Goal: Task Accomplishment & Management: Manage account settings

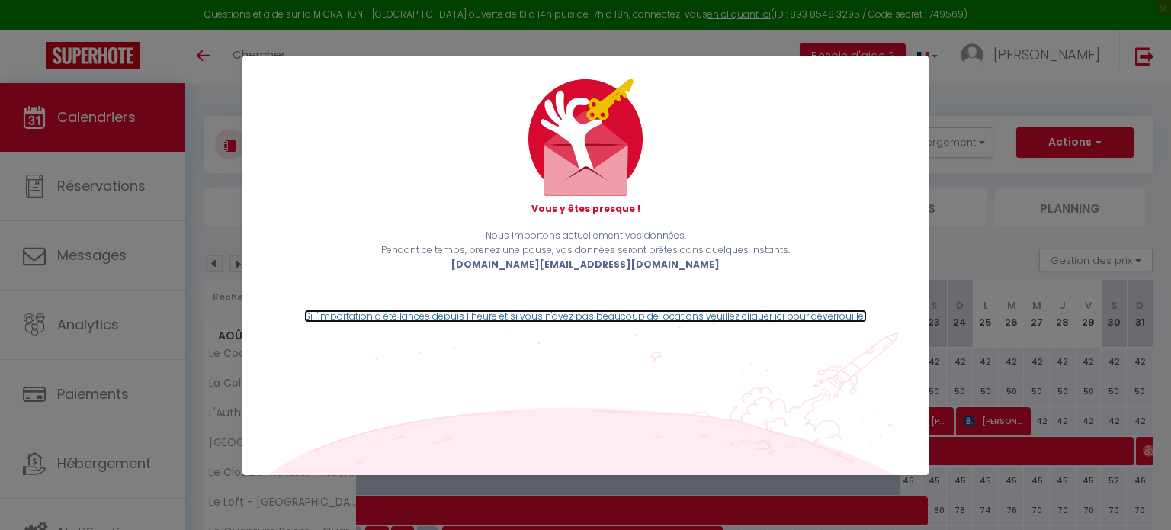
click at [541, 314] on link "Si l'importation a été lancée depuis 1 heure et si vous n'avez pas beaucoup de …" at bounding box center [585, 316] width 563 height 13
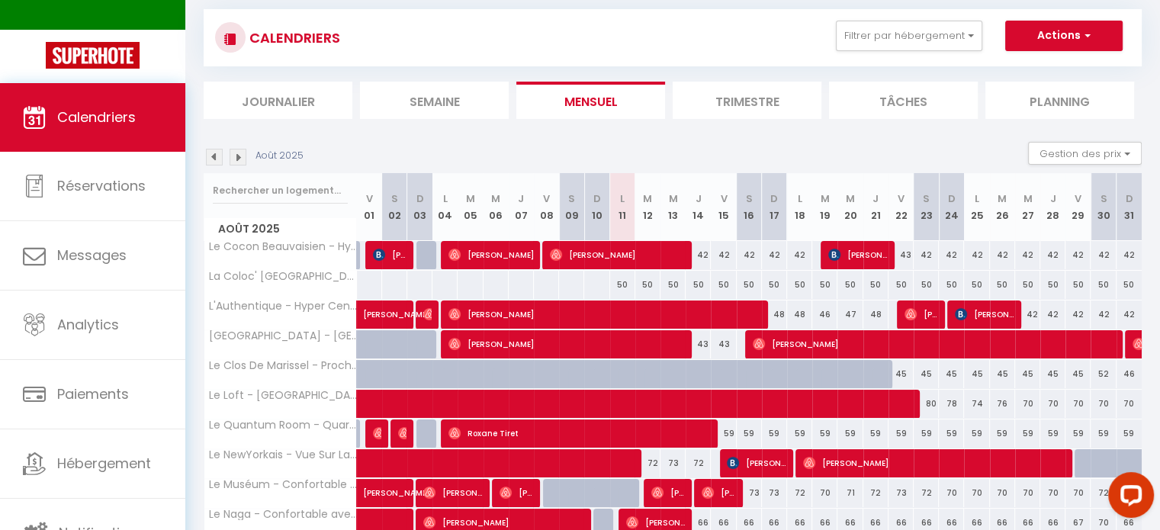
scroll to position [212, 0]
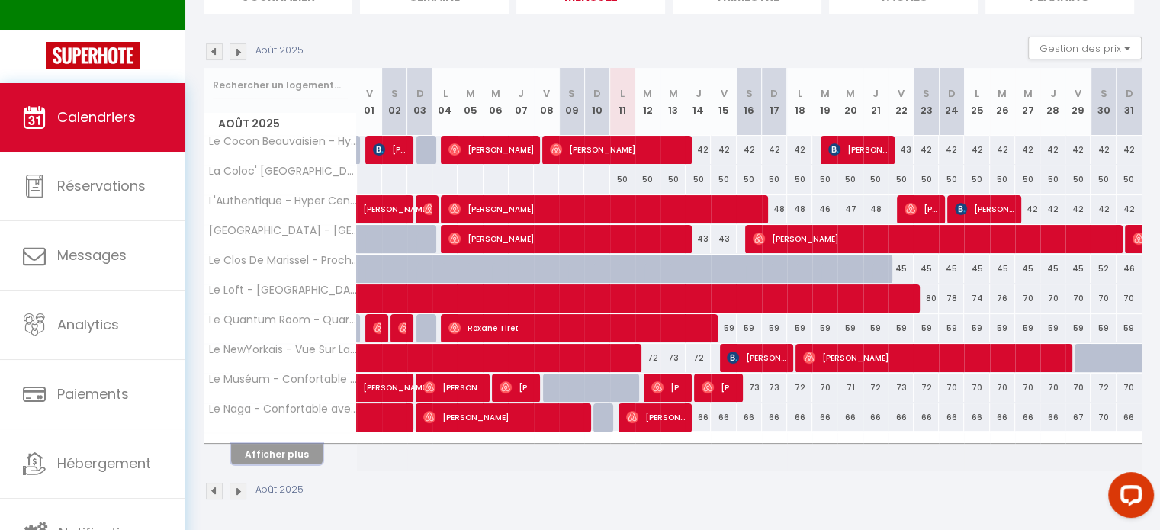
click at [287, 451] on button "Afficher plus" at bounding box center [277, 454] width 92 height 21
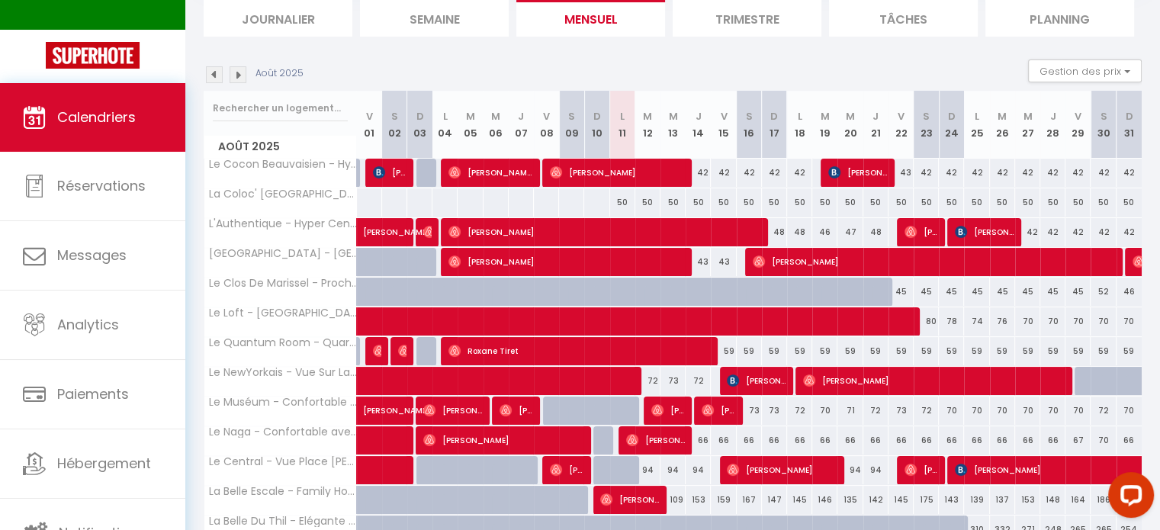
scroll to position [188, 0]
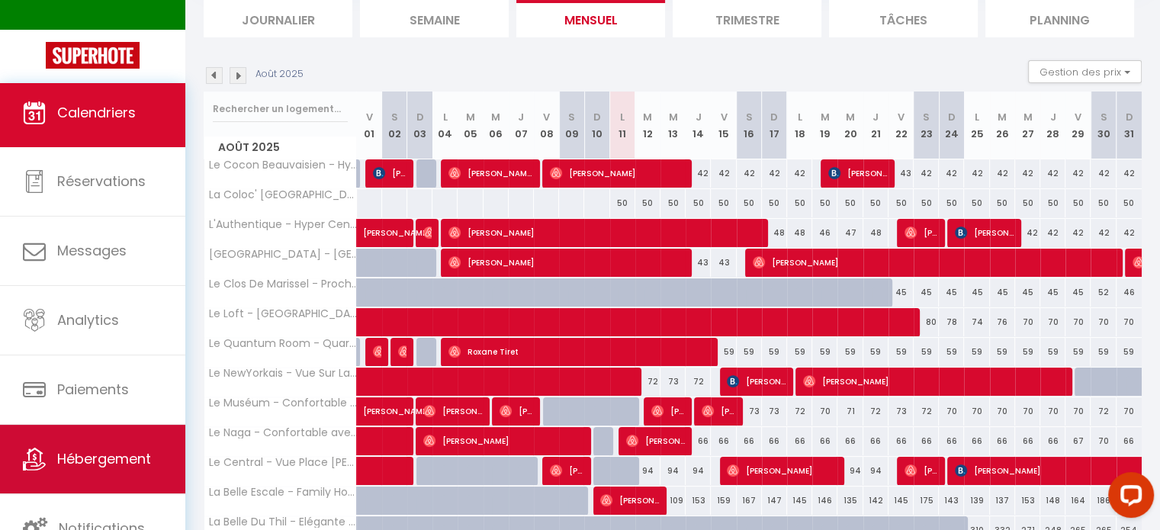
click at [125, 463] on span "Hébergement" at bounding box center [104, 458] width 94 height 19
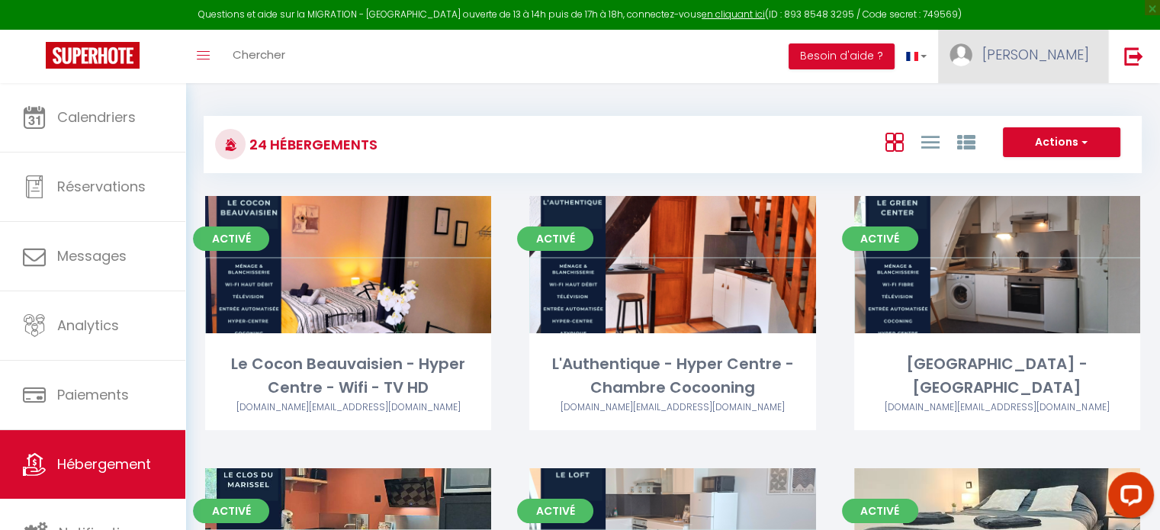
click at [1057, 48] on span "[PERSON_NAME]" at bounding box center [1035, 54] width 107 height 19
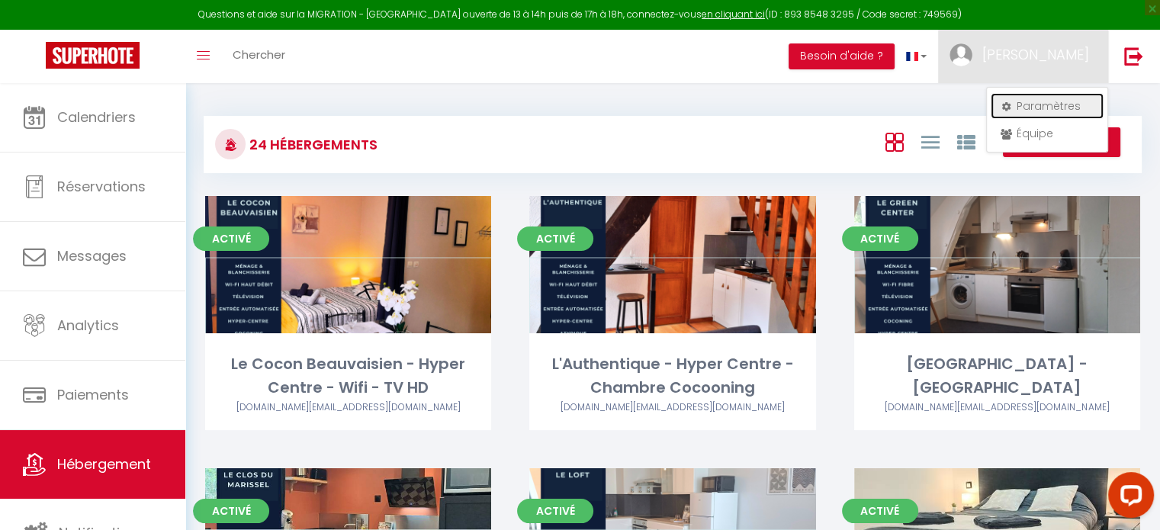
click at [1030, 99] on link "Paramètres" at bounding box center [1047, 106] width 113 height 26
select select "28"
select select "fr"
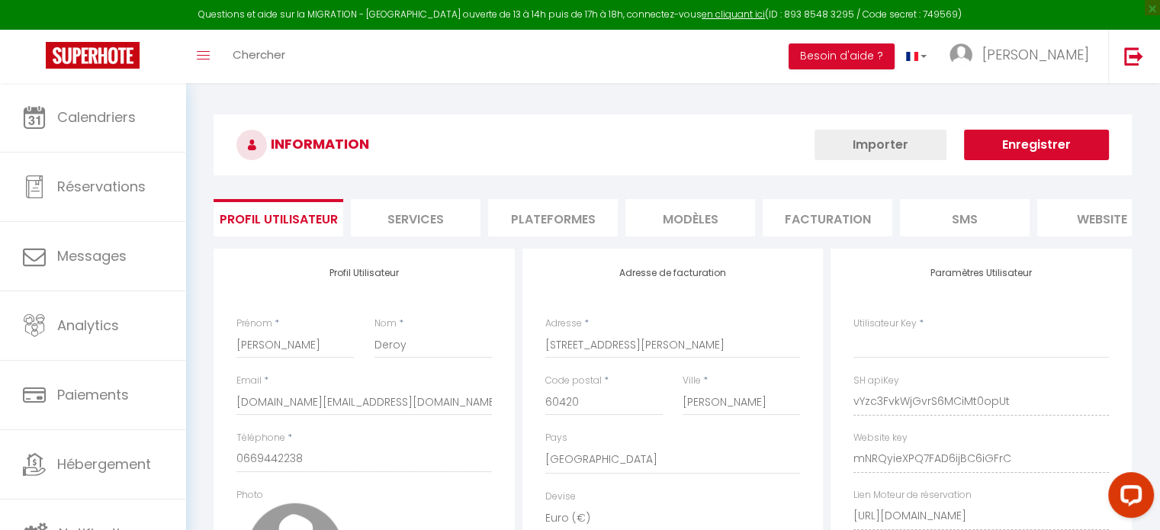
type input "vYzc3FvkWjGvrS6MCiMt0opUt"
type input "mNRQyieXPQ7FAD6ijBC6iGFrC"
type input "[URL][DOMAIN_NAME]"
select select "fr"
click at [575, 212] on li "Plateformes" at bounding box center [553, 217] width 130 height 37
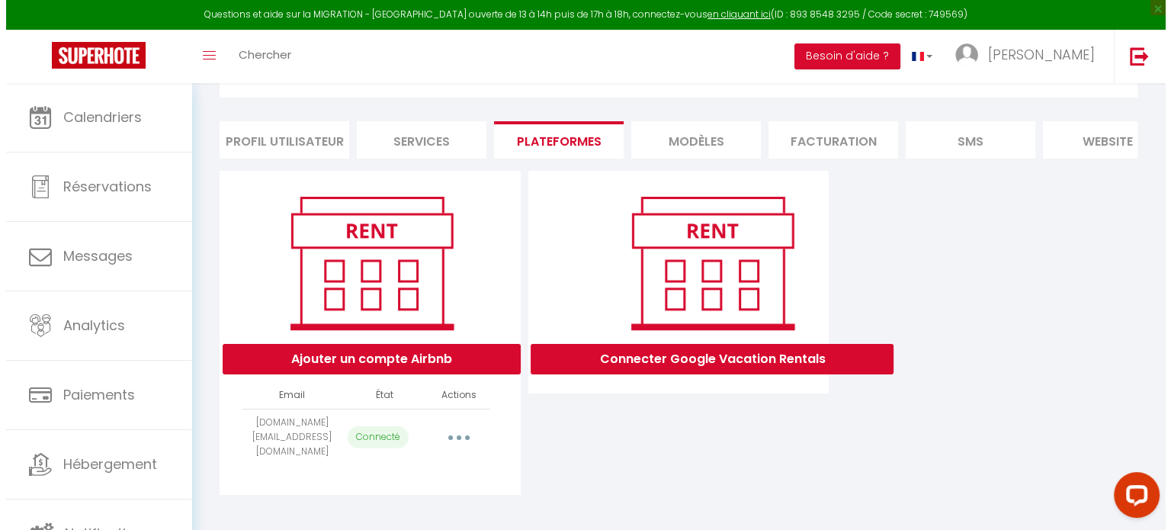
scroll to position [82, 0]
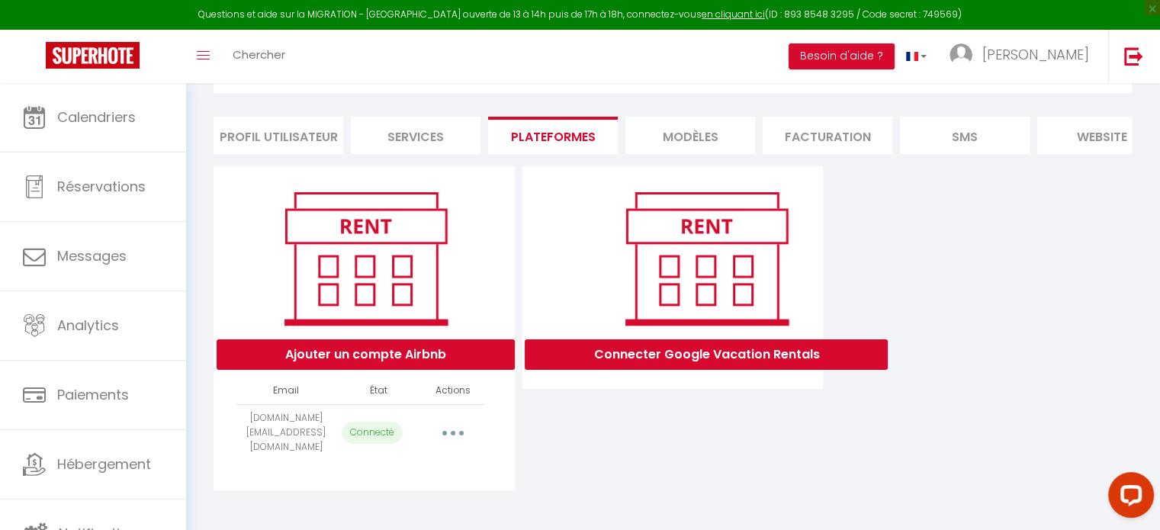
click at [458, 438] on button "button" at bounding box center [453, 432] width 43 height 24
click at [422, 503] on link "Importer les appartements" at bounding box center [385, 495] width 169 height 26
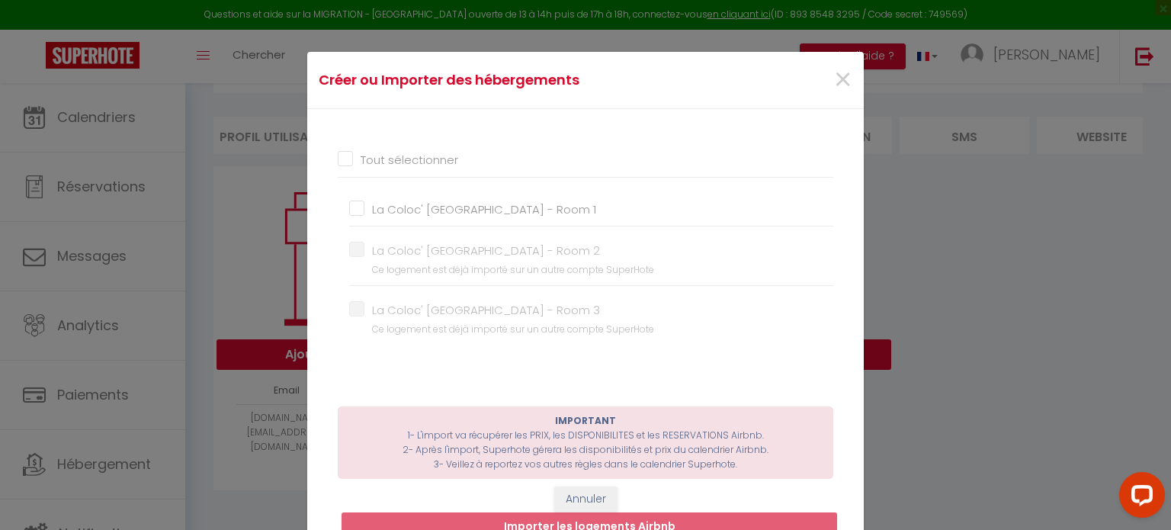
click at [349, 207] on input "La Coloc' [GEOGRAPHIC_DATA] - Room 1" at bounding box center [591, 208] width 484 height 15
checkbox input "true"
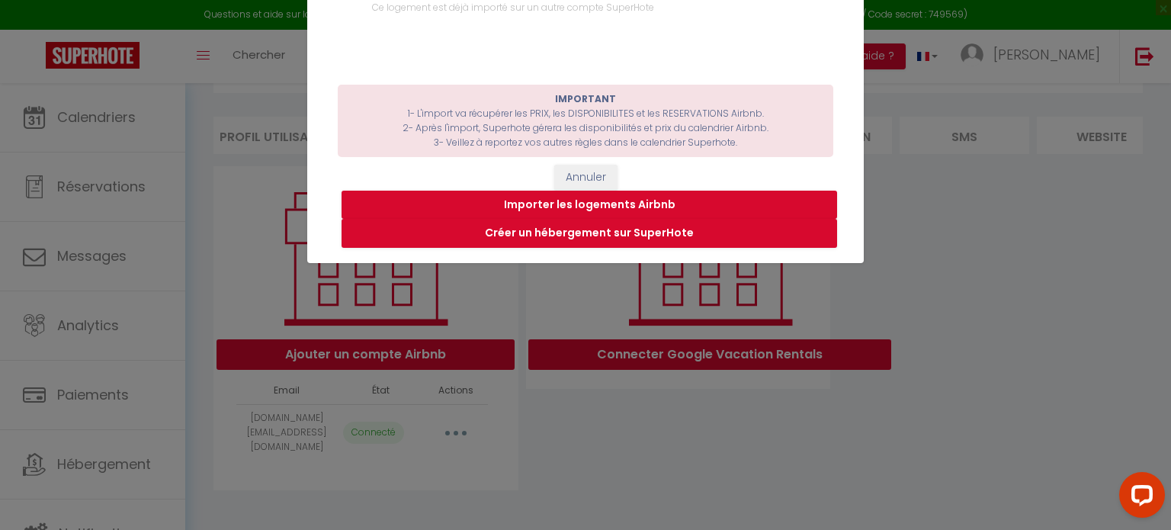
scroll to position [326, 0]
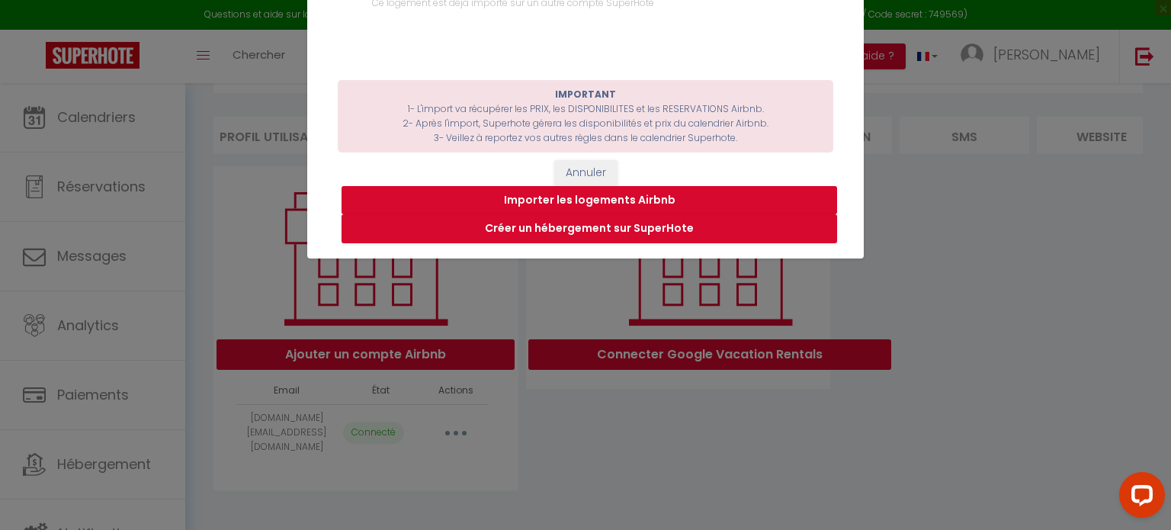
click at [583, 193] on button "Importer les logements Airbnb" at bounding box center [590, 200] width 496 height 29
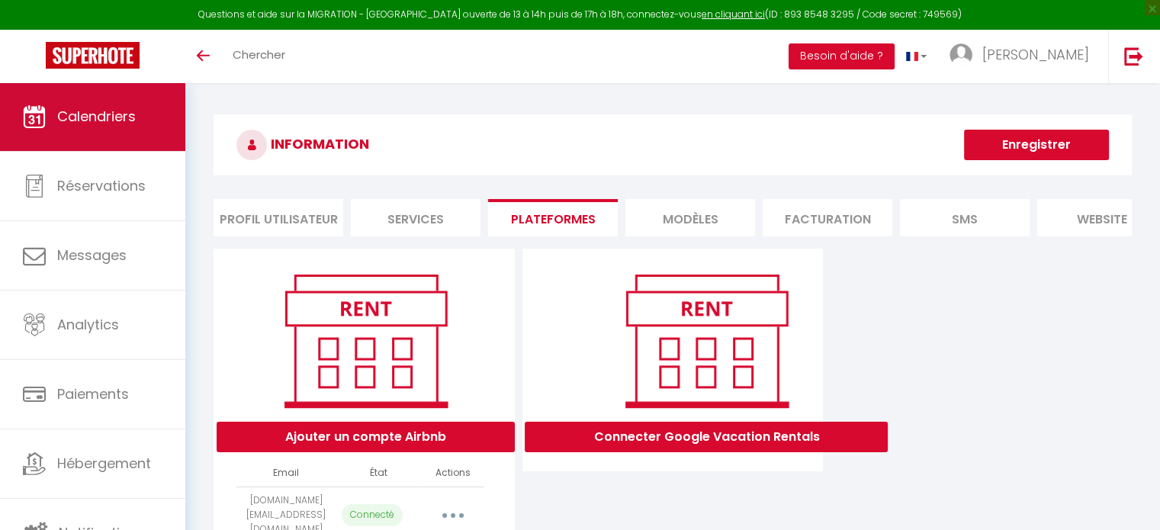
click at [113, 114] on span "Calendriers" at bounding box center [96, 116] width 79 height 19
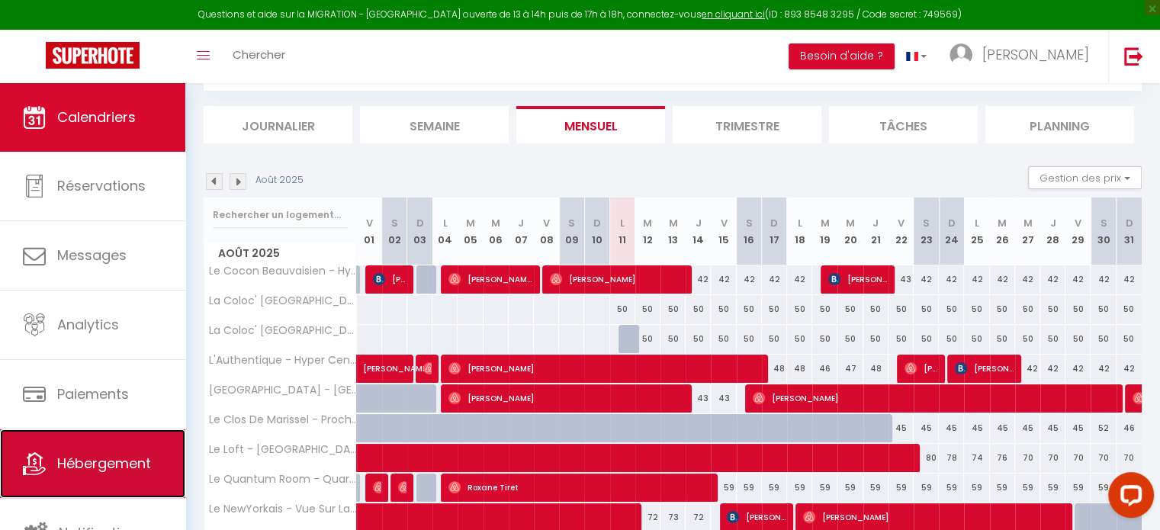
click at [125, 467] on span "Hébergement" at bounding box center [104, 463] width 94 height 19
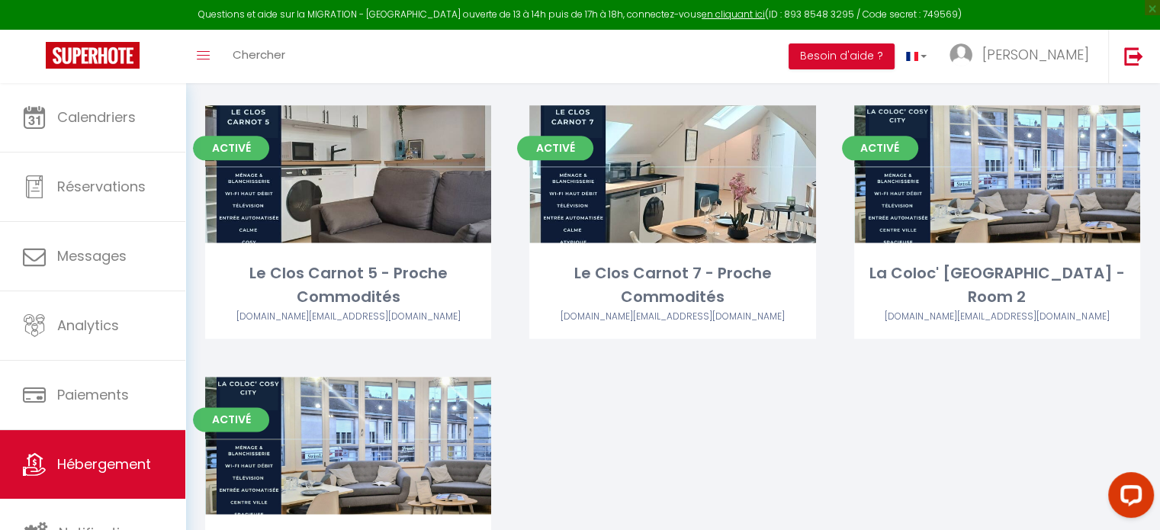
scroll to position [1989, 0]
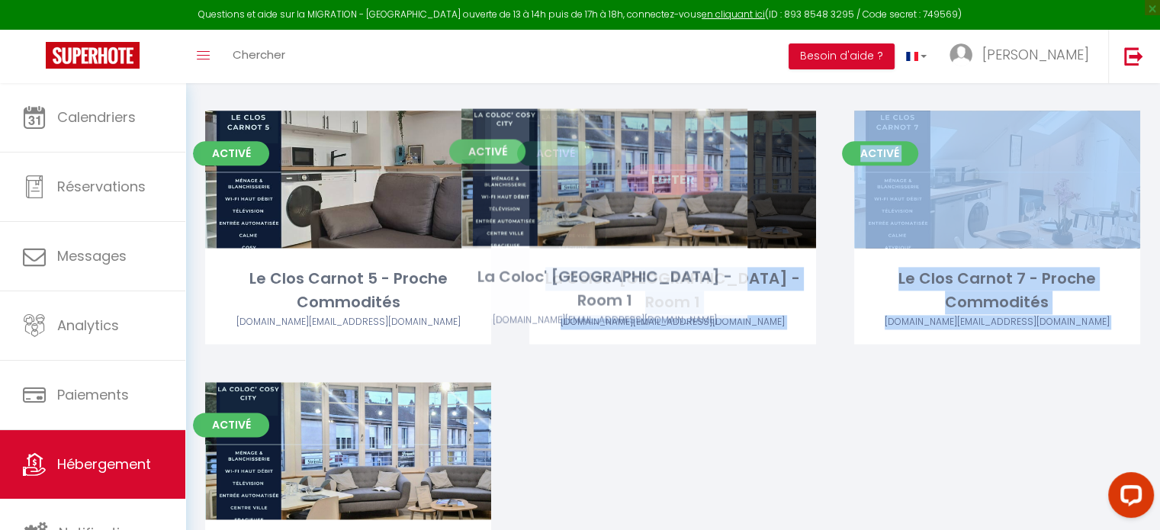
drag, startPoint x: 400, startPoint y: 475, endPoint x: 665, endPoint y: 198, distance: 383.5
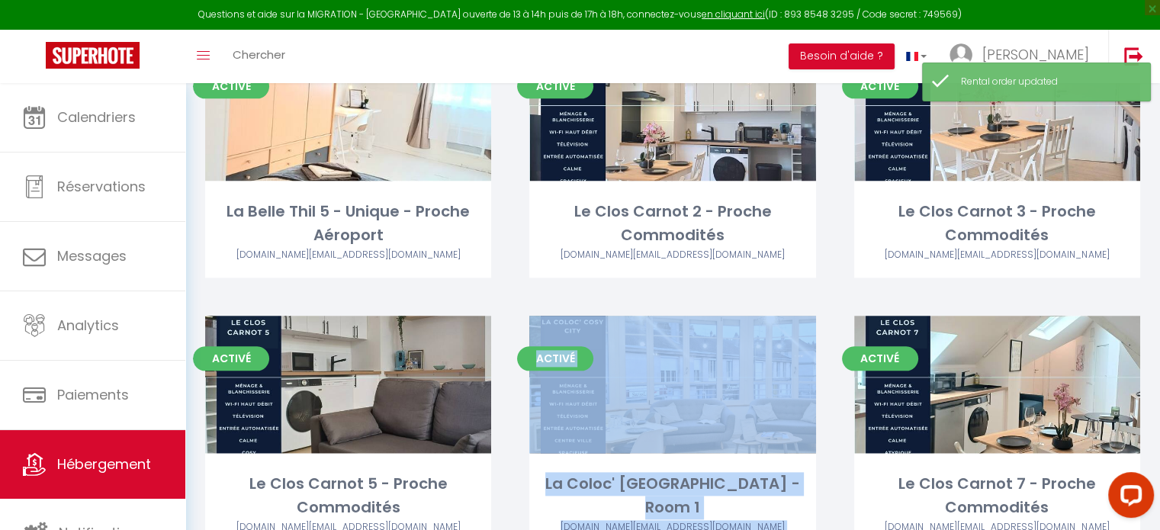
scroll to position [1778, 0]
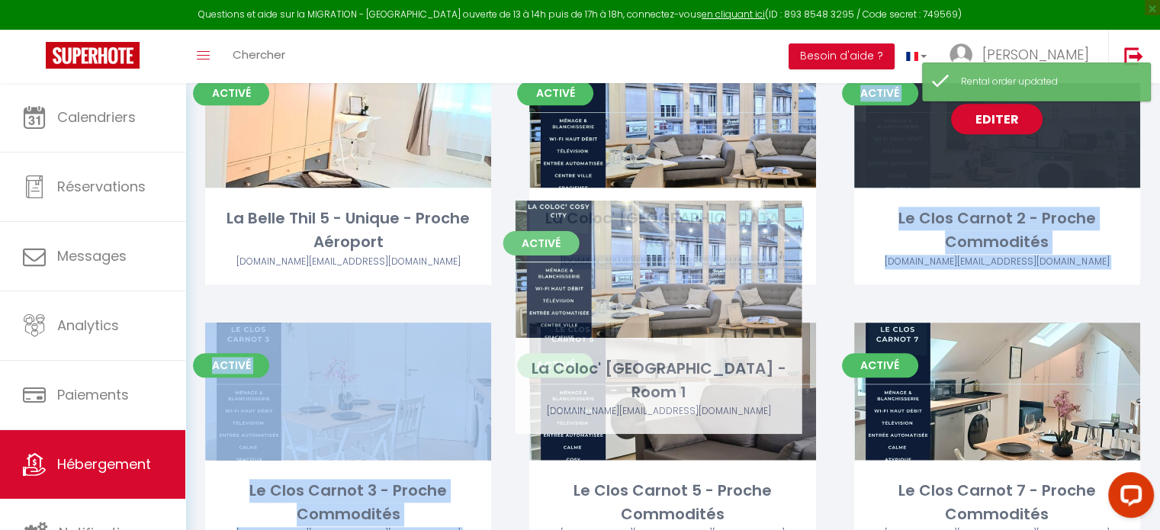
drag, startPoint x: 741, startPoint y: 411, endPoint x: 729, endPoint y: 199, distance: 212.3
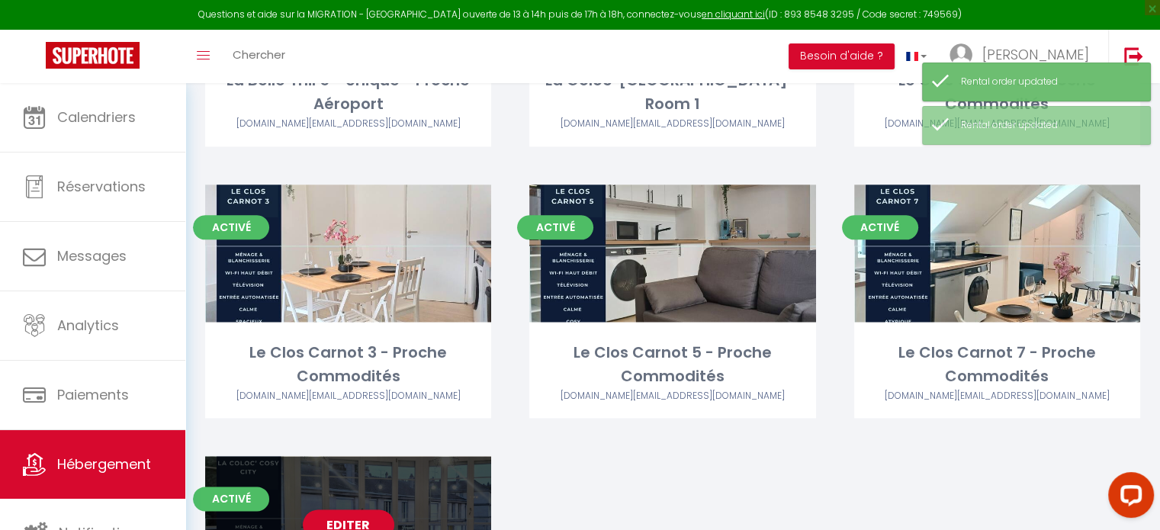
scroll to position [1924, 0]
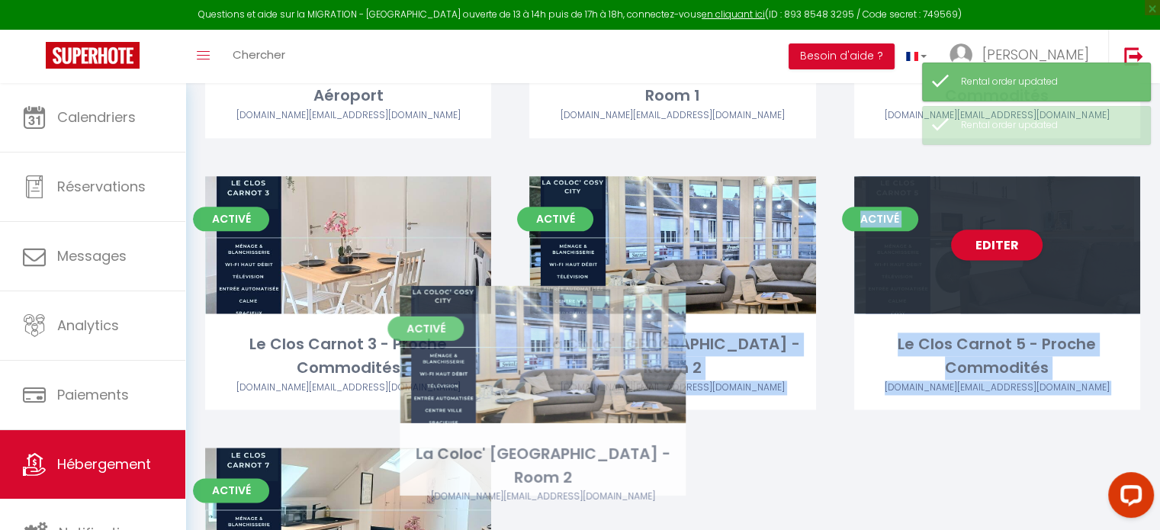
drag, startPoint x: 400, startPoint y: 513, endPoint x: 654, endPoint y: 289, distance: 338.7
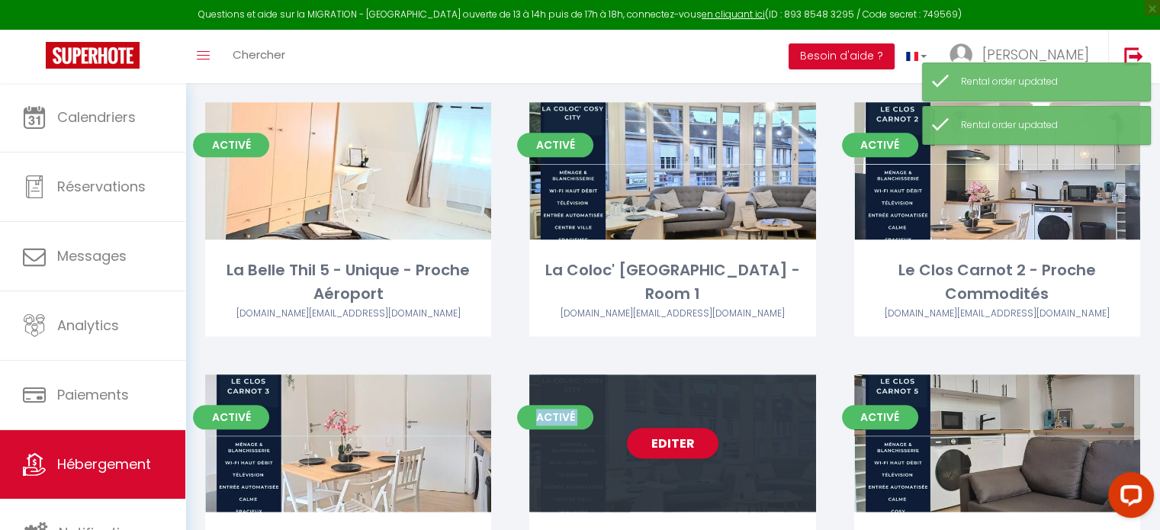
scroll to position [1720, 0]
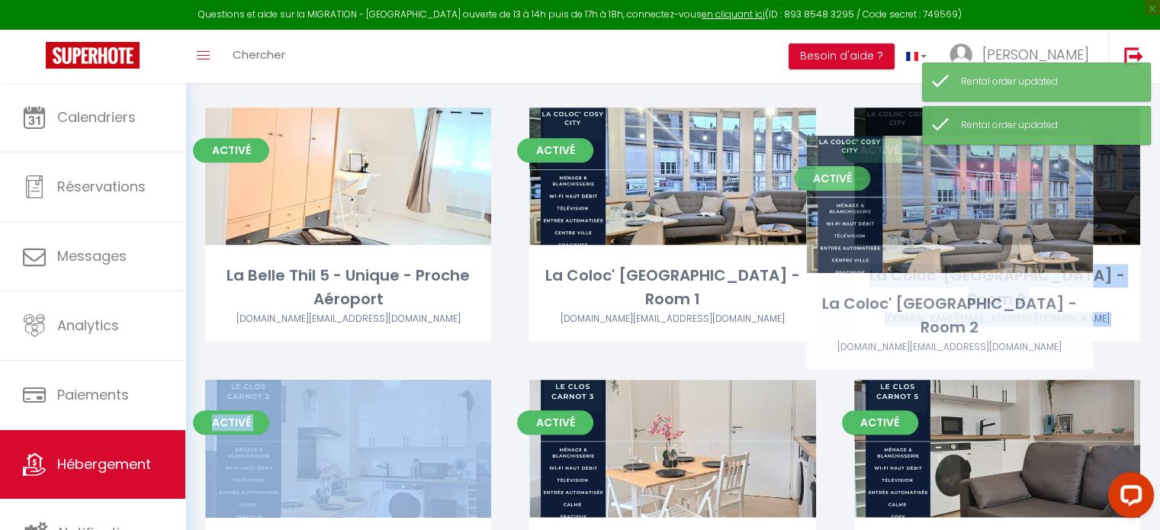
drag, startPoint x: 750, startPoint y: 438, endPoint x: 1030, endPoint y: 191, distance: 372.8
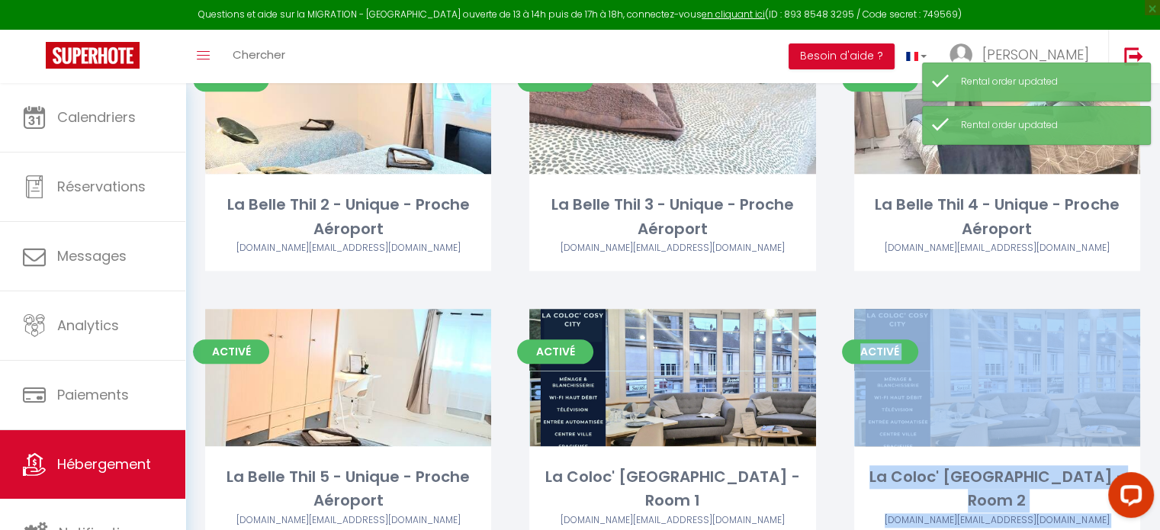
scroll to position [1507, 0]
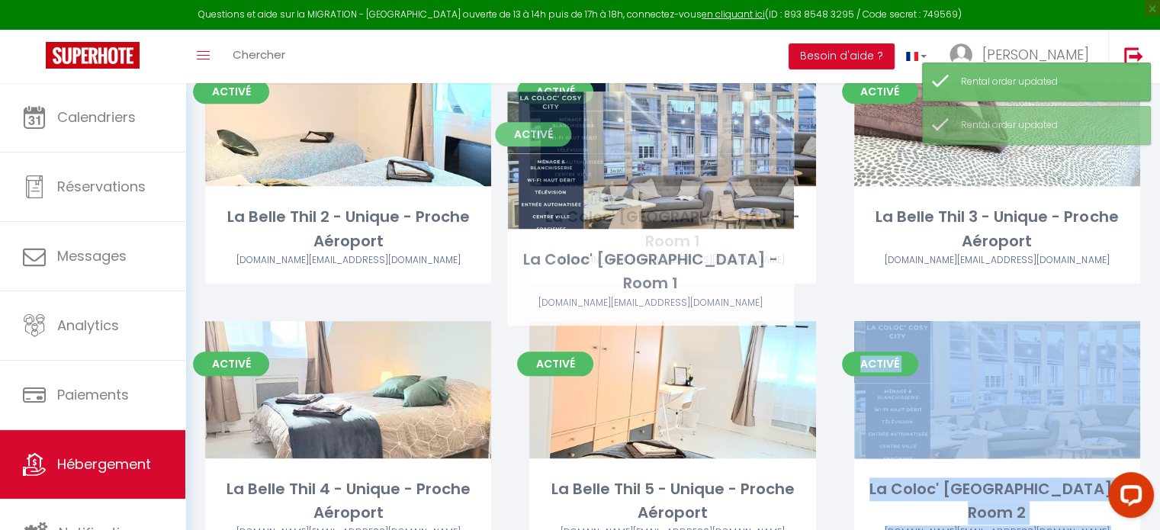
drag, startPoint x: 744, startPoint y: 413, endPoint x: 722, endPoint y: 184, distance: 230.6
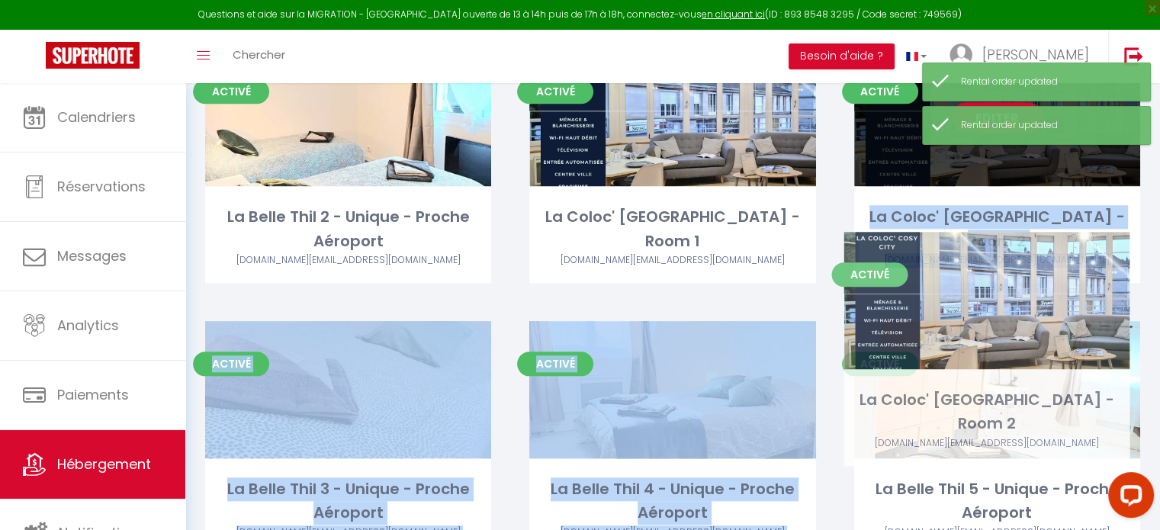
drag, startPoint x: 941, startPoint y: 371, endPoint x: 927, endPoint y: 167, distance: 204.1
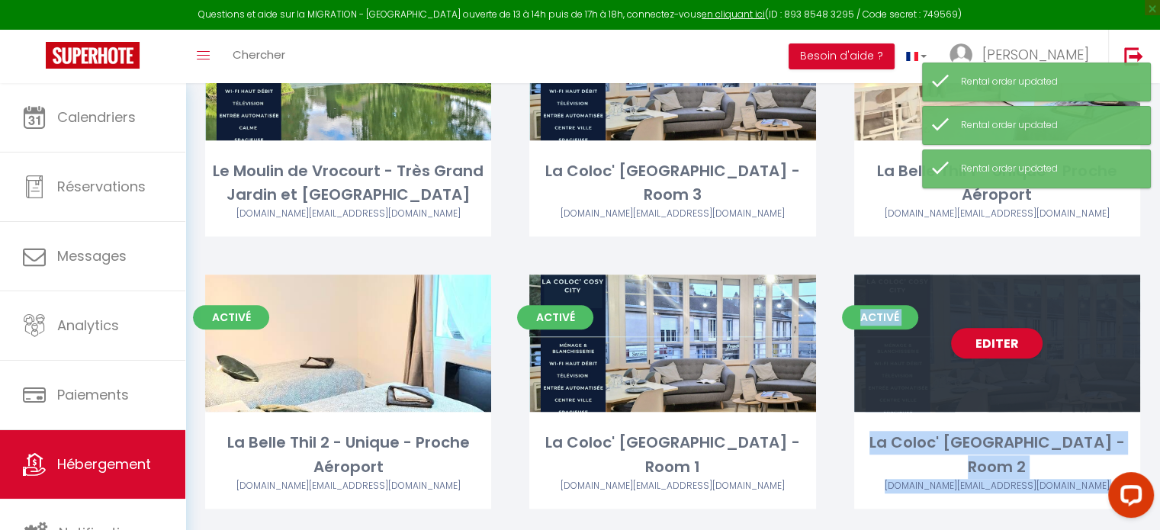
scroll to position [1268, 0]
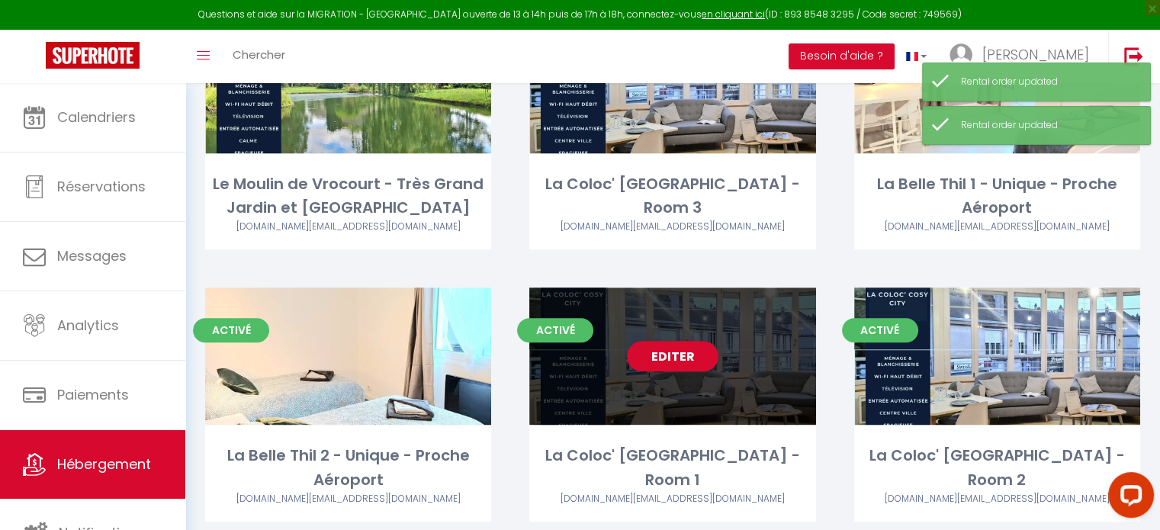
click at [720, 375] on div "Editer" at bounding box center [672, 355] width 286 height 137
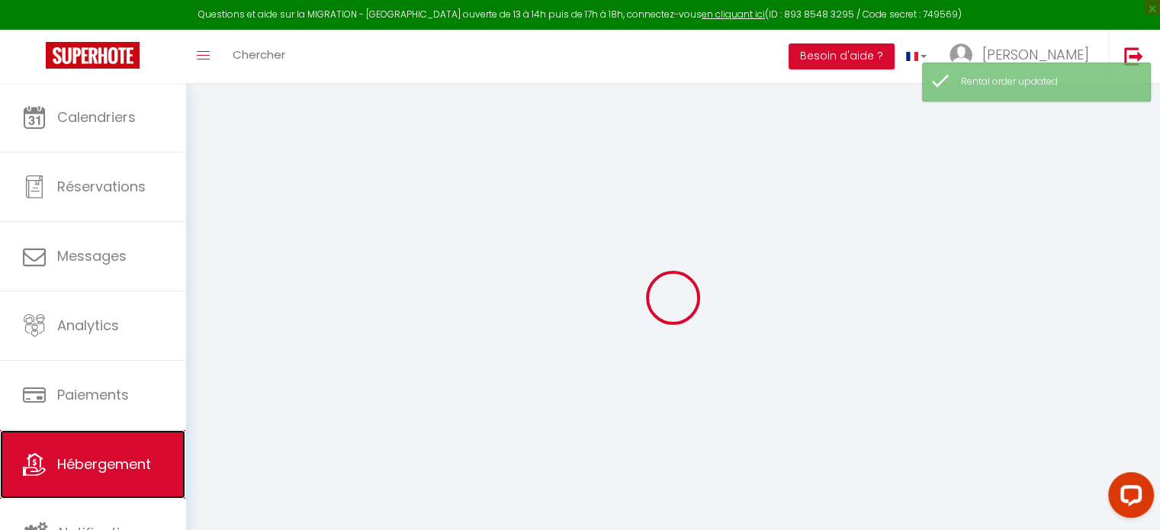
click at [104, 454] on span "Hébergement" at bounding box center [104, 463] width 94 height 19
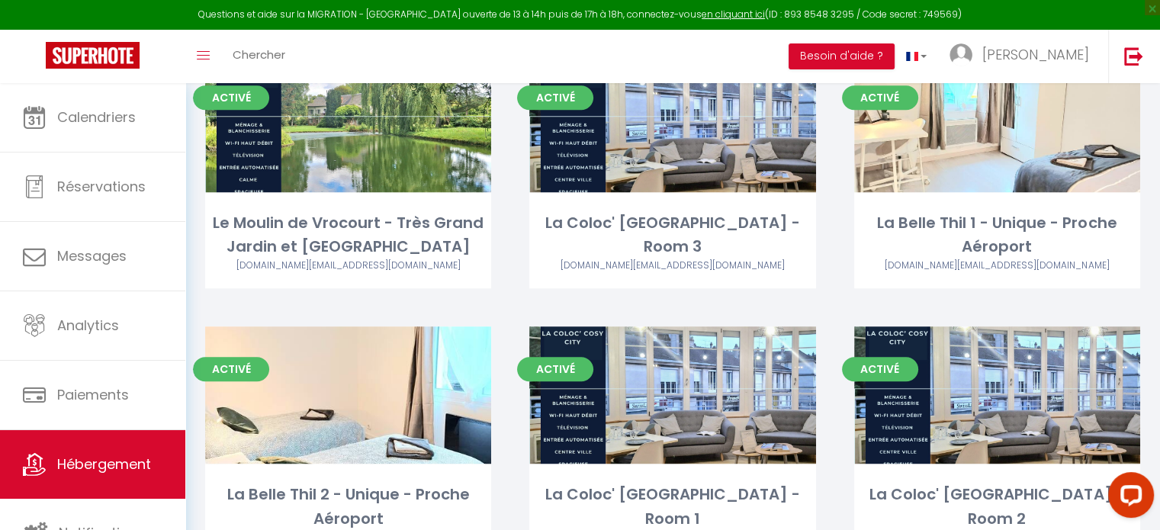
scroll to position [1232, 0]
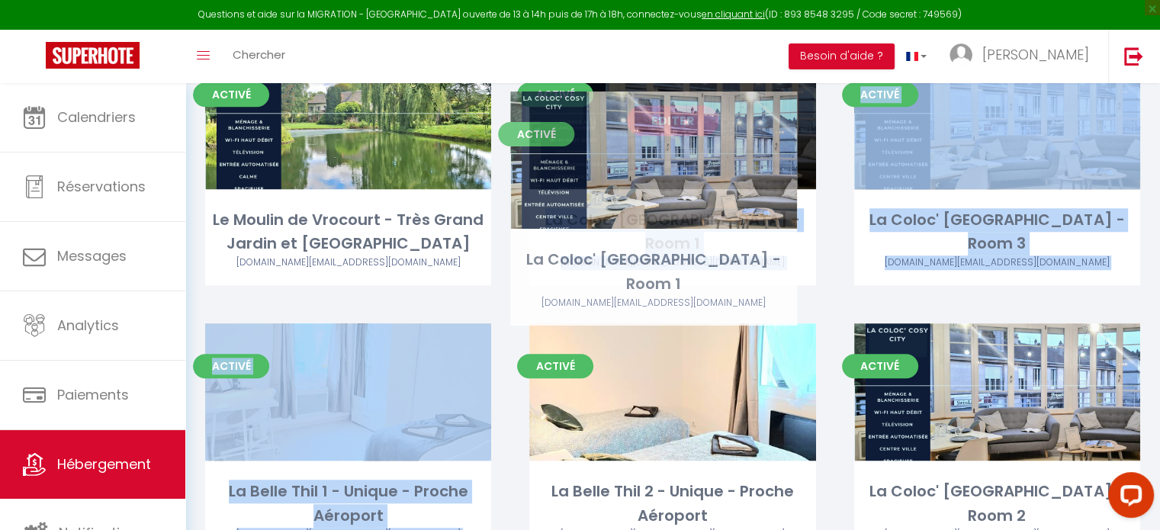
drag, startPoint x: 780, startPoint y: 391, endPoint x: 761, endPoint y: 159, distance: 232.6
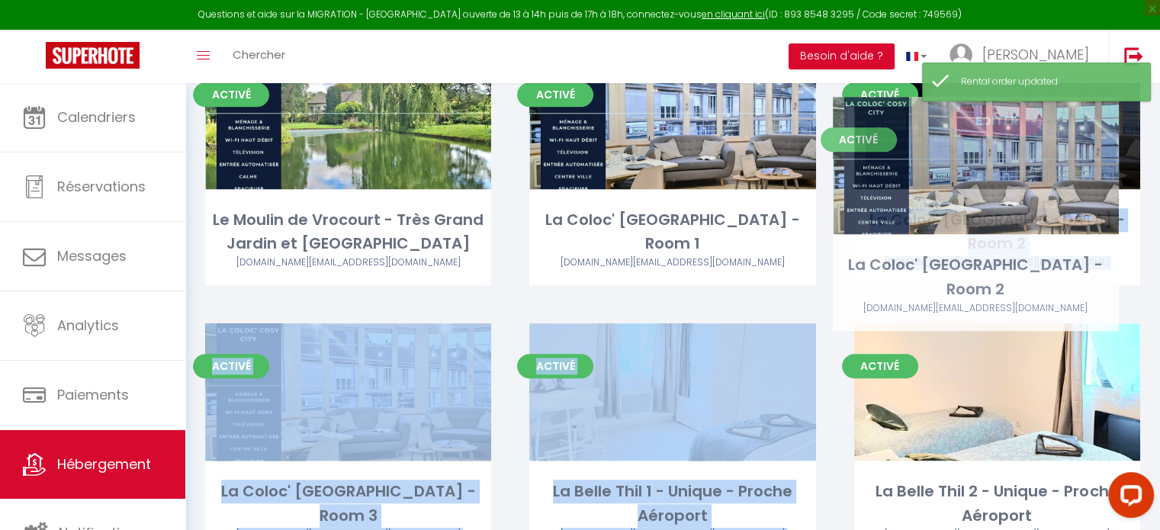
drag, startPoint x: 988, startPoint y: 408, endPoint x: 966, endPoint y: 181, distance: 227.5
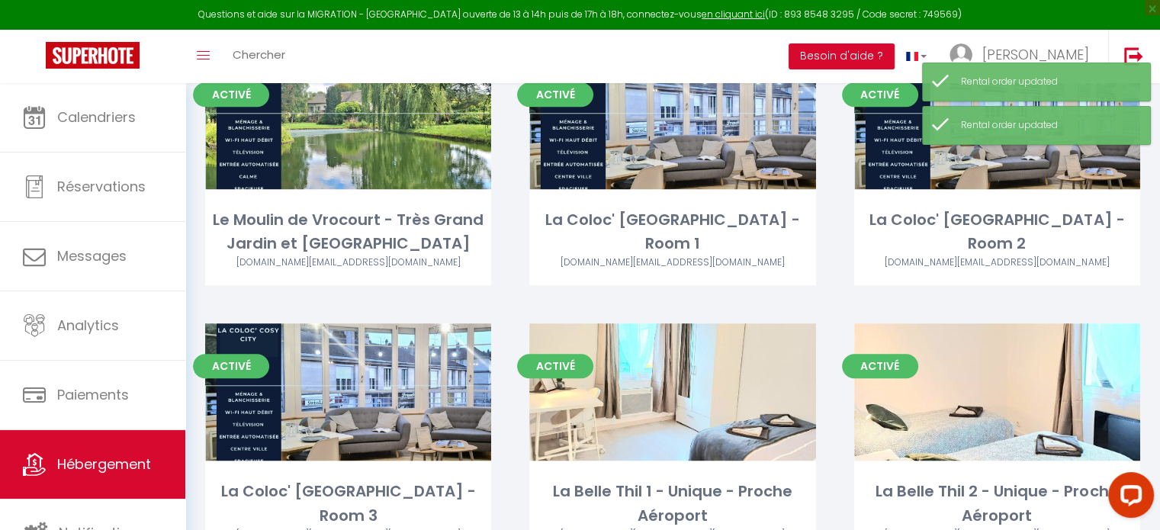
click at [827, 299] on div "Activé Editer La Coloc' Cosy City - Room 1 [DOMAIN_NAME][EMAIL_ADDRESS][DOMAIN_…" at bounding box center [672, 188] width 324 height 272
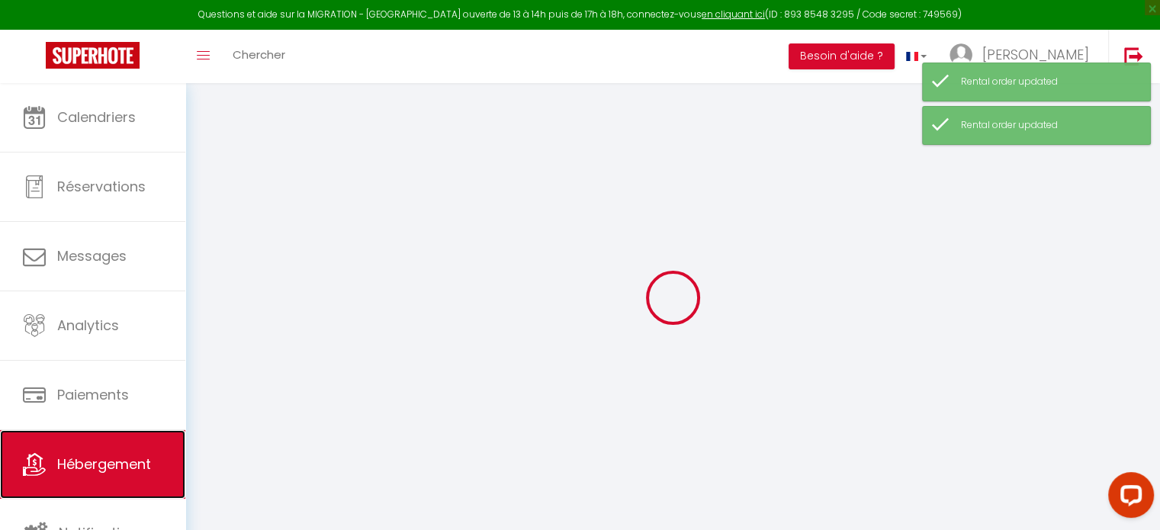
click at [136, 460] on span "Hébergement" at bounding box center [104, 463] width 94 height 19
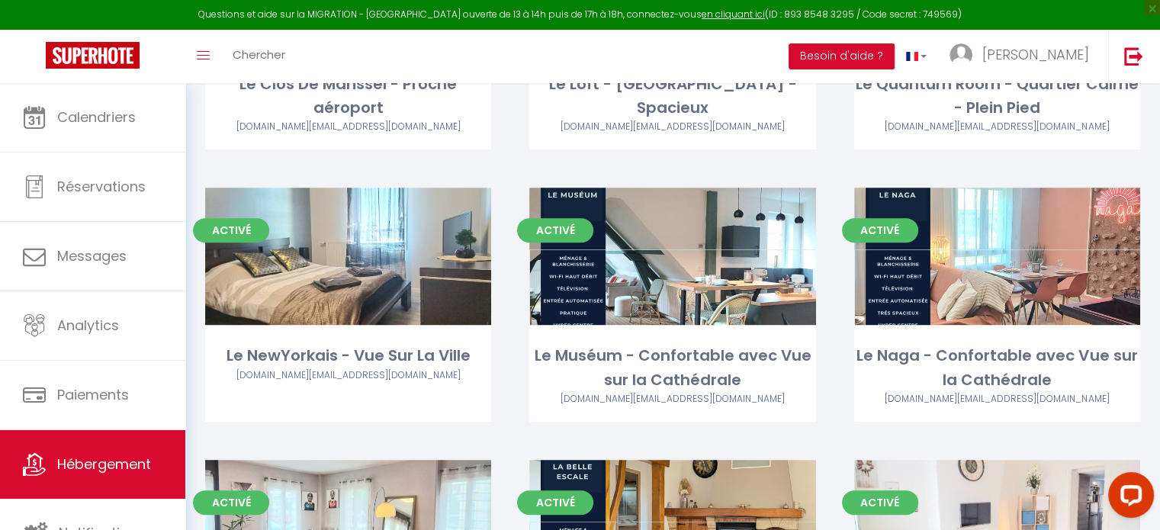
scroll to position [551, 0]
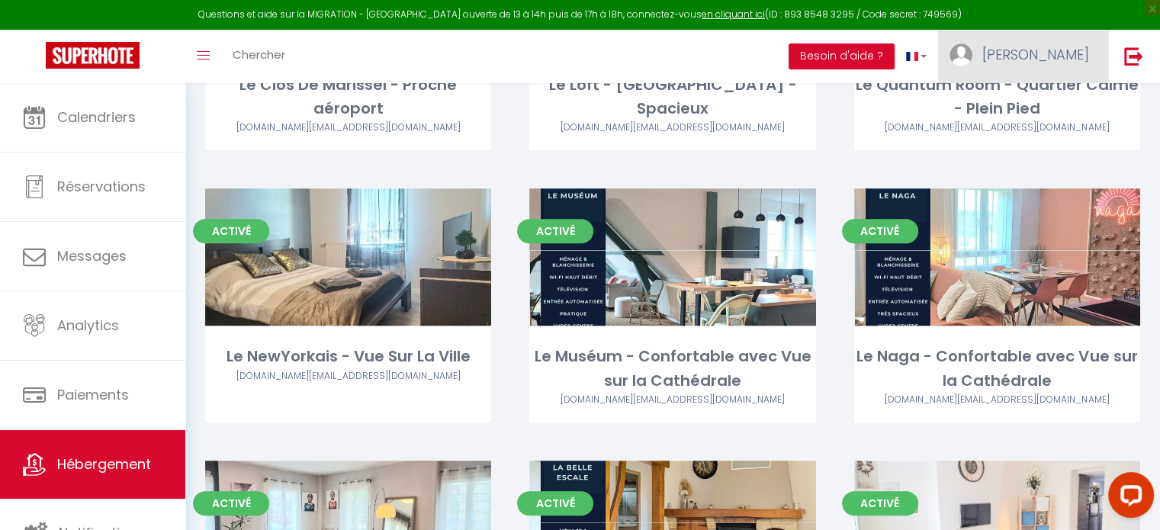
click at [1068, 47] on span "[PERSON_NAME]" at bounding box center [1035, 54] width 107 height 19
click at [1036, 133] on link "Équipe" at bounding box center [1047, 133] width 113 height 26
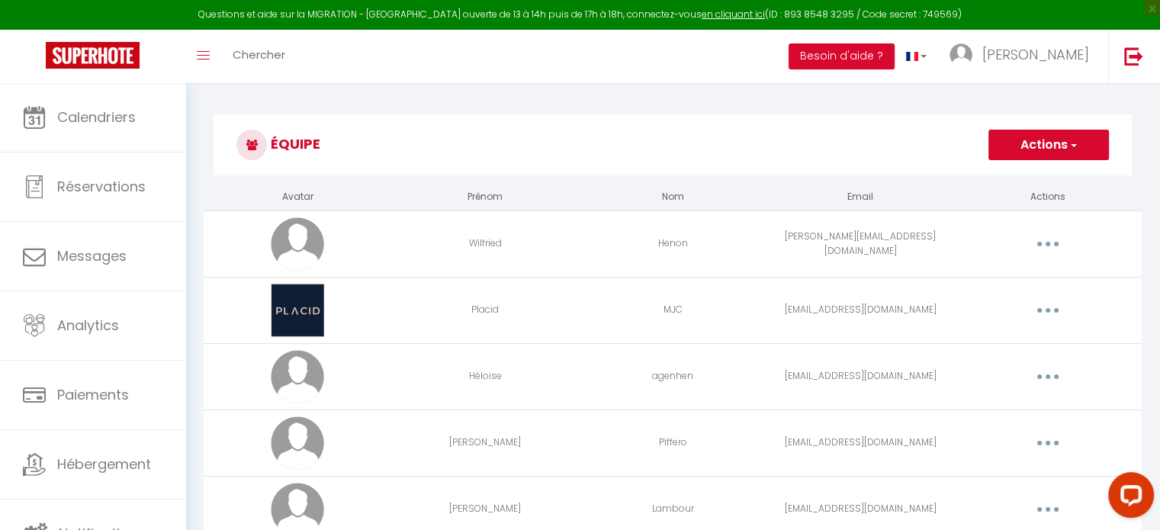
click at [1049, 243] on icon "button" at bounding box center [1047, 244] width 5 height 5
click at [986, 281] on link "Editer" at bounding box center [1008, 279] width 113 height 26
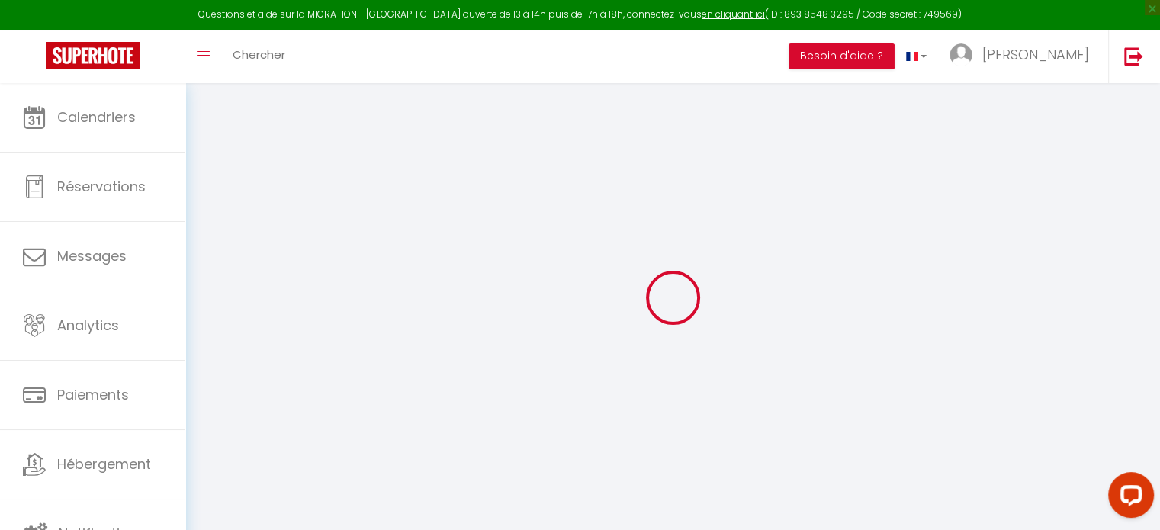
type input "Wilfried"
type input "Henon"
type input "[PERSON_NAME][EMAIL_ADDRESS][DOMAIN_NAME]"
type textarea "[URL][DOMAIN_NAME]"
checkbox input "true"
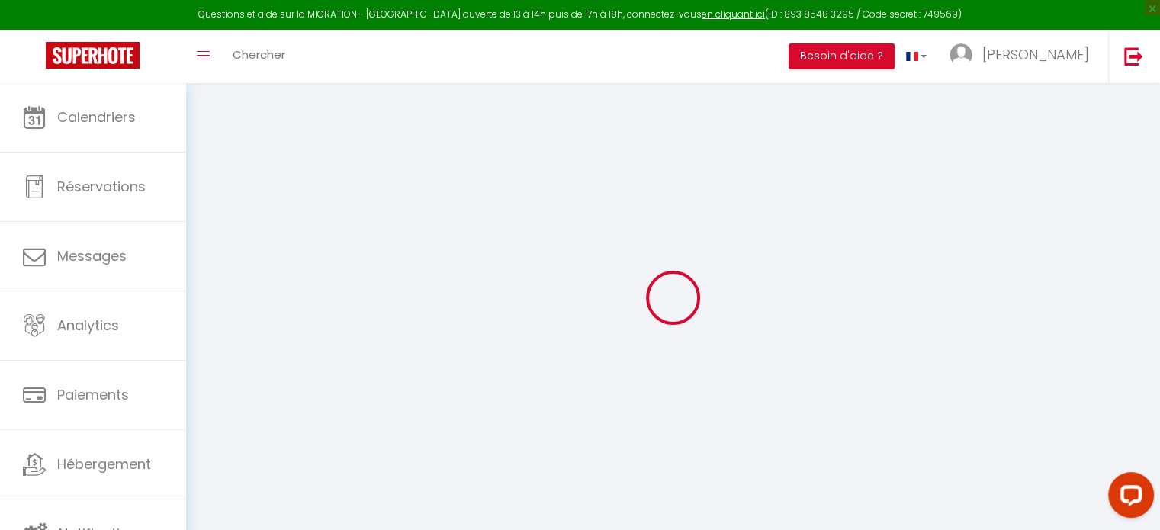
checkbox input "true"
checkbox input "false"
checkbox input "true"
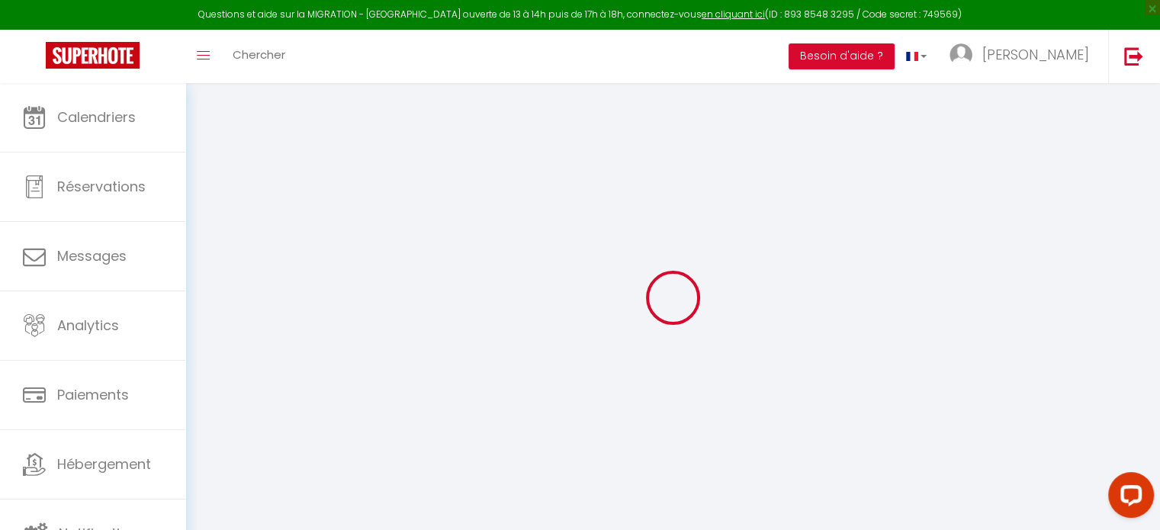
checkbox input "true"
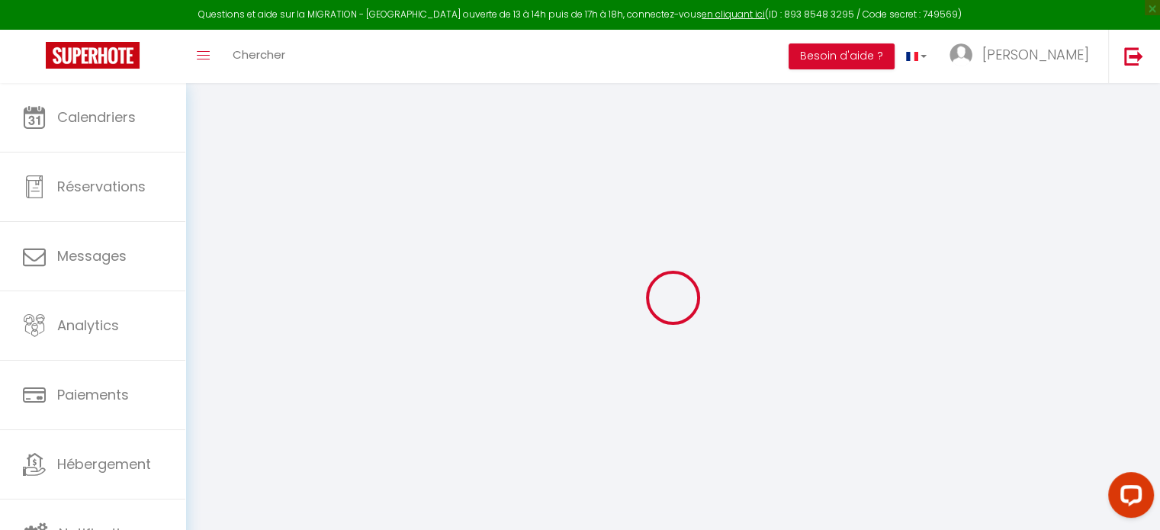
checkbox input "true"
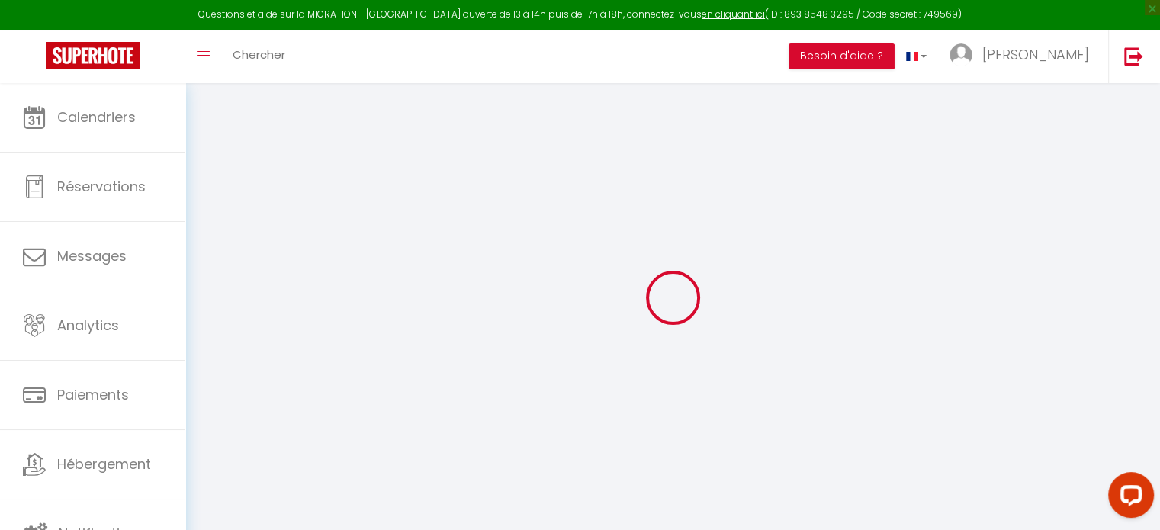
checkbox input "true"
select select
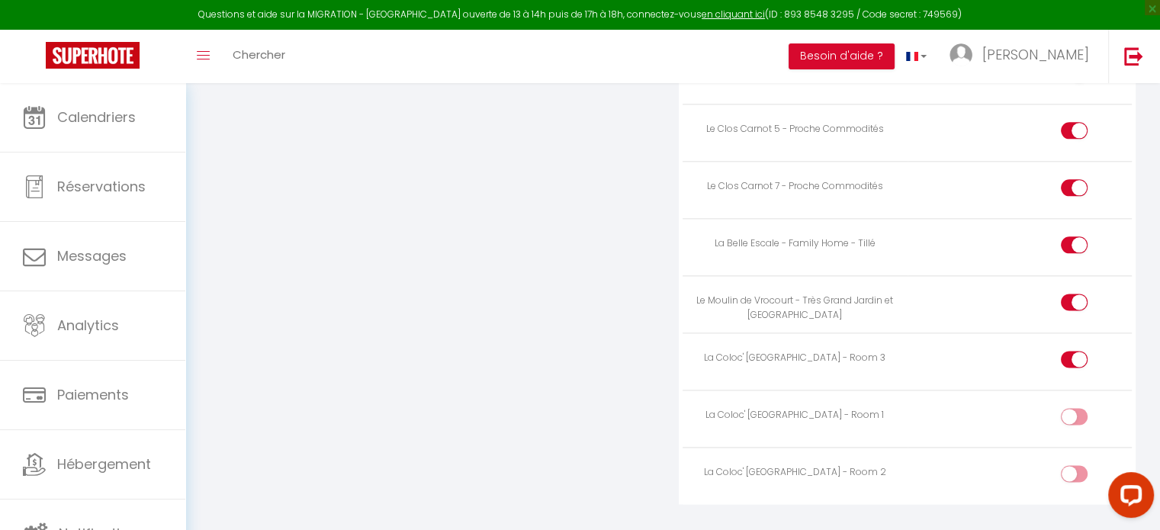
scroll to position [1928, 0]
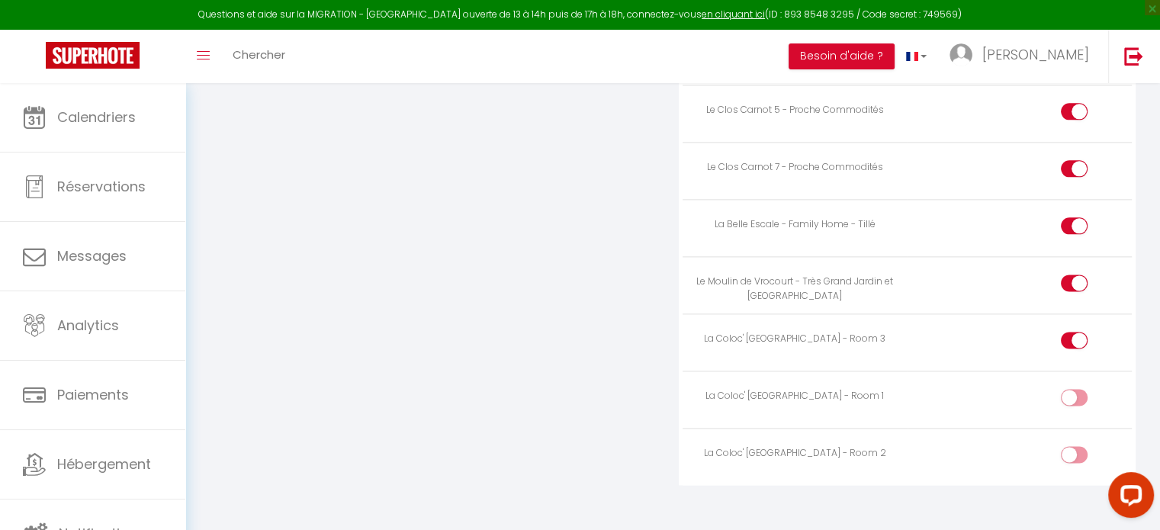
click at [1073, 389] on div at bounding box center [1074, 397] width 27 height 17
click at [1074, 389] on input "checkbox" at bounding box center [1087, 400] width 27 height 23
checkbox input "true"
click at [1073, 446] on div at bounding box center [1074, 454] width 27 height 17
click at [1074, 446] on input "checkbox" at bounding box center [1087, 457] width 27 height 23
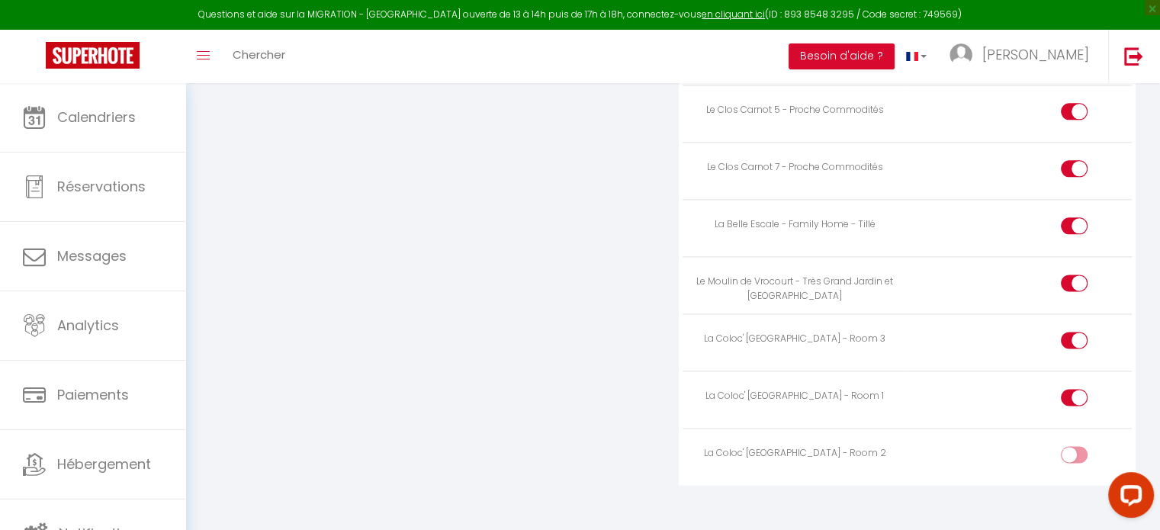
checkbox input "true"
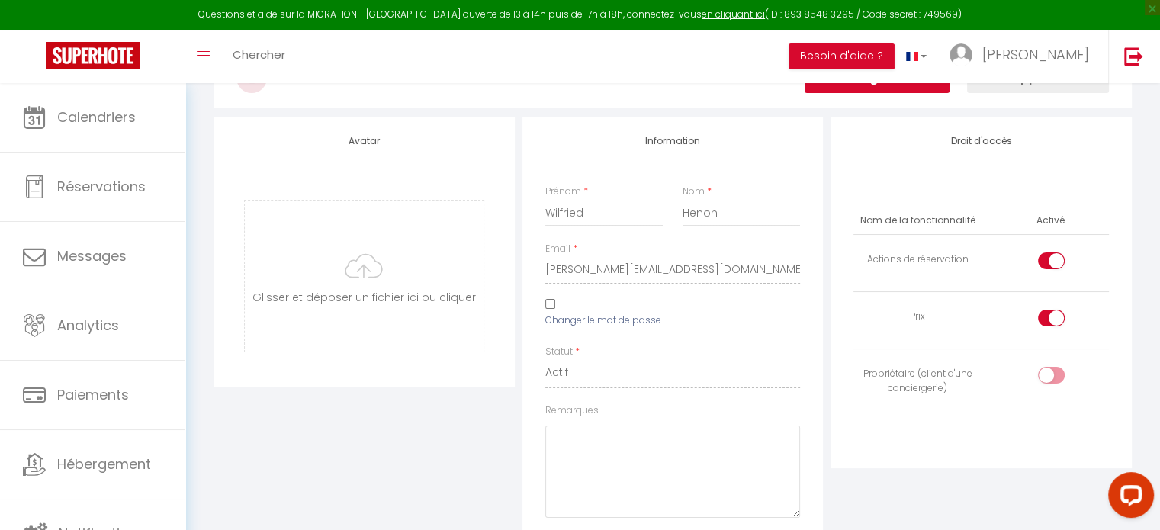
scroll to position [0, 0]
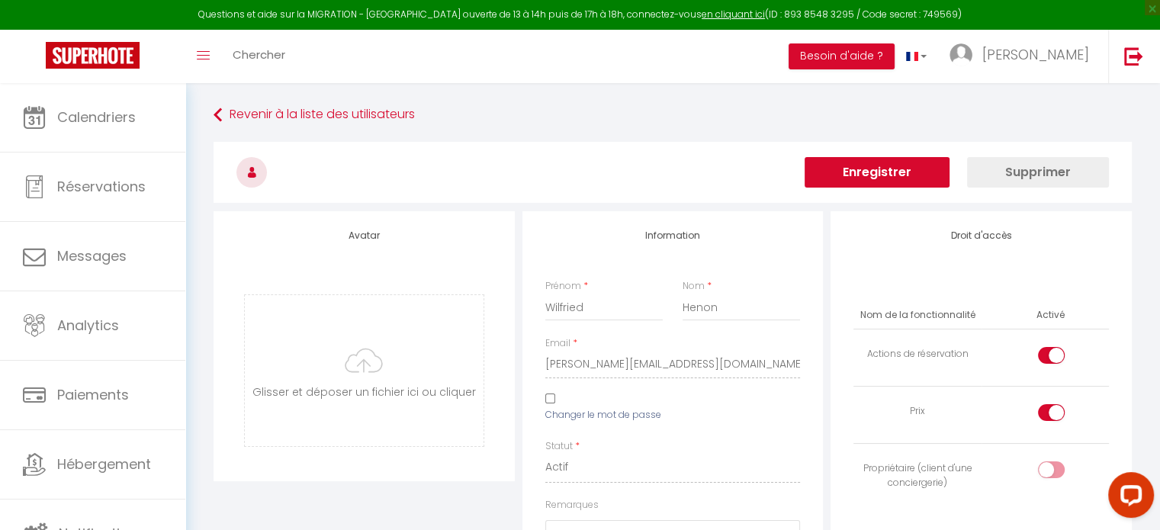
click at [901, 172] on button "Enregistrer" at bounding box center [876, 172] width 145 height 31
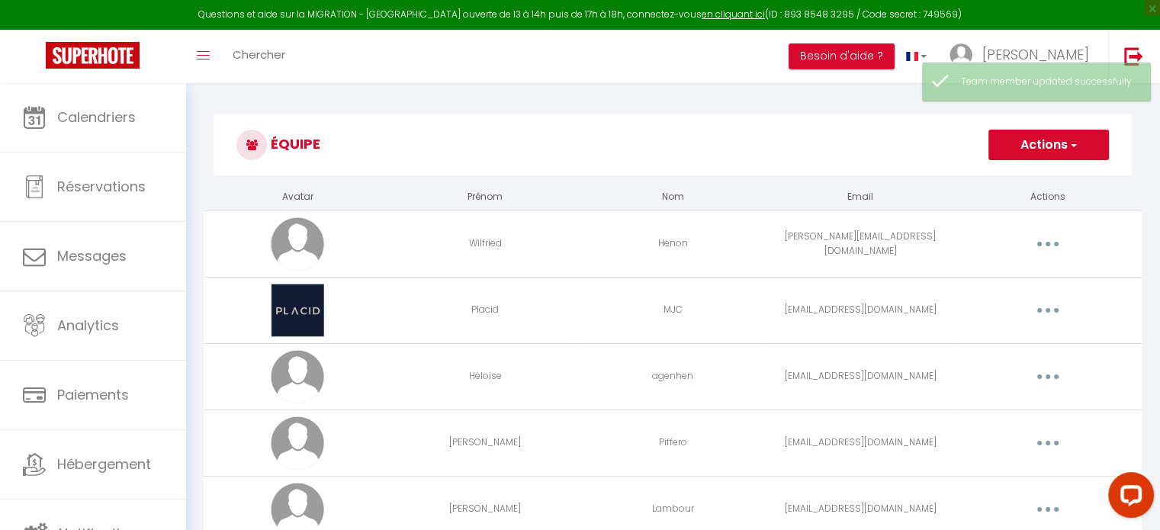
click at [1042, 313] on button "button" at bounding box center [1047, 310] width 43 height 24
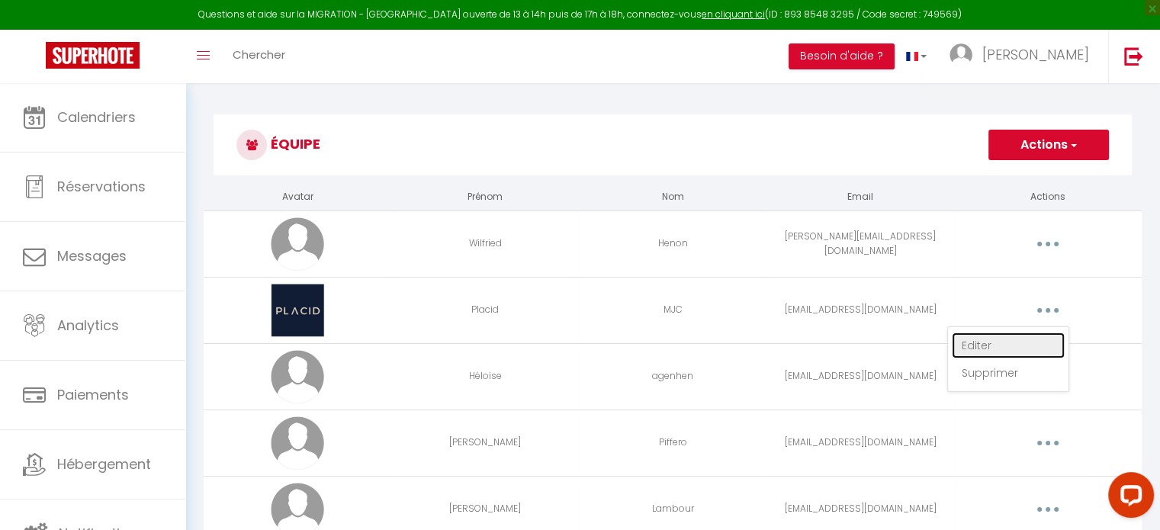
click at [992, 341] on link "Editer" at bounding box center [1008, 345] width 113 height 26
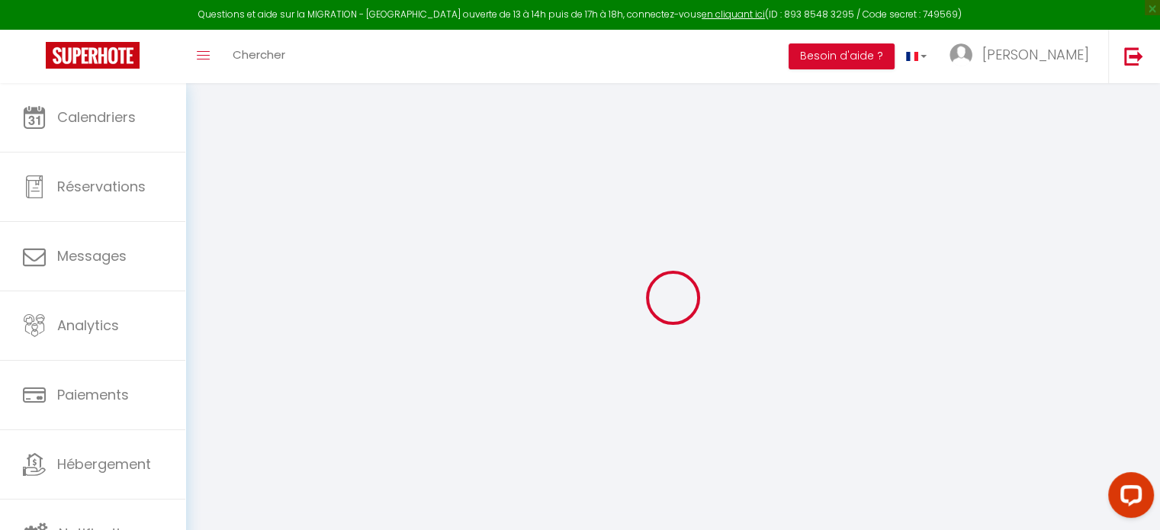
type input "Placid"
type input "MJC"
type input "[EMAIL_ADDRESS][DOMAIN_NAME]"
type textarea "[URL][DOMAIN_NAME]"
checkbox input "false"
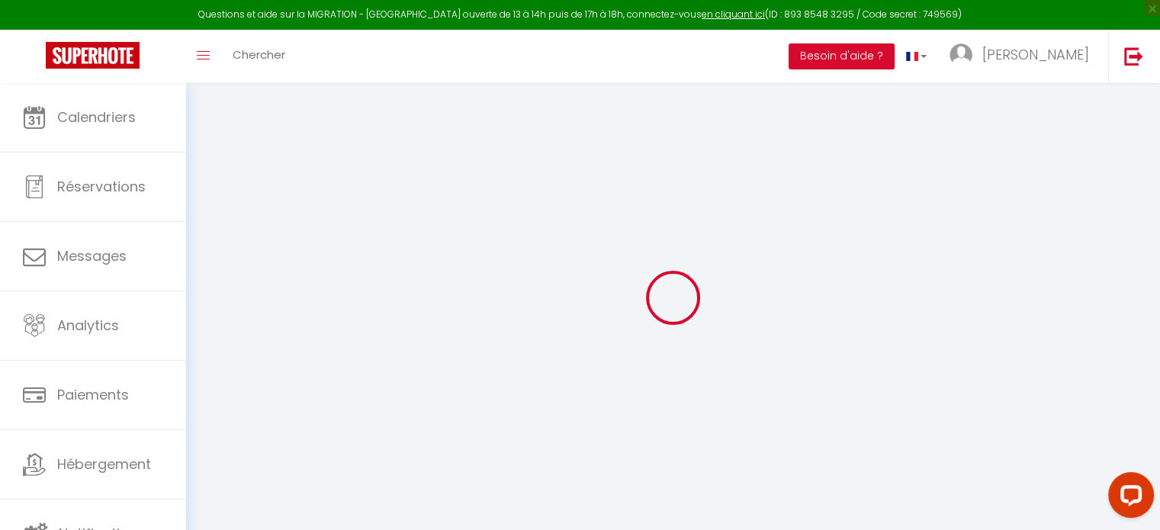
checkbox input "true"
checkbox input "false"
checkbox input "true"
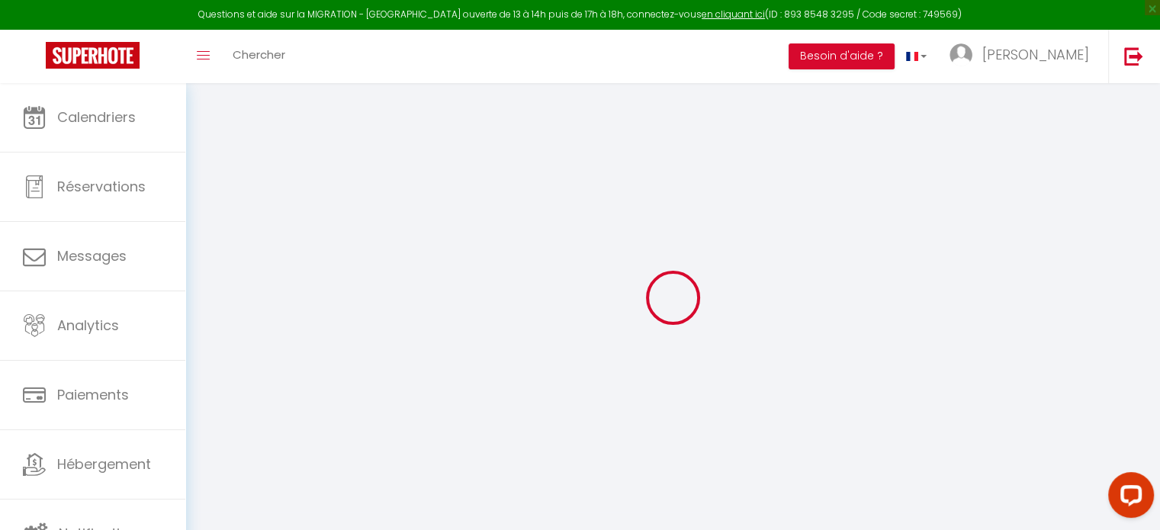
checkbox input "true"
checkbox input "false"
checkbox input "true"
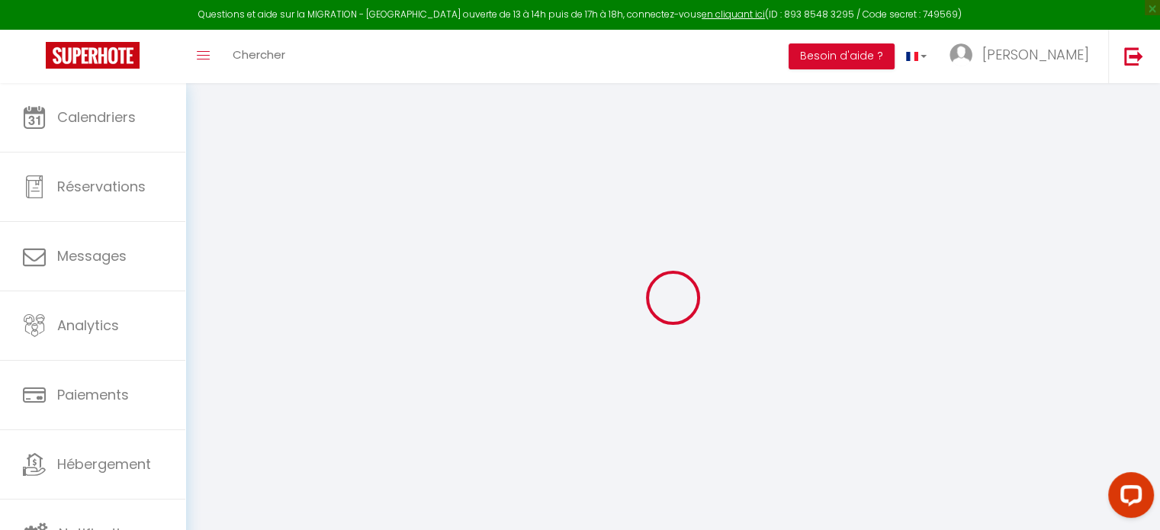
checkbox input "true"
checkbox input "false"
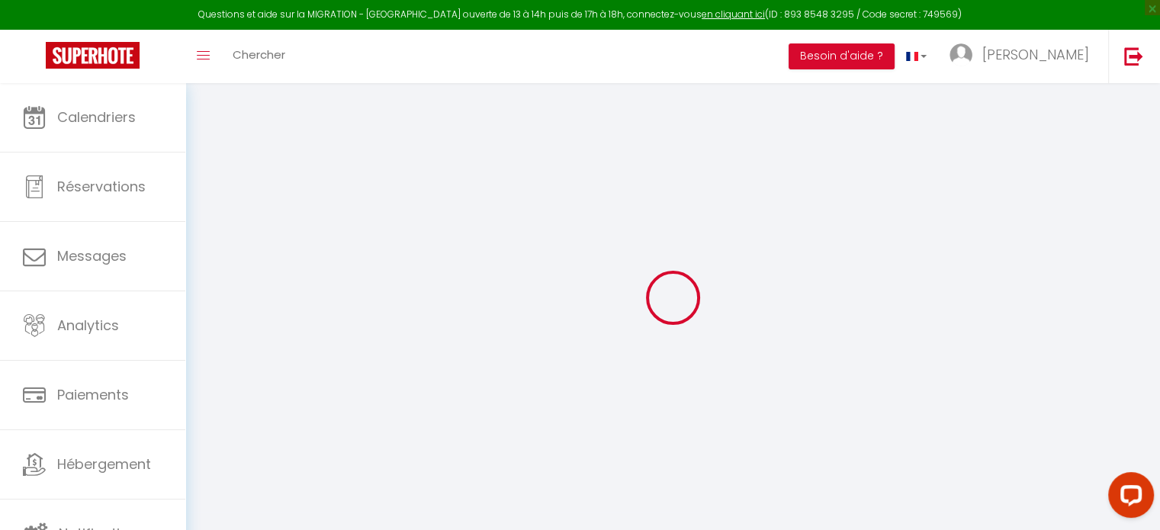
checkbox input "true"
checkbox input "false"
select select
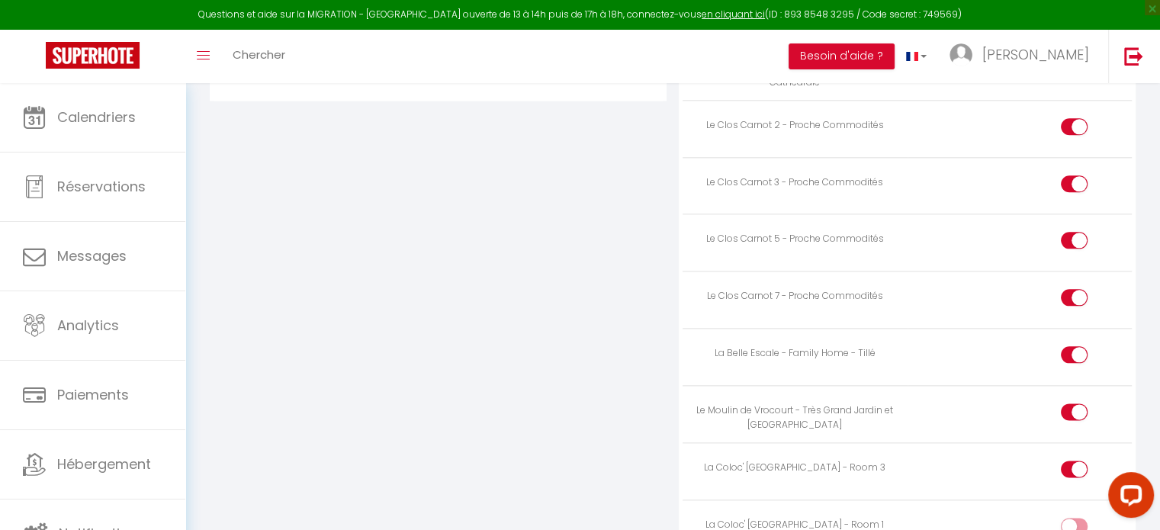
scroll to position [1928, 0]
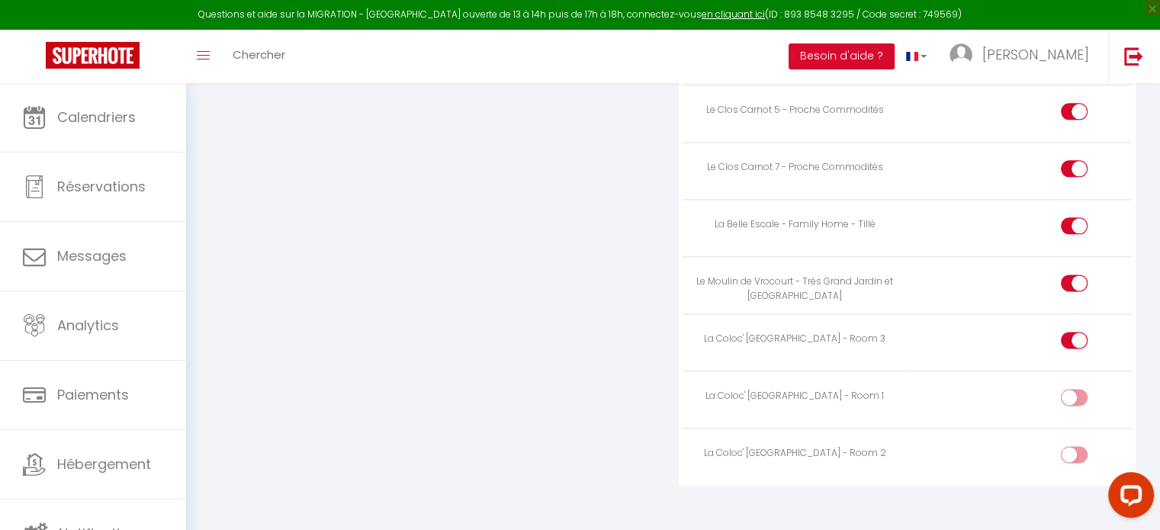
click at [1074, 389] on input "checkbox" at bounding box center [1087, 400] width 27 height 23
checkbox input "true"
click at [1076, 446] on input "checkbox" at bounding box center [1087, 457] width 27 height 23
checkbox input "true"
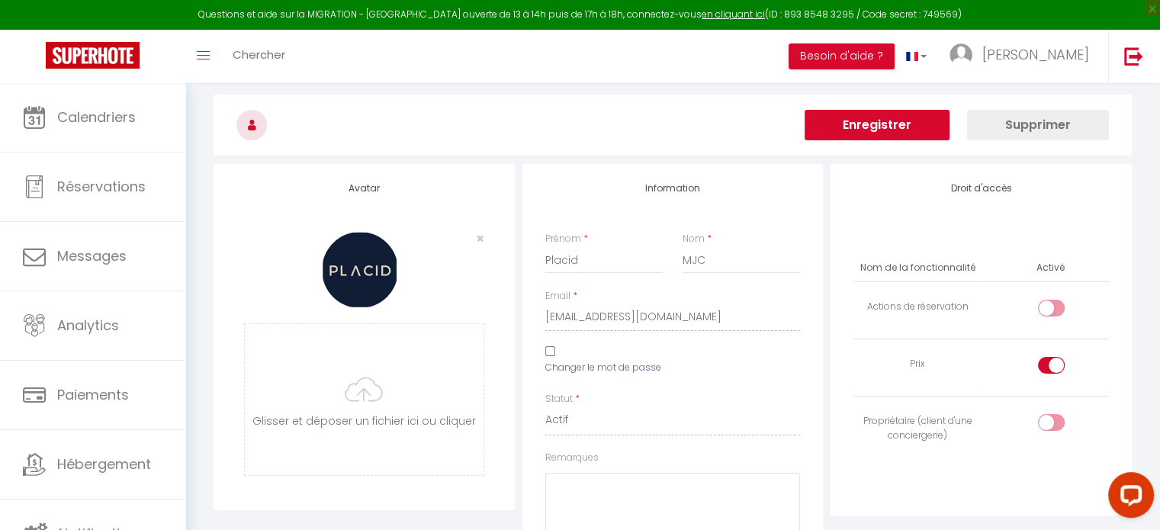
scroll to position [0, 0]
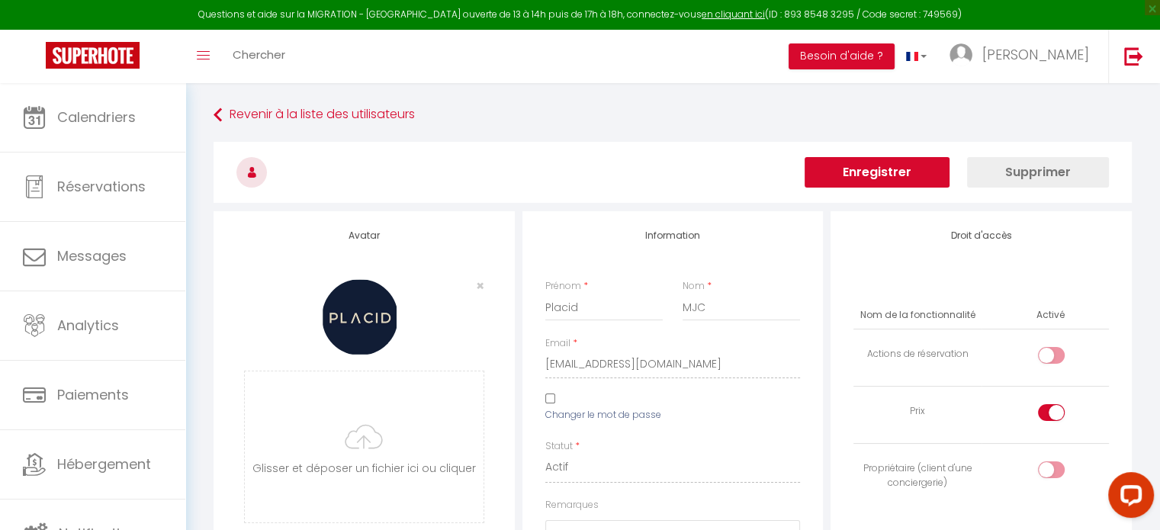
click at [900, 175] on button "Enregistrer" at bounding box center [876, 172] width 145 height 31
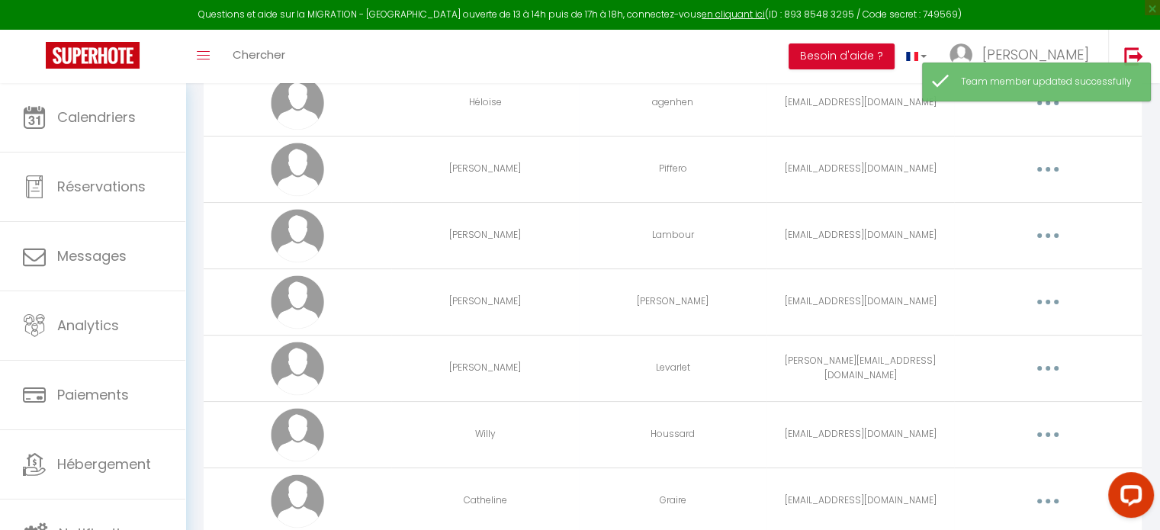
scroll to position [275, 0]
click at [1046, 233] on icon "button" at bounding box center [1047, 235] width 5 height 5
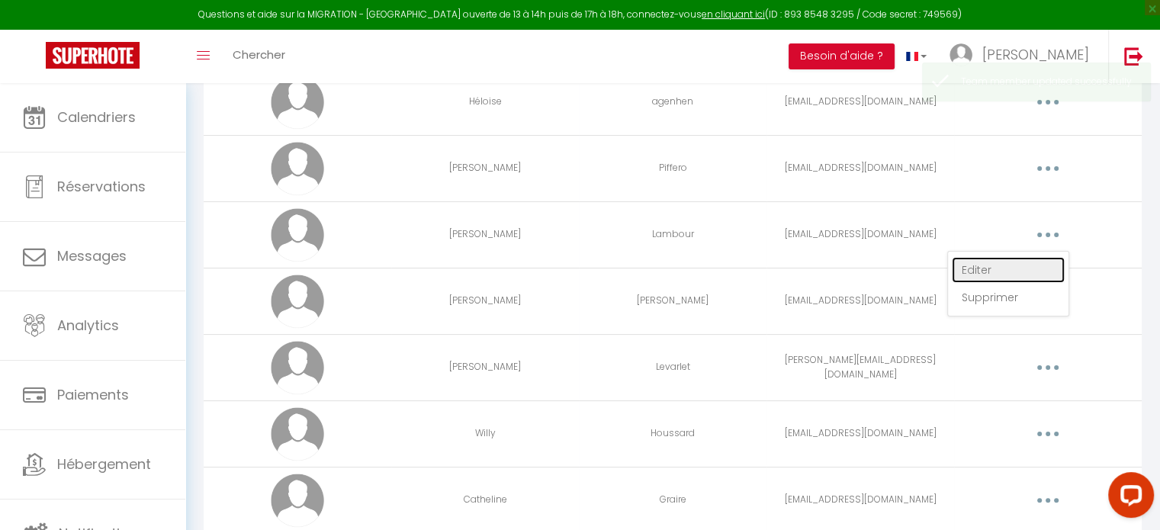
click at [1001, 270] on link "Editer" at bounding box center [1008, 270] width 113 height 26
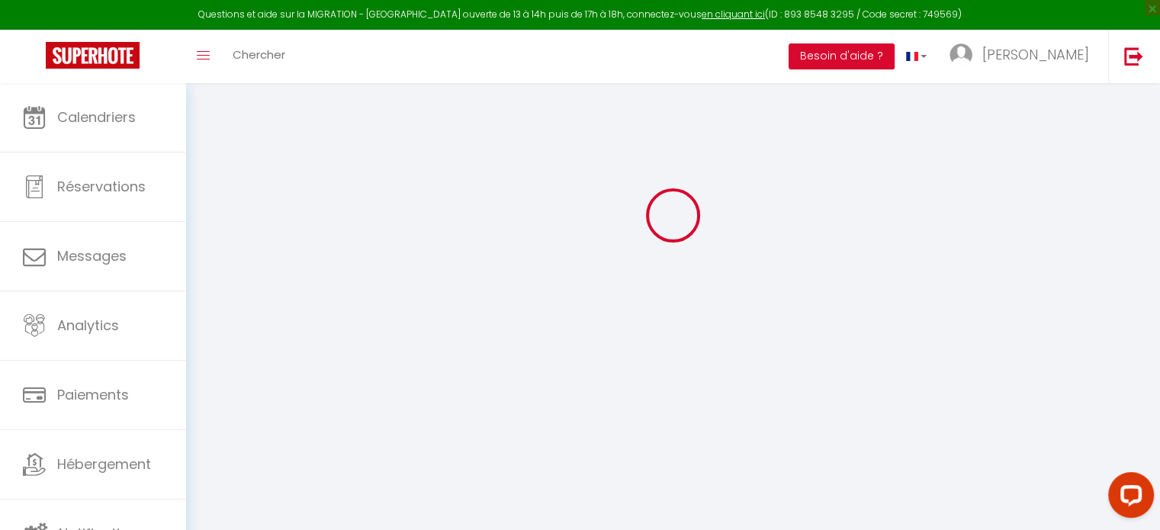
type input "[PERSON_NAME]"
type input "Lambour"
type input "[EMAIL_ADDRESS][DOMAIN_NAME]"
type textarea "MDP: Menage2024"
type textarea "[URL][DOMAIN_NAME]"
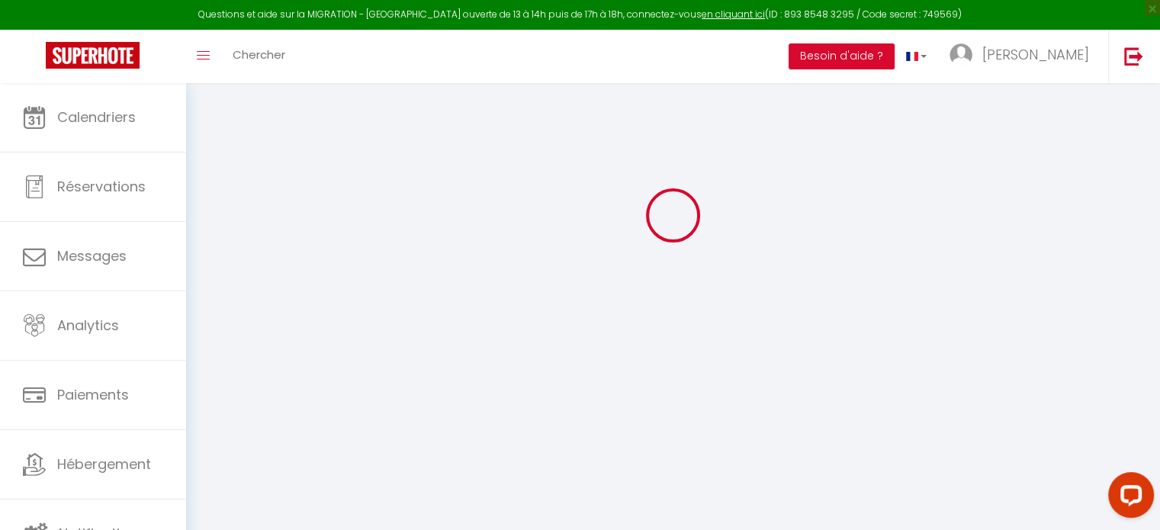
checkbox input "false"
checkbox input "true"
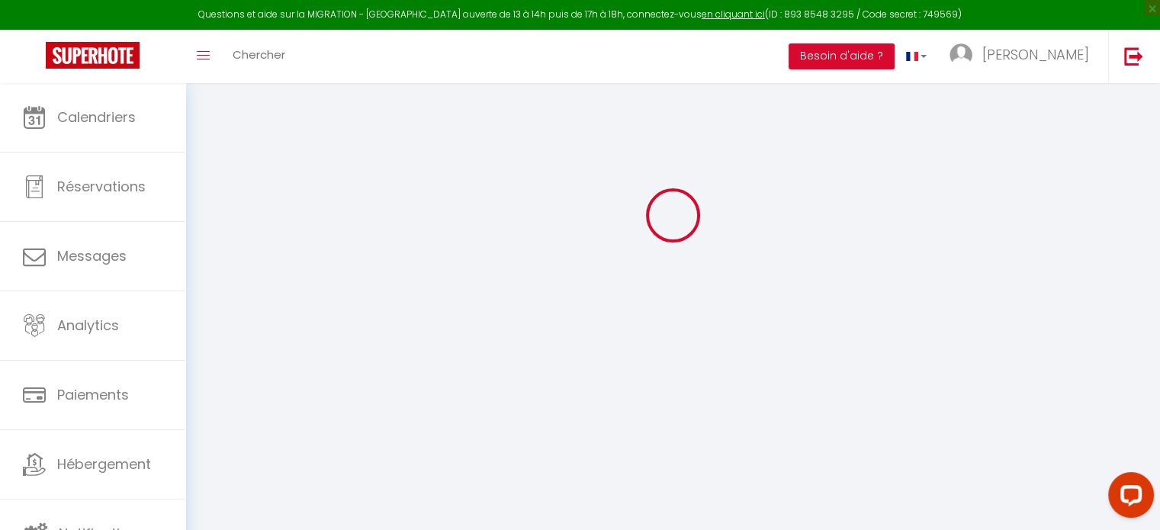
checkbox input "true"
checkbox input "false"
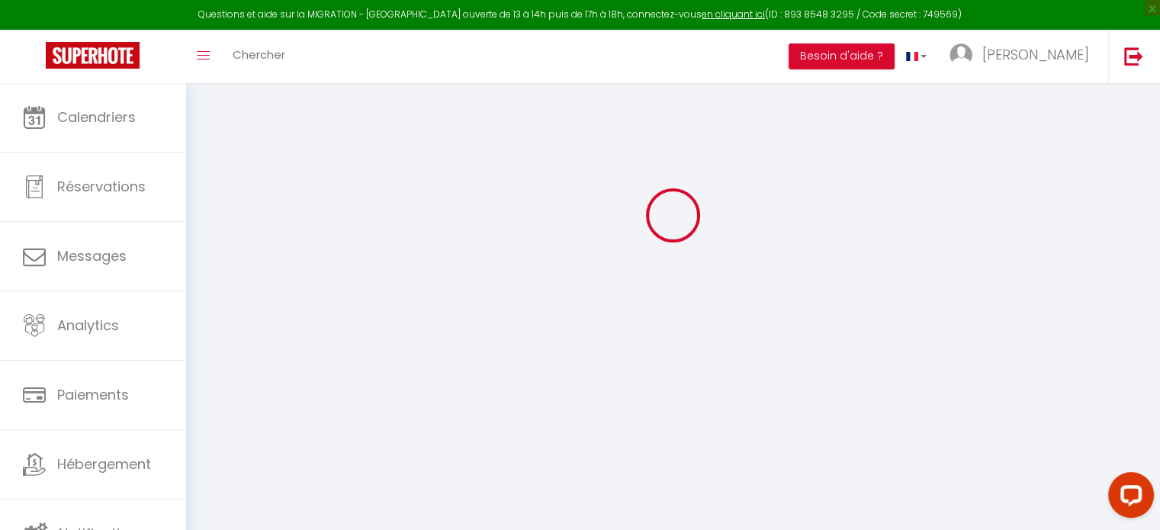
checkbox input "false"
checkbox input "true"
checkbox input "false"
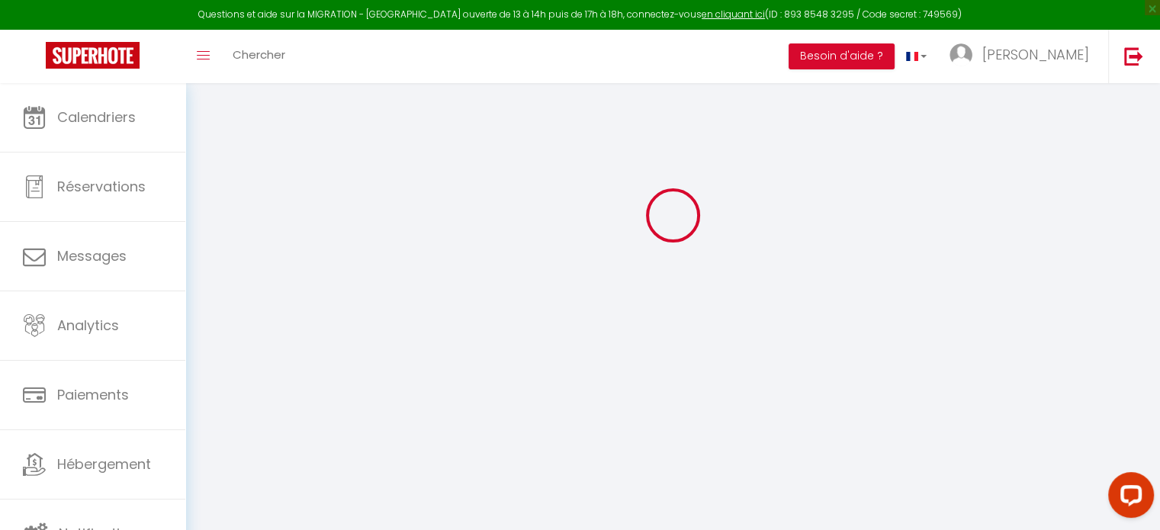
select select
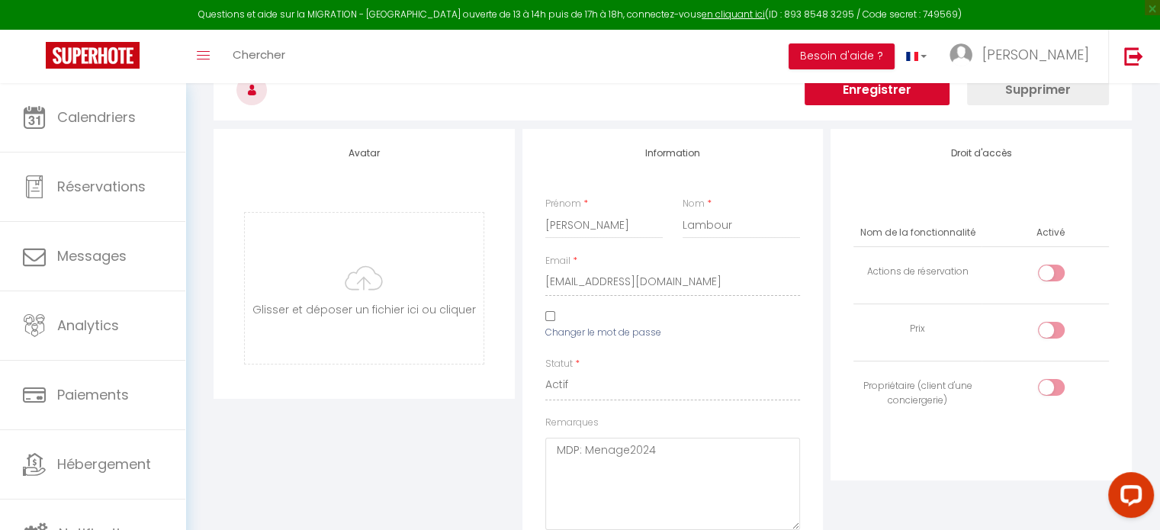
scroll to position [1928, 0]
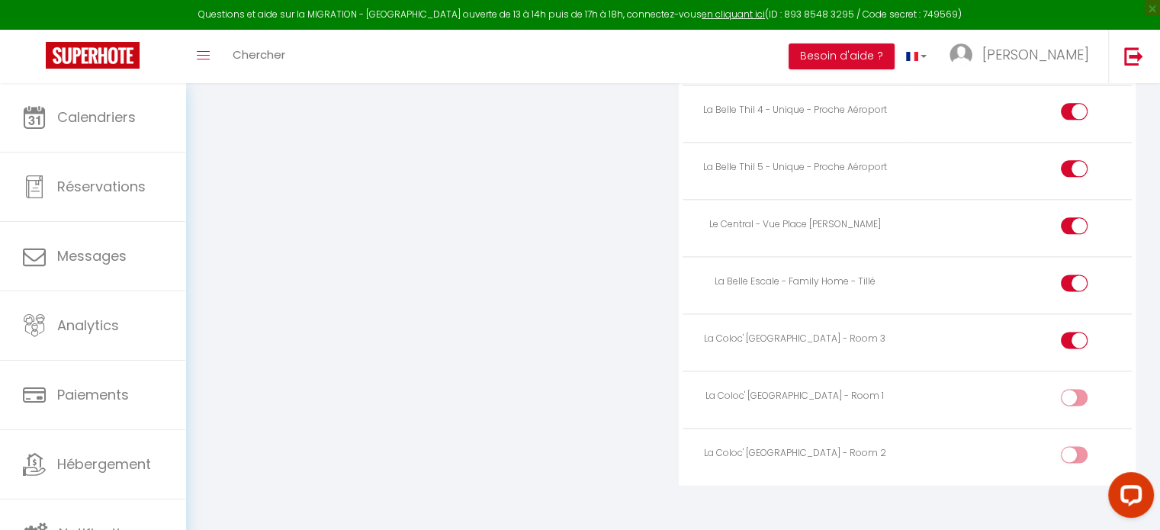
click at [1077, 389] on input "checkbox" at bounding box center [1087, 400] width 27 height 23
checkbox input "true"
click at [1077, 446] on input "checkbox" at bounding box center [1087, 457] width 27 height 23
checkbox input "true"
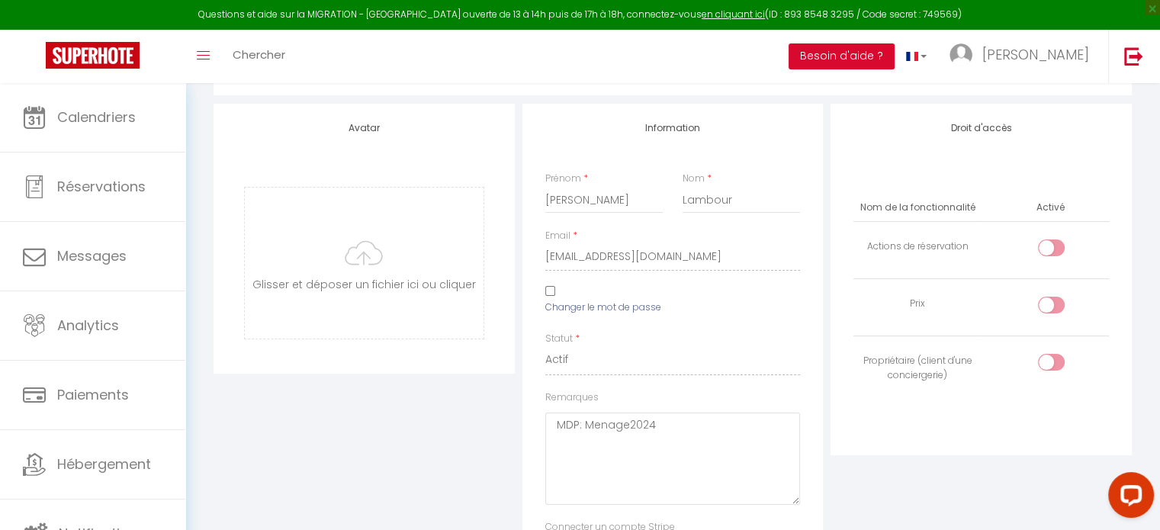
scroll to position [0, 0]
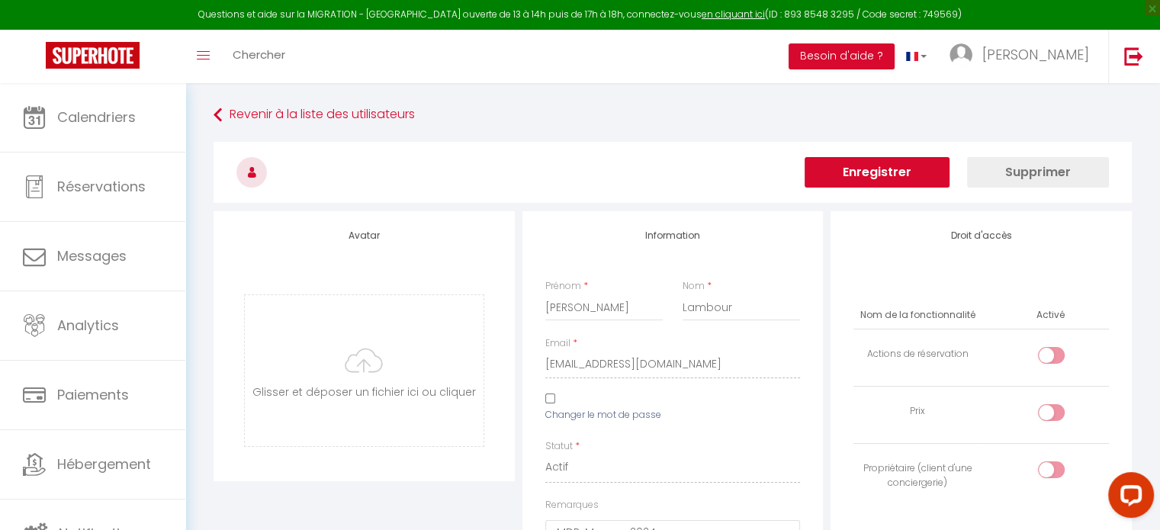
click at [909, 169] on button "Enregistrer" at bounding box center [876, 172] width 145 height 31
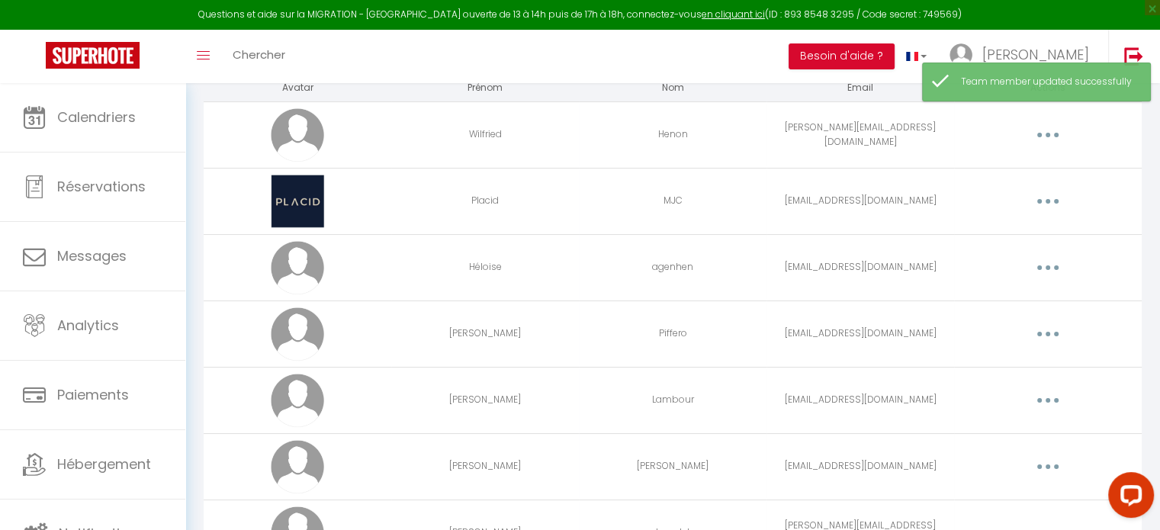
scroll to position [191, 0]
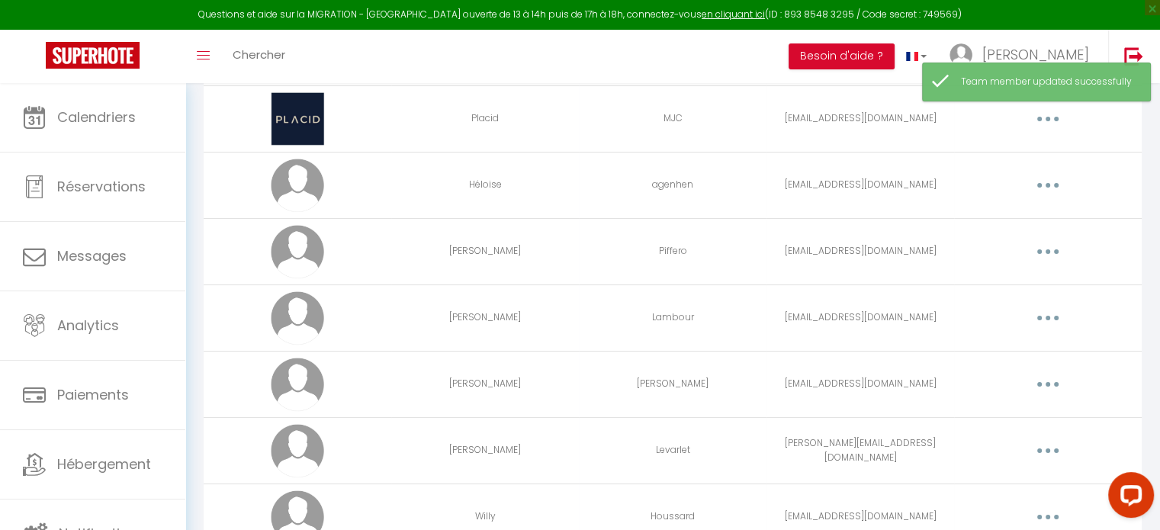
click at [1053, 317] on button "button" at bounding box center [1047, 318] width 43 height 24
click at [1013, 346] on link "Editer" at bounding box center [1008, 353] width 113 height 26
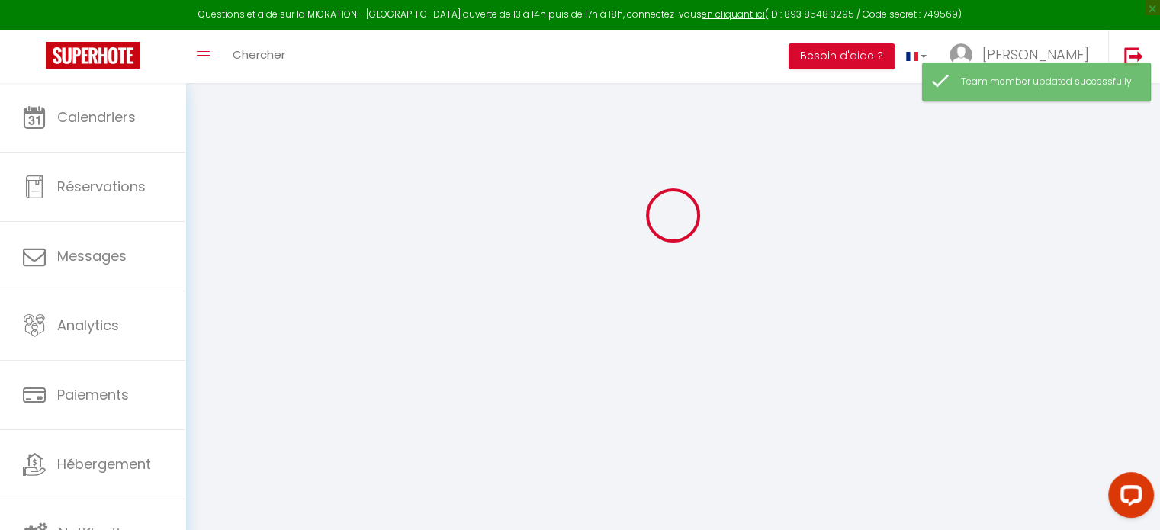
type input "[PERSON_NAME]"
type input "Lambour"
type input "[EMAIL_ADDRESS][DOMAIN_NAME]"
type textarea "MDP: Menage2024"
type textarea "[URL][DOMAIN_NAME]"
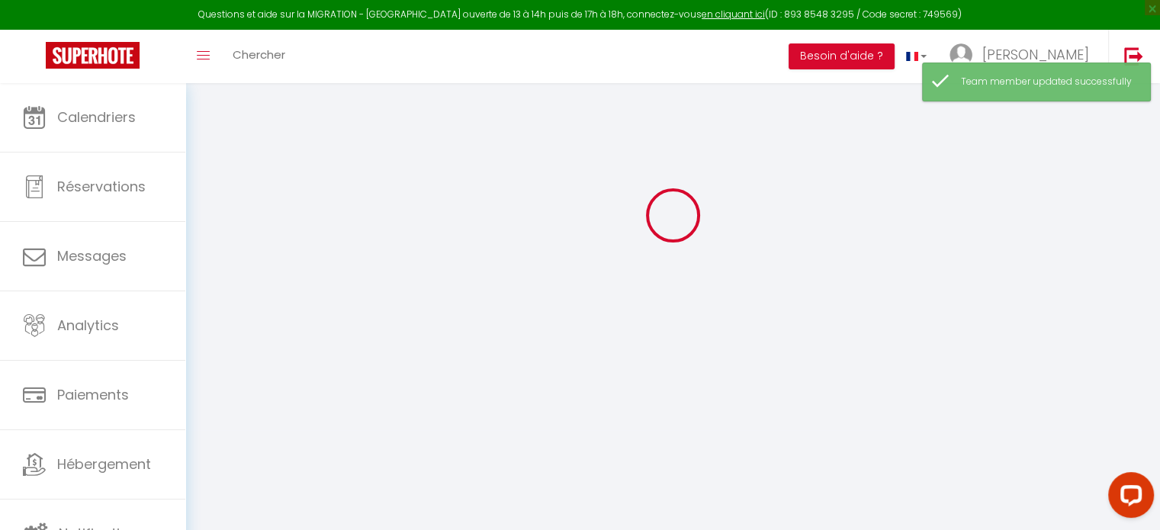
checkbox input "false"
checkbox input "true"
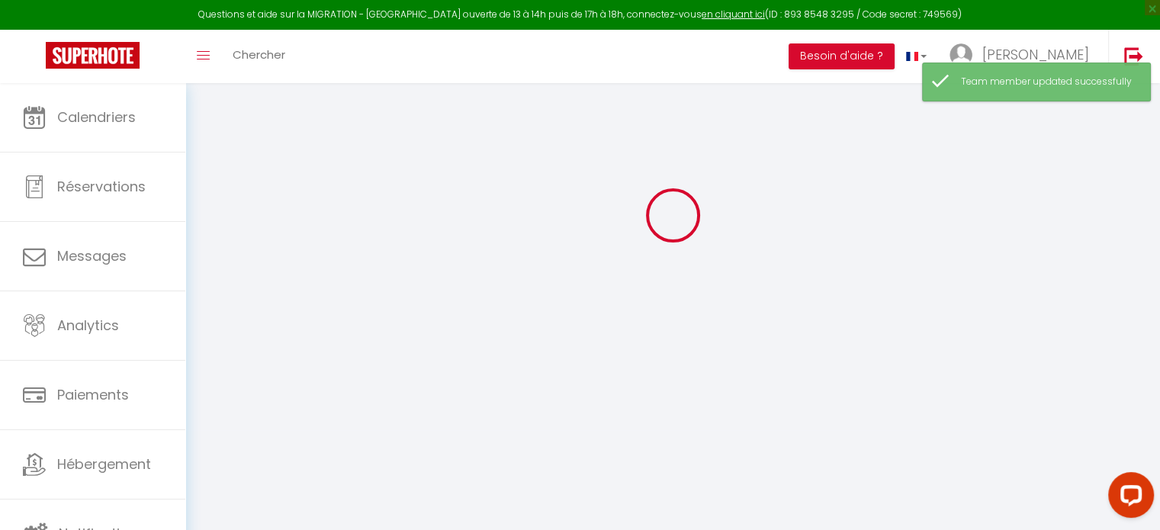
checkbox input "true"
checkbox input "false"
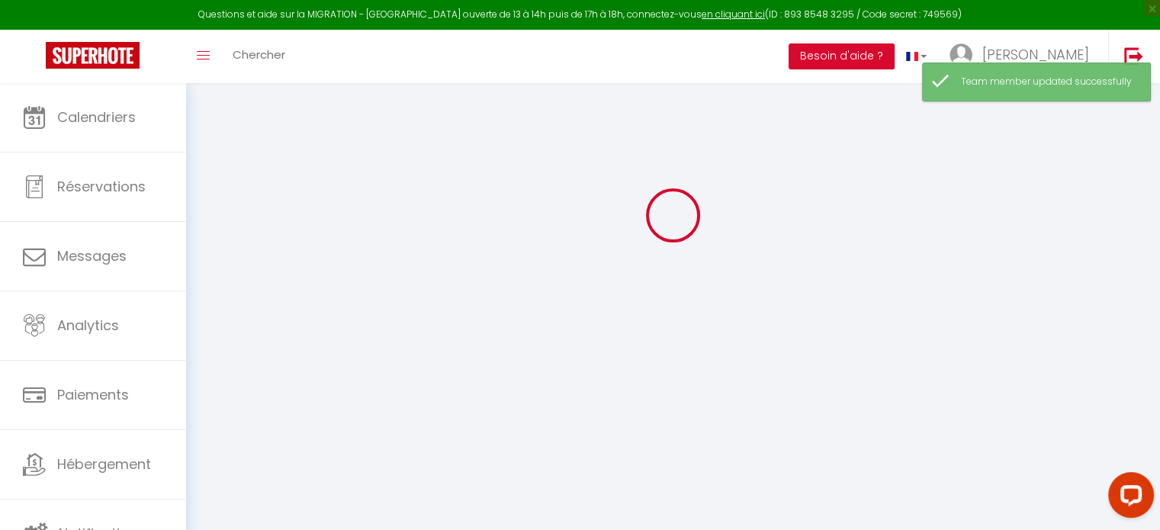
checkbox input "false"
checkbox input "true"
checkbox input "false"
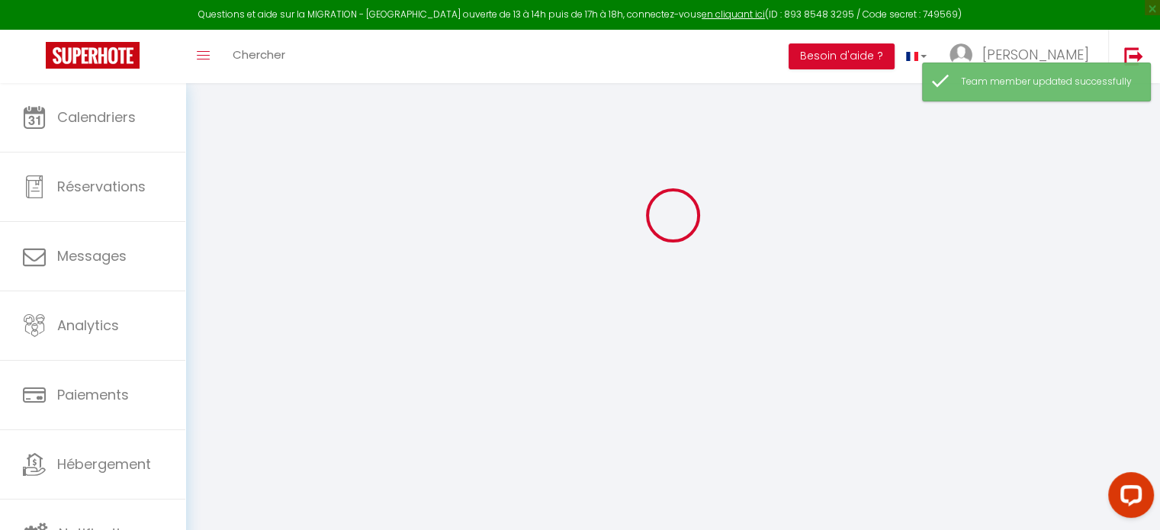
scroll to position [1928, 0]
select select
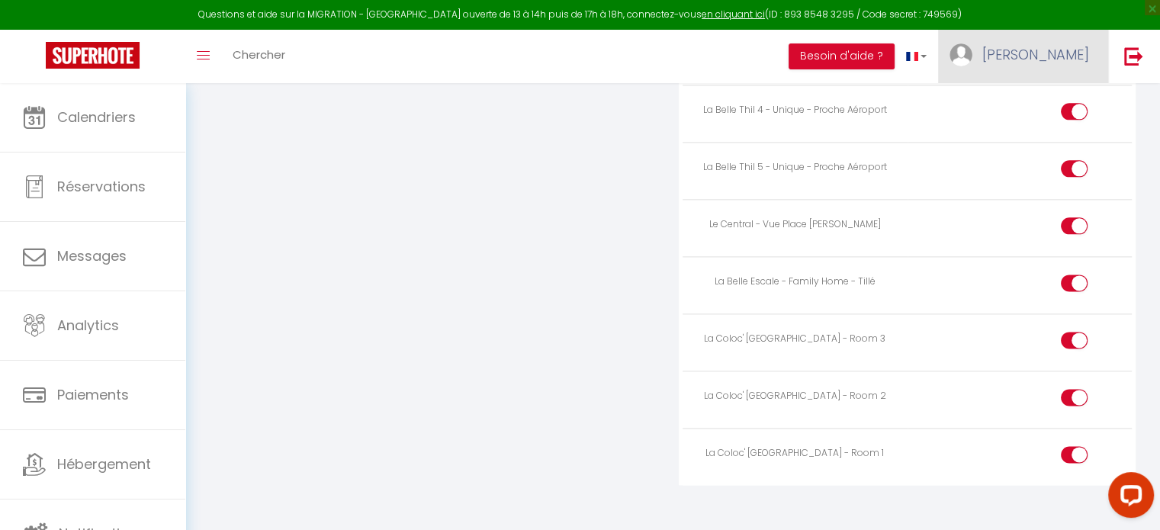
click at [1058, 57] on span "[PERSON_NAME]" at bounding box center [1035, 54] width 107 height 19
click at [1032, 131] on link "Équipe" at bounding box center [1047, 133] width 113 height 26
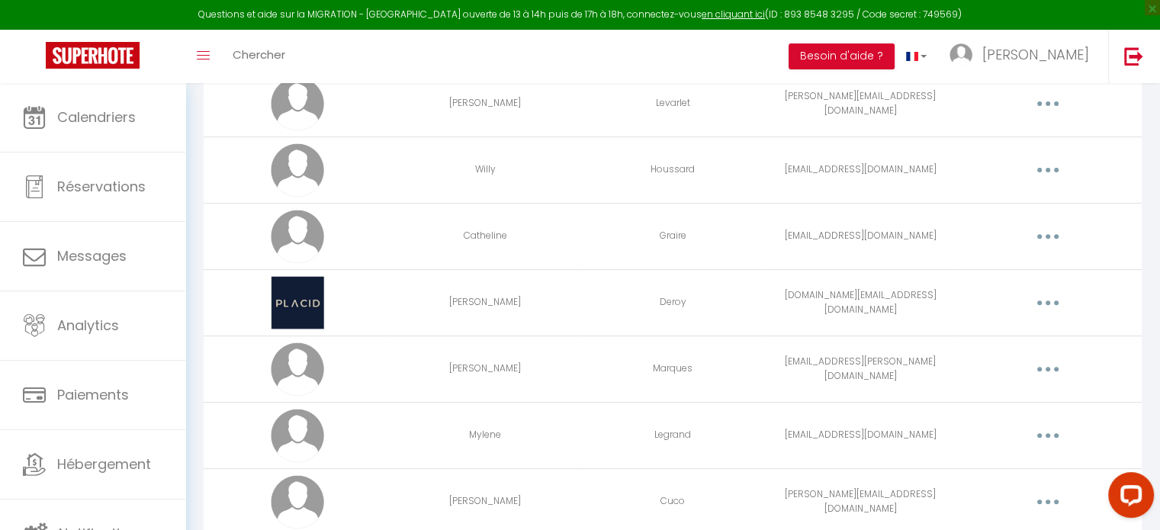
scroll to position [564, 0]
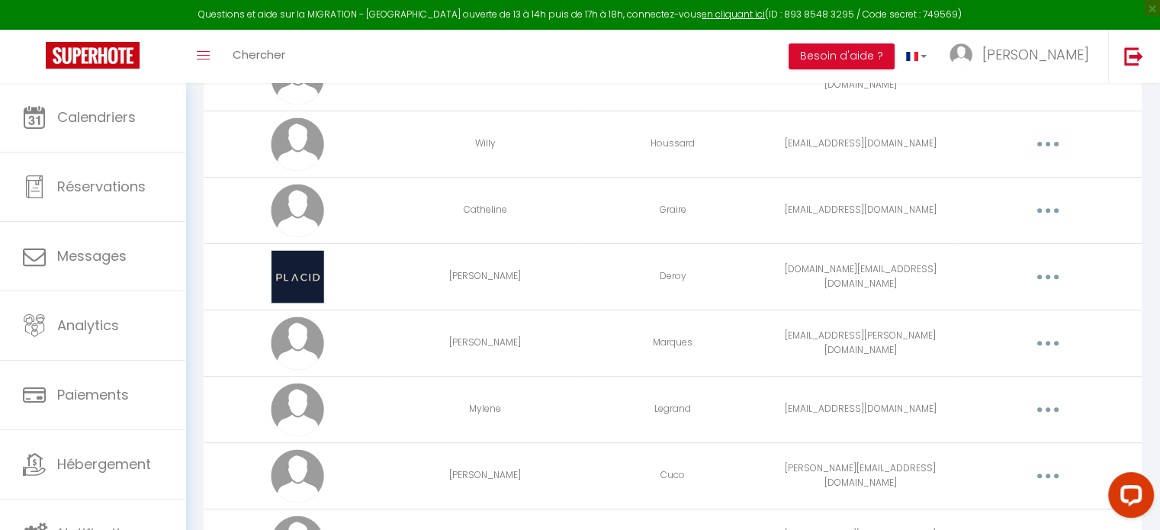
click at [1052, 208] on button "button" at bounding box center [1047, 210] width 43 height 24
click at [1004, 236] on link "Editer" at bounding box center [1008, 246] width 113 height 26
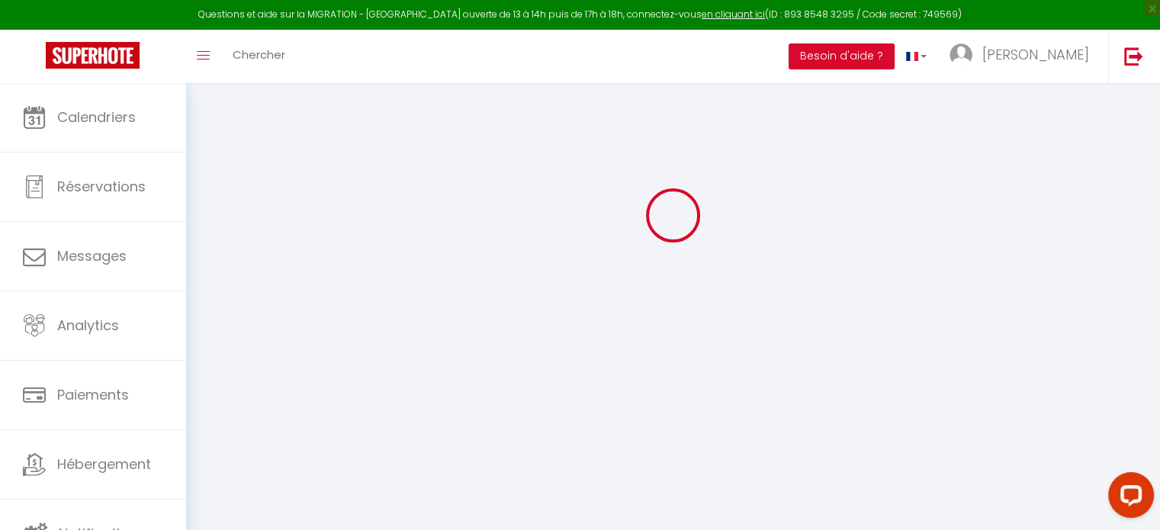
type input "Catheline"
type input "Graire"
type input "[EMAIL_ADDRESS][DOMAIN_NAME]"
type textarea "placid60"
type textarea "[URL][DOMAIN_NAME]"
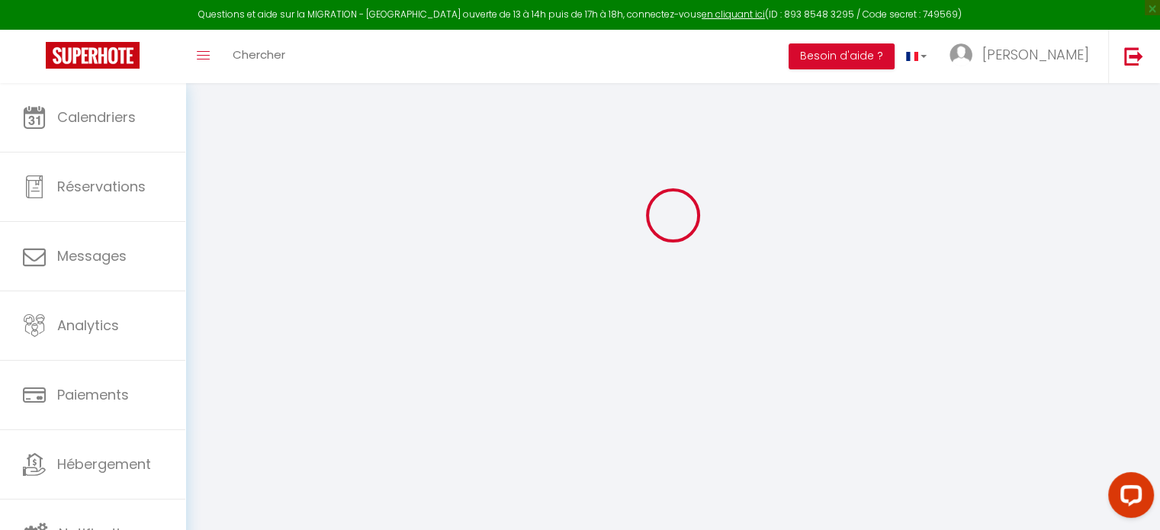
checkbox input "true"
checkbox input "false"
checkbox input "true"
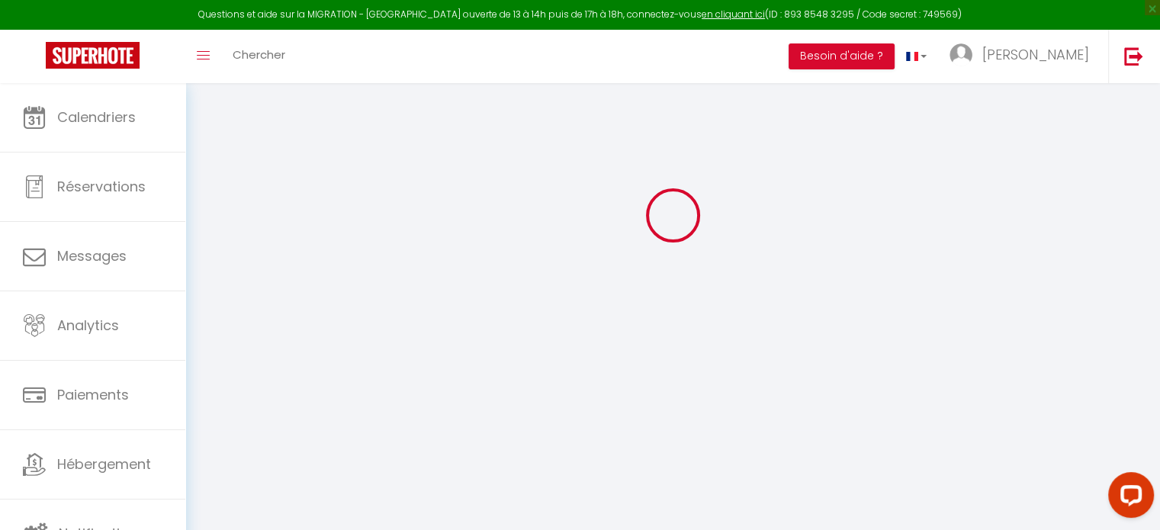
checkbox input "true"
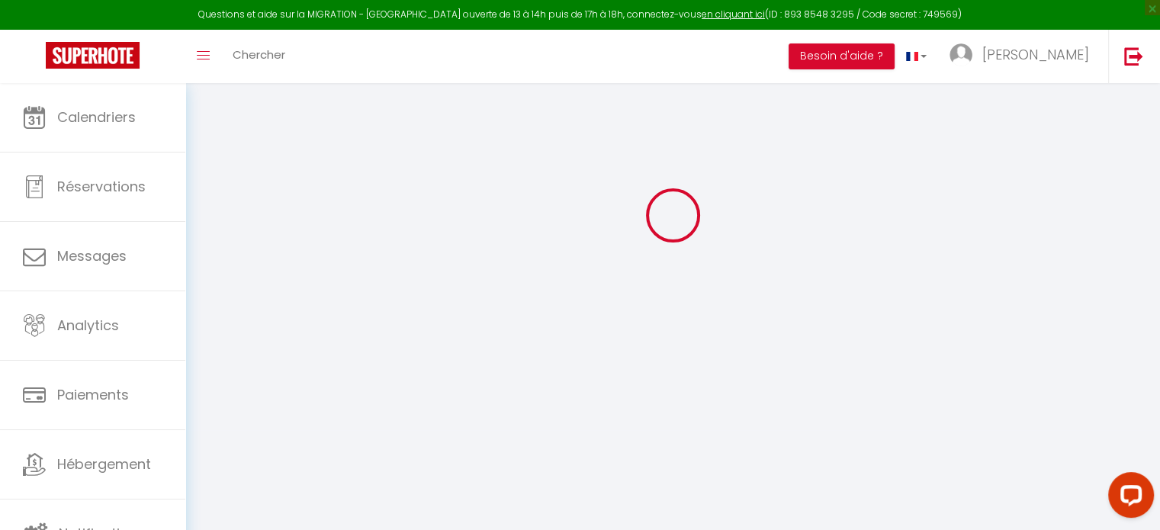
checkbox input "true"
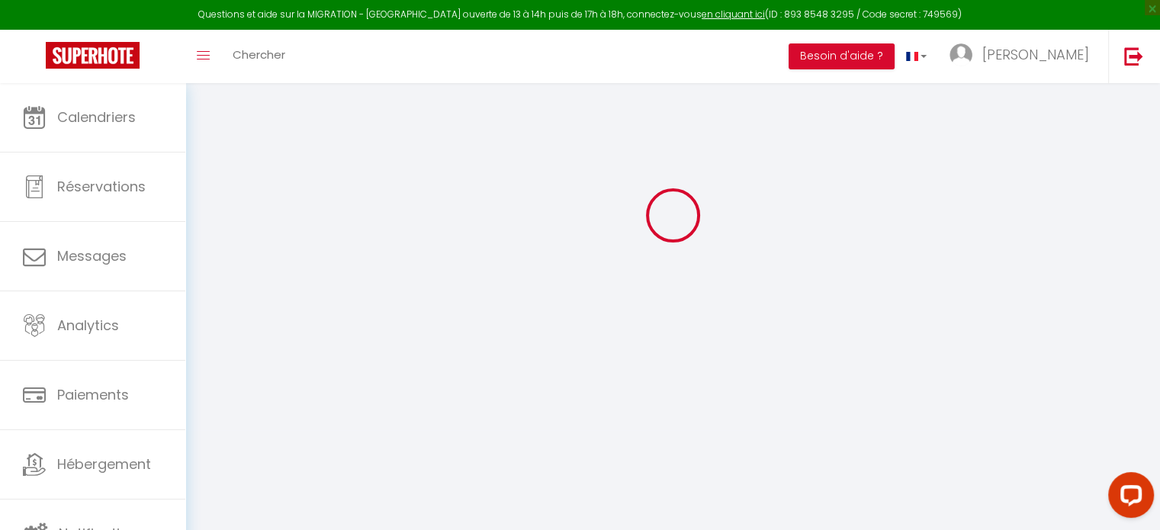
checkbox input "true"
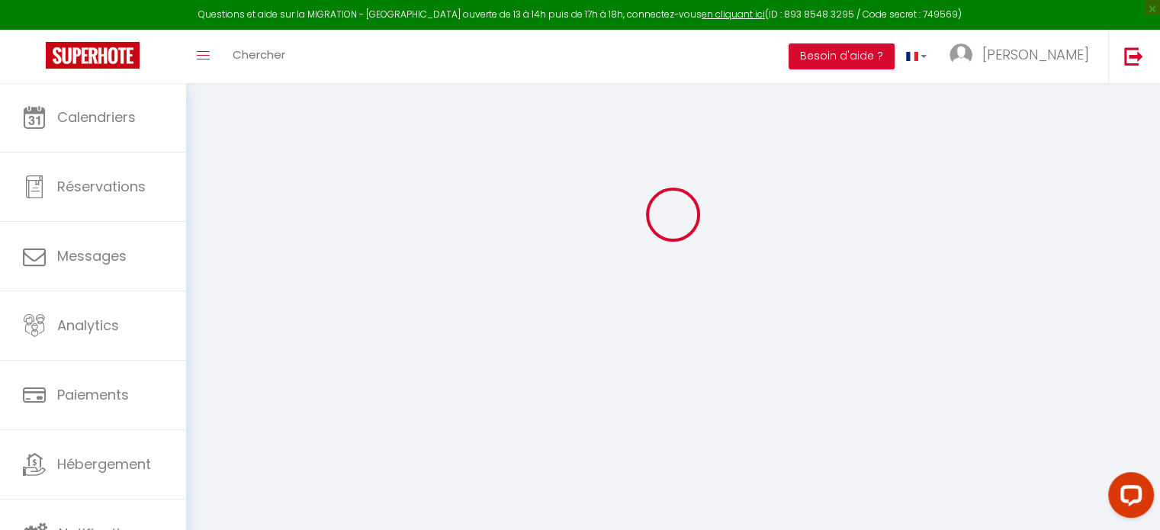
select select
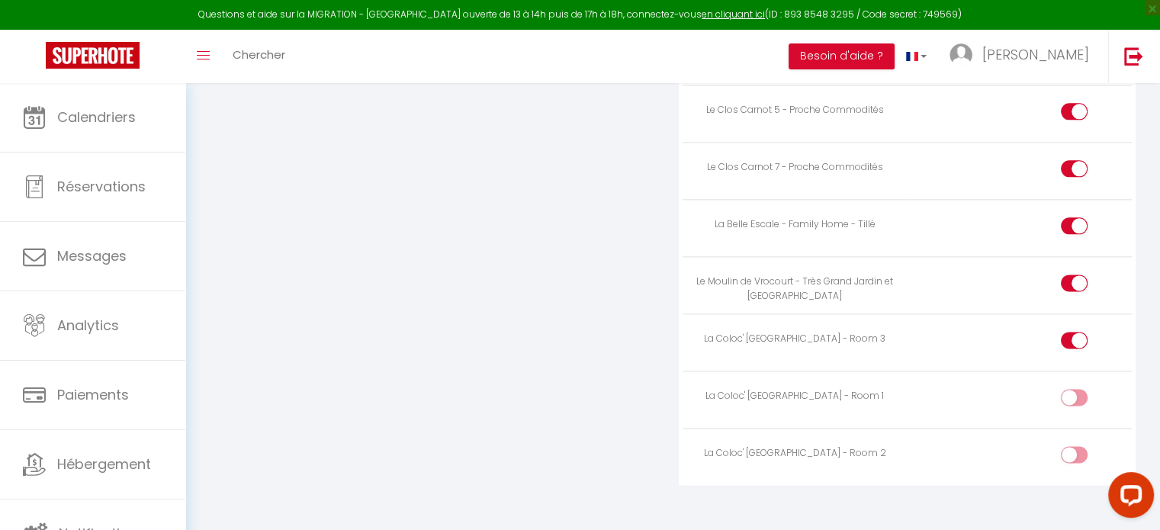
click at [1071, 390] on label at bounding box center [1074, 400] width 27 height 23
click at [1074, 390] on input "checkbox" at bounding box center [1087, 400] width 27 height 23
checkbox input "true"
click at [1073, 446] on div at bounding box center [1074, 454] width 27 height 17
click at [1074, 446] on input "checkbox" at bounding box center [1087, 457] width 27 height 23
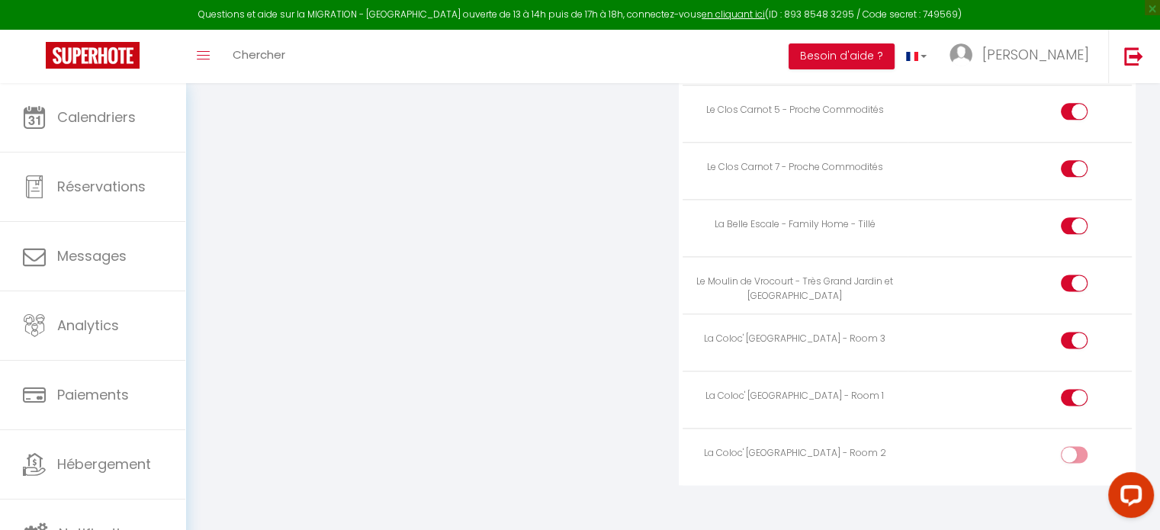
checkbox input "true"
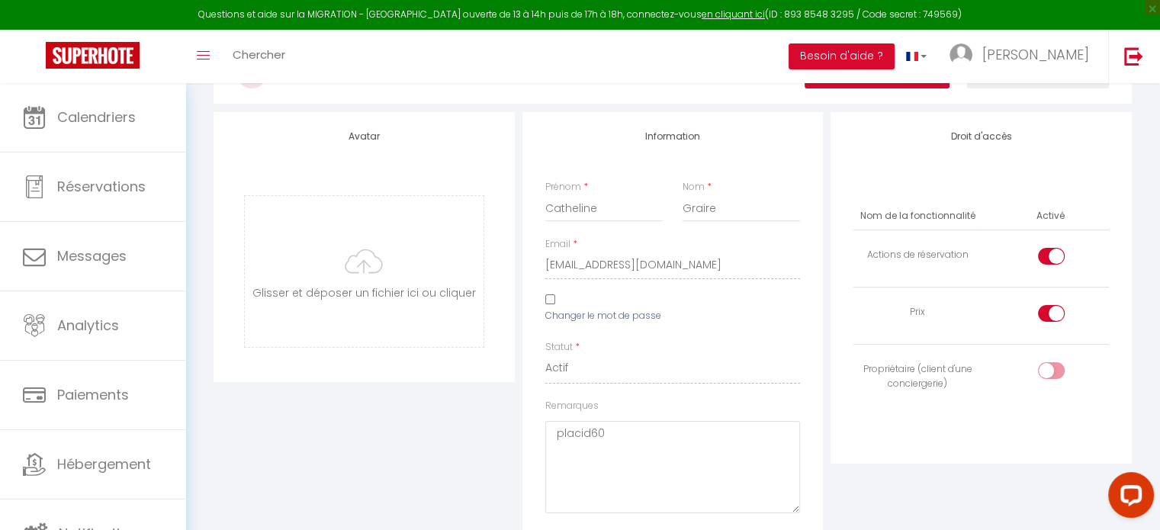
scroll to position [0, 0]
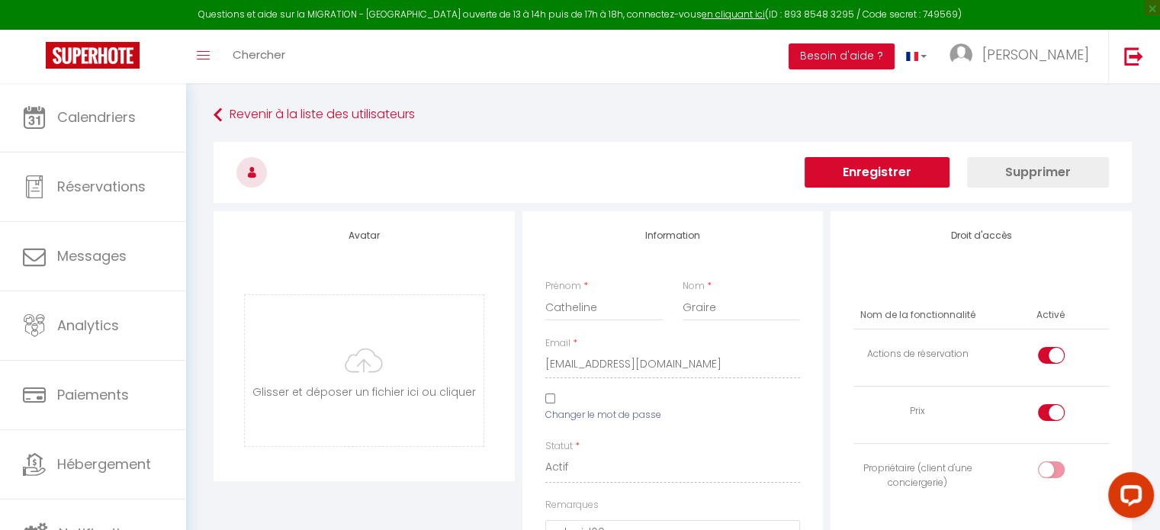
click at [914, 169] on button "Enregistrer" at bounding box center [876, 172] width 145 height 31
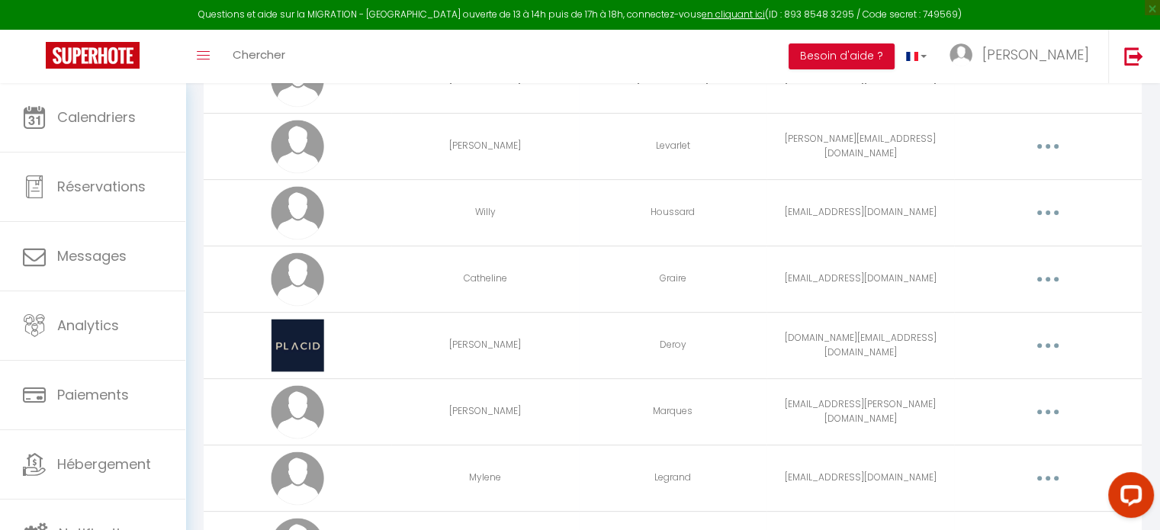
scroll to position [506, 0]
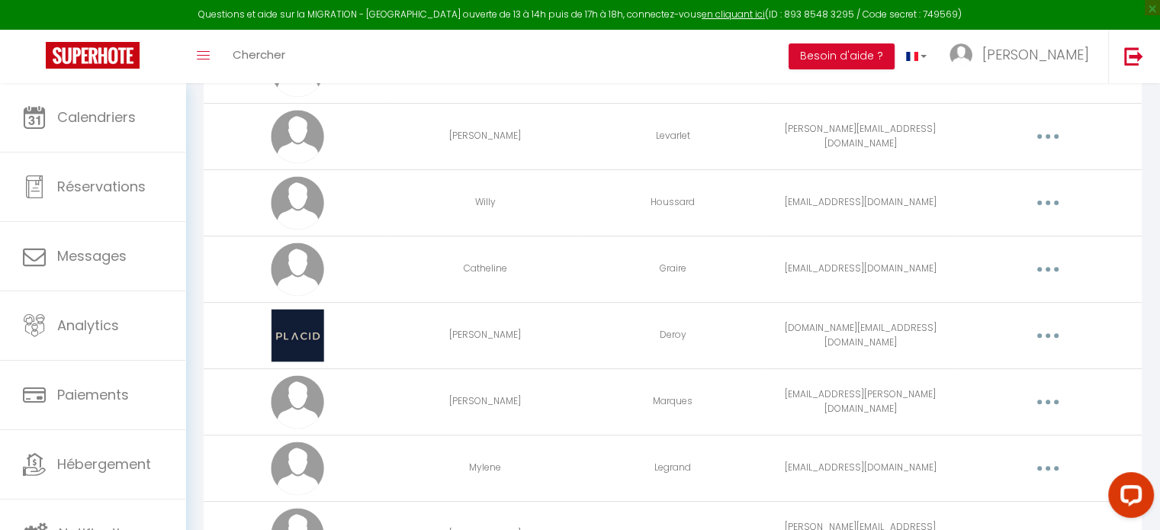
click at [1048, 335] on icon "button" at bounding box center [1047, 335] width 5 height 5
click at [1009, 364] on link "Editer" at bounding box center [1008, 371] width 113 height 26
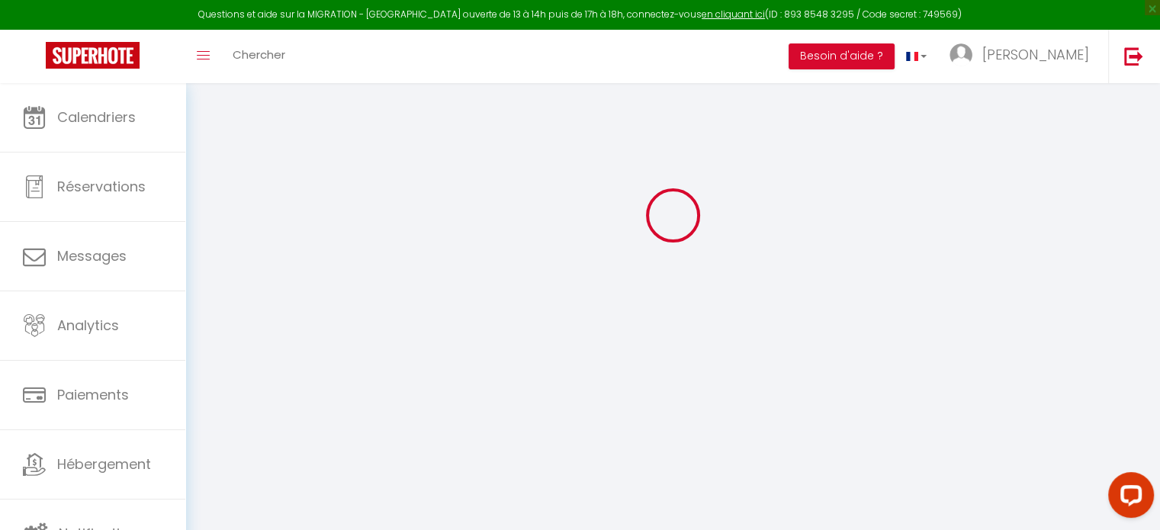
type input "[PERSON_NAME]"
type input "Deroy"
type input "[DOMAIN_NAME][EMAIL_ADDRESS][DOMAIN_NAME]"
type textarea "[URL][DOMAIN_NAME]"
checkbox input "true"
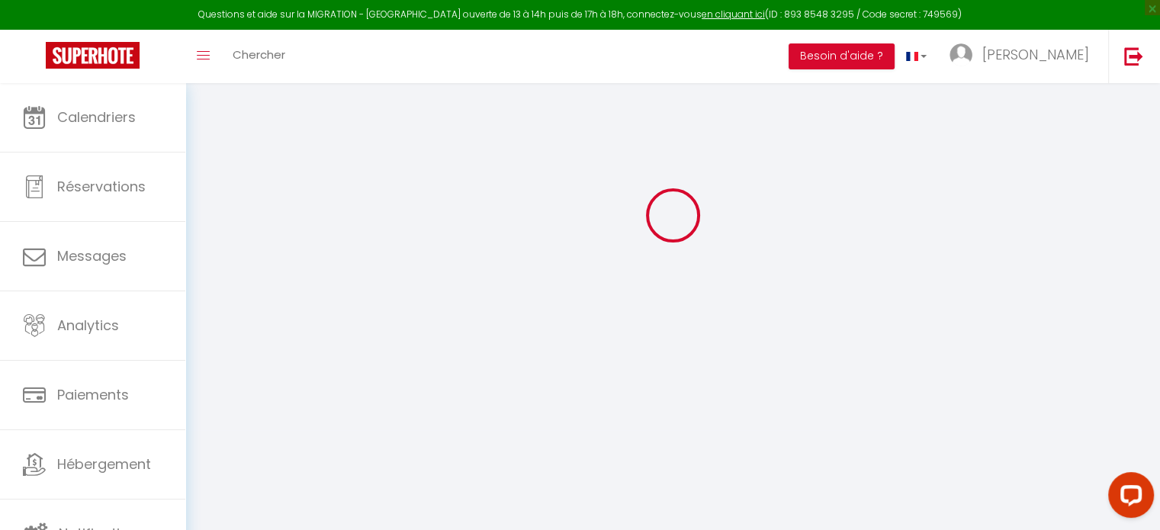
checkbox input "true"
checkbox input "false"
checkbox input "true"
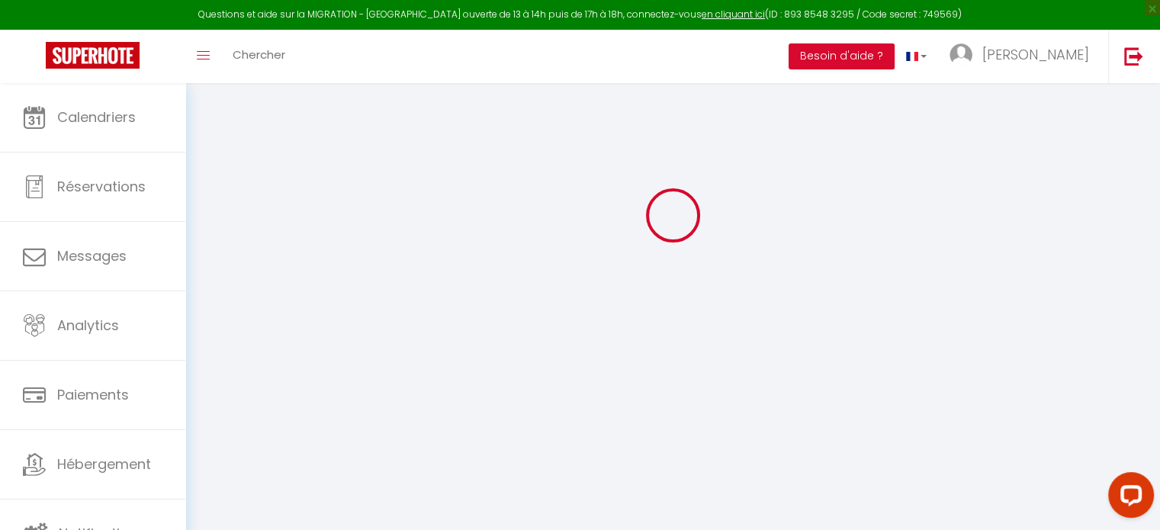
checkbox input "true"
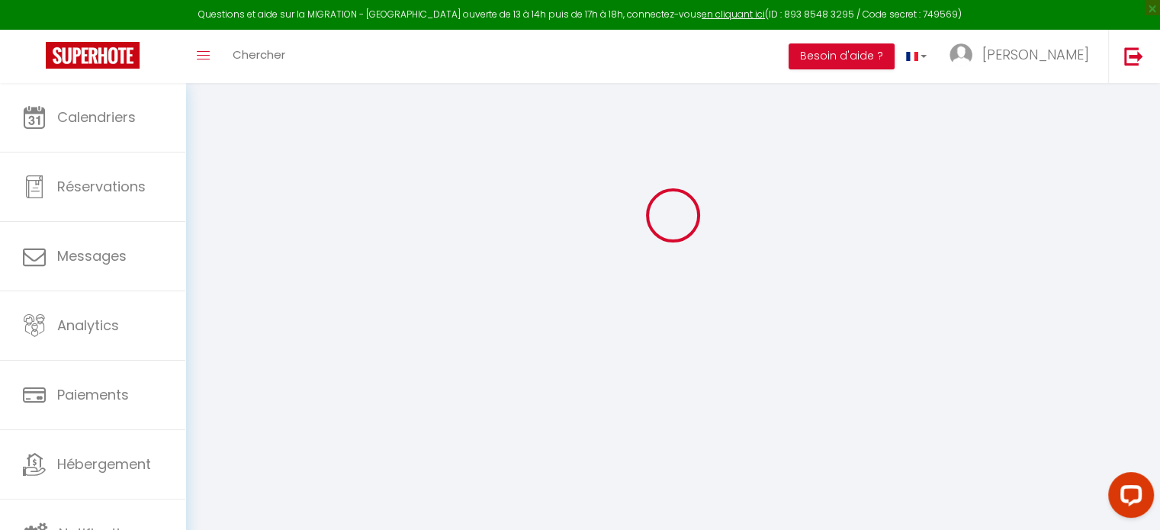
checkbox input "true"
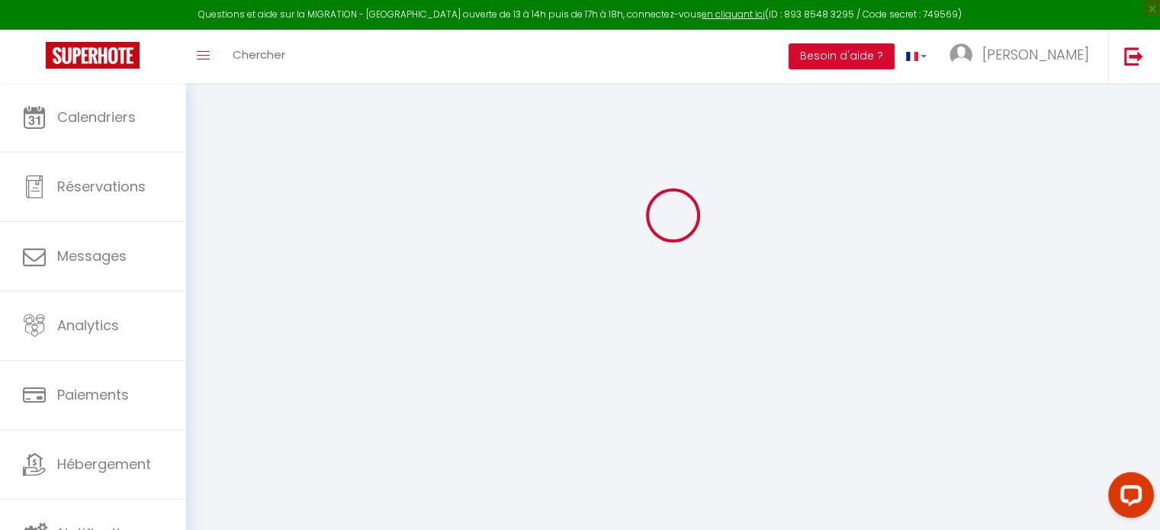
checkbox input "true"
select select
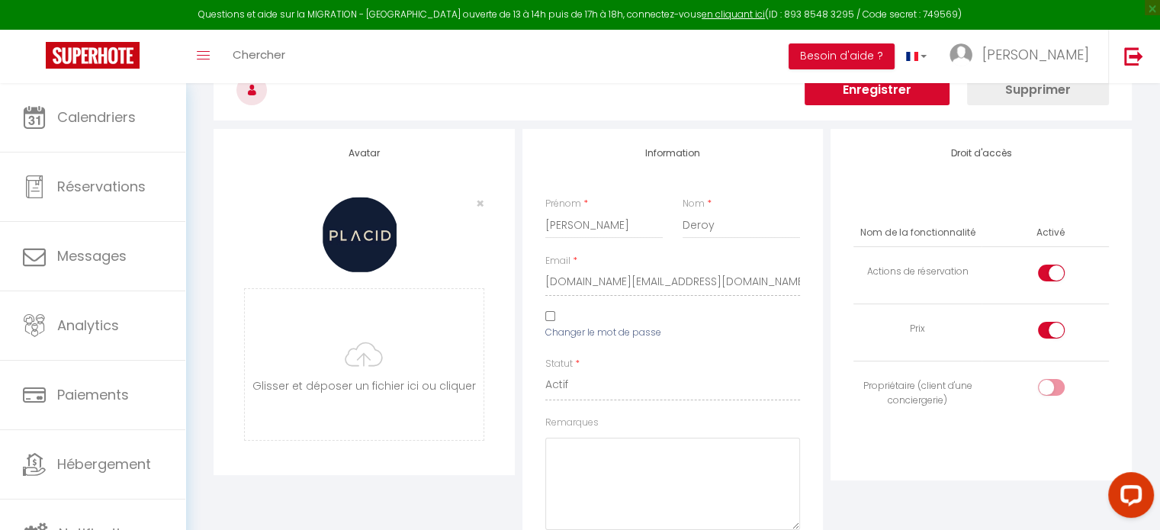
scroll to position [1928, 0]
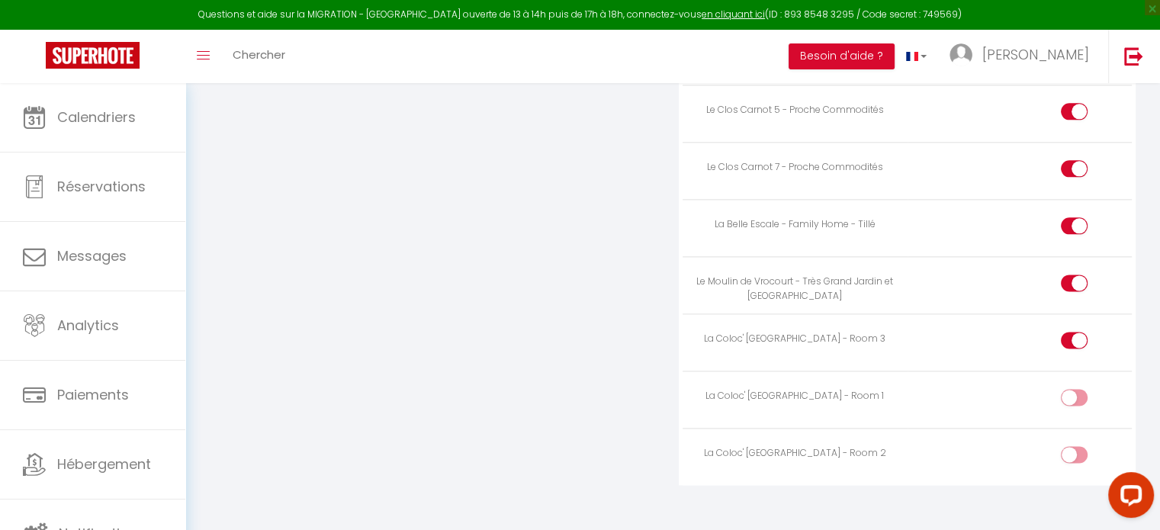
click at [1076, 389] on input "checkbox" at bounding box center [1087, 400] width 27 height 23
checkbox input "true"
click at [1076, 446] on input "checkbox" at bounding box center [1087, 457] width 27 height 23
checkbox input "true"
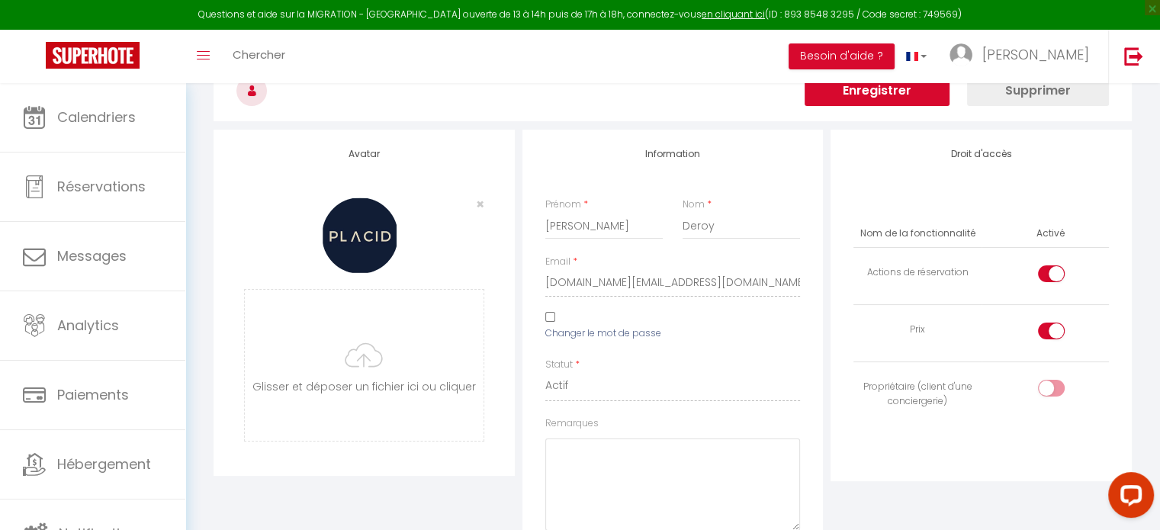
scroll to position [0, 0]
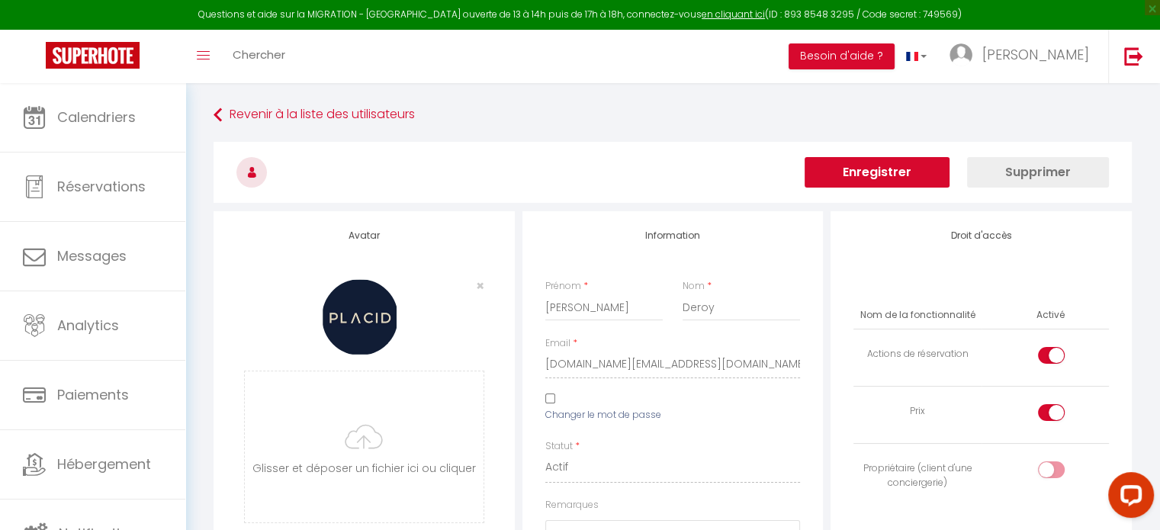
click at [908, 180] on button "Enregistrer" at bounding box center [876, 172] width 145 height 31
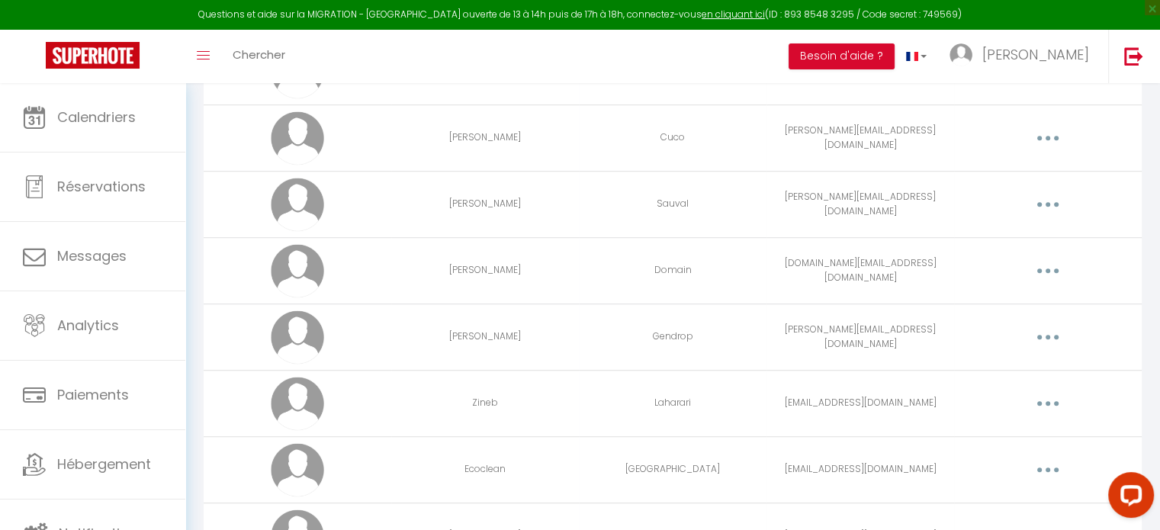
scroll to position [909, 0]
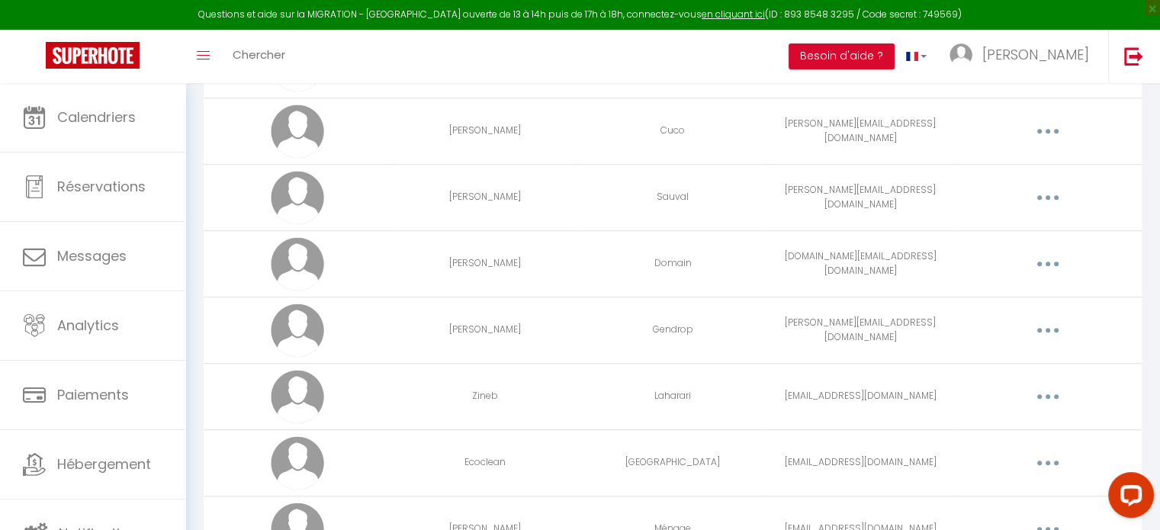
click at [1042, 261] on button "button" at bounding box center [1047, 264] width 43 height 24
click at [1013, 292] on link "Editer" at bounding box center [1008, 299] width 113 height 26
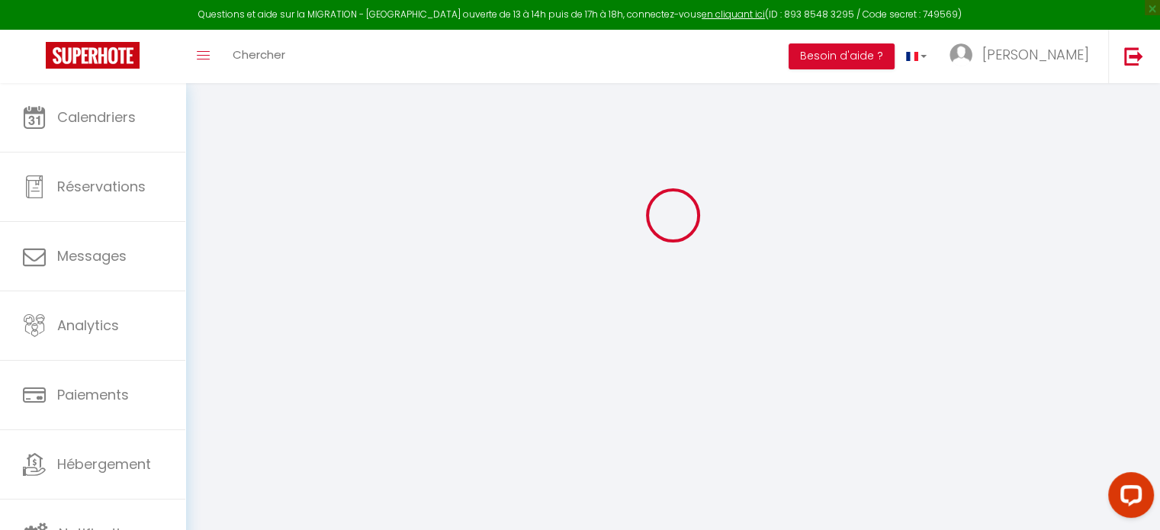
type input "[PERSON_NAME]"
type input "Domain"
type input "[DOMAIN_NAME][EMAIL_ADDRESS][DOMAIN_NAME]"
type textarea "MDP: [DATE]"
type textarea "[URL][DOMAIN_NAME]"
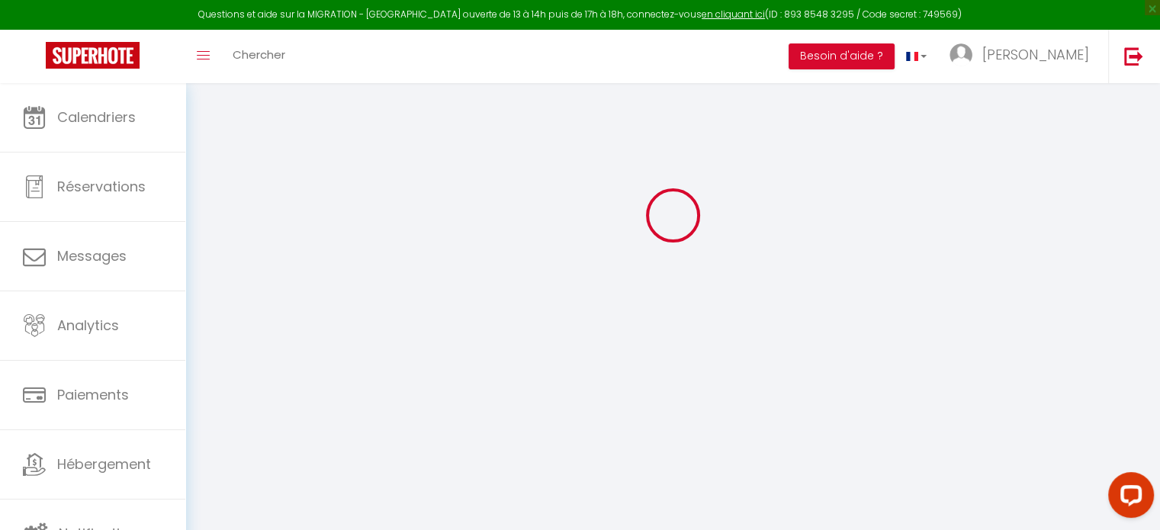
checkbox input "true"
checkbox input "false"
checkbox input "true"
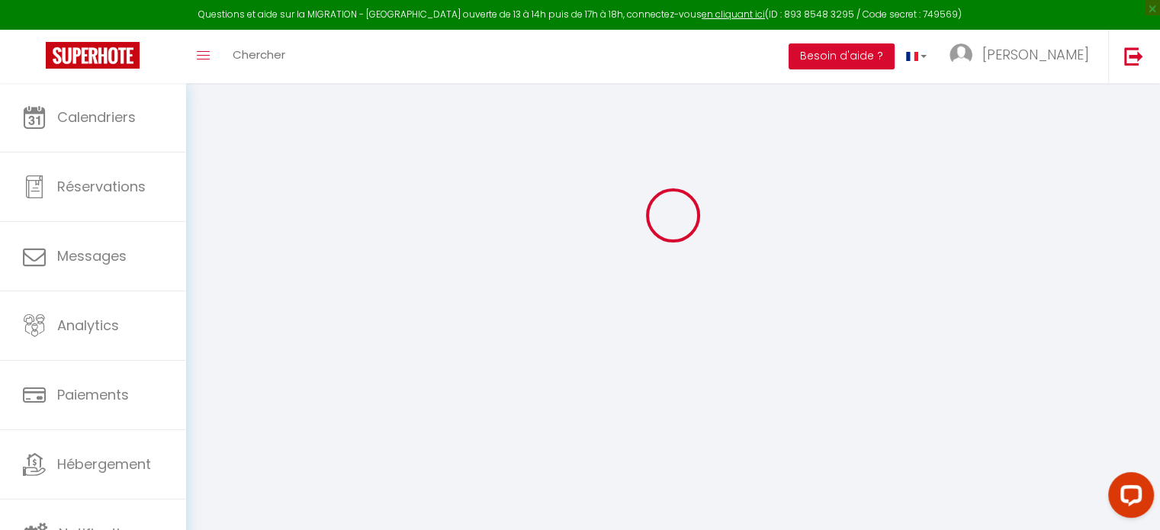
checkbox input "true"
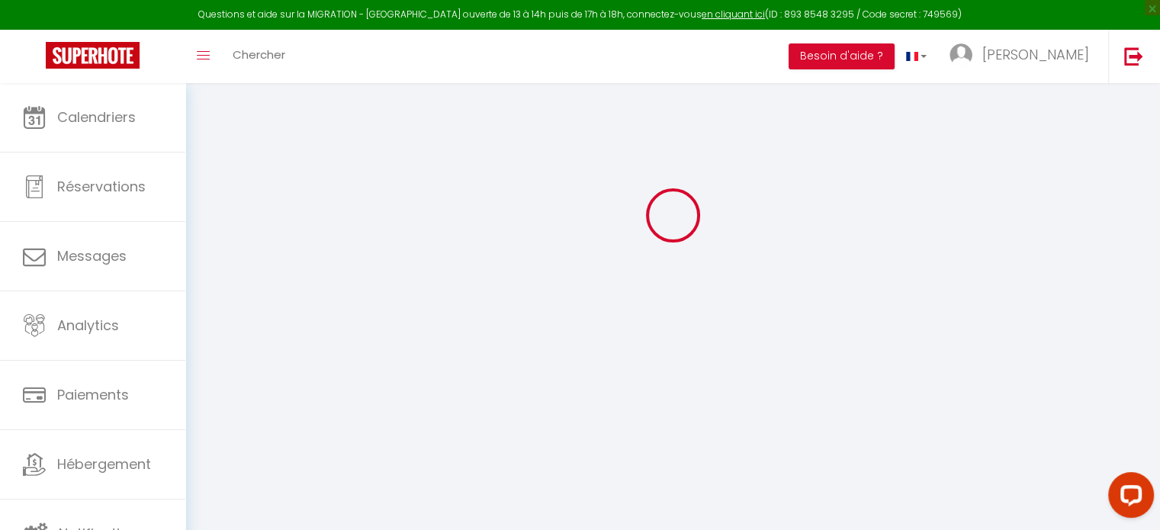
checkbox input "true"
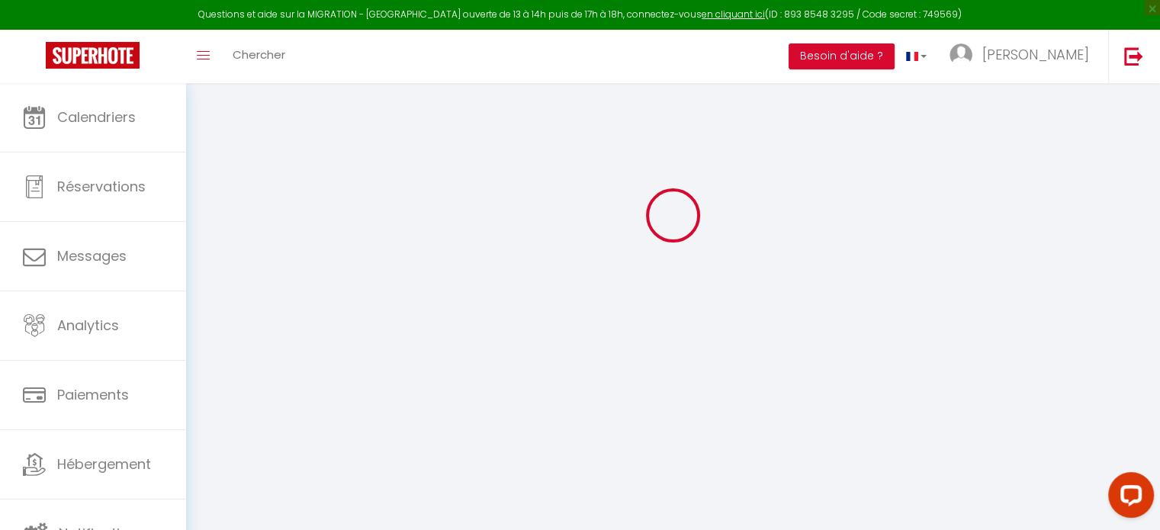
checkbox input "true"
select select
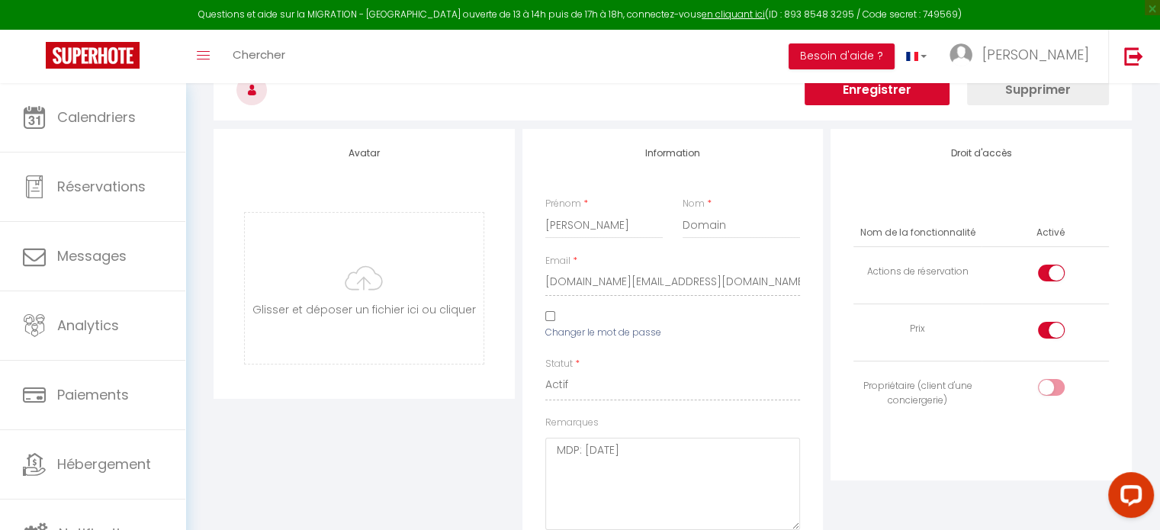
scroll to position [1928, 0]
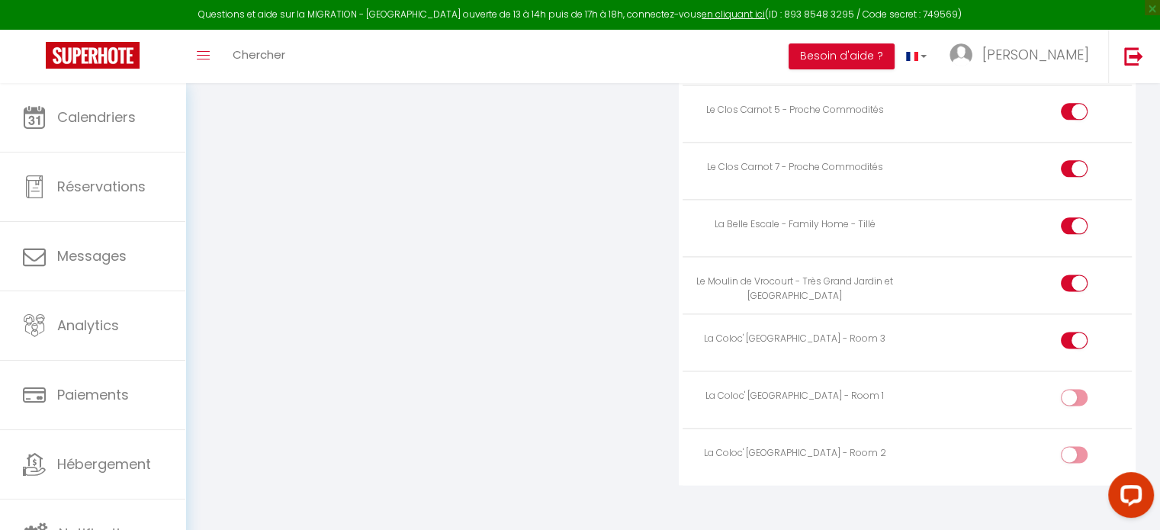
click at [1081, 389] on input "checkbox" at bounding box center [1087, 400] width 27 height 23
checkbox input "true"
click at [1077, 446] on input "checkbox" at bounding box center [1087, 457] width 27 height 23
checkbox input "true"
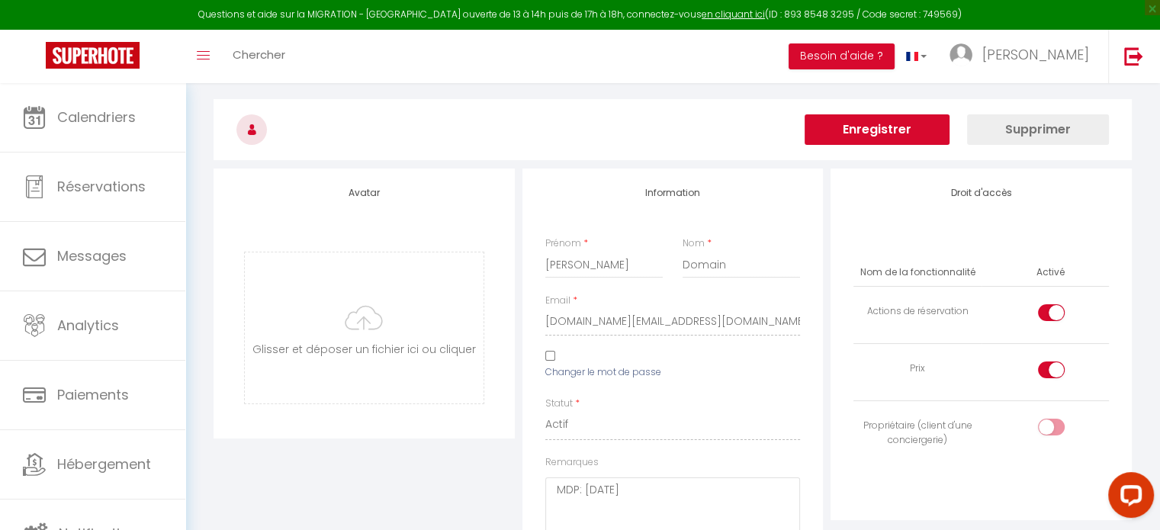
scroll to position [0, 0]
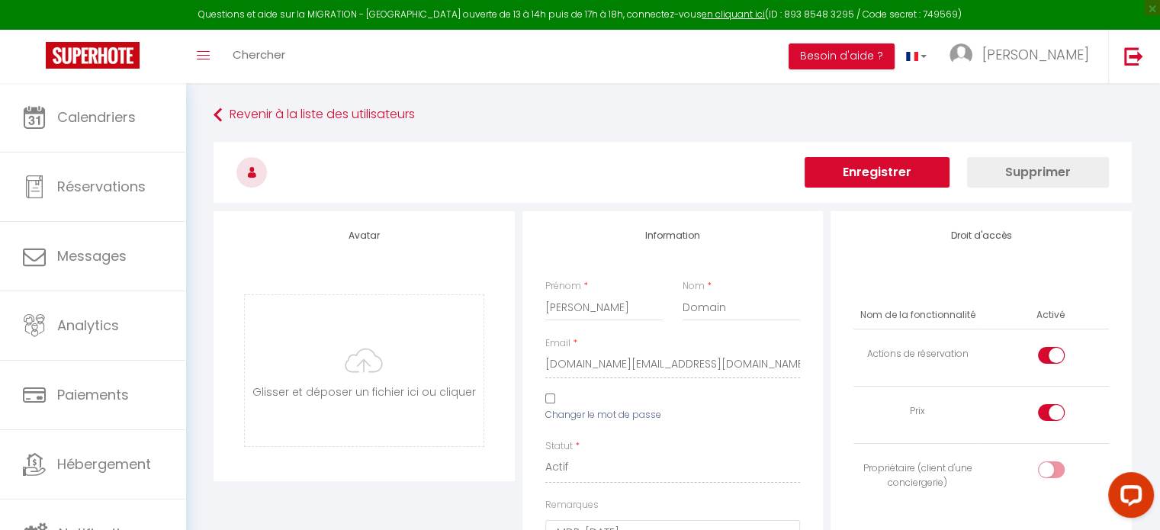
click at [917, 179] on button "Enregistrer" at bounding box center [876, 172] width 145 height 31
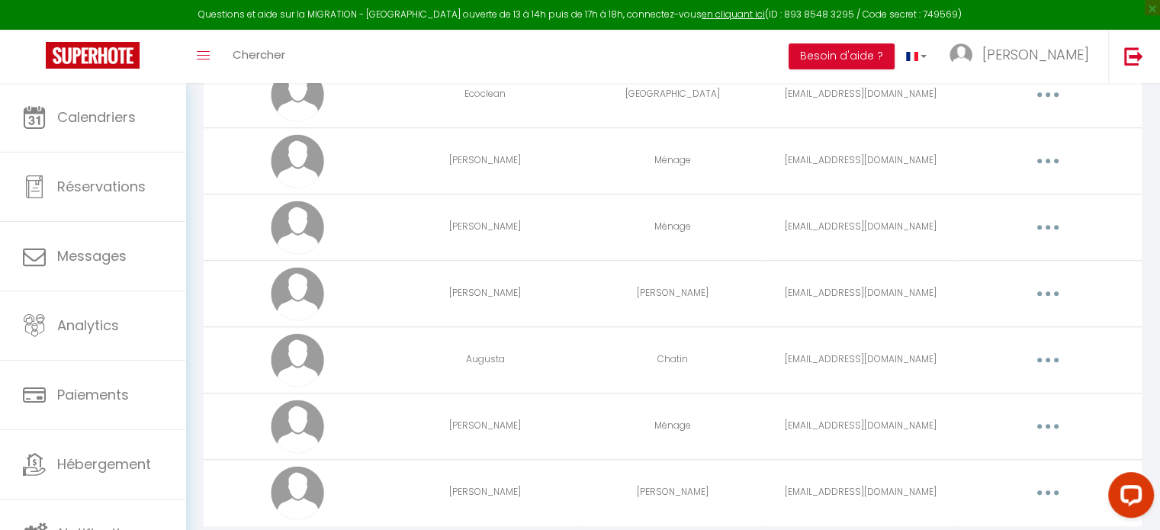
scroll to position [1318, 0]
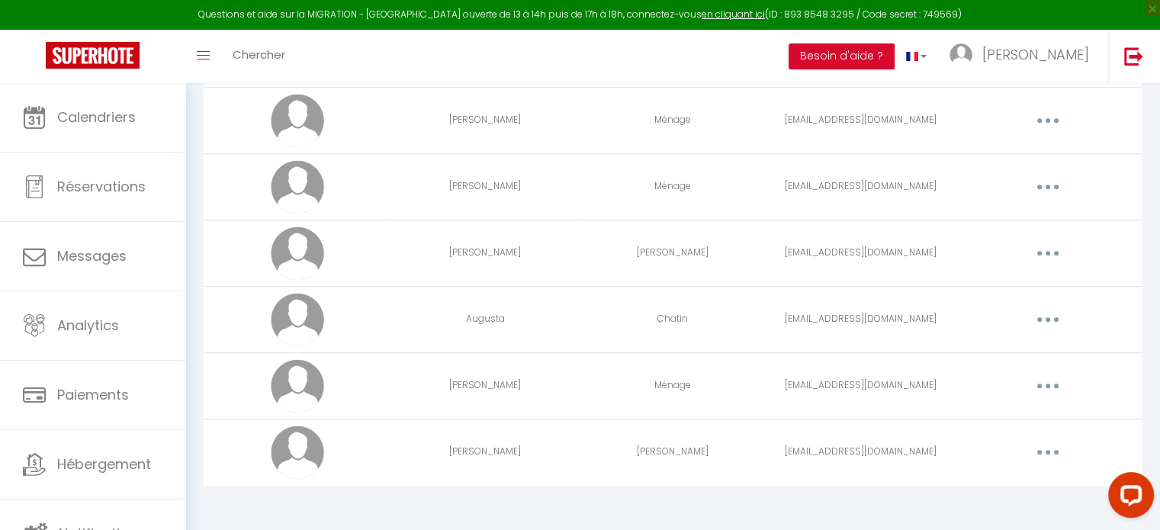
click at [1052, 451] on button "button" at bounding box center [1047, 452] width 43 height 24
click at [1005, 477] on link "Editer" at bounding box center [1008, 487] width 113 height 26
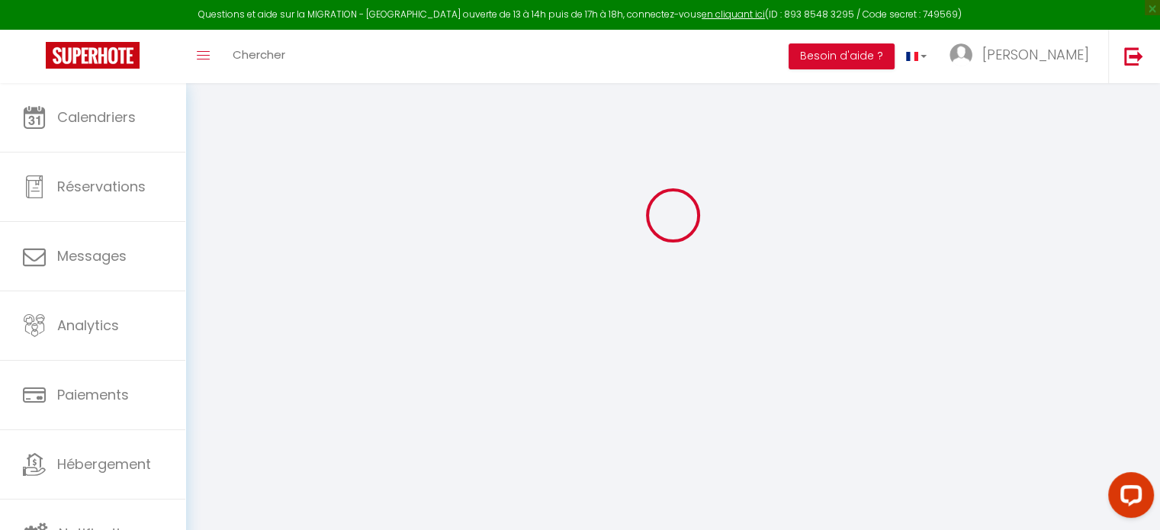
type input "[PERSON_NAME]"
type input "[EMAIL_ADDRESS][DOMAIN_NAME]"
type textarea "[DATE]!"
type textarea "[URL][DOMAIN_NAME]"
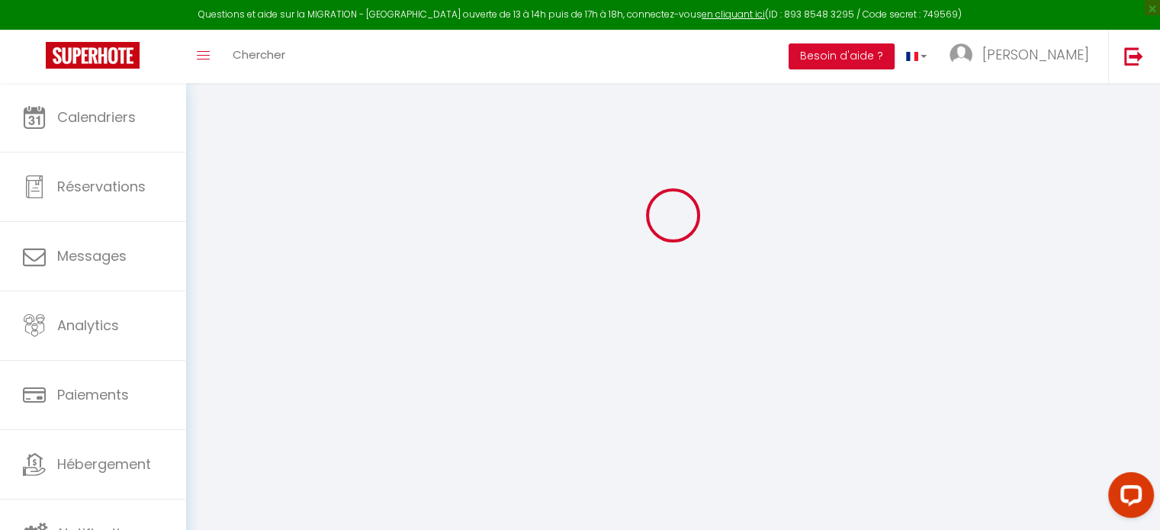
checkbox input "false"
checkbox input "true"
checkbox input "false"
checkbox input "true"
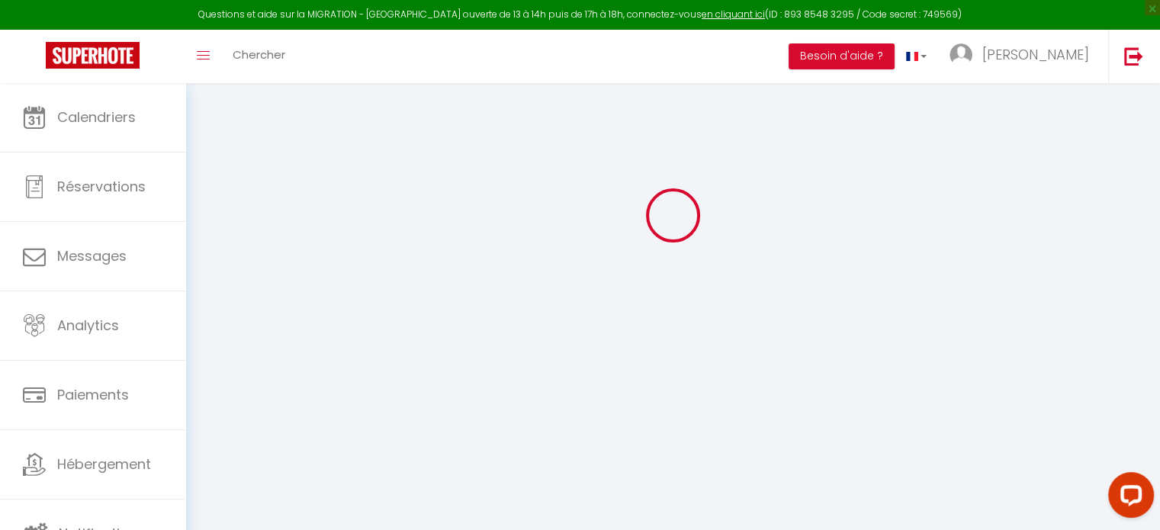
checkbox input "true"
checkbox input "false"
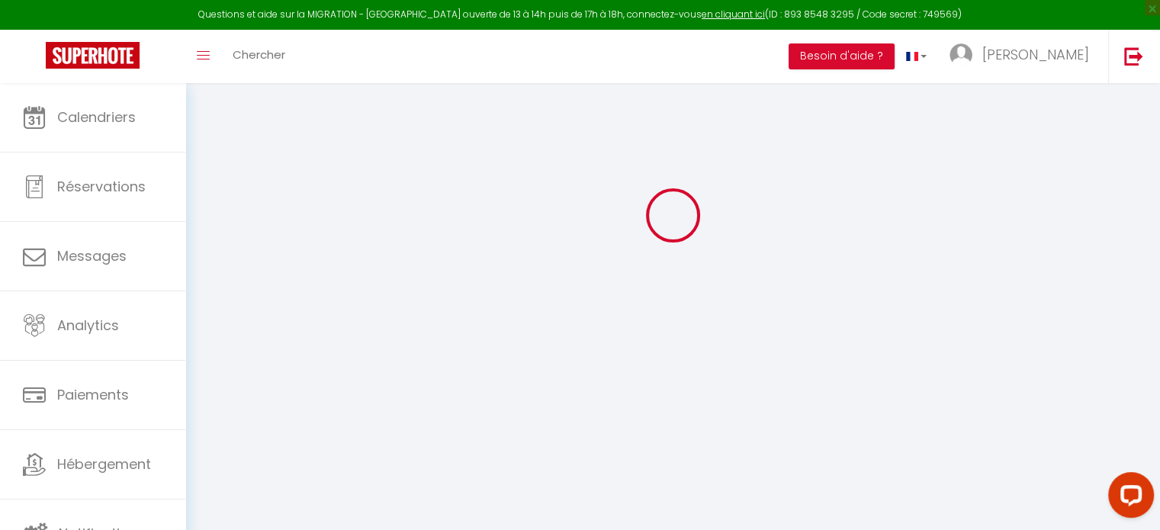
checkbox input "true"
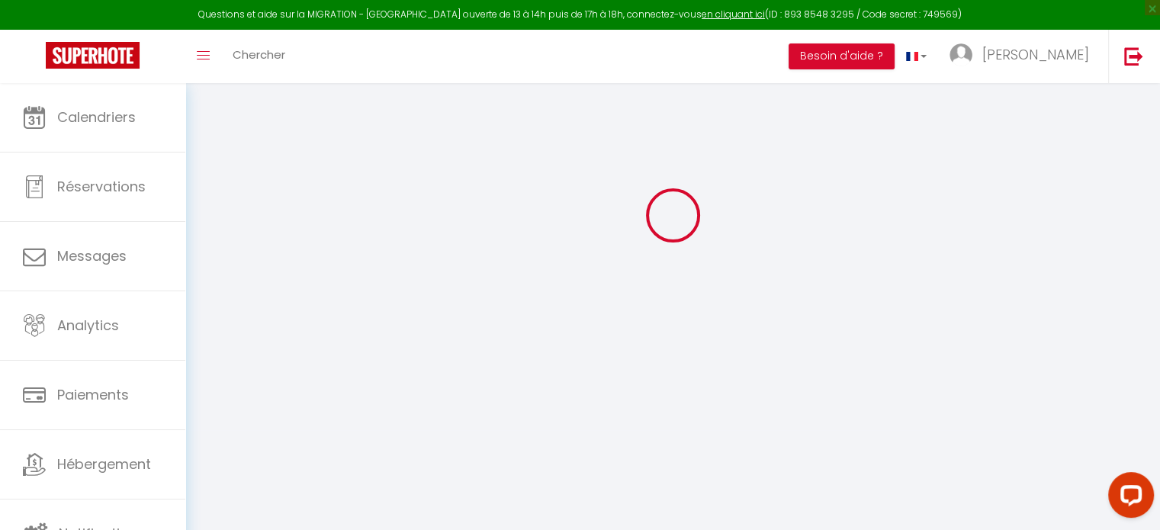
checkbox input "true"
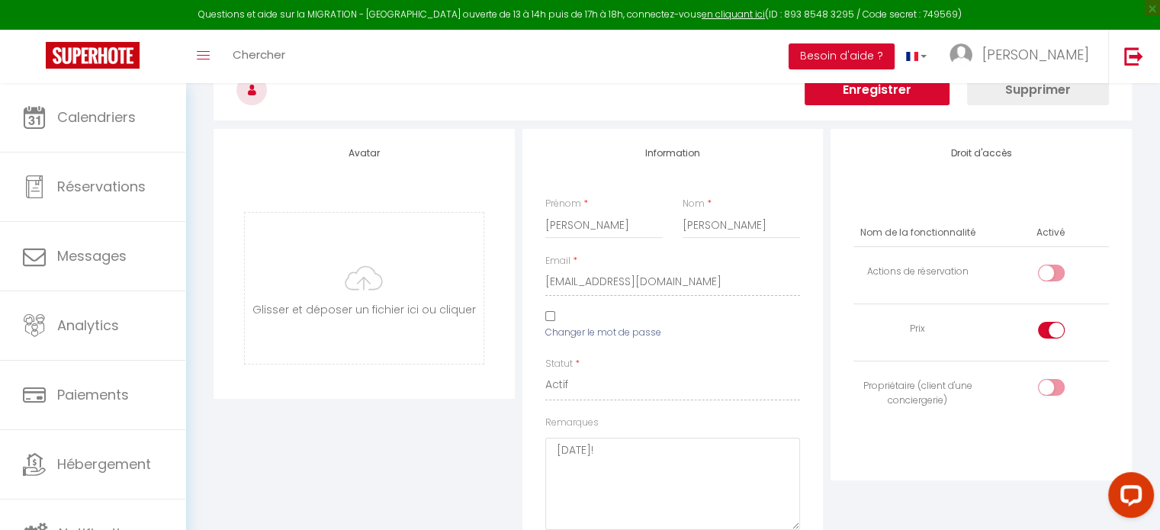
scroll to position [1928, 0]
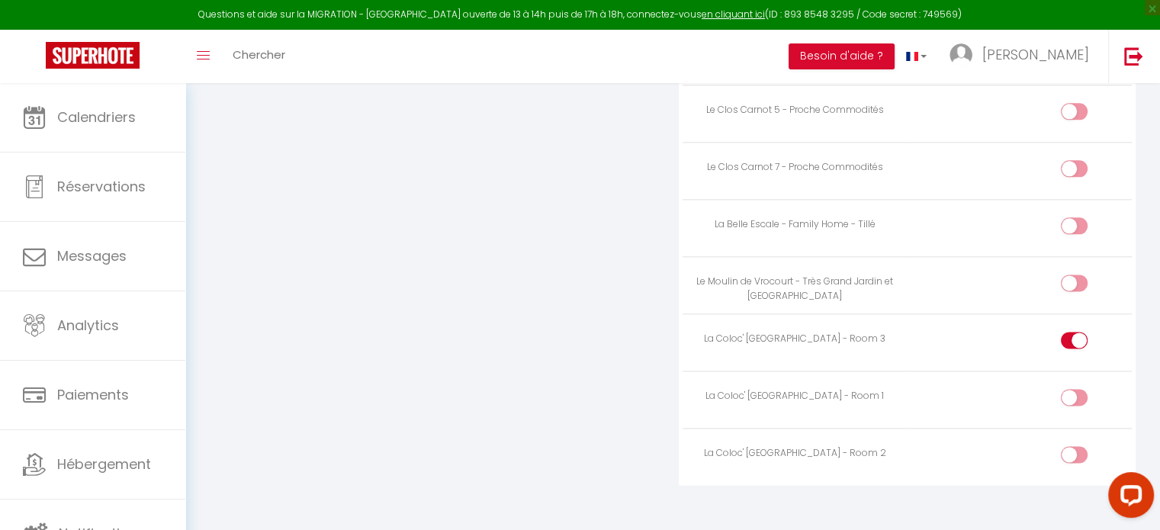
click at [1076, 389] on input "checkbox" at bounding box center [1087, 400] width 27 height 23
click at [1077, 446] on input "checkbox" at bounding box center [1087, 457] width 27 height 23
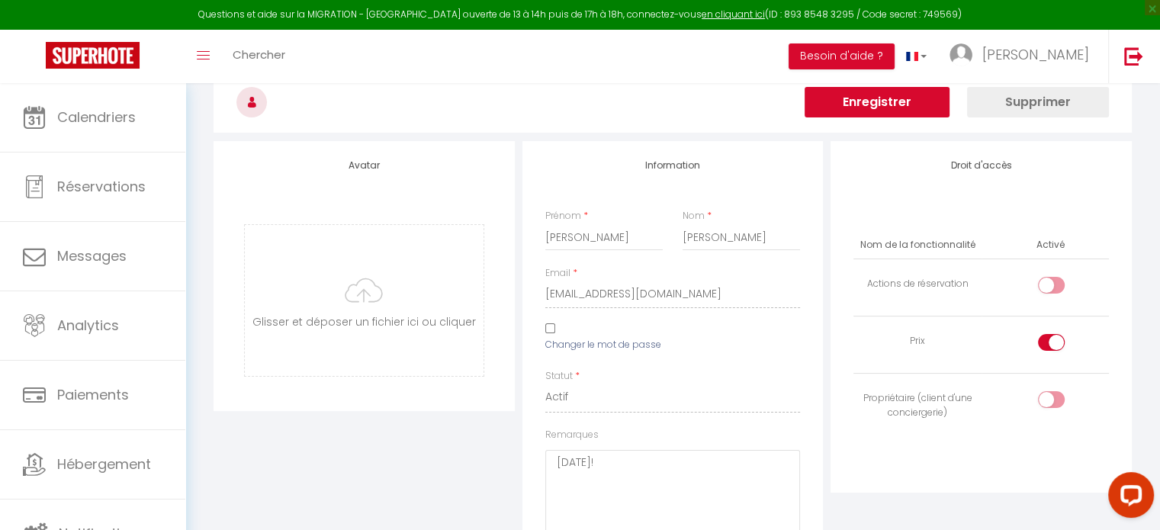
scroll to position [0, 0]
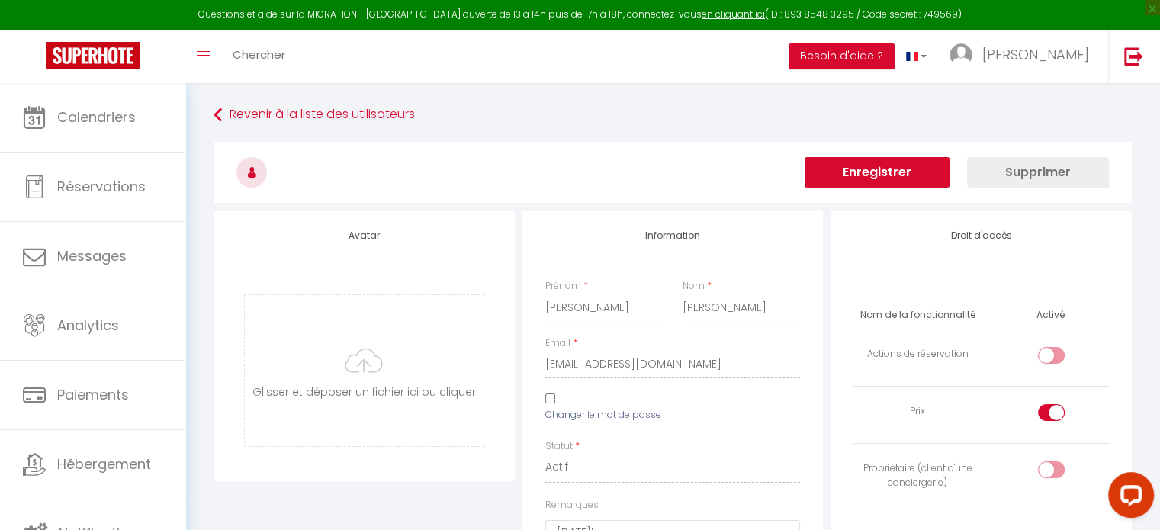
click at [884, 169] on button "Enregistrer" at bounding box center [876, 172] width 145 height 31
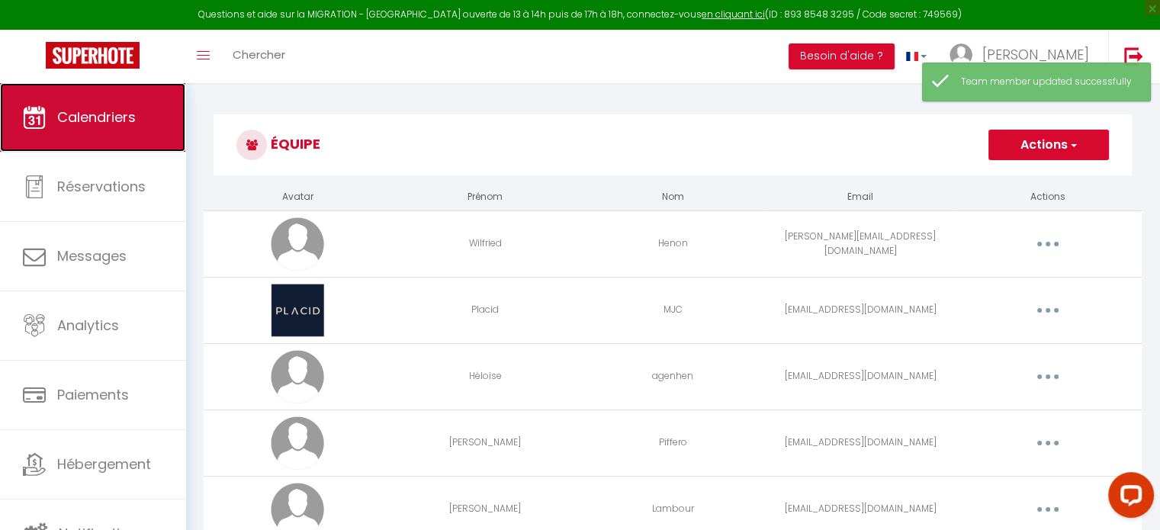
click at [96, 120] on span "Calendriers" at bounding box center [96, 117] width 79 height 19
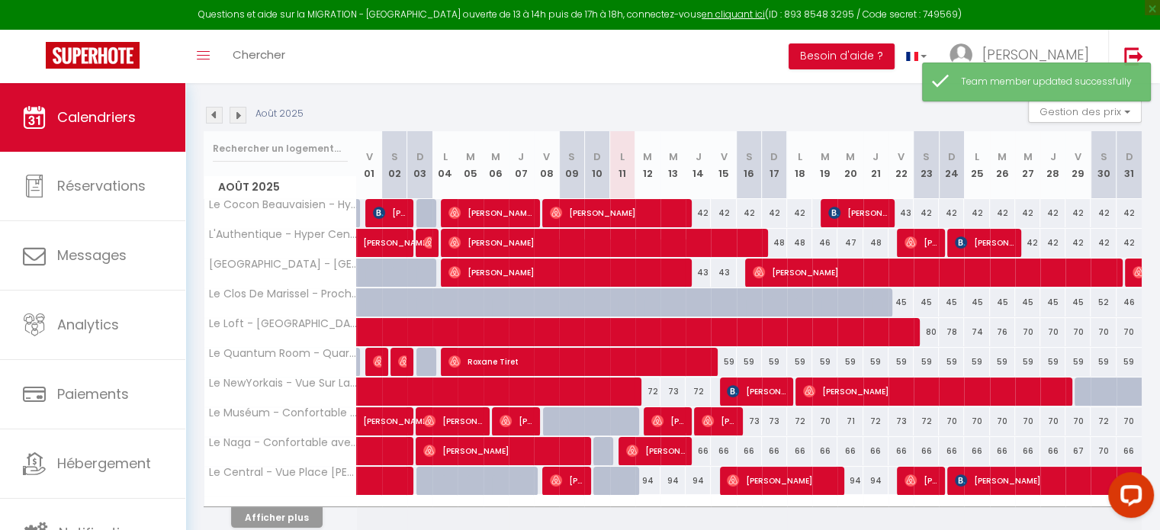
scroll to position [149, 0]
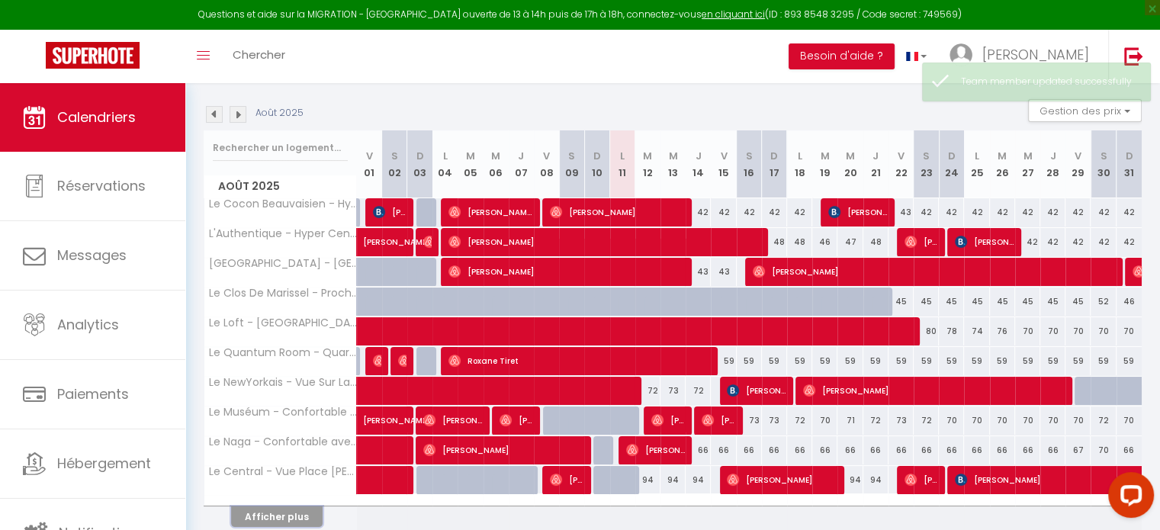
click at [300, 520] on button "Afficher plus" at bounding box center [277, 516] width 92 height 21
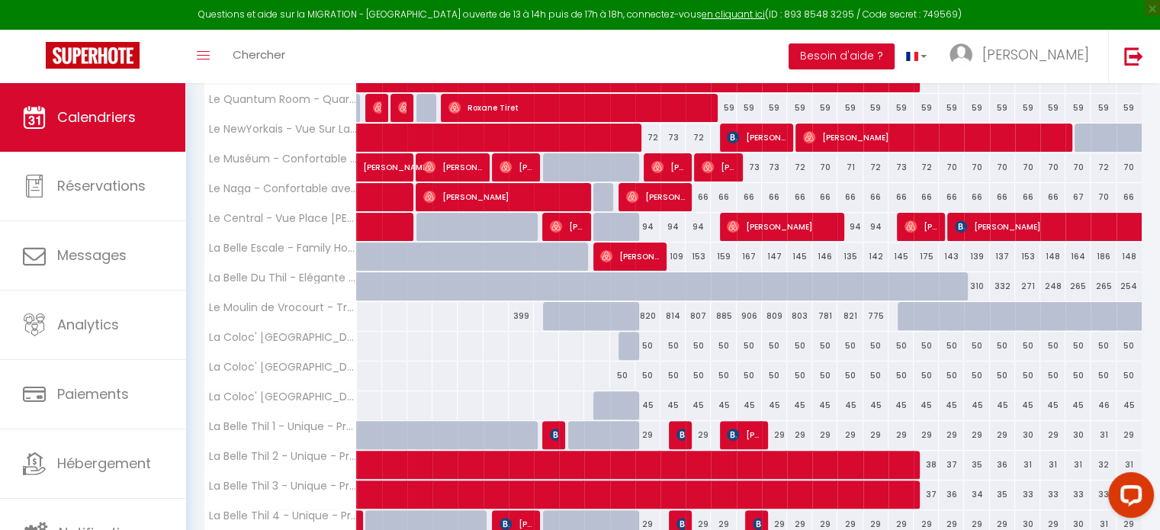
scroll to position [403, 0]
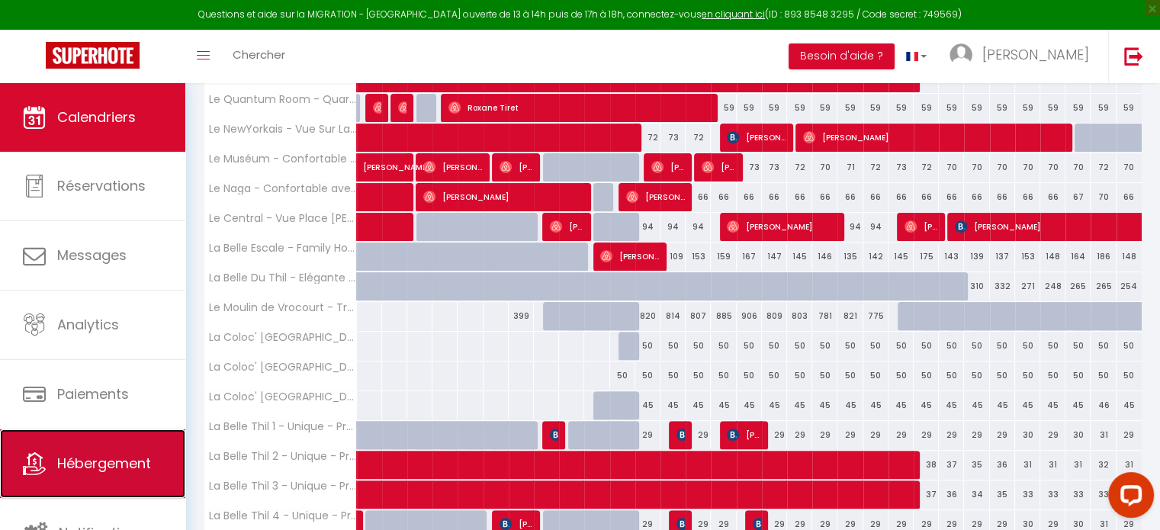
click at [111, 466] on span "Hébergement" at bounding box center [104, 463] width 94 height 19
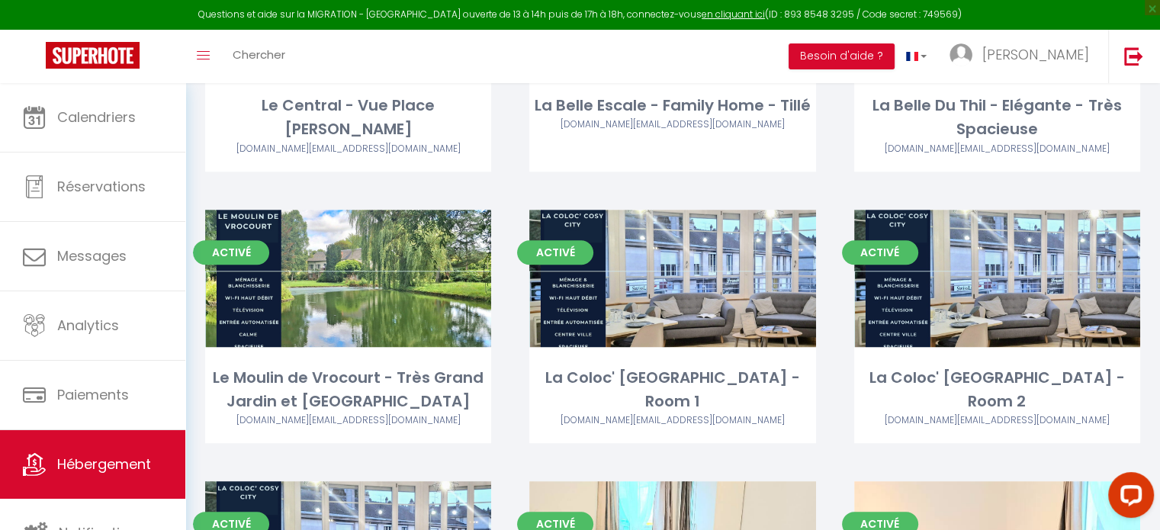
scroll to position [1075, 0]
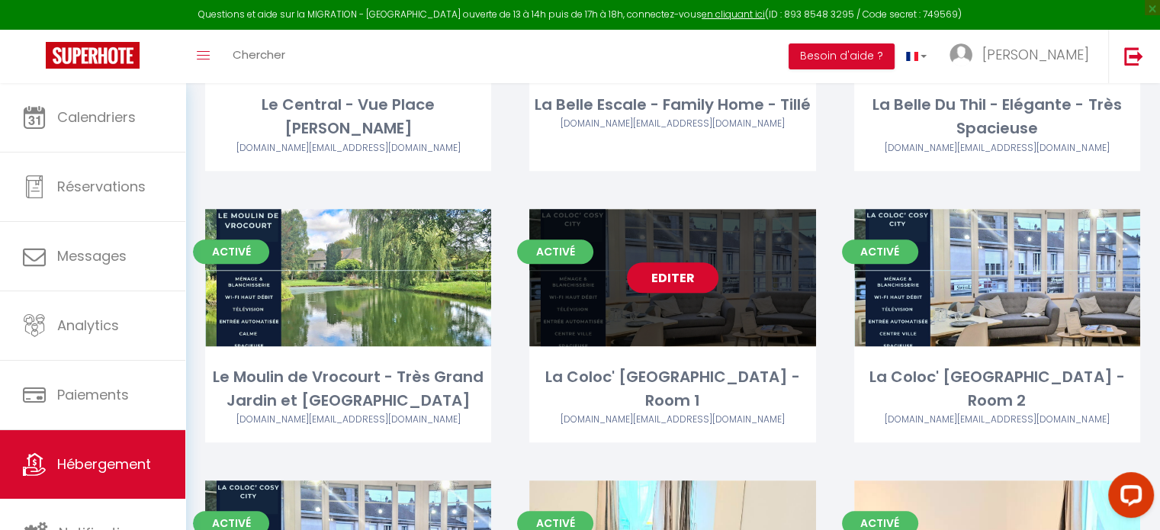
click at [674, 275] on link "Editer" at bounding box center [673, 277] width 92 height 31
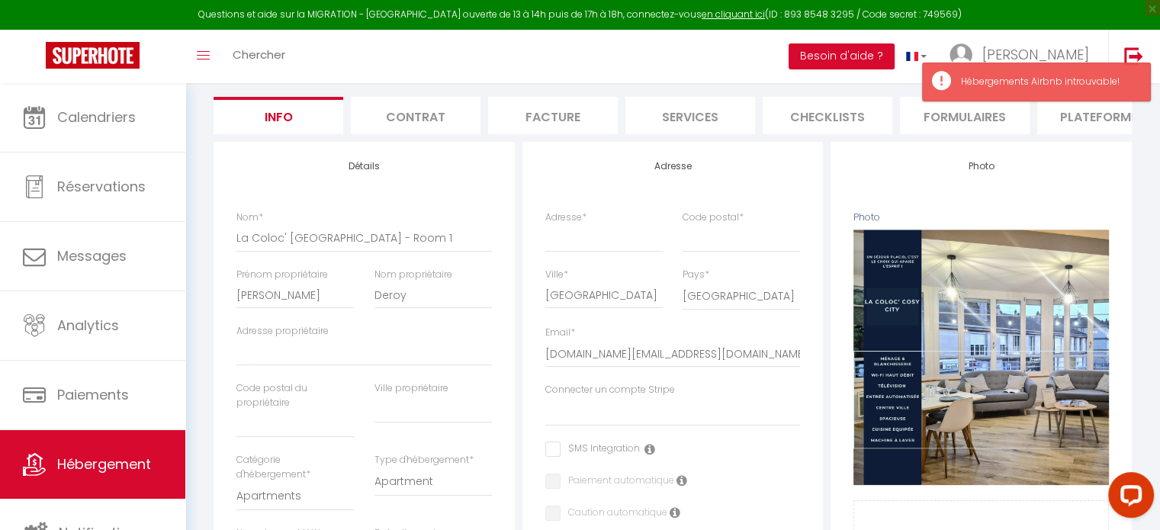
scroll to position [136, 0]
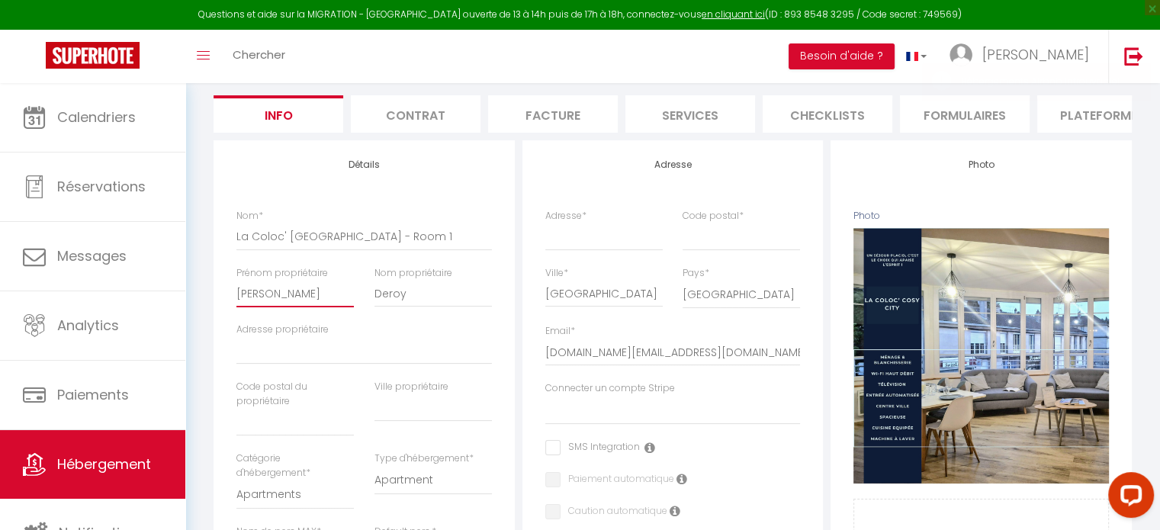
click at [275, 307] on input "[PERSON_NAME]" at bounding box center [294, 293] width 117 height 27
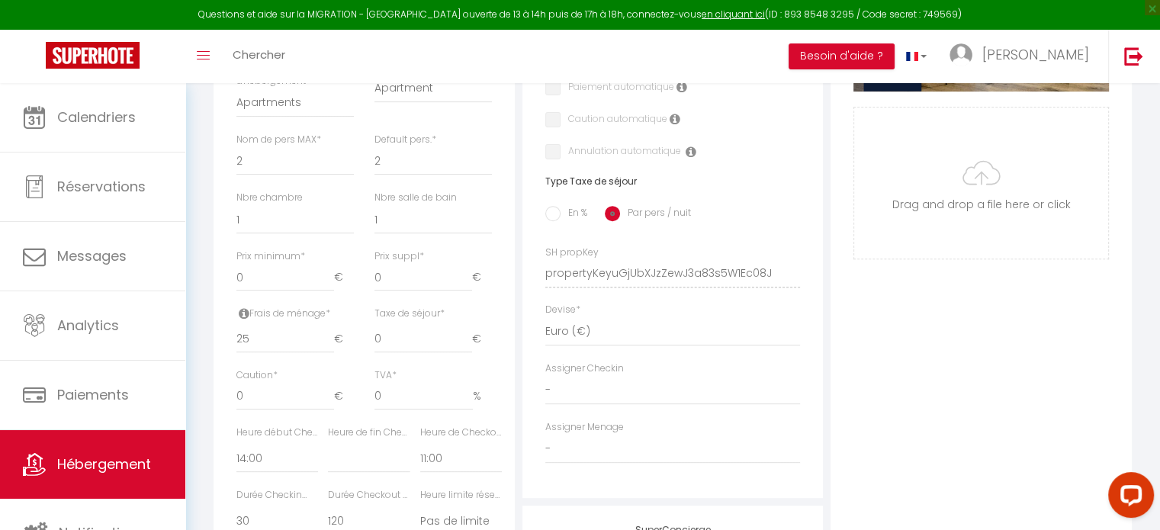
scroll to position [530, 0]
click at [272, 283] on input "0" at bounding box center [285, 275] width 98 height 27
drag, startPoint x: 271, startPoint y: 284, endPoint x: 217, endPoint y: 280, distance: 55.0
click at [217, 280] on div "Détails Nom * La Coloc' [GEOGRAPHIC_DATA] - Room 1 Prénom propriétaire [PERSON_…" at bounding box center [364, 215] width 301 height 938
drag, startPoint x: 274, startPoint y: 349, endPoint x: 216, endPoint y: 350, distance: 58.0
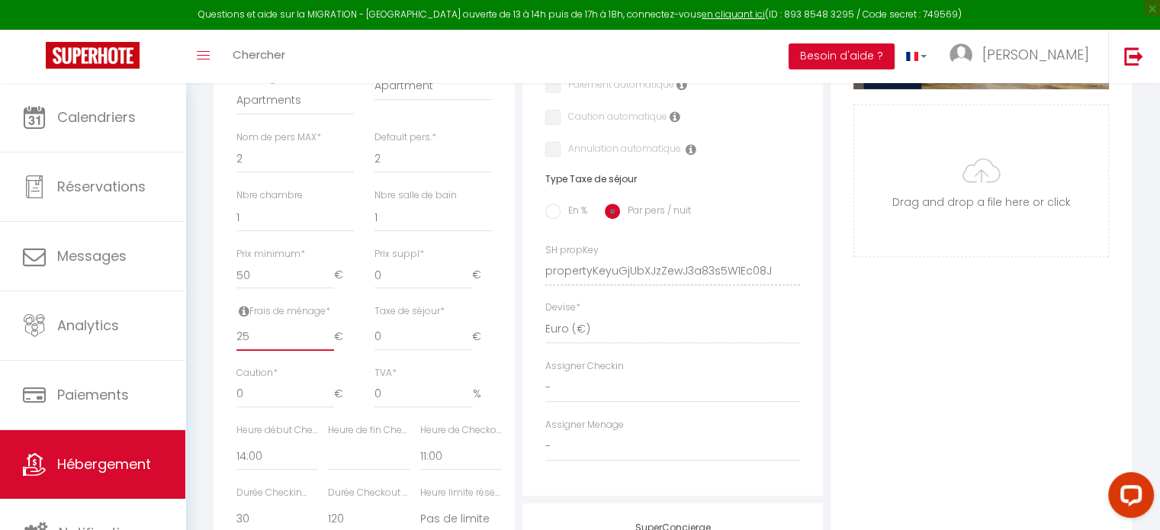
click at [216, 350] on div "Détails Nom * La Coloc' [GEOGRAPHIC_DATA] - Room 1 Prénom propriétaire [PERSON_…" at bounding box center [364, 215] width 301 height 938
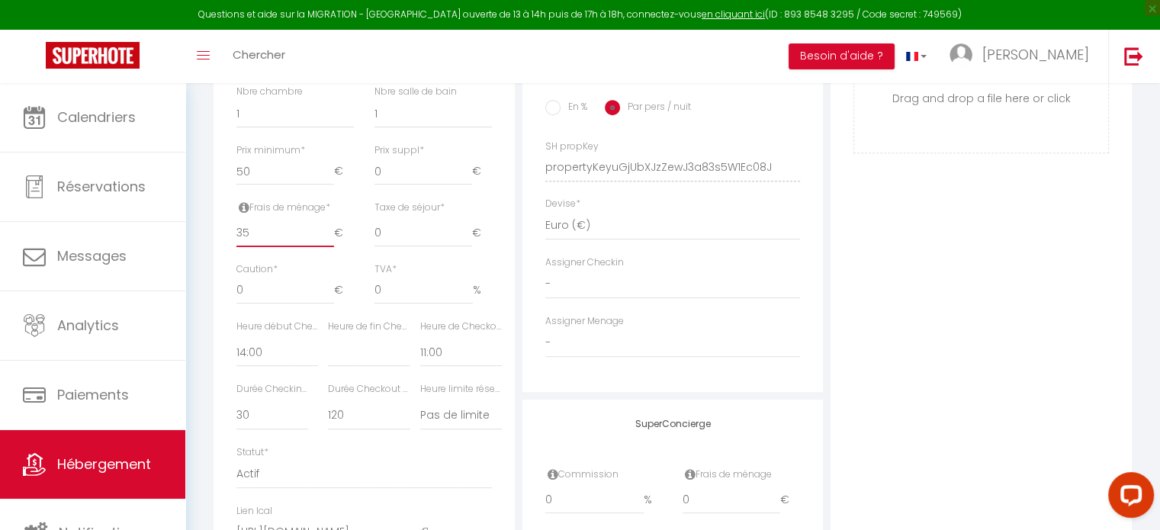
scroll to position [661, 0]
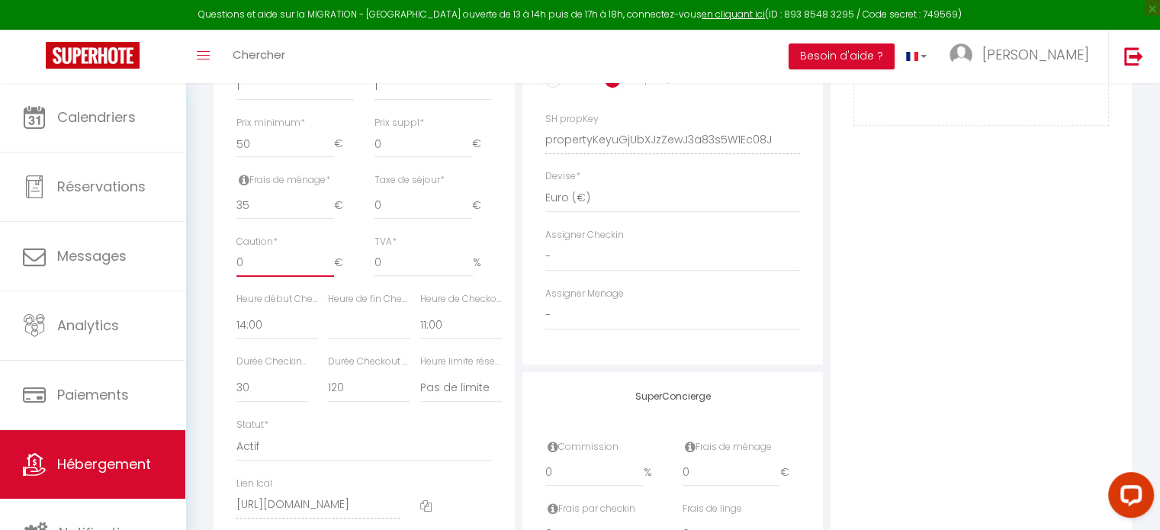
drag, startPoint x: 259, startPoint y: 260, endPoint x: 235, endPoint y: 262, distance: 24.4
click at [235, 262] on div "Caution * 0 €" at bounding box center [294, 263] width 137 height 57
click at [284, 339] on select "00:00 00:15 00:30 00:45 01:00 01:15 01:30 01:45 02:00 02:15 02:30 02:45 03:00" at bounding box center [277, 324] width 82 height 29
click at [236, 321] on select "00:00 00:15 00:30 00:45 01:00 01:15 01:30 01:45 02:00 02:15 02:30 02:45 03:00" at bounding box center [277, 324] width 82 height 29
click at [453, 399] on select "Pas de limite 01:00 02:00 03:00 04:00 05:00 06:00 07:00 08:00 09:00 10:00 11:00…" at bounding box center [461, 388] width 82 height 29
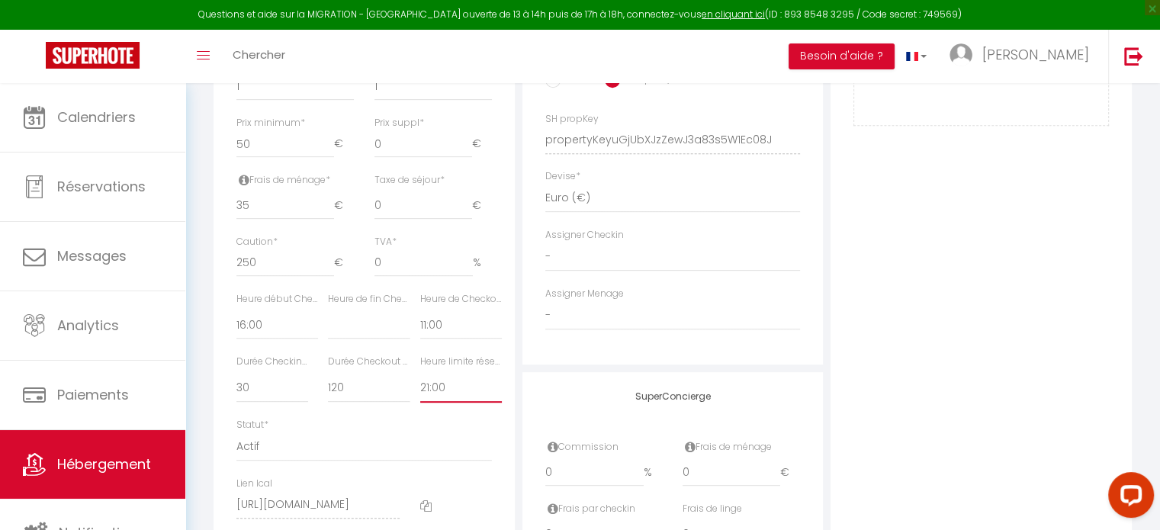
click at [420, 384] on select "Pas de limite 01:00 02:00 03:00 04:00 05:00 06:00 07:00 08:00 09:00 10:00 11:00…" at bounding box center [461, 388] width 82 height 29
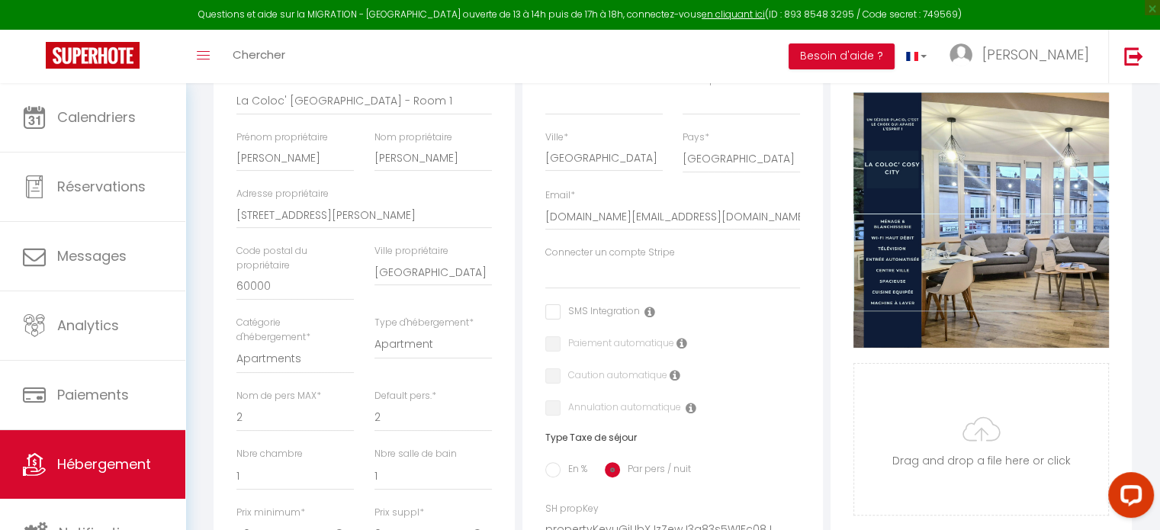
scroll to position [271, 0]
click at [442, 448] on div "Default pers. * 1 2 3 4 5 6 7 8 9 10 11 12 13" at bounding box center [432, 419] width 137 height 59
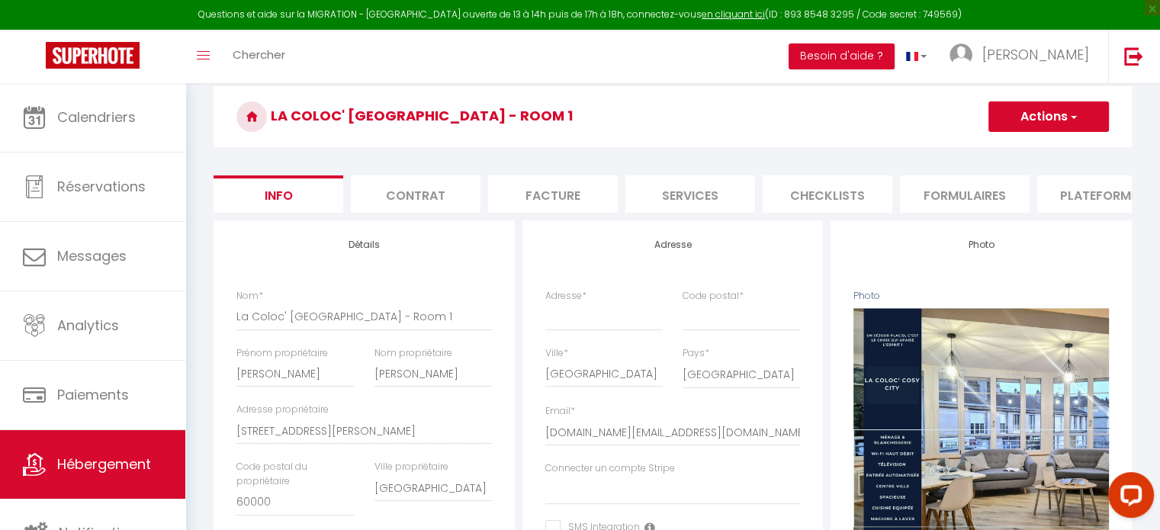
scroll to position [52, 0]
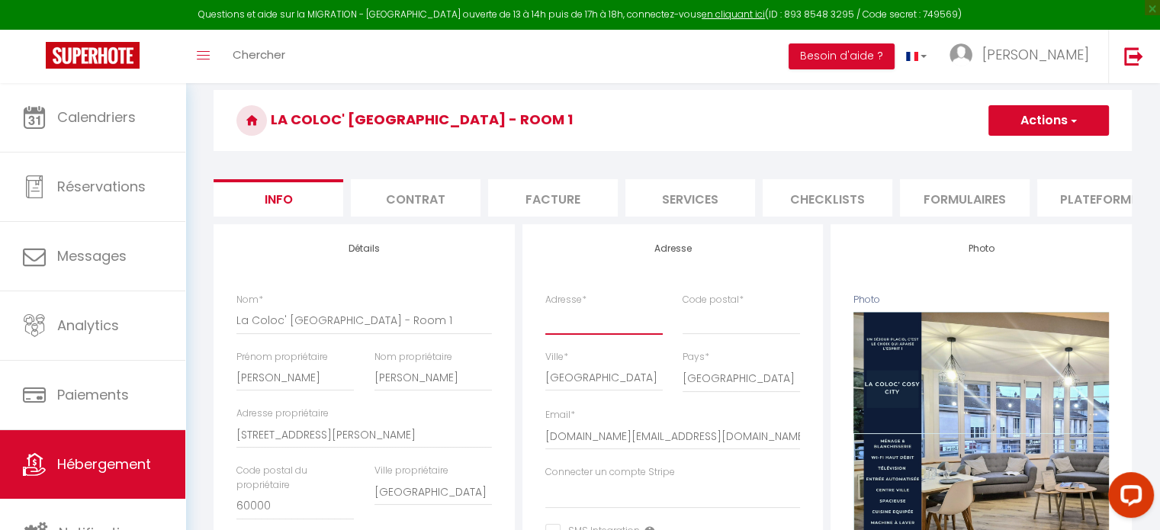
click at [596, 329] on input "Adresse *" at bounding box center [603, 320] width 117 height 27
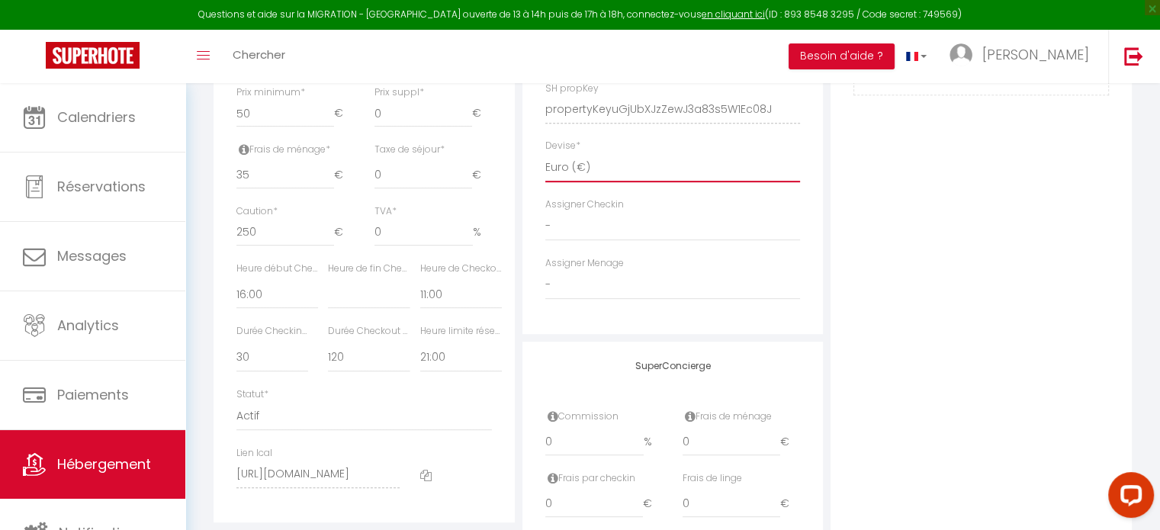
scroll to position [692, 0]
click at [609, 299] on select "- [PERSON_NAME] Placid MJC [PERSON_NAME] [PERSON_NAME] [PERSON_NAME] [PERSON_NA…" at bounding box center [672, 284] width 255 height 29
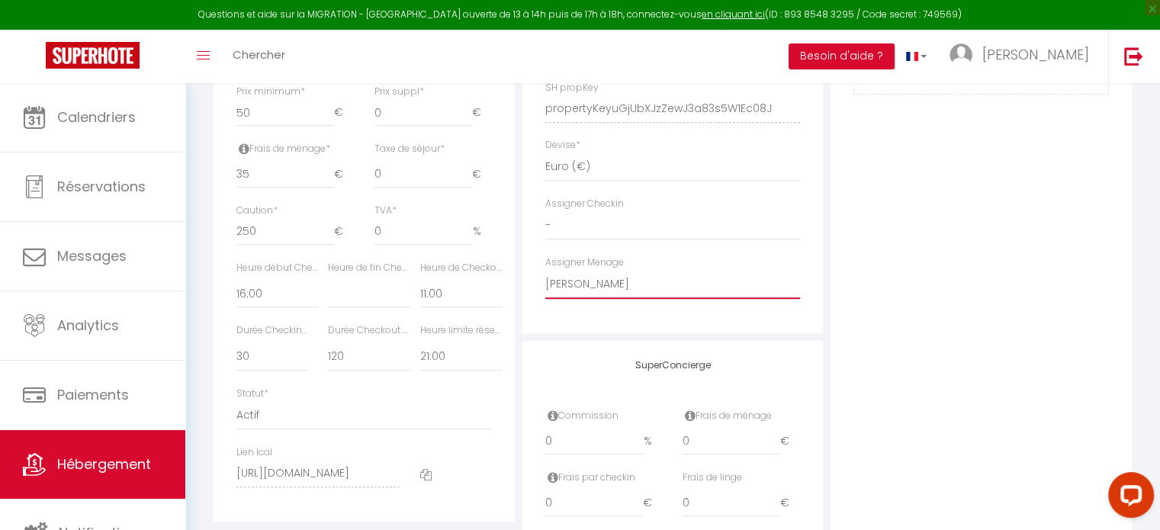
click at [545, 281] on select "- [PERSON_NAME] Placid MJC [PERSON_NAME] [PERSON_NAME] [PERSON_NAME] [PERSON_NA…" at bounding box center [672, 284] width 255 height 29
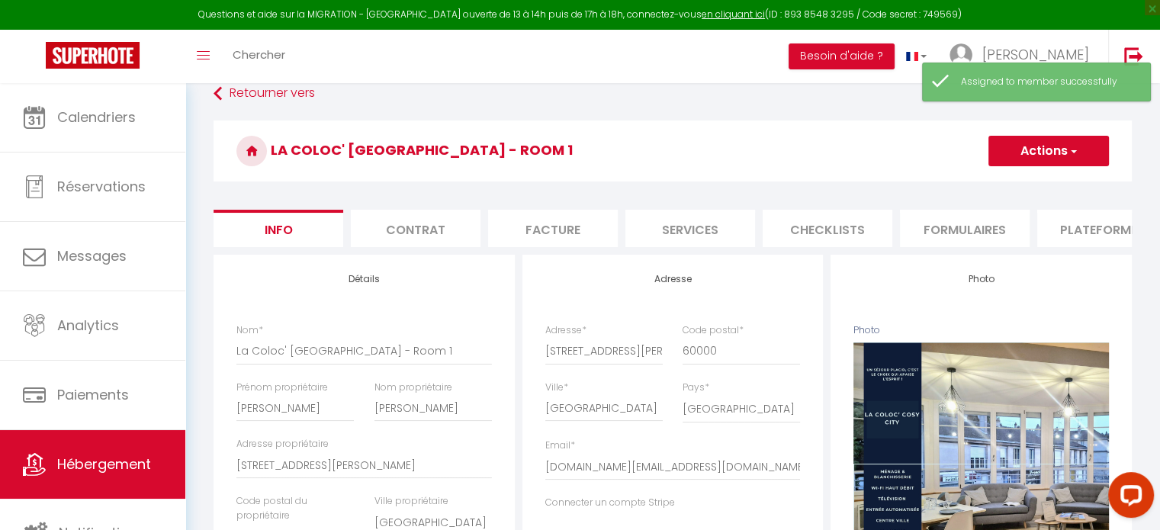
scroll to position [0, 0]
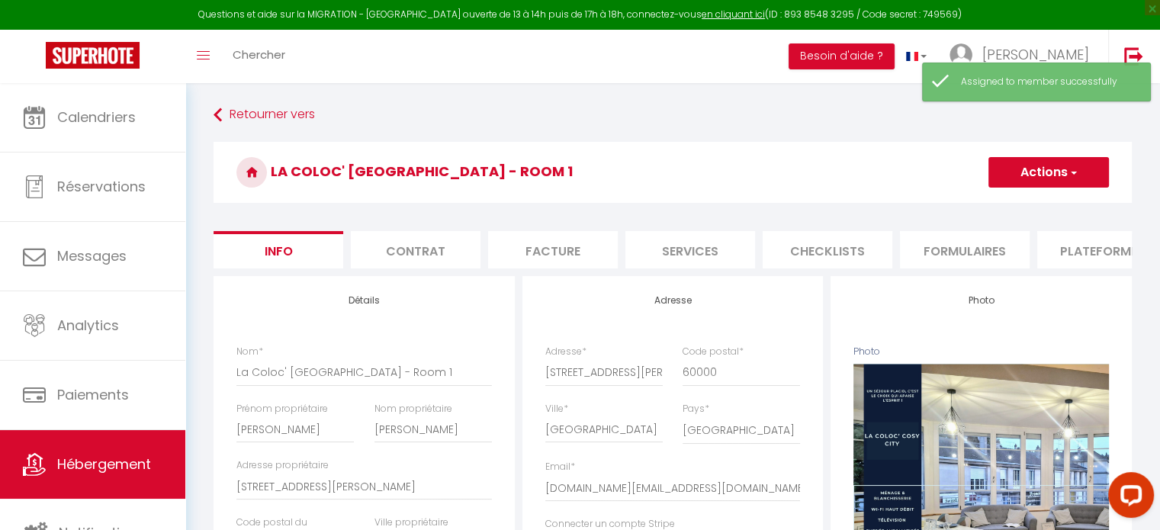
click at [1022, 167] on button "Actions" at bounding box center [1048, 172] width 120 height 31
click at [991, 206] on input "Enregistrer" at bounding box center [988, 205] width 56 height 15
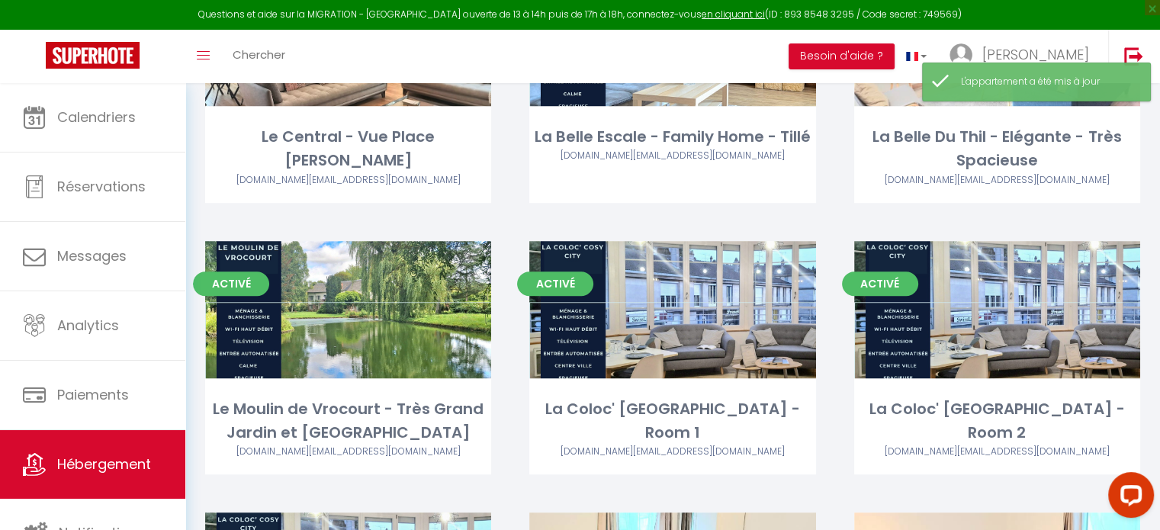
scroll to position [1046, 0]
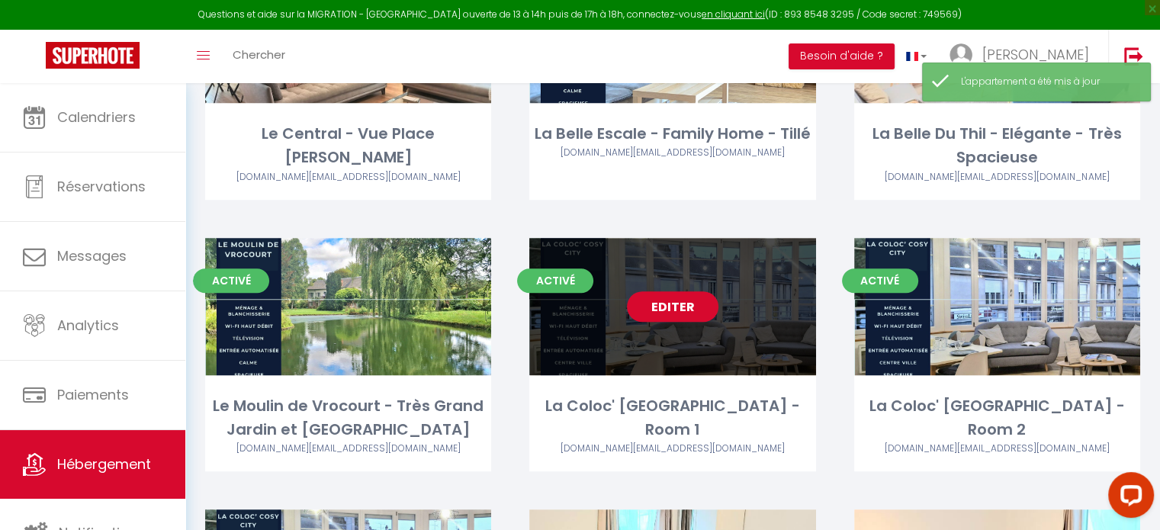
click at [679, 314] on link "Editer" at bounding box center [673, 306] width 92 height 31
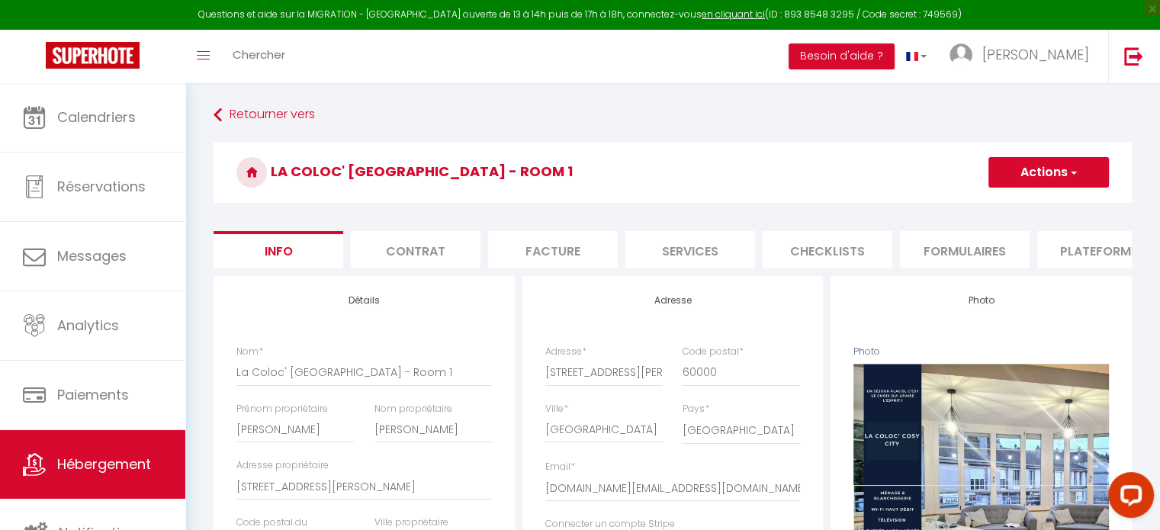
click at [439, 261] on li "Contrat" at bounding box center [416, 249] width 130 height 37
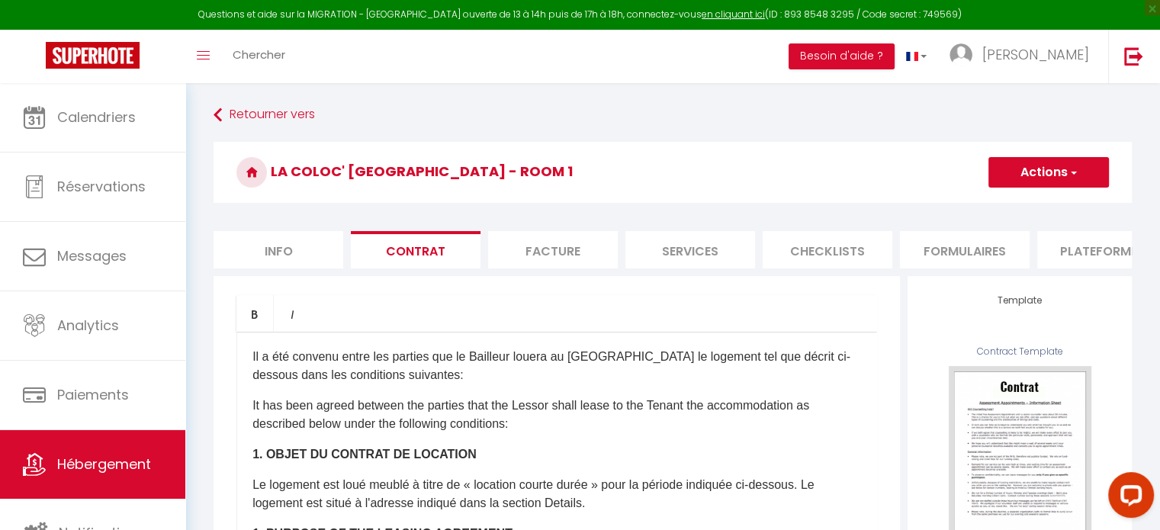
click at [576, 246] on li "Facture" at bounding box center [553, 249] width 130 height 37
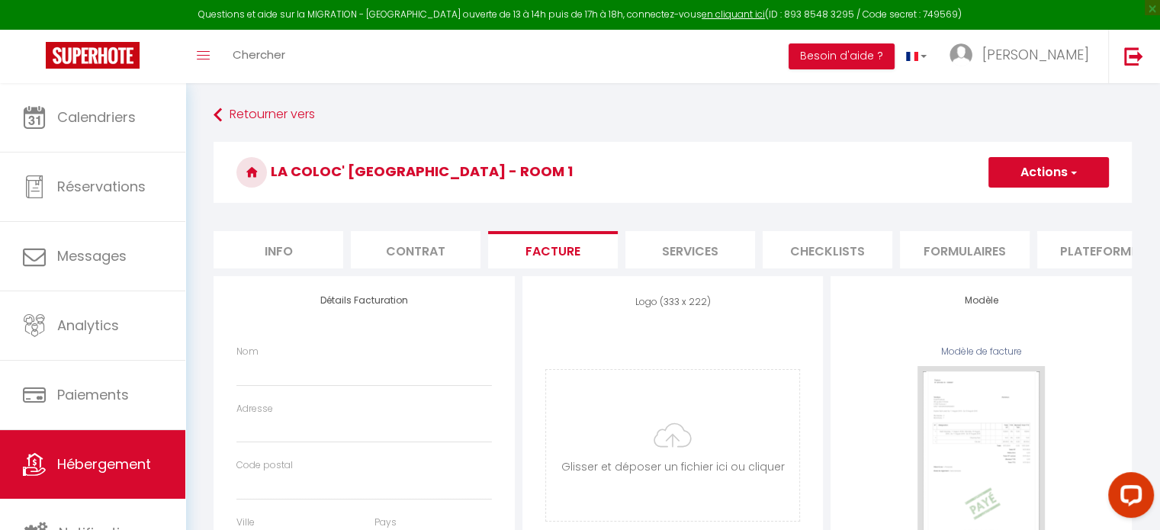
click at [686, 243] on li "Services" at bounding box center [690, 249] width 130 height 37
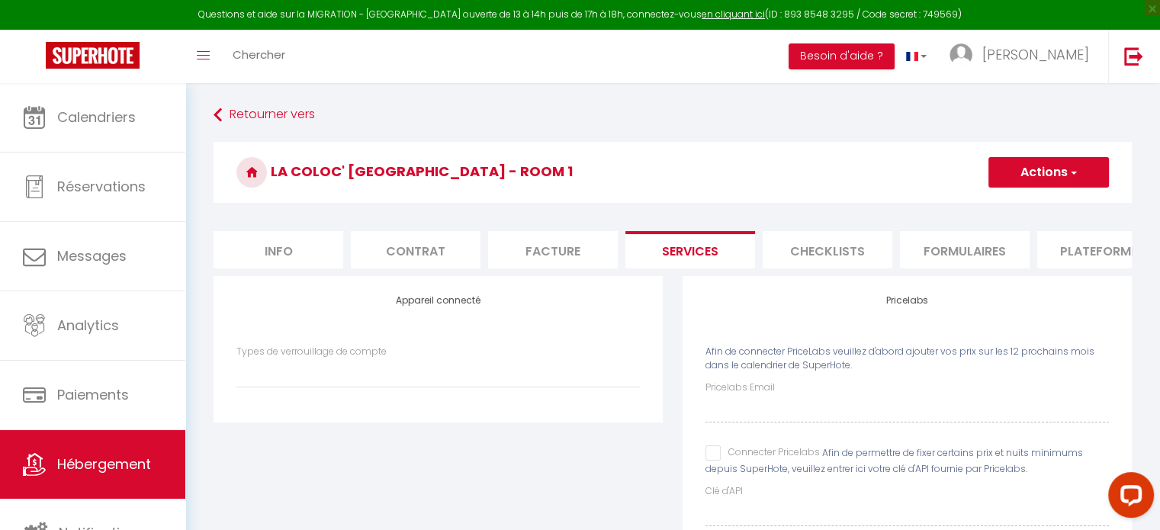
click at [830, 245] on li "Checklists" at bounding box center [828, 249] width 130 height 37
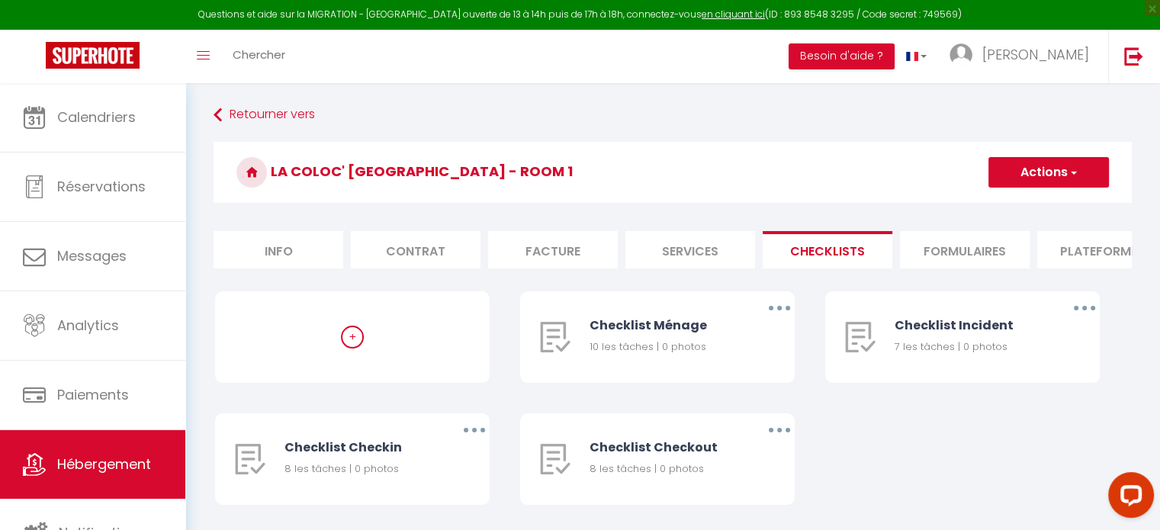
click at [936, 252] on li "Formulaires" at bounding box center [965, 249] width 130 height 37
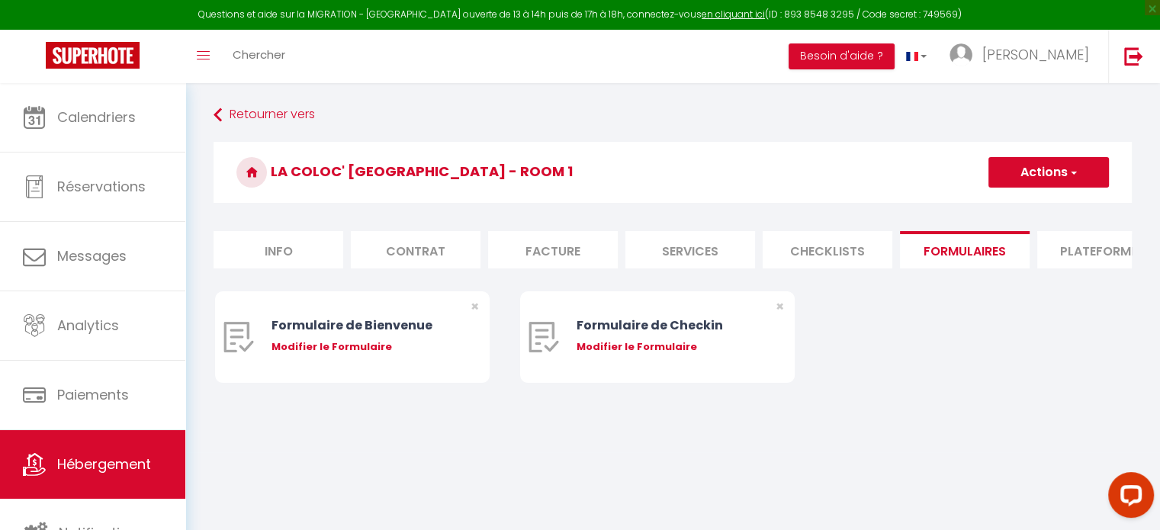
click at [1074, 243] on li "Plateformes" at bounding box center [1102, 249] width 130 height 37
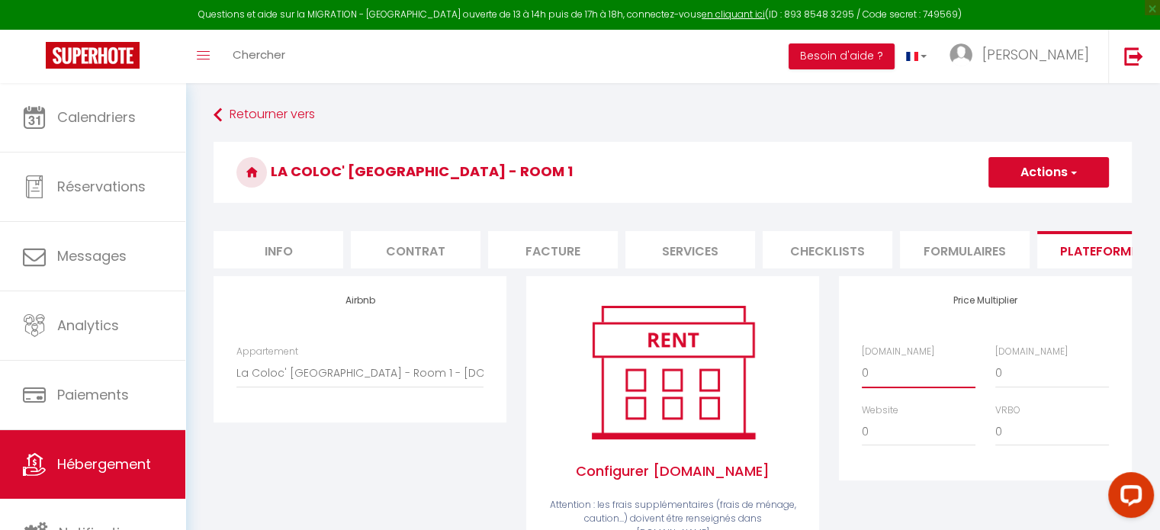
click at [911, 387] on select "0 + 1 % + 2 % + 3 % + 4 % + 5 % + 6 % + 7 % + 8 % + 9 %" at bounding box center [919, 372] width 114 height 29
click at [862, 370] on select "0 + 1 % + 2 % + 3 % + 4 % + 5 % + 6 % + 7 % + 8 % + 9 %" at bounding box center [919, 372] width 114 height 29
click at [1022, 387] on select "0 + 1 % + 2 % + 3 % + 4 % + 5 % + 6 % + 7 % + 8 % + 9 %" at bounding box center [1052, 372] width 114 height 29
click at [995, 370] on select "0 + 1 % + 2 % + 3 % + 4 % + 5 % + 6 % + 7 % + 8 % + 9 %" at bounding box center [1052, 372] width 114 height 29
click at [900, 444] on select "0 + 1 % + 2 % + 3 % + 4 % + 5 % + 6 % + 7 % + 8 % + 9 %" at bounding box center [919, 431] width 114 height 29
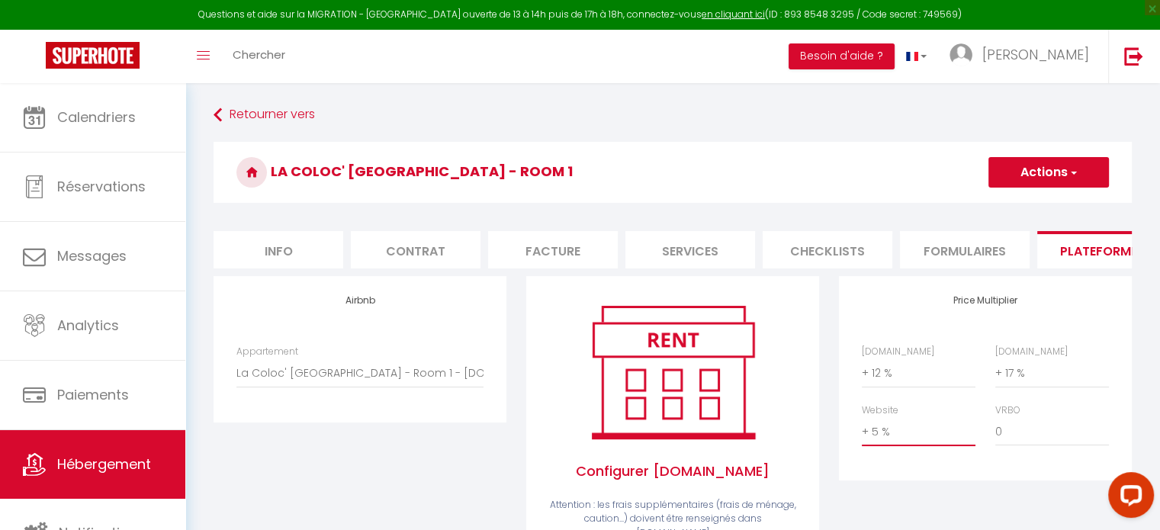
click at [862, 429] on select "0 + 1 % + 2 % + 3 % + 4 % + 5 % + 6 % + 7 % + 8 % + 9 %" at bounding box center [919, 431] width 114 height 29
click at [1023, 441] on select "0 + 1 % + 2 % + 3 % + 4 % + 5 % + 6 % + 7 % + 8 % + 9 %" at bounding box center [1052, 431] width 114 height 29
click at [995, 429] on select "0 + 1 % + 2 % + 3 % + 4 % + 5 % + 6 % + 7 % + 8 % + 9 %" at bounding box center [1052, 431] width 114 height 29
click at [1016, 182] on button "Actions" at bounding box center [1048, 172] width 120 height 31
click at [1019, 210] on link "Enregistrer" at bounding box center [1048, 206] width 120 height 20
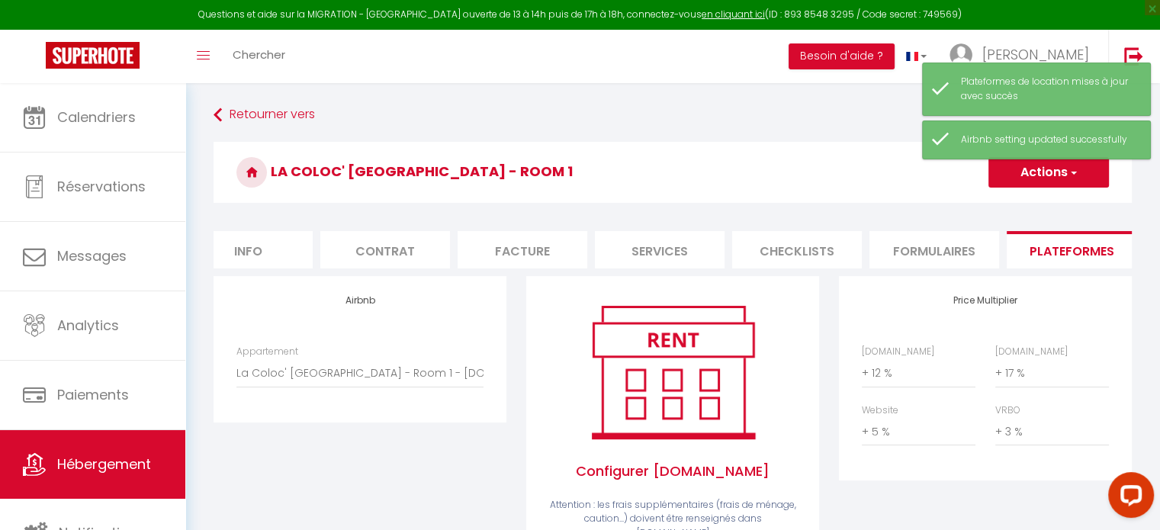
scroll to position [0, 454]
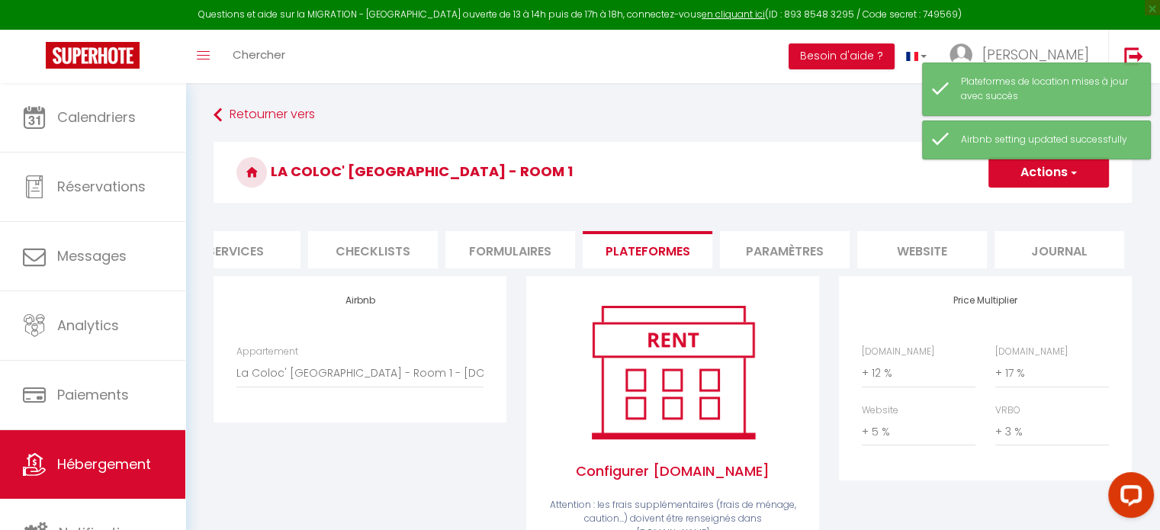
click at [891, 255] on li "website" at bounding box center [922, 249] width 130 height 37
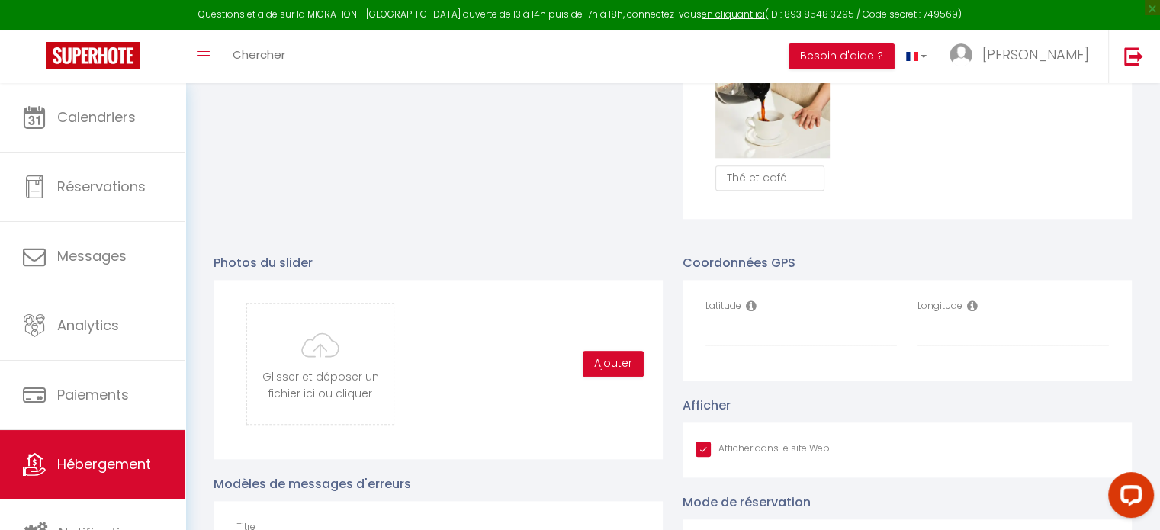
scroll to position [1466, 0]
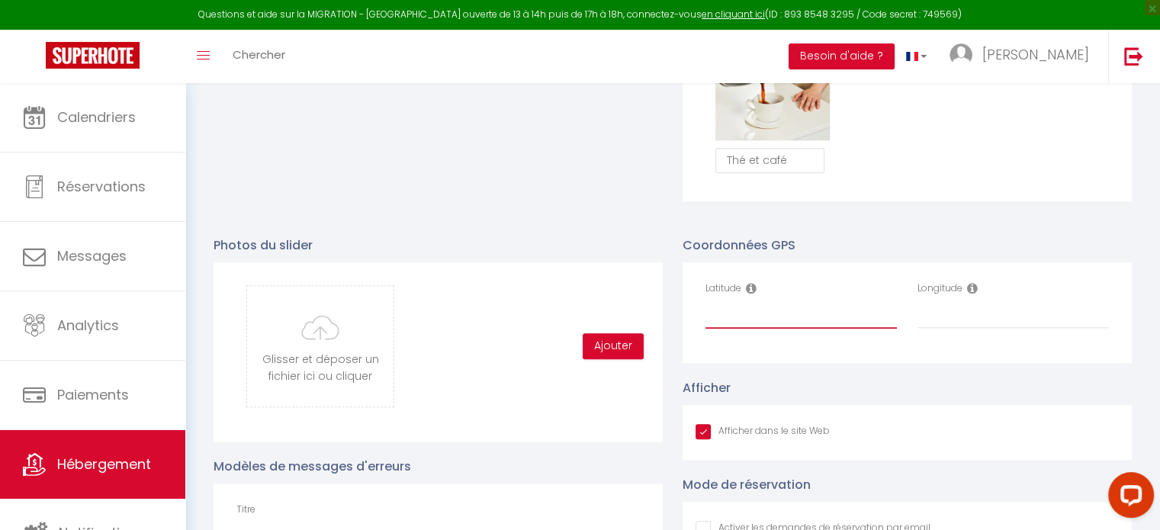
click at [777, 321] on input "Latitude" at bounding box center [800, 314] width 191 height 27
paste input "49.4284957"
click at [941, 329] on input "Longitude" at bounding box center [1012, 314] width 191 height 27
paste input "2.0787832"
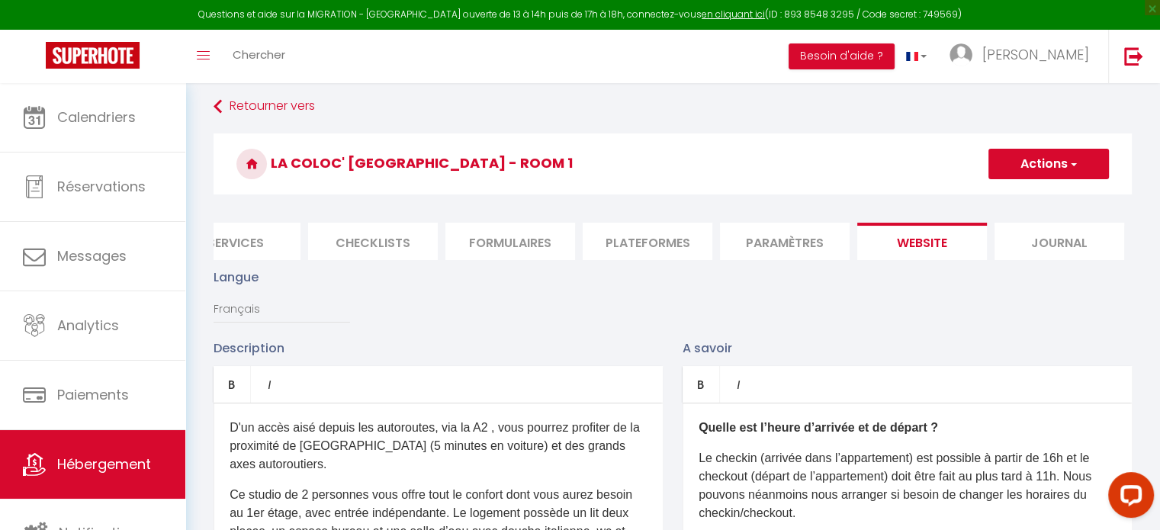
scroll to position [0, 0]
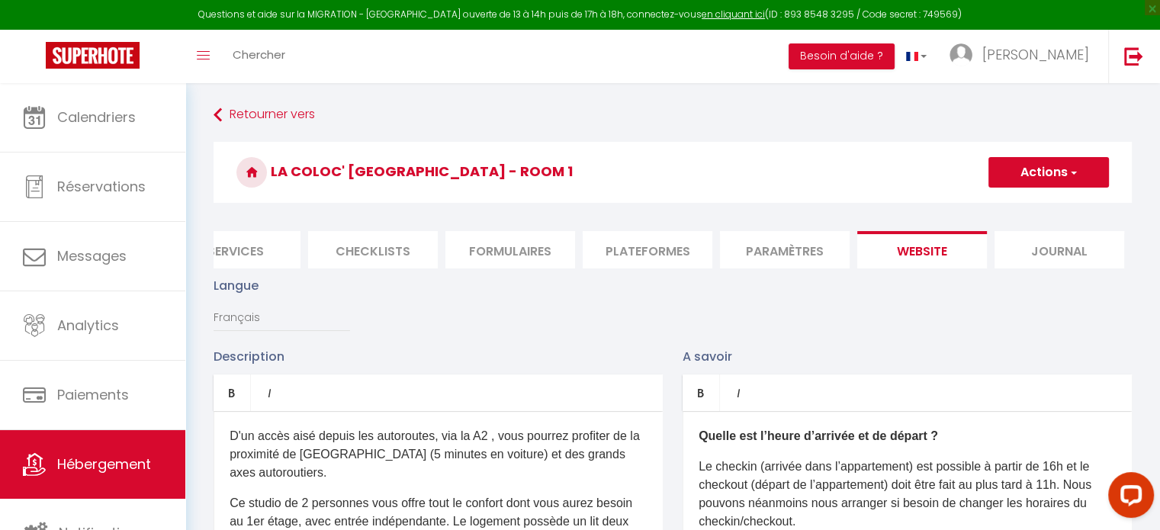
click at [1062, 164] on button "Actions" at bounding box center [1048, 172] width 120 height 31
click at [1025, 210] on input "Enregistrer" at bounding box center [1031, 205] width 56 height 15
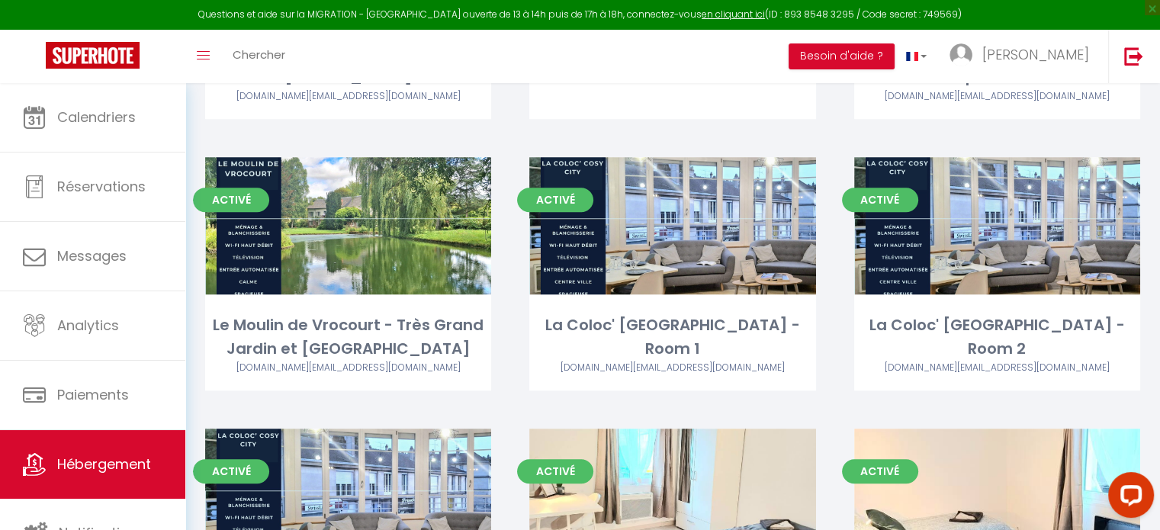
scroll to position [1129, 0]
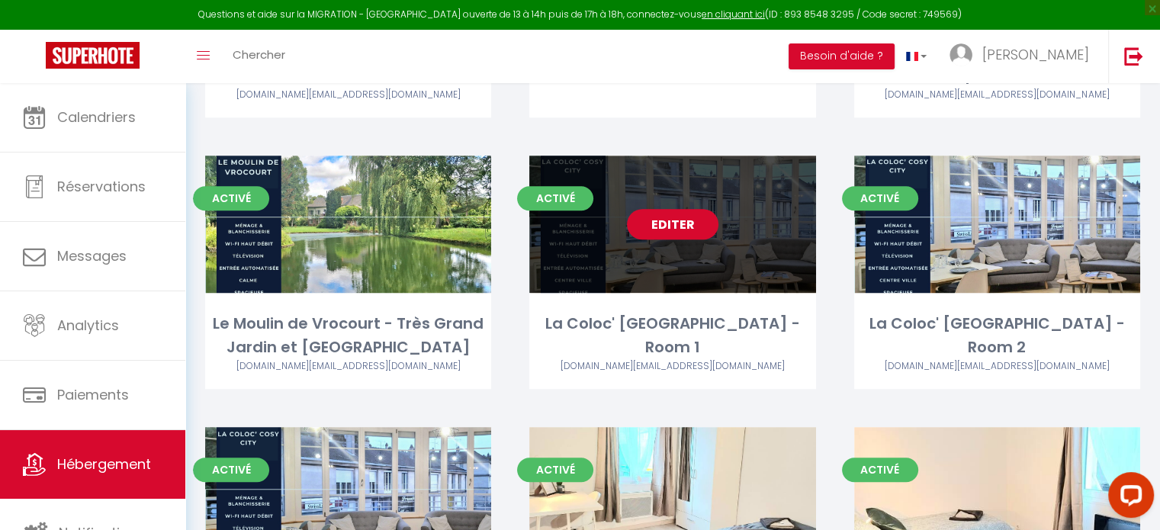
click at [689, 237] on link "Editer" at bounding box center [673, 224] width 92 height 31
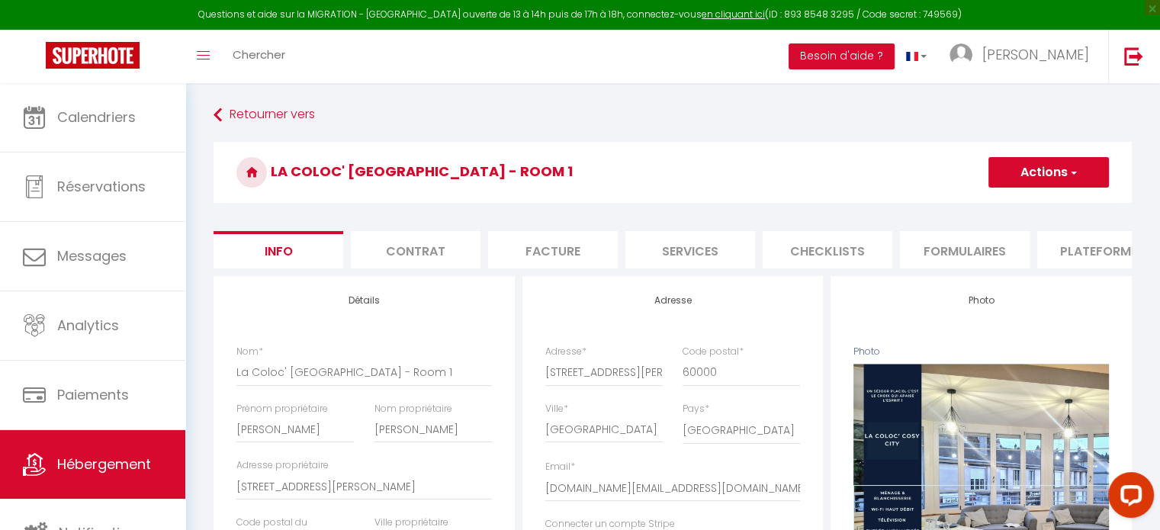
click at [697, 253] on li "Services" at bounding box center [690, 249] width 130 height 37
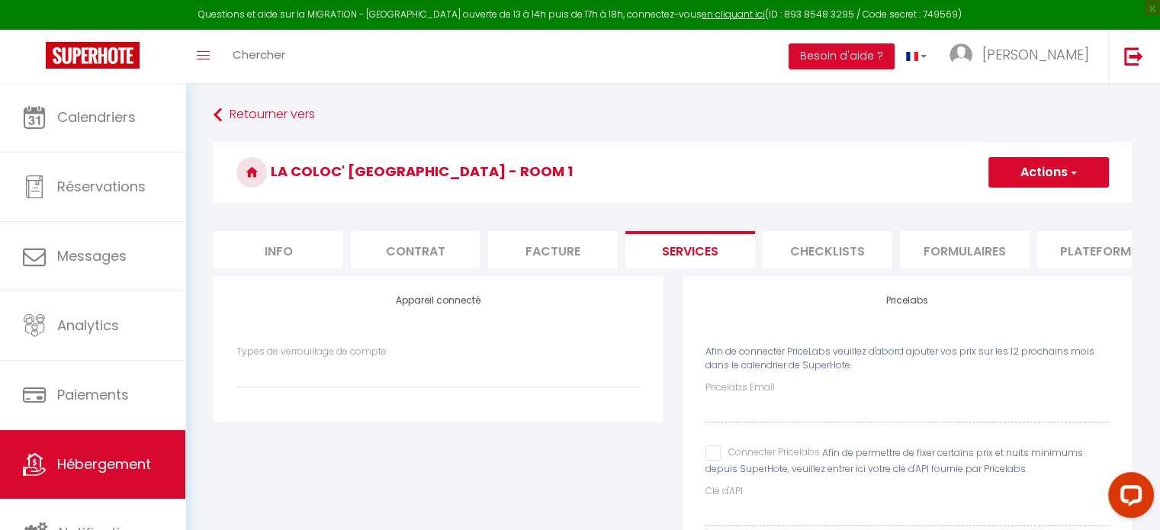
click at [715, 459] on input "Connecter Pricelabs" at bounding box center [762, 452] width 114 height 15
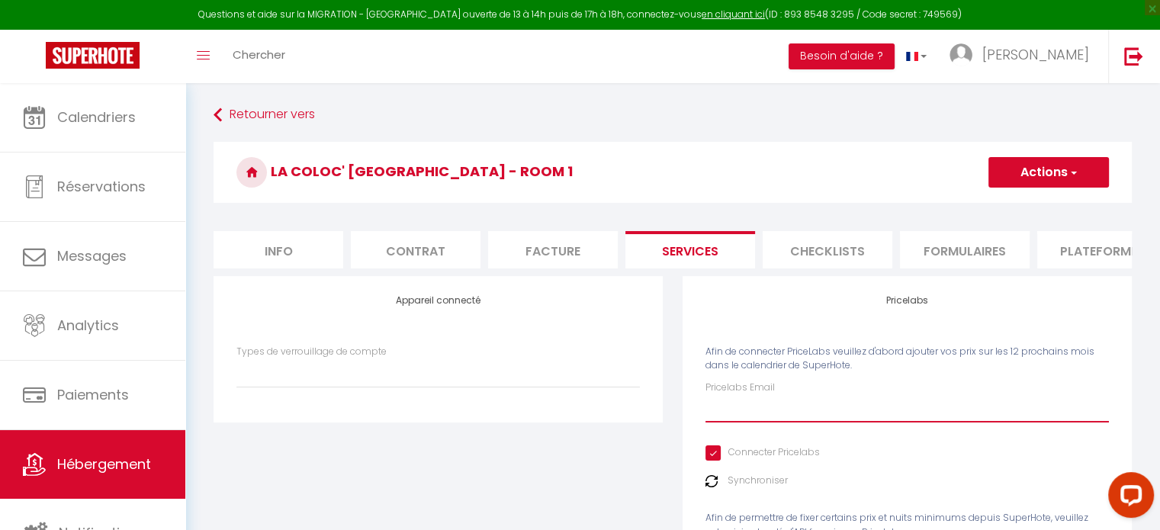
click at [732, 422] on input "Pricelabs Email" at bounding box center [906, 408] width 403 height 27
drag, startPoint x: 887, startPoint y: 409, endPoint x: 692, endPoint y: 416, distance: 195.3
click at [692, 416] on div "Pricelabs Afin de connecter PriceLabs veuillez d'abord ajouter vos prix sur les…" at bounding box center [906, 453] width 449 height 355
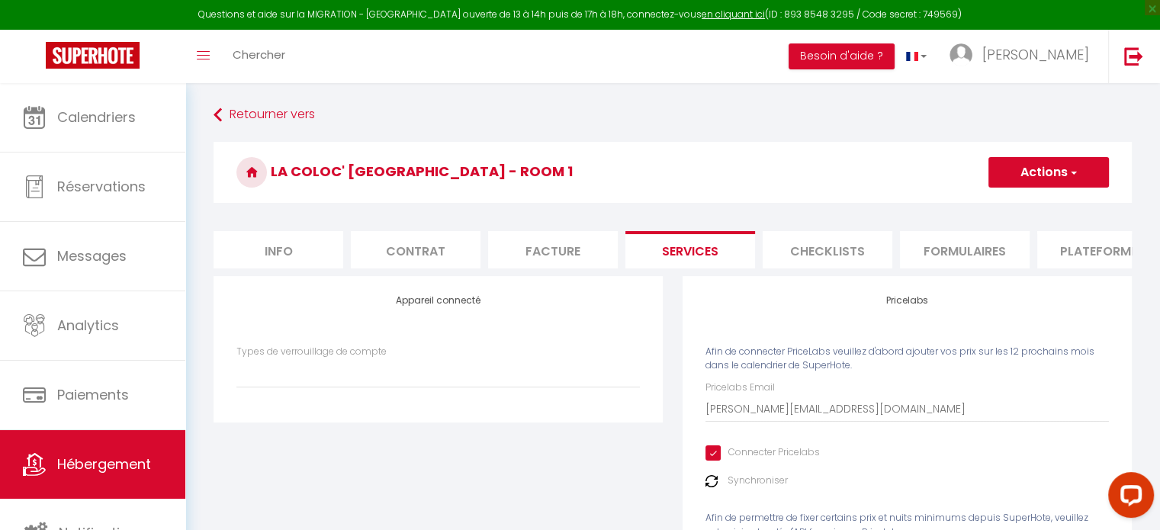
click at [1035, 183] on button "Actions" at bounding box center [1048, 172] width 120 height 31
click at [1023, 210] on link "Enregistrer" at bounding box center [1048, 206] width 120 height 20
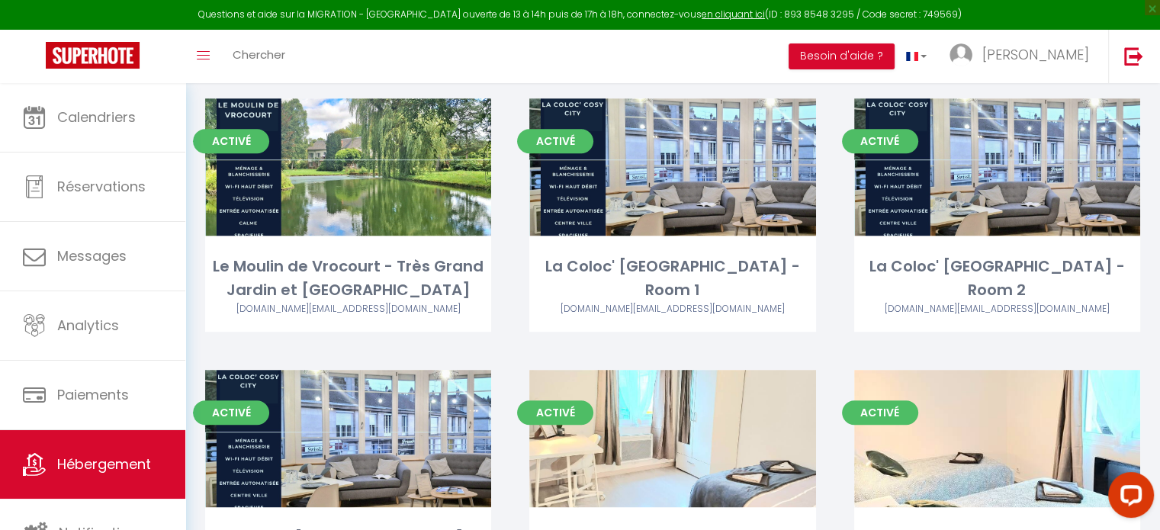
scroll to position [1167, 0]
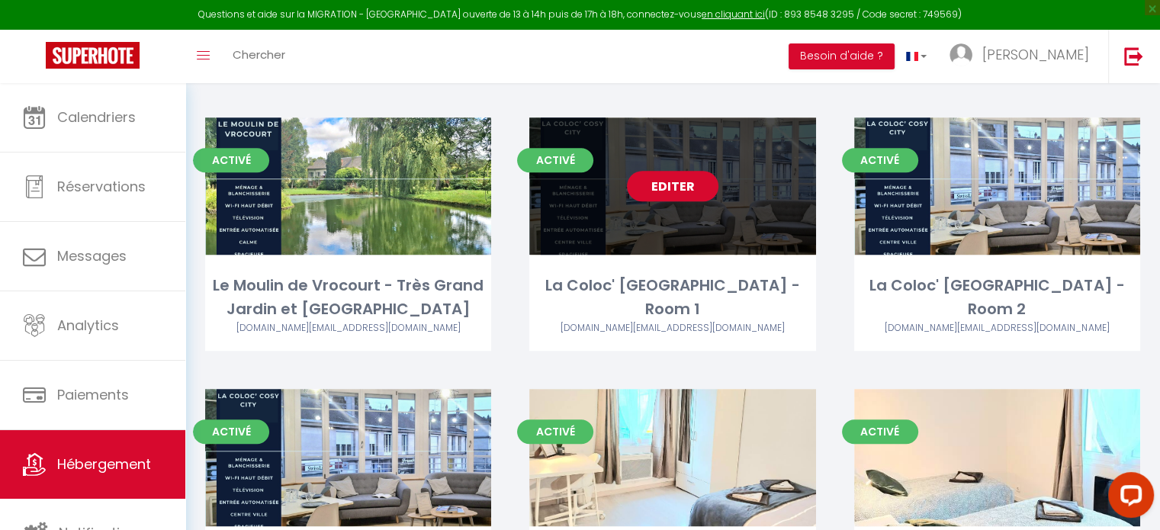
click at [689, 198] on link "Editer" at bounding box center [673, 186] width 92 height 31
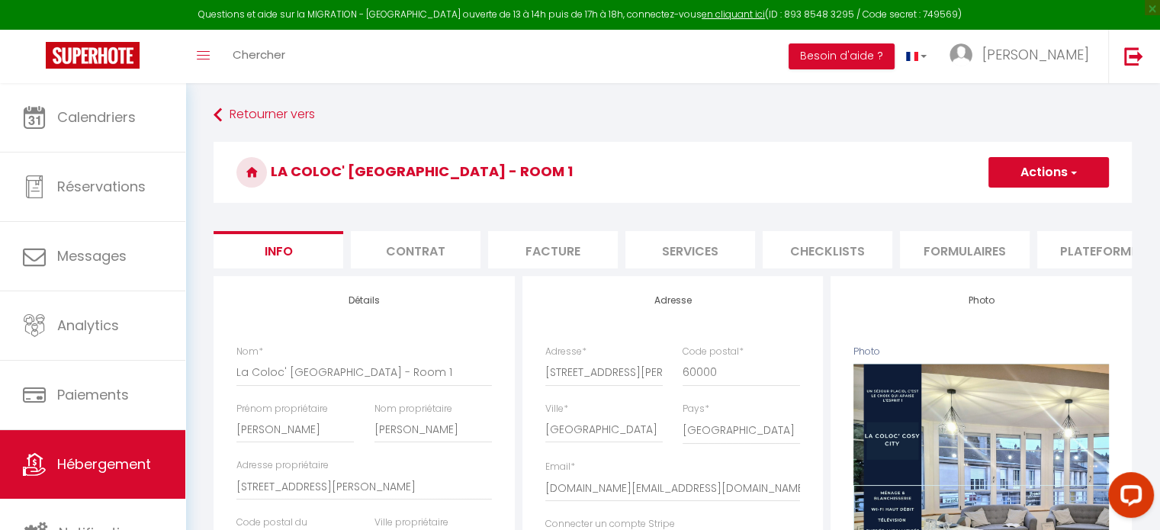
click at [695, 252] on li "Services" at bounding box center [690, 249] width 130 height 37
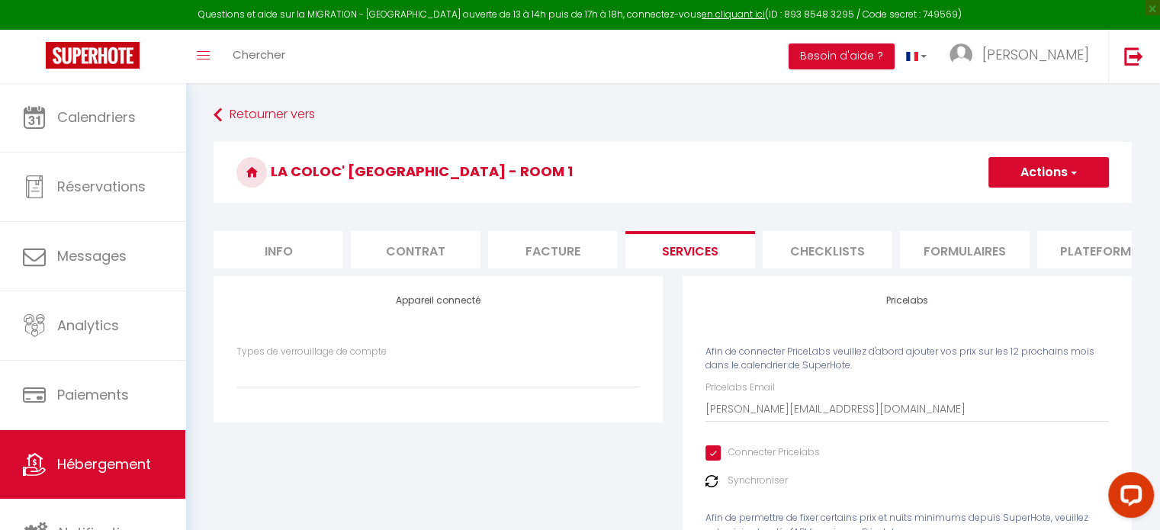
click at [807, 240] on li "Checklists" at bounding box center [828, 249] width 130 height 37
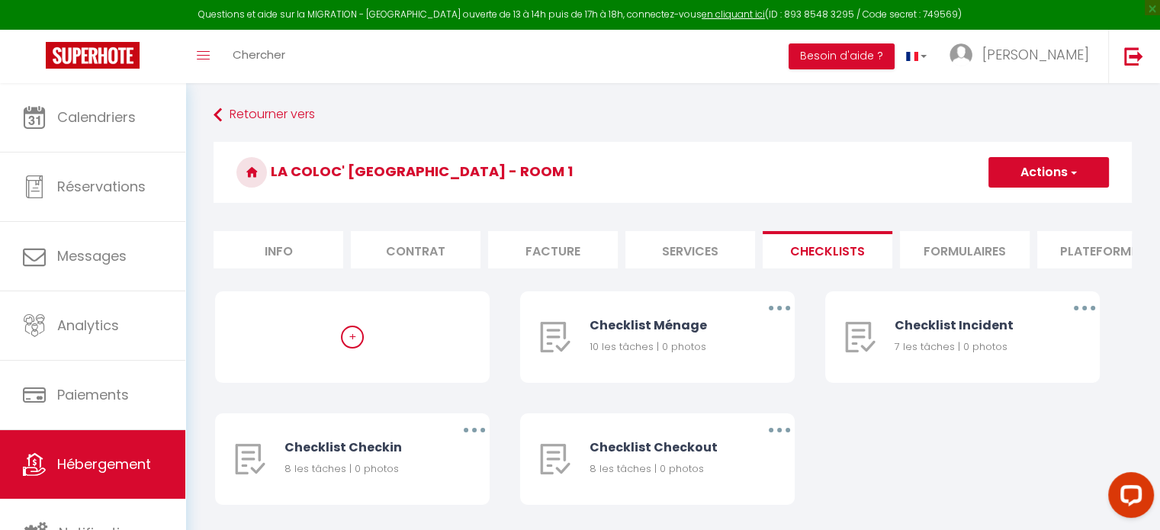
click at [939, 246] on li "Formulaires" at bounding box center [965, 249] width 130 height 37
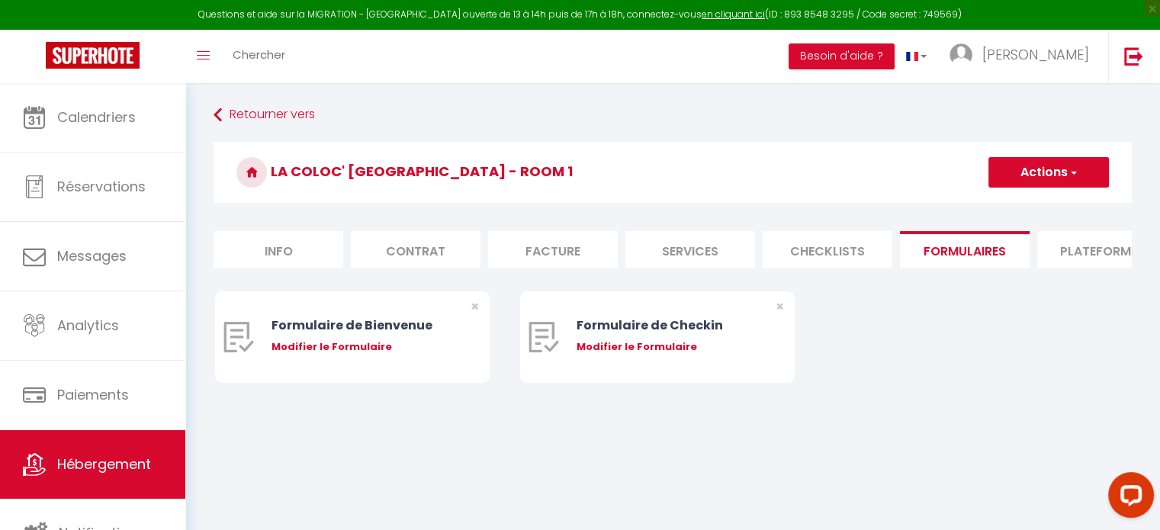
click at [1066, 252] on li "Plateformes" at bounding box center [1102, 249] width 130 height 37
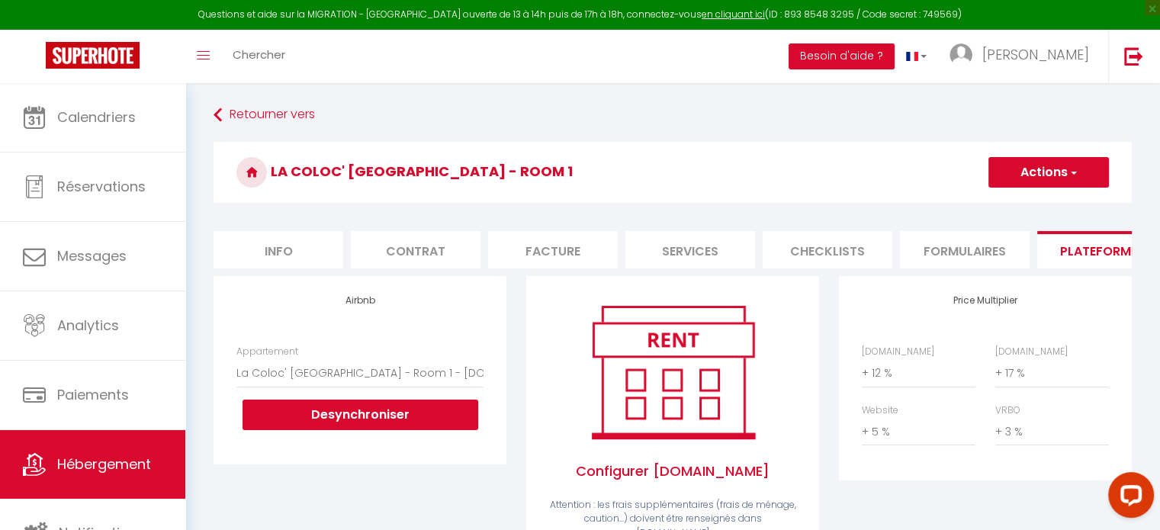
click at [305, 243] on li "Info" at bounding box center [279, 249] width 130 height 37
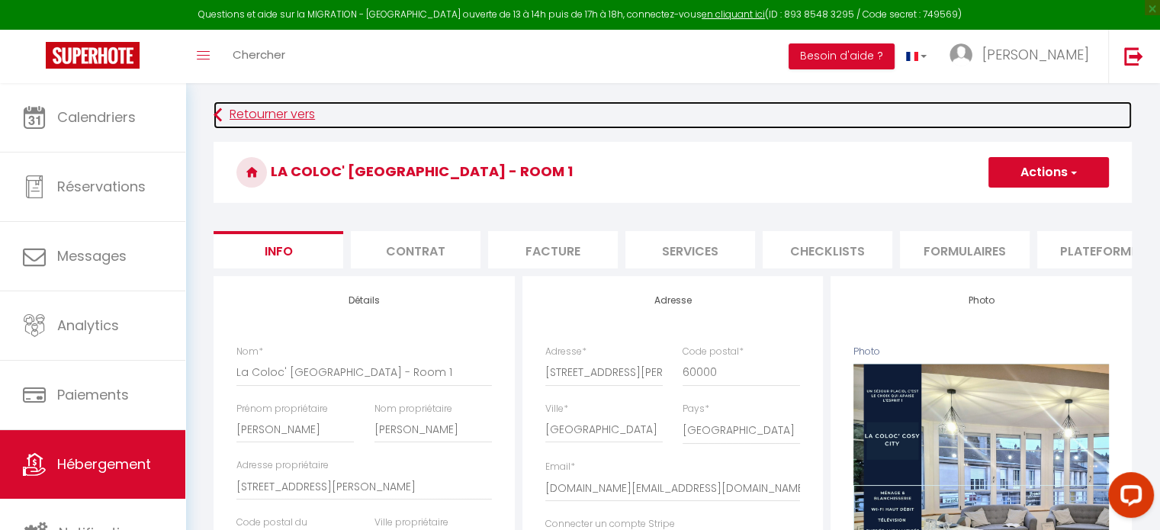
click at [266, 114] on link "Retourner vers" at bounding box center [673, 114] width 918 height 27
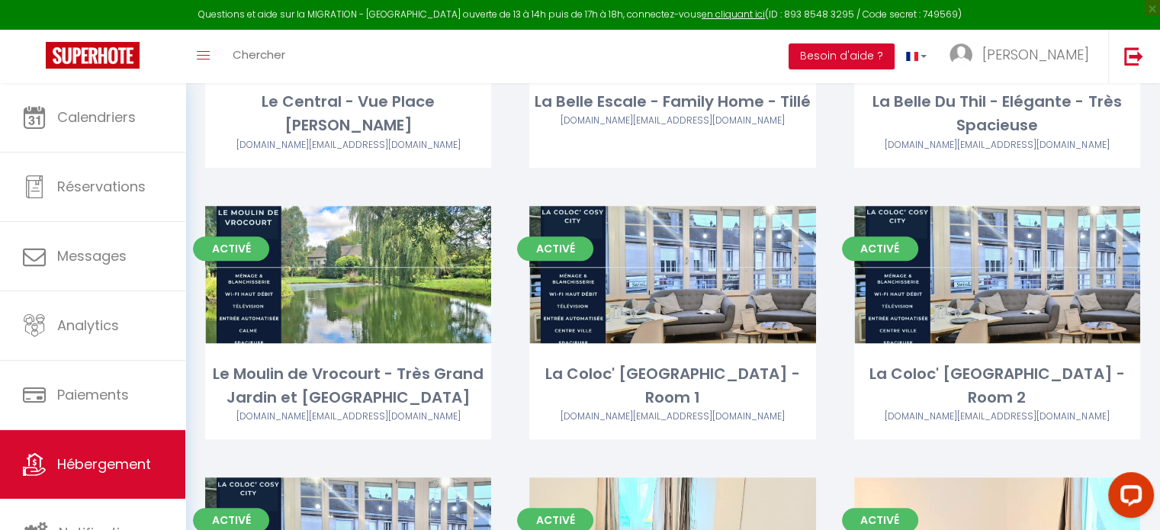
scroll to position [1079, 0]
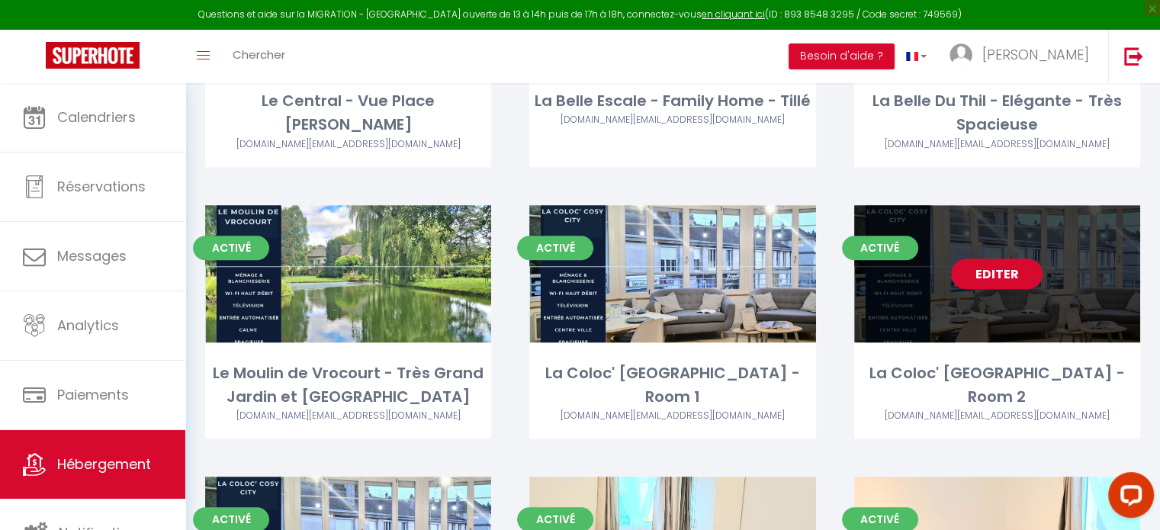
click at [989, 280] on link "Editer" at bounding box center [997, 274] width 92 height 31
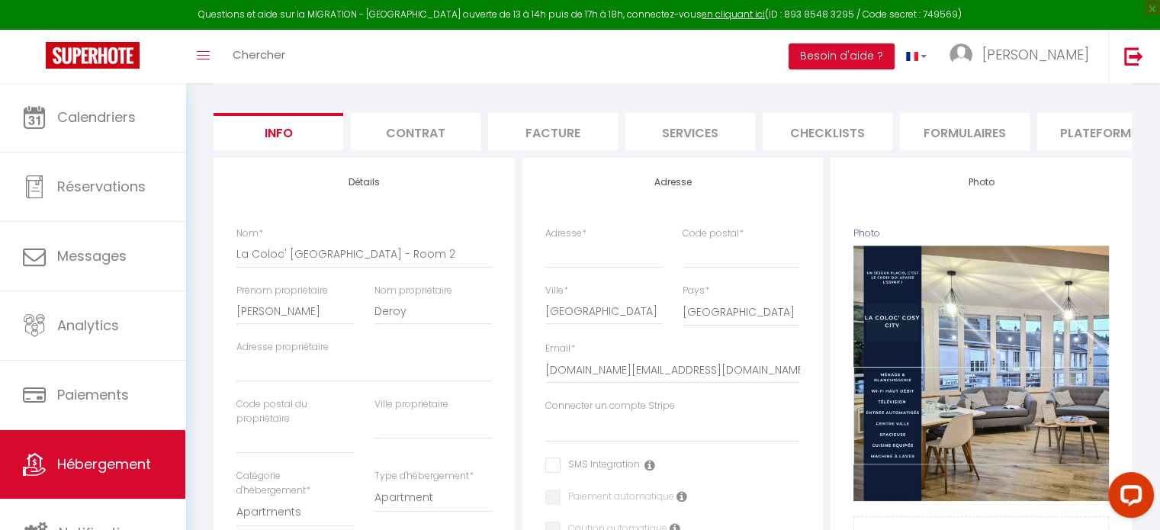
scroll to position [121, 0]
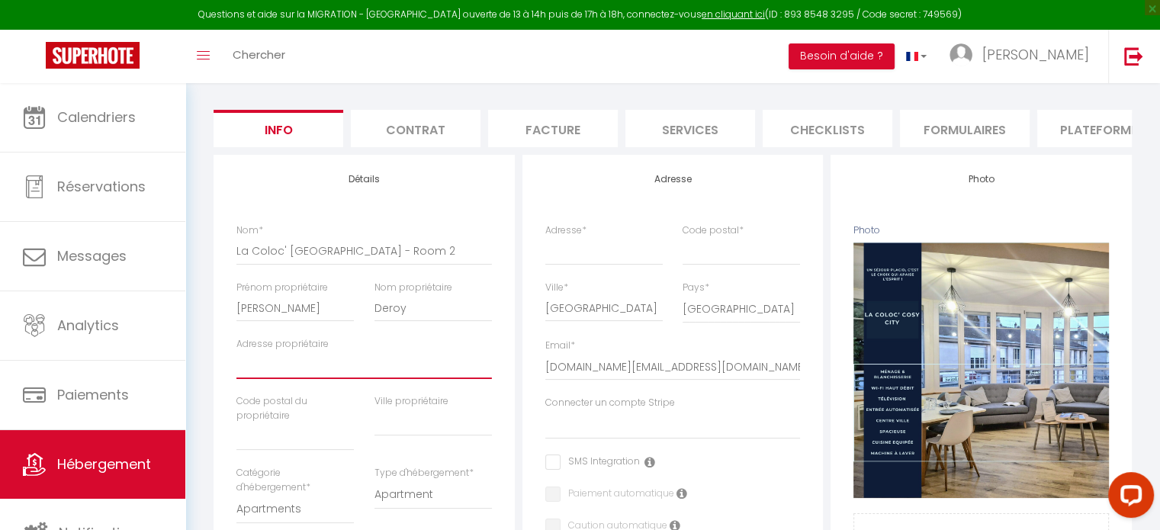
click at [326, 376] on input "Adresse propriétaire" at bounding box center [363, 365] width 255 height 27
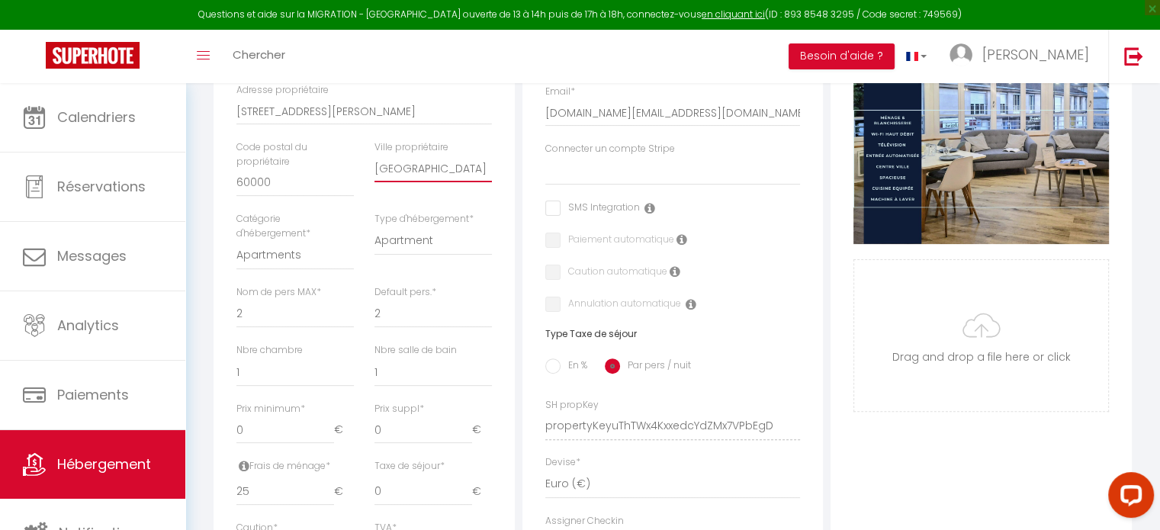
scroll to position [377, 0]
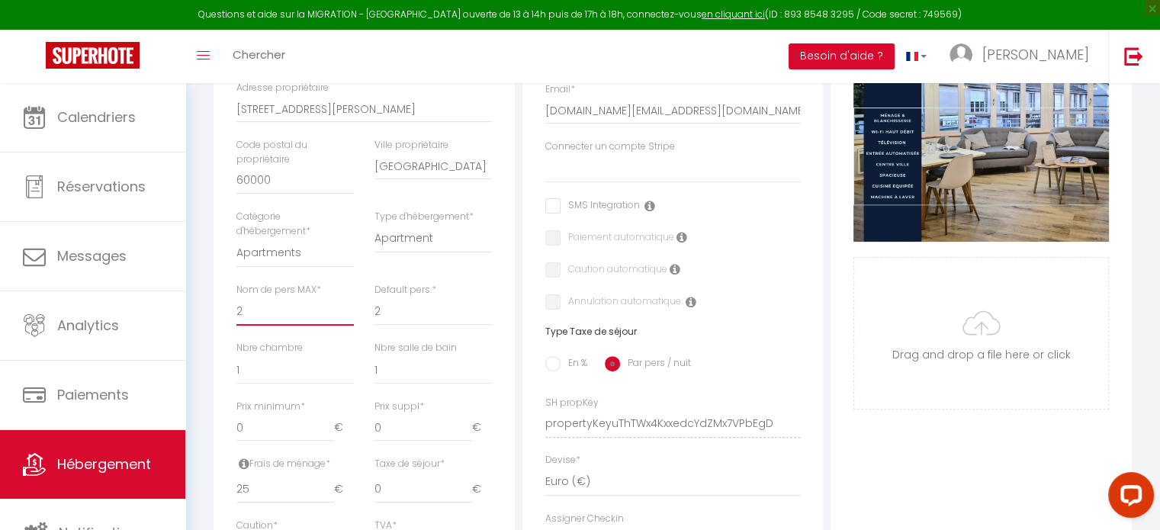
click at [282, 323] on select "1 2 3 4 5 6 7 8 9 10 11 12 13 14" at bounding box center [294, 311] width 117 height 29
click at [236, 308] on select "1 2 3 4 5 6 7 8 9 10 11 12 13 14" at bounding box center [294, 311] width 117 height 29
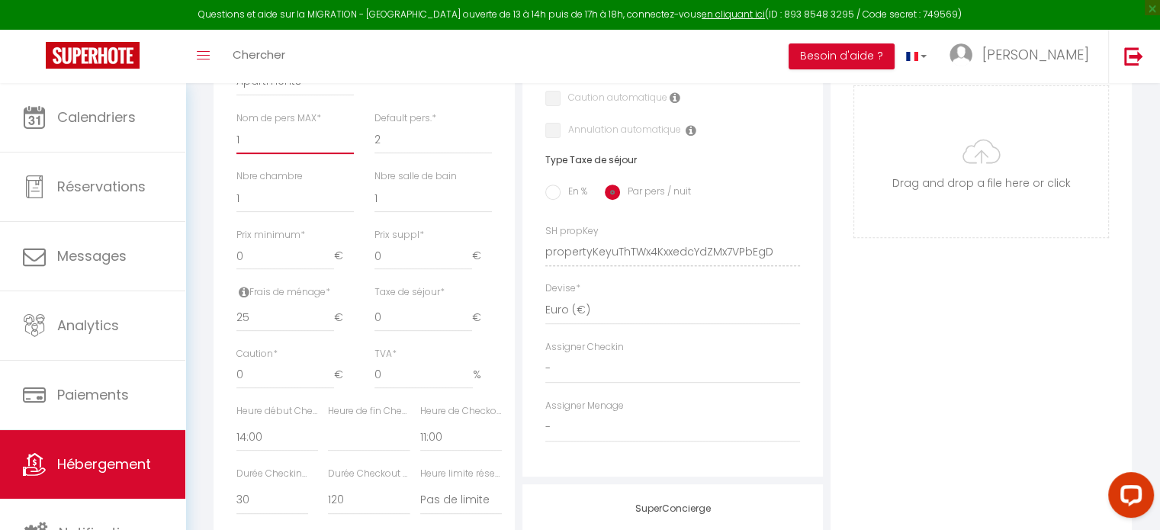
scroll to position [555, 0]
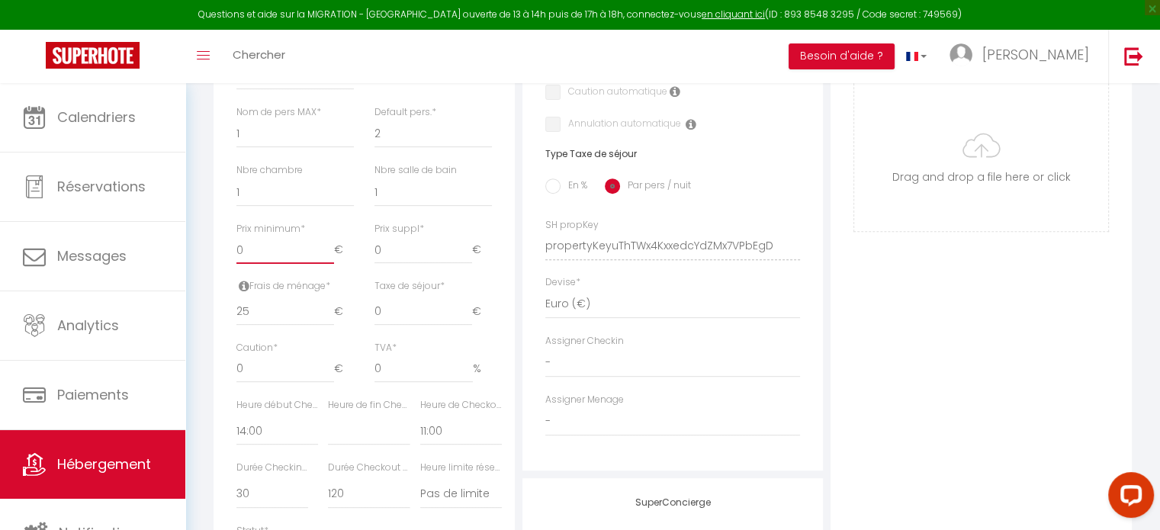
drag, startPoint x: 271, startPoint y: 263, endPoint x: 188, endPoint y: 246, distance: 84.8
click at [188, 246] on div "Retourner vers La Coloc' [GEOGRAPHIC_DATA] - Room 2 Actions Enregistrer Dupliqu…" at bounding box center [672, 158] width 975 height 1260
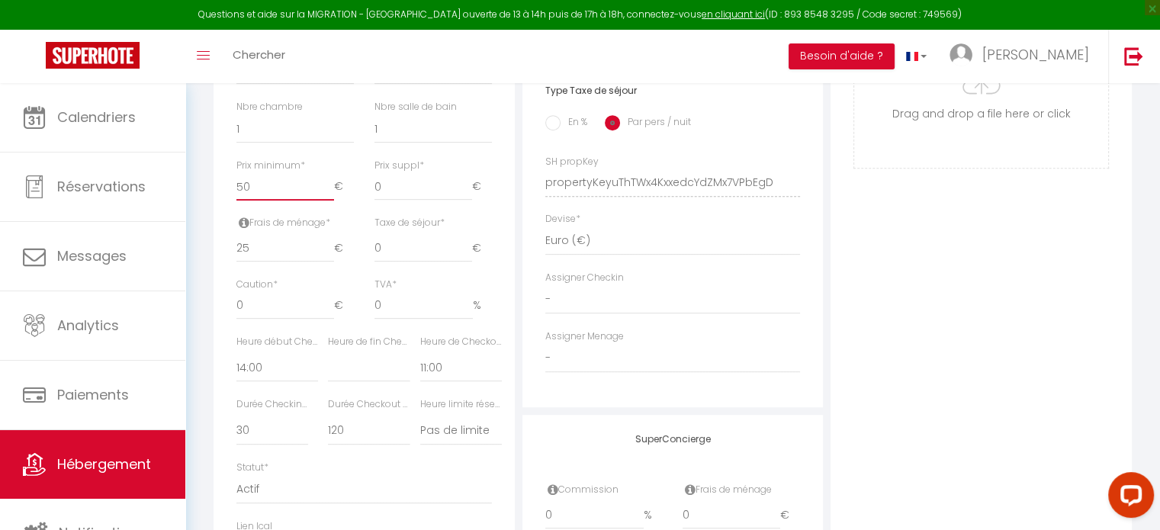
scroll to position [622, 0]
drag, startPoint x: 271, startPoint y: 252, endPoint x: 206, endPoint y: 246, distance: 65.9
click at [206, 246] on div "Retourner vers La Coloc' [GEOGRAPHIC_DATA] - Room 2 Actions Enregistrer Dupliqu…" at bounding box center [673, 80] width 938 height 1203
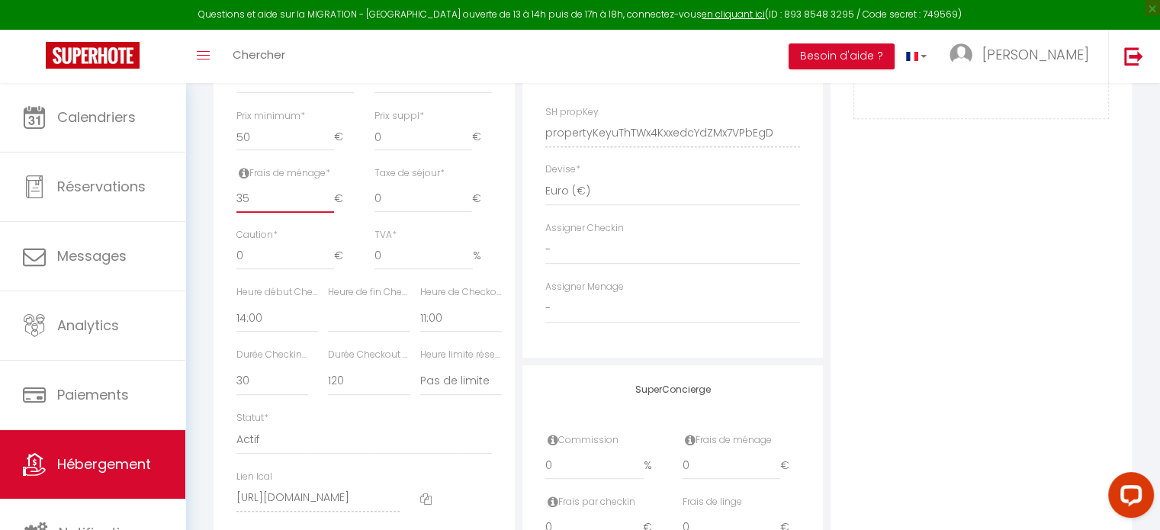
scroll to position [686, 0]
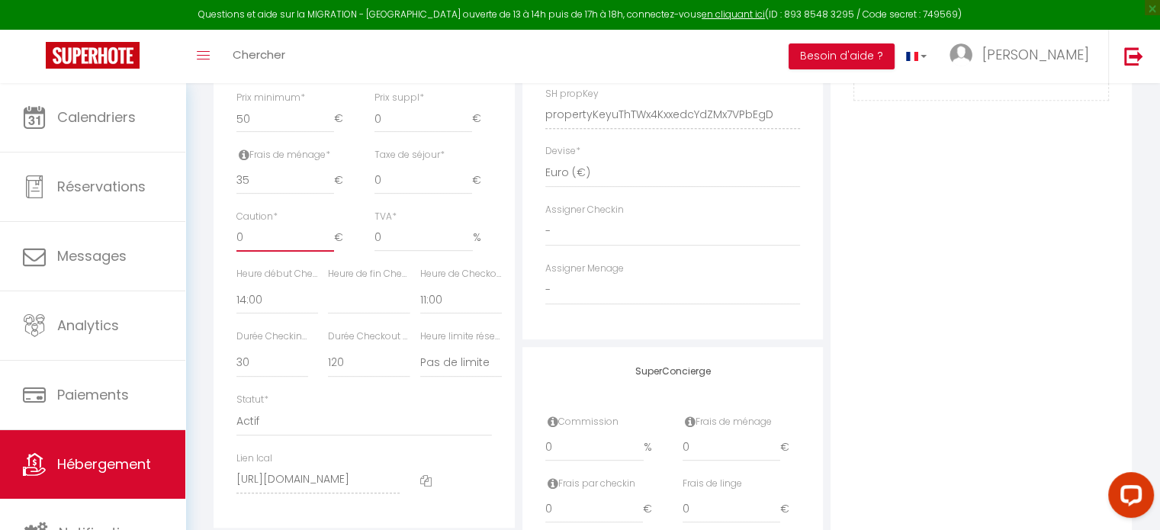
drag, startPoint x: 270, startPoint y: 246, endPoint x: 207, endPoint y: 237, distance: 63.8
click at [207, 237] on div "Retourner vers La Coloc' [GEOGRAPHIC_DATA] - Room 2 Actions Enregistrer Dupliqu…" at bounding box center [673, 16] width 938 height 1203
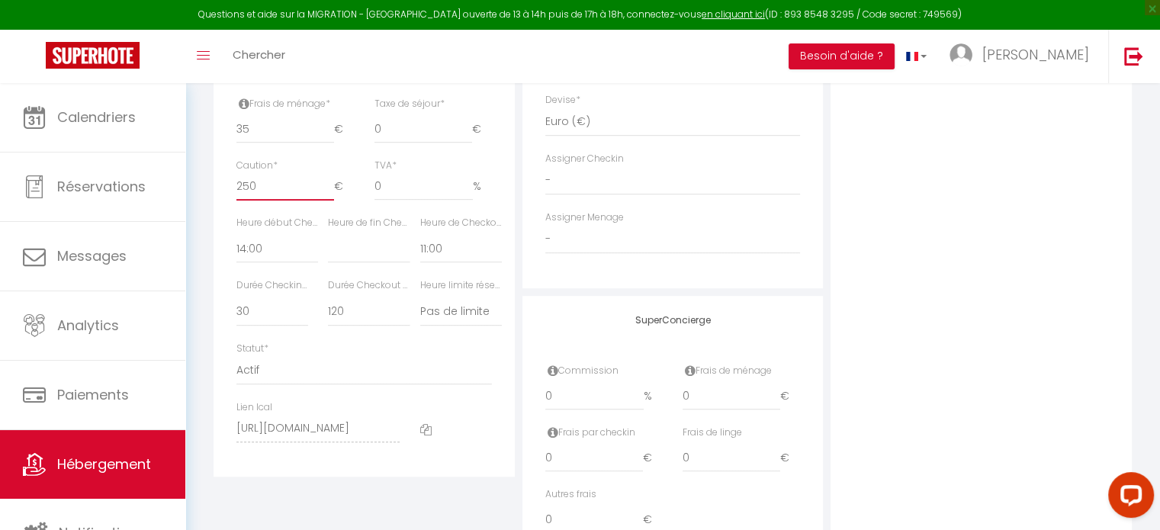
scroll to position [744, 0]
click at [270, 240] on select "00:00 00:15 00:30 00:45 01:00 01:15 01:30 01:45 02:00 02:15 02:30 02:45 03:00" at bounding box center [277, 241] width 82 height 29
click at [236, 238] on select "00:00 00:15 00:30 00:45 01:00 01:15 01:30 01:45 02:00 02:15 02:30 02:45 03:00" at bounding box center [277, 241] width 82 height 29
click at [449, 310] on select "Pas de limite 01:00 02:00 03:00 04:00 05:00 06:00 07:00 08:00 09:00 10:00 11:00…" at bounding box center [461, 305] width 82 height 29
click at [420, 300] on select "Pas de limite 01:00 02:00 03:00 04:00 05:00 06:00 07:00 08:00 09:00 10:00 11:00…" at bounding box center [461, 305] width 82 height 29
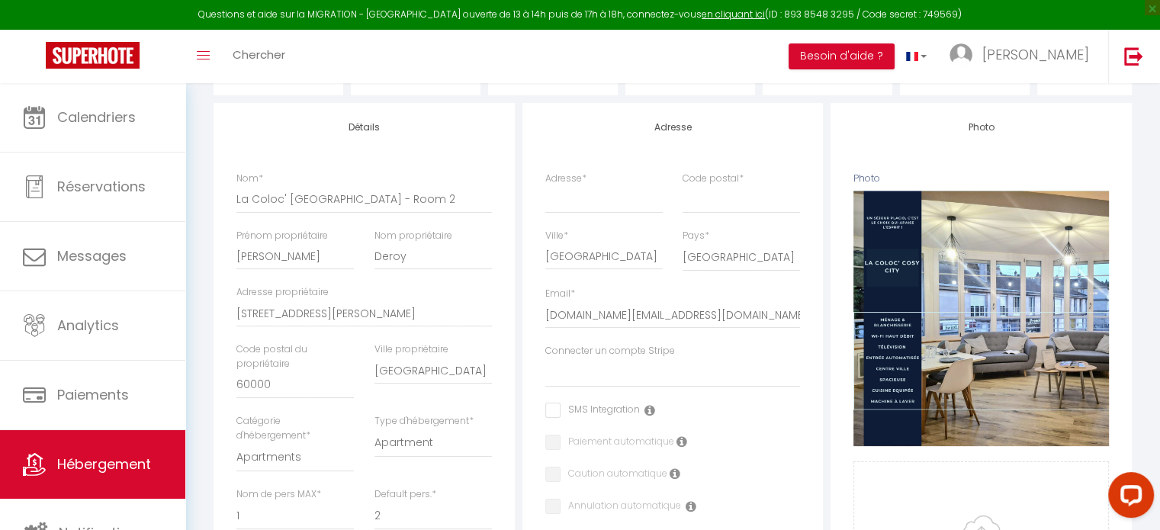
scroll to position [171, 0]
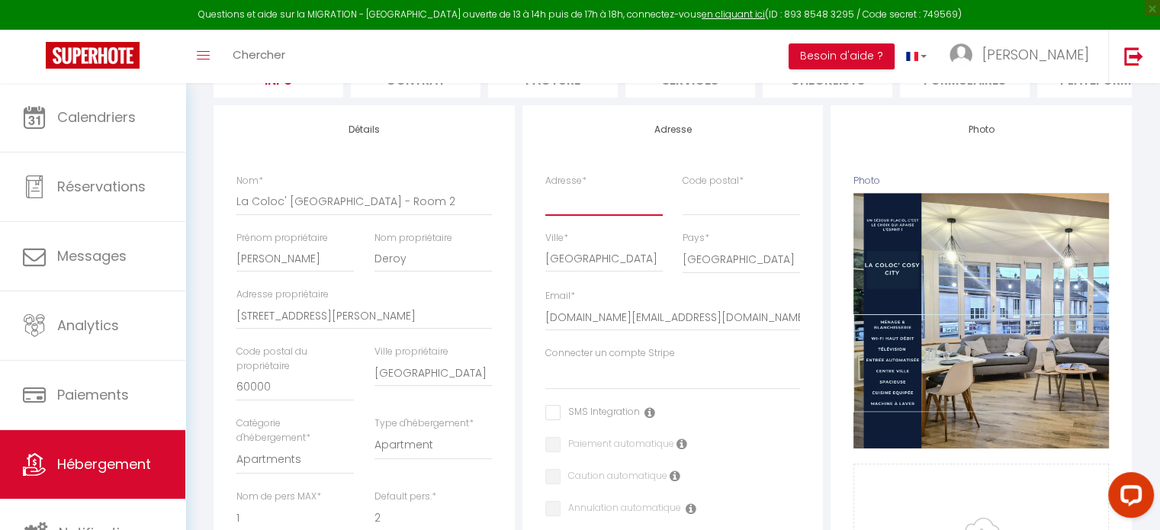
click at [587, 208] on input "Adresse *" at bounding box center [603, 201] width 117 height 27
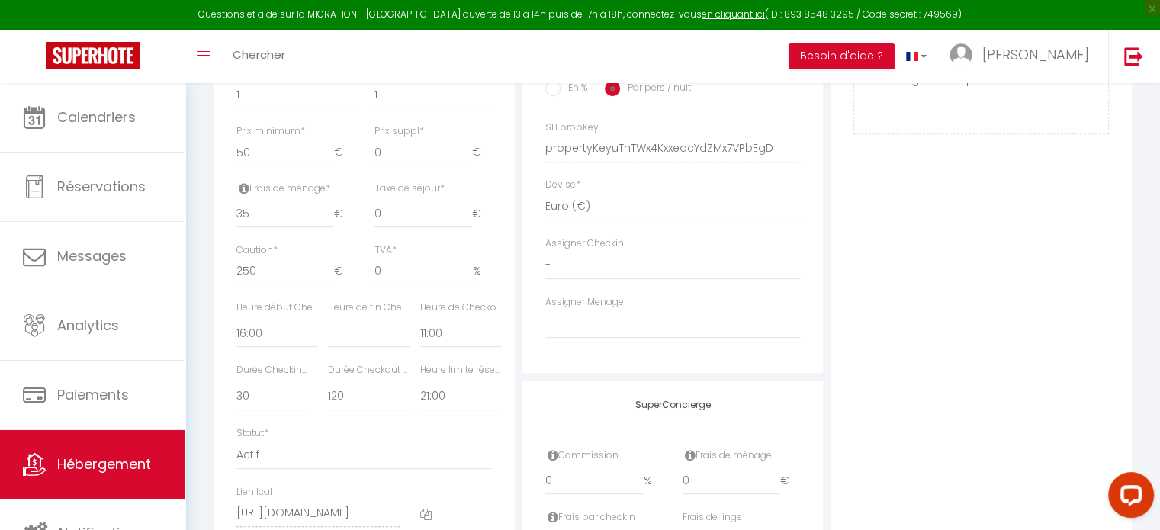
scroll to position [659, 0]
click at [598, 329] on select "- [PERSON_NAME] Placid MJC [PERSON_NAME] [PERSON_NAME] [PERSON_NAME] [PERSON_NA…" at bounding box center [672, 317] width 255 height 29
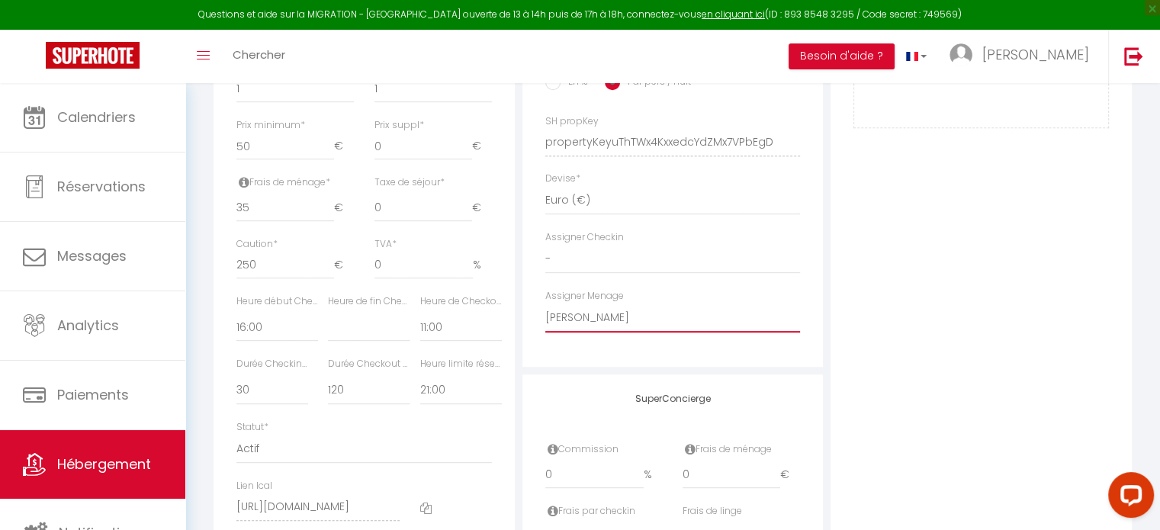
click at [545, 314] on select "- [PERSON_NAME] Placid MJC [PERSON_NAME] [PERSON_NAME] [PERSON_NAME] [PERSON_NA…" at bounding box center [672, 317] width 255 height 29
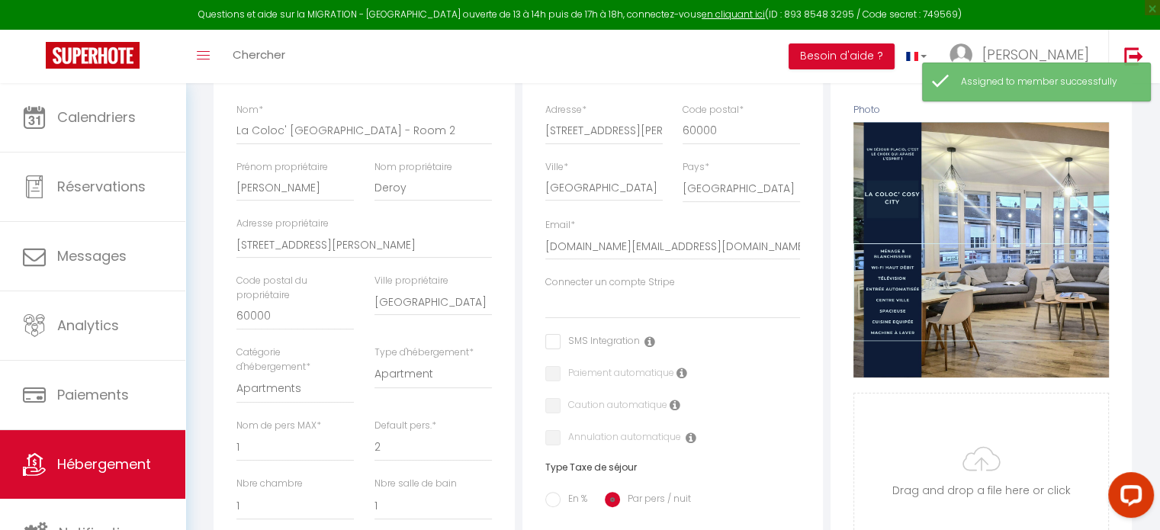
scroll to position [0, 0]
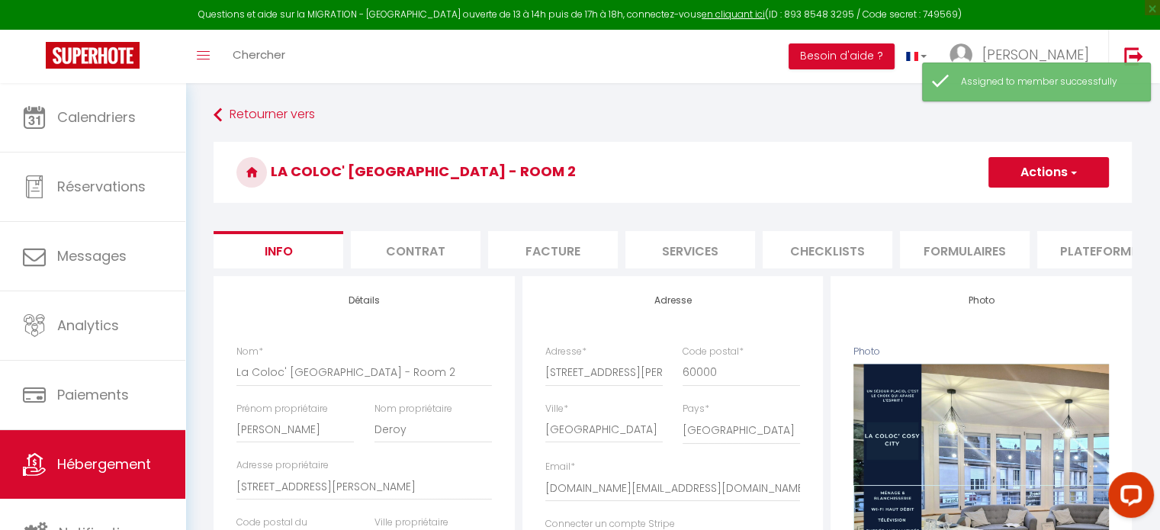
click at [1032, 176] on button "Actions" at bounding box center [1048, 172] width 120 height 31
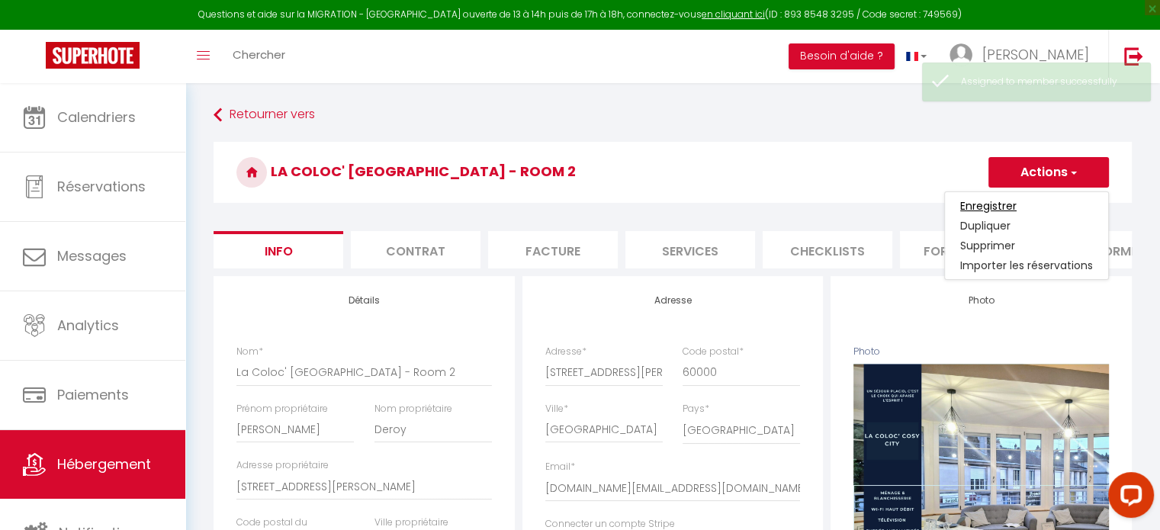
click at [997, 204] on input "Enregistrer" at bounding box center [988, 205] width 56 height 15
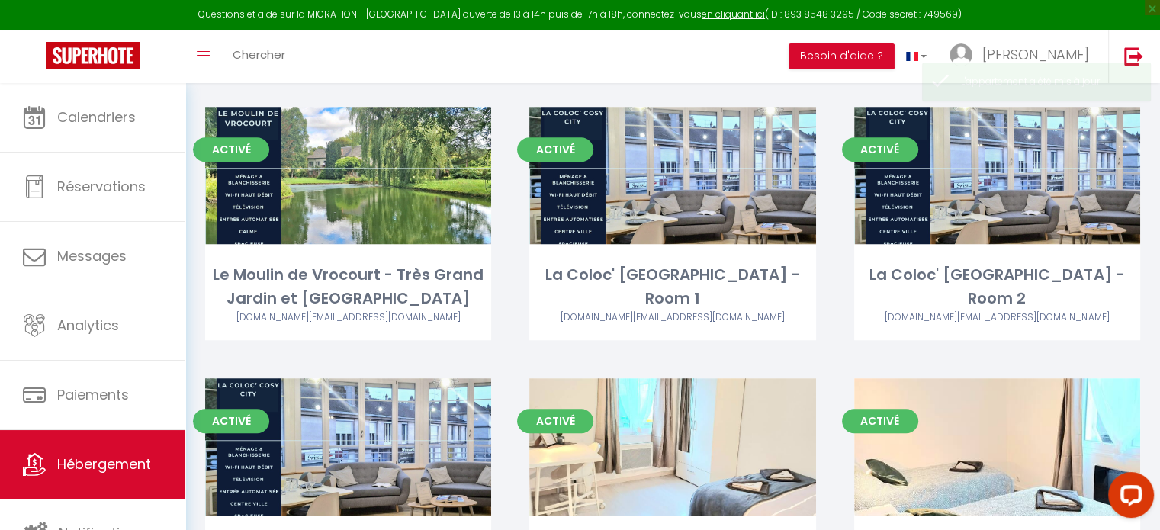
scroll to position [1177, 0]
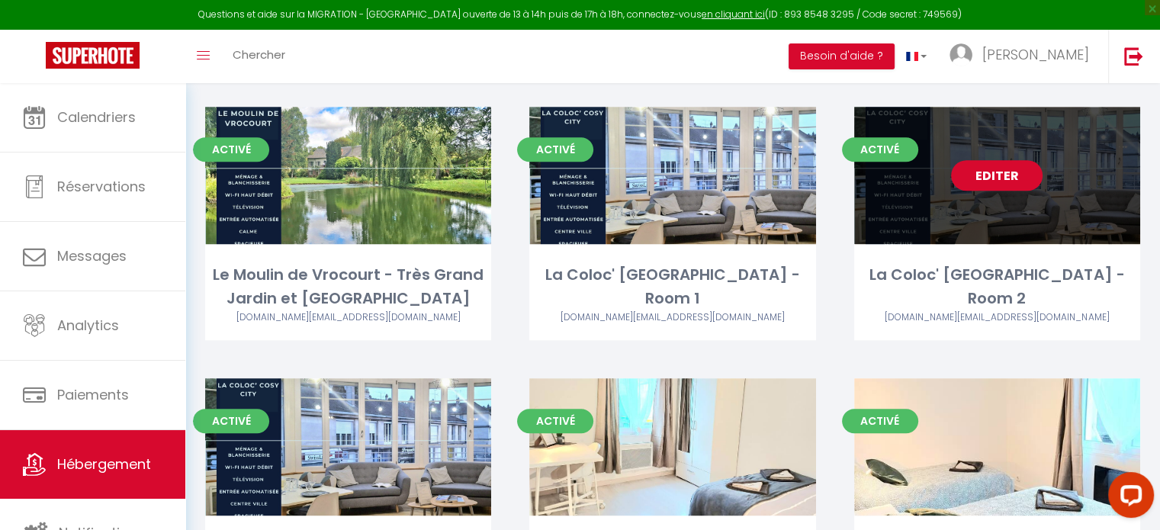
click at [993, 181] on link "Editer" at bounding box center [997, 175] width 92 height 31
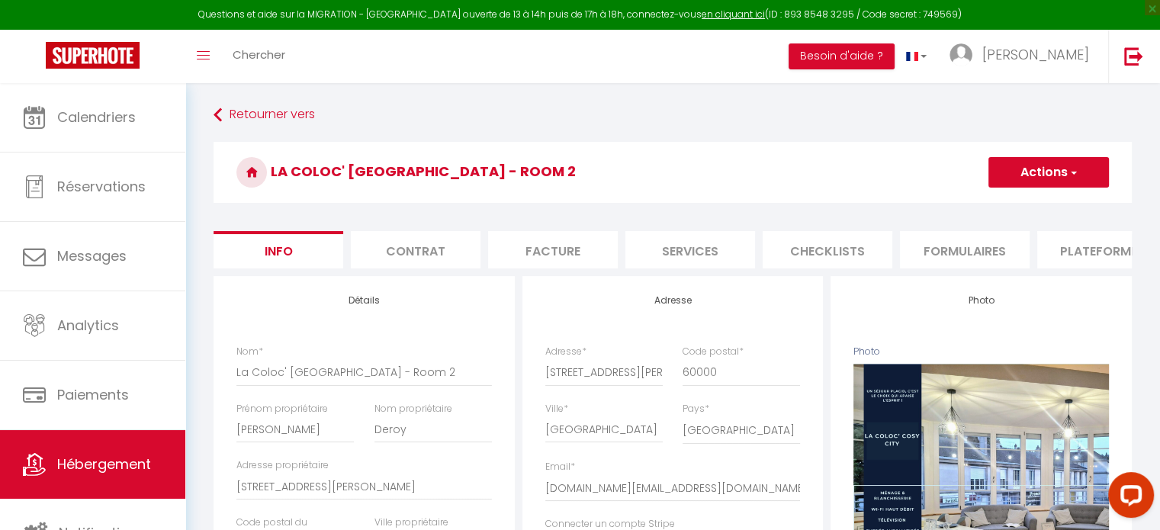
click at [698, 242] on li "Services" at bounding box center [690, 249] width 130 height 37
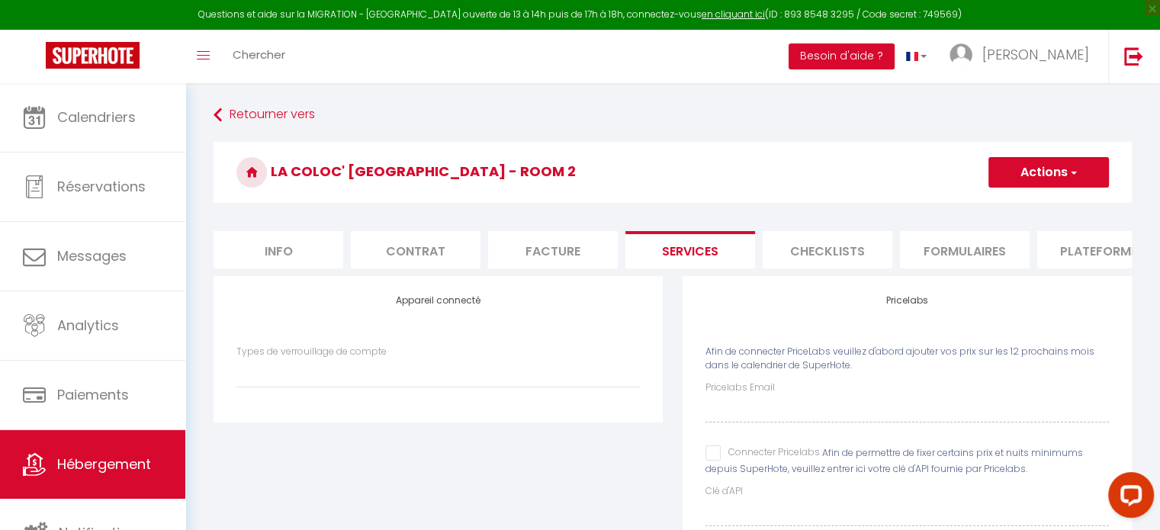
click at [1060, 248] on li "Plateformes" at bounding box center [1102, 249] width 130 height 37
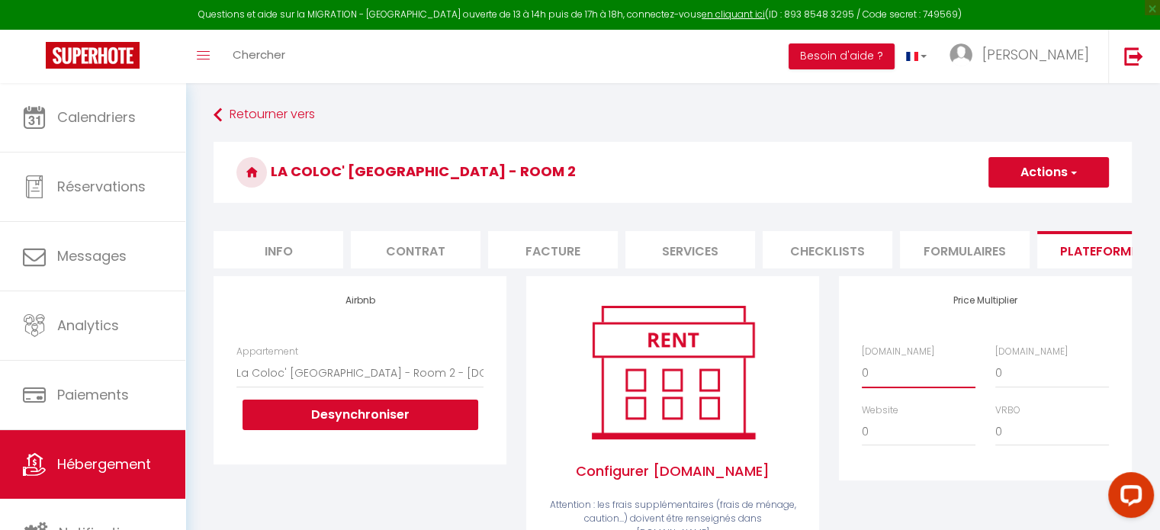
click at [879, 387] on select "0 + 1 % + 2 % + 3 % + 4 % + 5 % + 6 % + 7 % + 8 % + 9 %" at bounding box center [919, 372] width 114 height 29
click at [862, 370] on select "0 + 1 % + 2 % + 3 % + 4 % + 5 % + 6 % + 7 % + 8 % + 9 %" at bounding box center [919, 372] width 114 height 29
click at [1016, 387] on select "0 + 1 % + 2 % + 3 % + 4 % + 5 % + 6 % + 7 % + 8 % + 9 %" at bounding box center [1052, 372] width 114 height 29
click at [917, 382] on select "0 + 1 % + 2 % + 3 % + 4 % + 5 % + 6 % + 7 % + 8 % + 9 %" at bounding box center [919, 372] width 114 height 29
click at [862, 370] on select "0 + 1 % + 2 % + 3 % + 4 % + 5 % + 6 % + 7 % + 8 % + 9 %" at bounding box center [919, 372] width 114 height 29
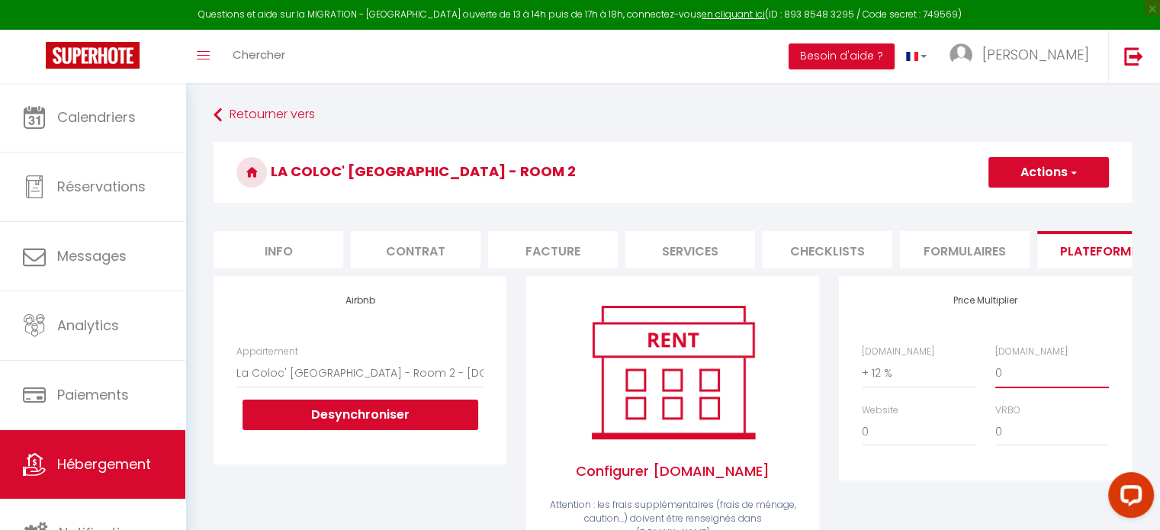
click at [1015, 379] on select "0 + 1 % + 2 % + 3 % + 4 % + 5 % + 6 % + 7 % + 8 % + 9 %" at bounding box center [1052, 372] width 114 height 29
click at [995, 370] on select "0 + 1 % + 2 % + 3 % + 4 % + 5 % + 6 % + 7 % + 8 % + 9 %" at bounding box center [1052, 372] width 114 height 29
click at [874, 446] on select "0 + 1 % + 2 % + 3 % + 4 % + 5 % + 6 % + 7 % + 8 % + 9 %" at bounding box center [919, 431] width 114 height 29
click at [862, 429] on select "0 + 1 % + 2 % + 3 % + 4 % + 5 % + 6 % + 7 % + 8 % + 9 %" at bounding box center [919, 431] width 114 height 29
click at [1015, 446] on select "0 + 1 % + 2 % + 3 % + 4 % + 5 % + 6 % + 7 % + 8 % + 9 %" at bounding box center [1052, 431] width 114 height 29
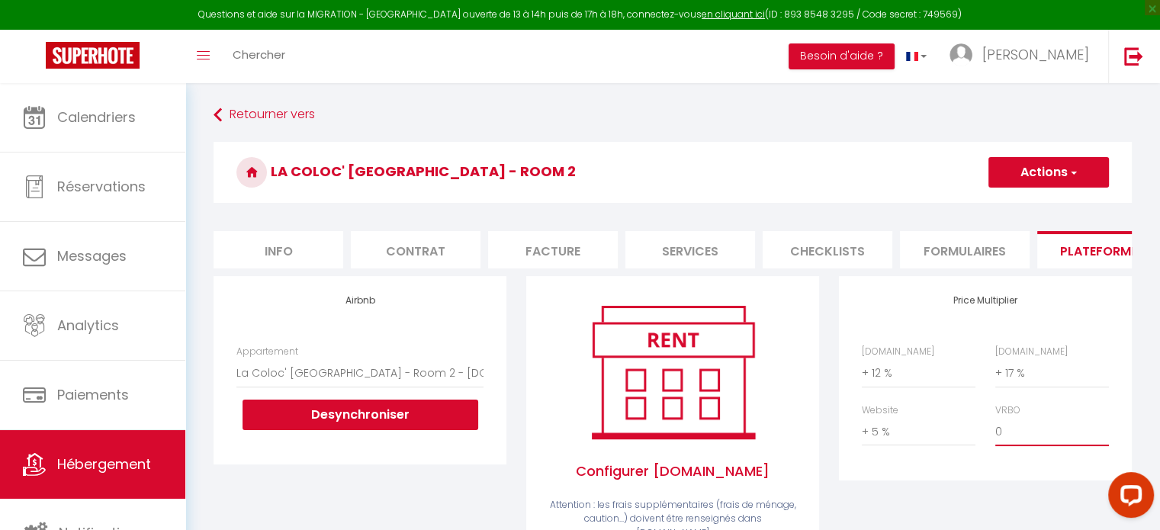
click at [995, 429] on select "0 + 1 % + 2 % + 3 % + 4 % + 5 % + 6 % + 7 % + 8 % + 9 %" at bounding box center [1052, 431] width 114 height 29
click at [1049, 167] on button "Actions" at bounding box center [1048, 172] width 120 height 31
click at [1010, 202] on link "Enregistrer" at bounding box center [1048, 206] width 120 height 20
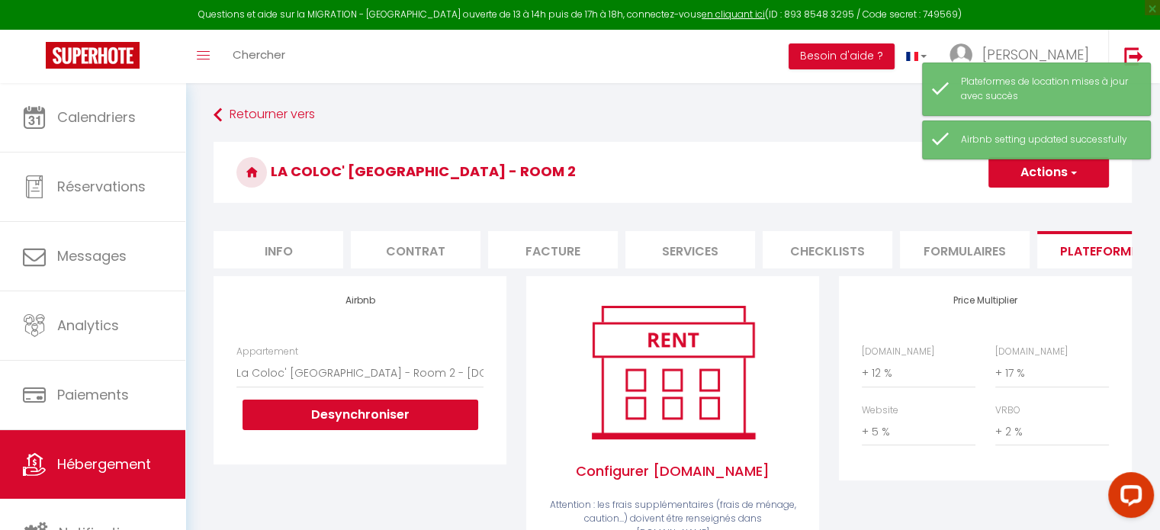
drag, startPoint x: 799, startPoint y: 268, endPoint x: 988, endPoint y: 276, distance: 189.3
click at [988, 268] on ul "Info Contrat Facture Services Checklists Formulaires Plateformes Paramètres web…" at bounding box center [673, 249] width 918 height 37
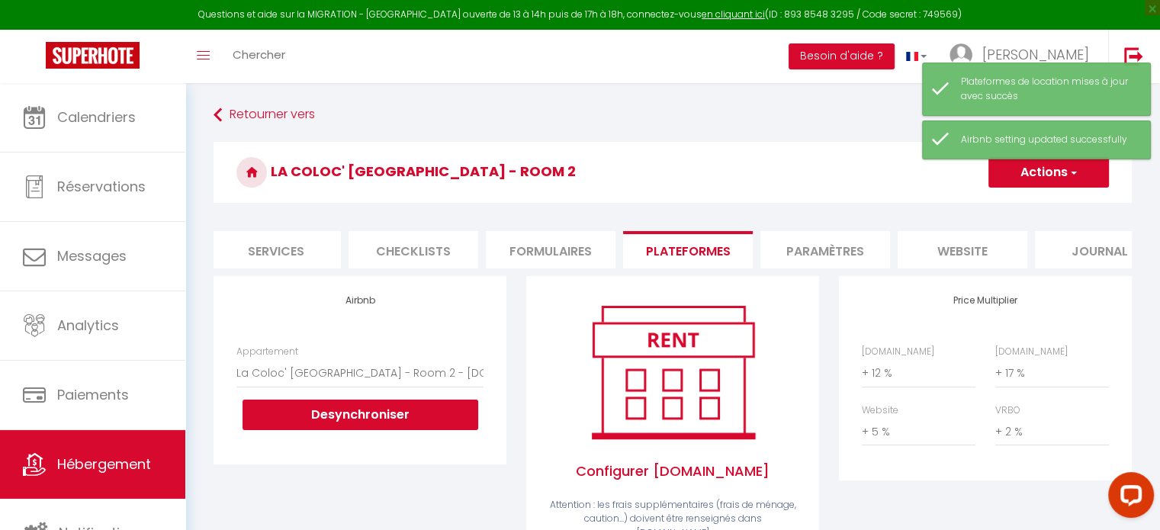
scroll to position [0, 448]
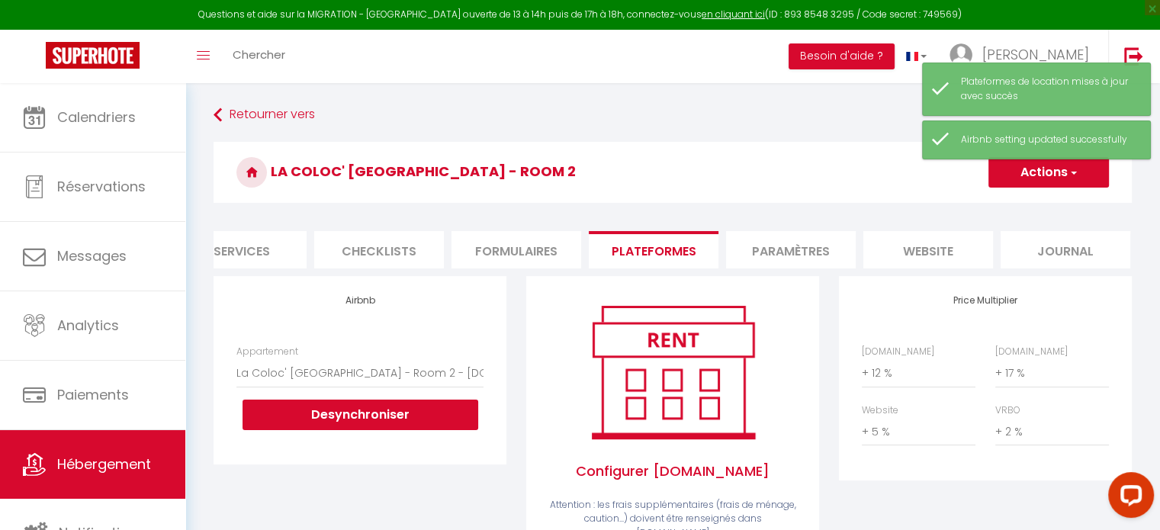
click at [939, 254] on li "website" at bounding box center [928, 249] width 130 height 37
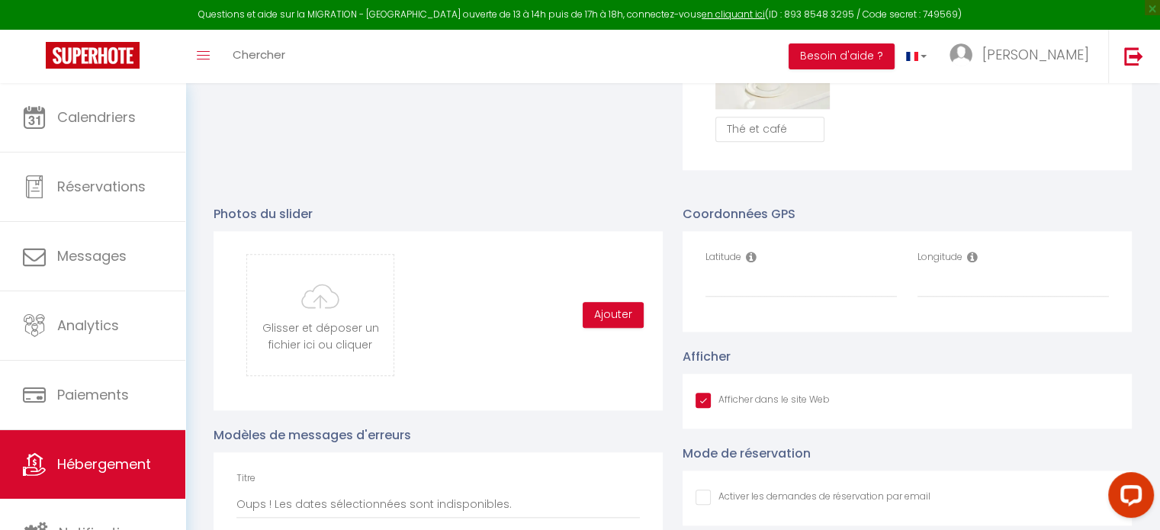
scroll to position [1498, 0]
click at [802, 295] on input "Latitude" at bounding box center [800, 282] width 191 height 27
paste input "49.4284957"
click at [985, 297] on input "Longitude" at bounding box center [1012, 282] width 191 height 27
paste input "2.0787832"
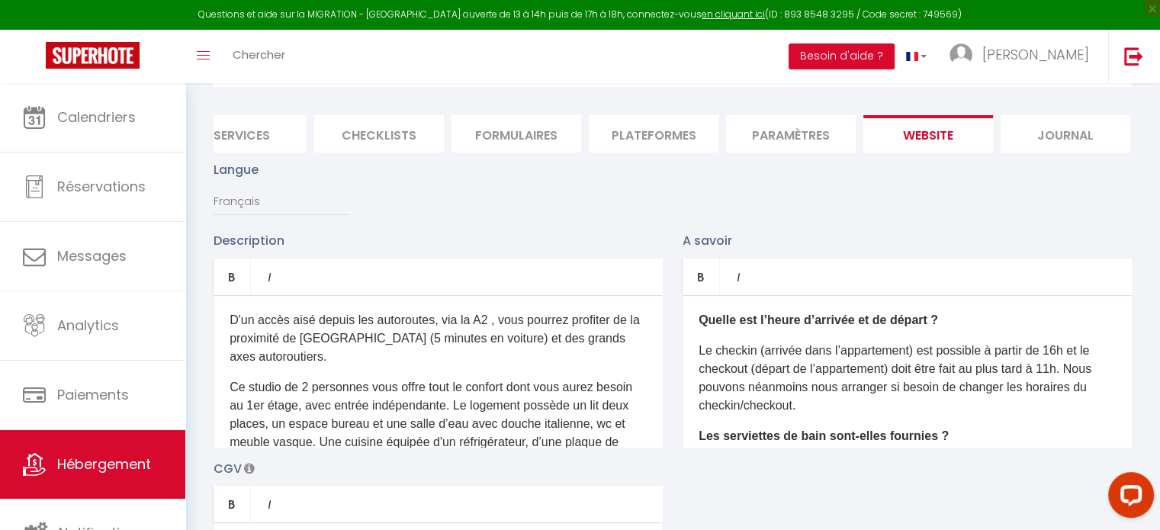
scroll to position [0, 0]
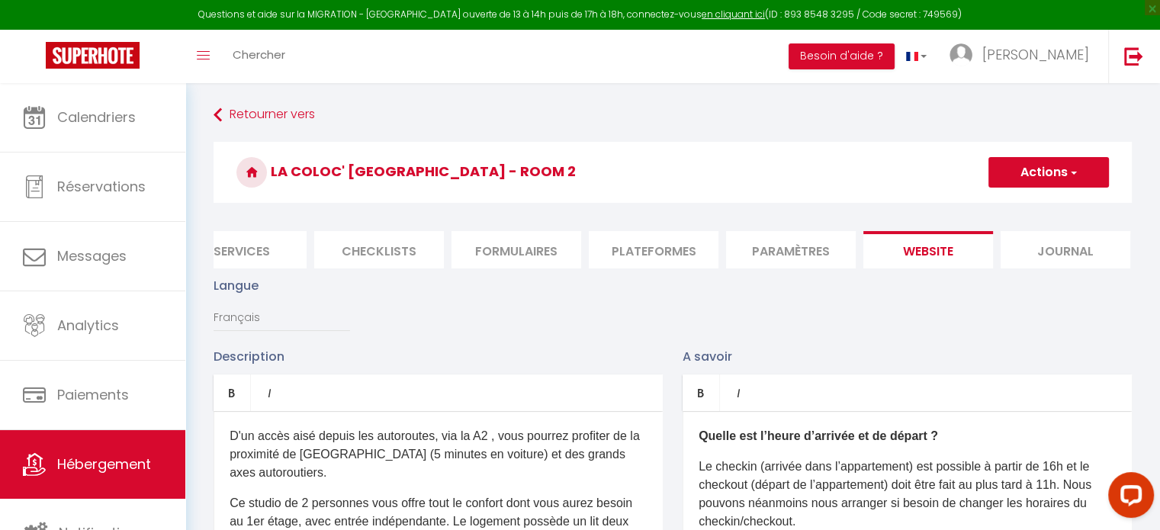
click at [1050, 172] on button "Actions" at bounding box center [1048, 172] width 120 height 31
click at [1020, 205] on input "Enregistrer" at bounding box center [1031, 205] width 56 height 15
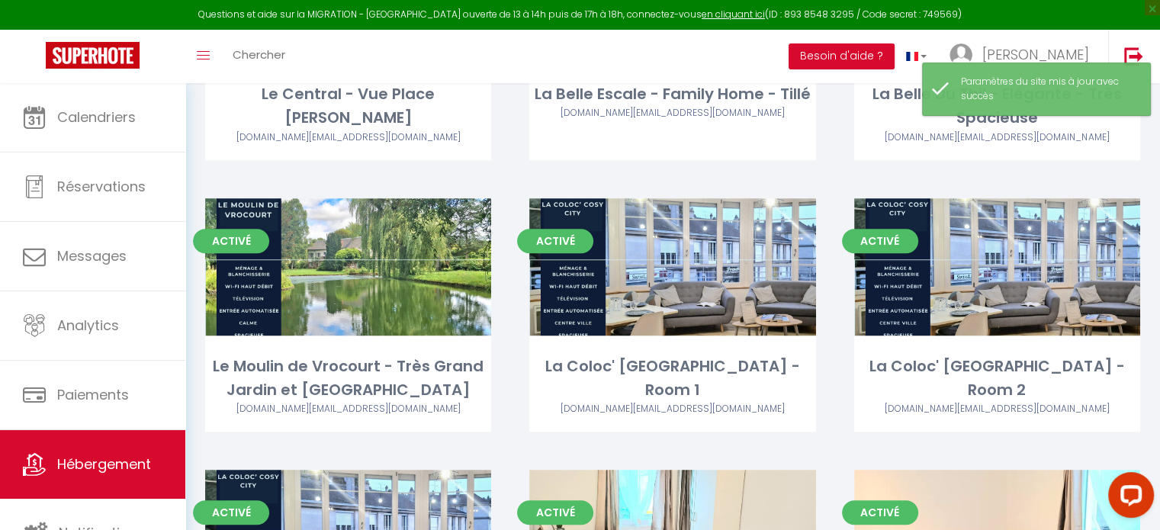
scroll to position [1086, 0]
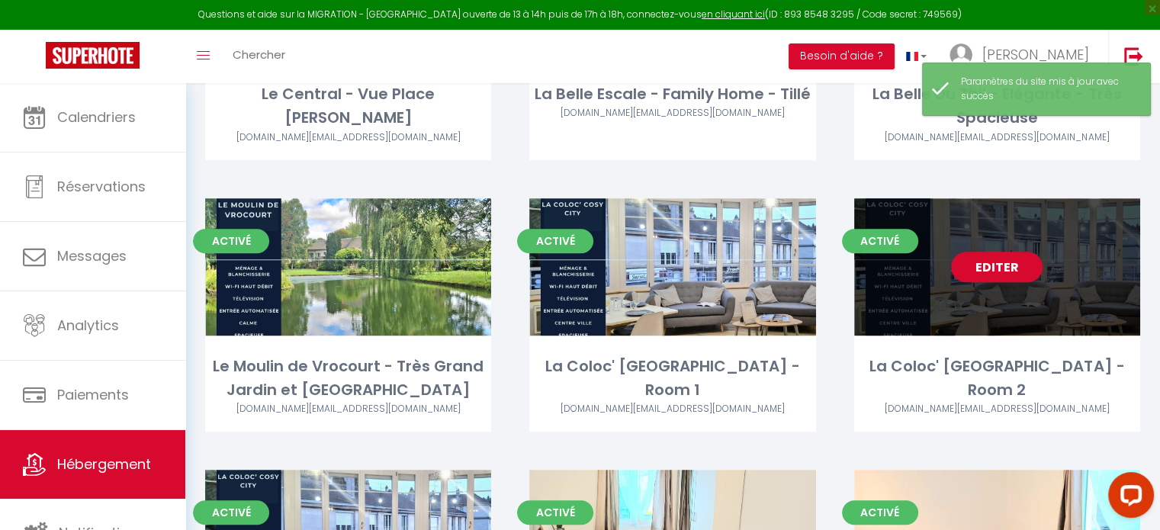
click at [1004, 266] on link "Editer" at bounding box center [997, 267] width 92 height 31
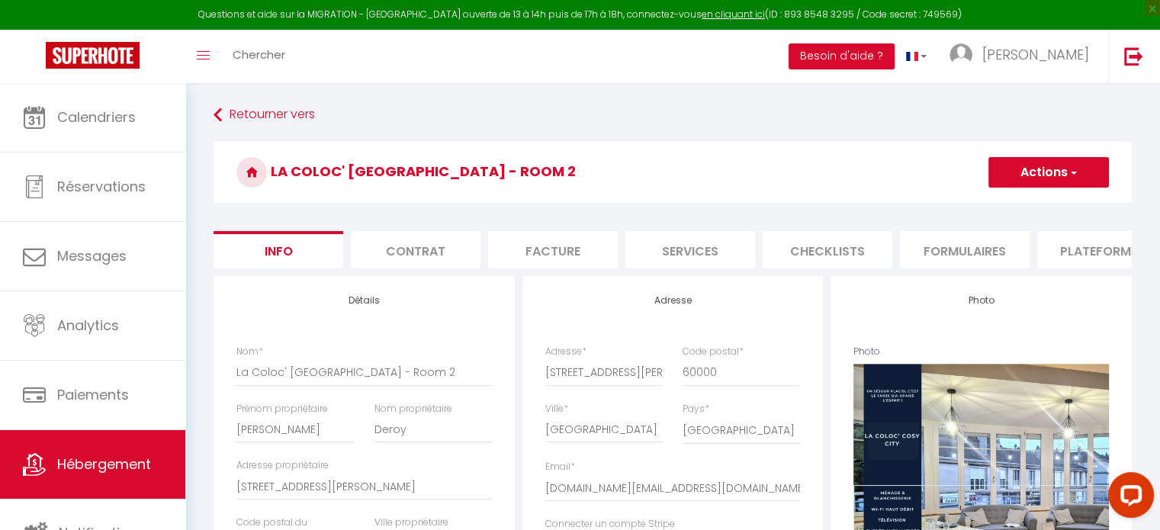
click at [705, 257] on li "Services" at bounding box center [690, 249] width 130 height 37
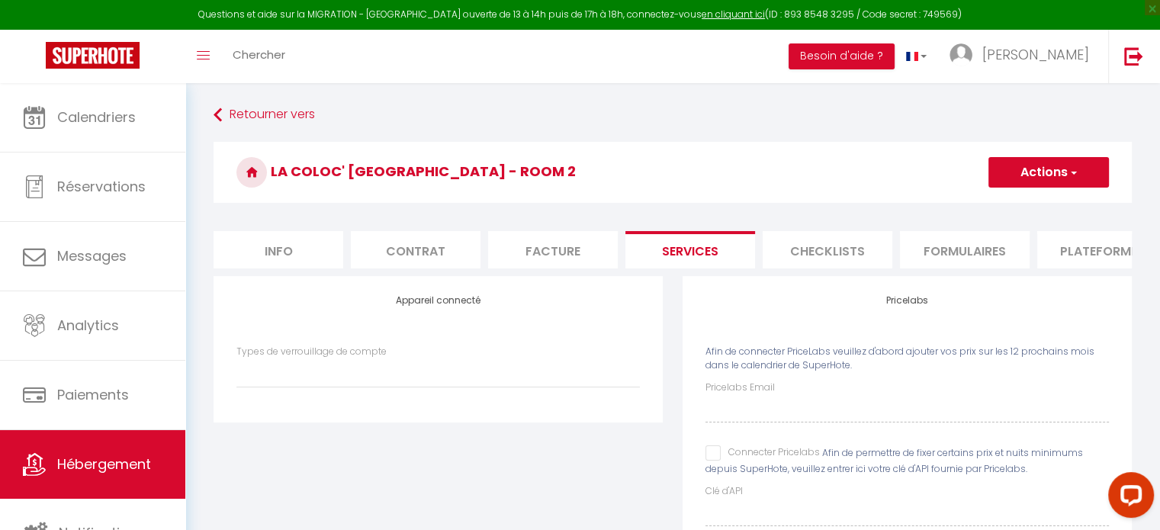
click at [712, 461] on input "Connecter Pricelabs" at bounding box center [762, 452] width 114 height 15
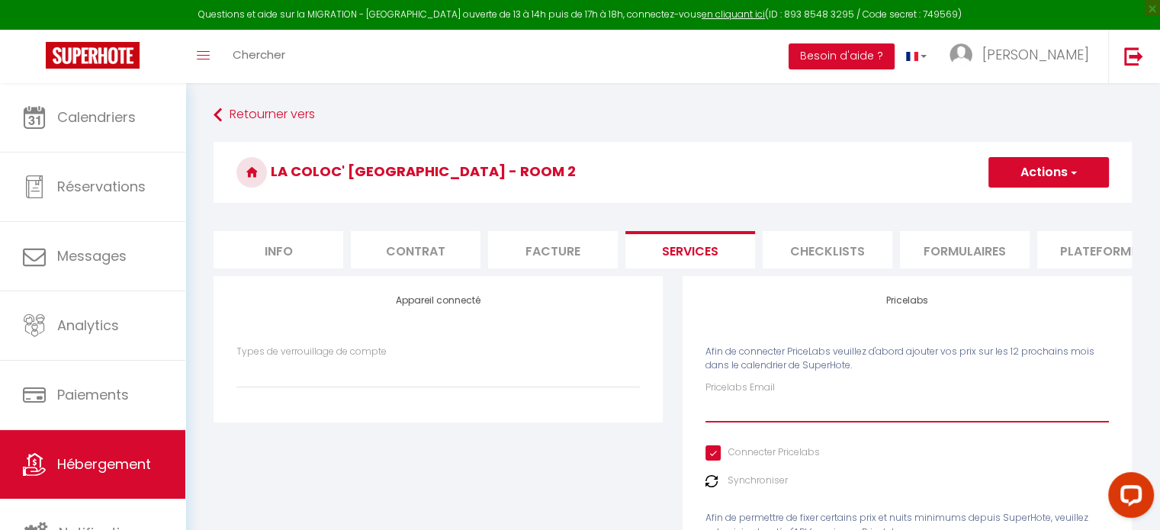
click at [734, 421] on input "Pricelabs Email" at bounding box center [906, 408] width 403 height 27
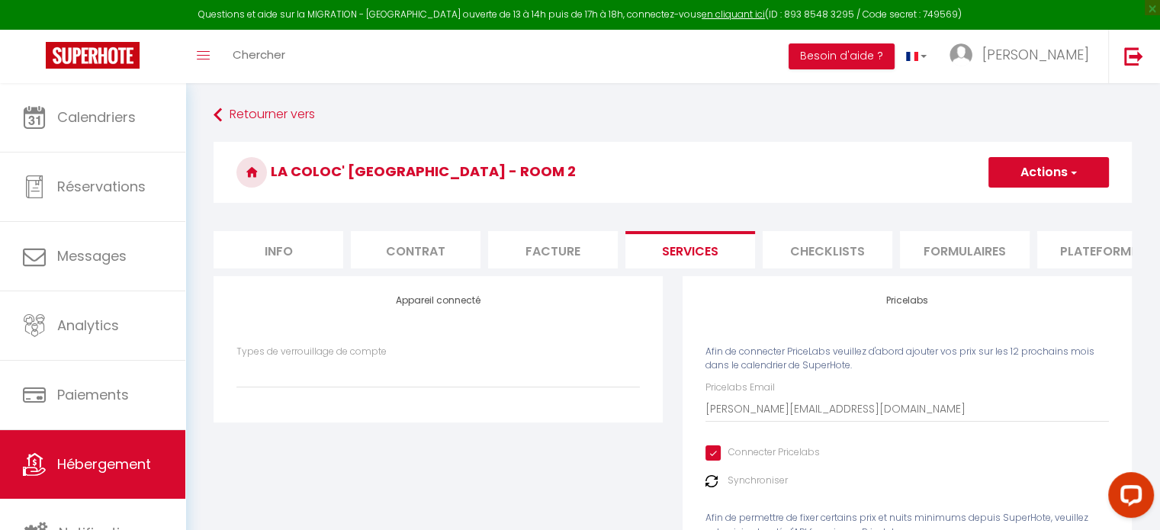
click at [1019, 179] on button "Actions" at bounding box center [1048, 172] width 120 height 31
click at [1023, 201] on link "Enregistrer" at bounding box center [1048, 206] width 120 height 20
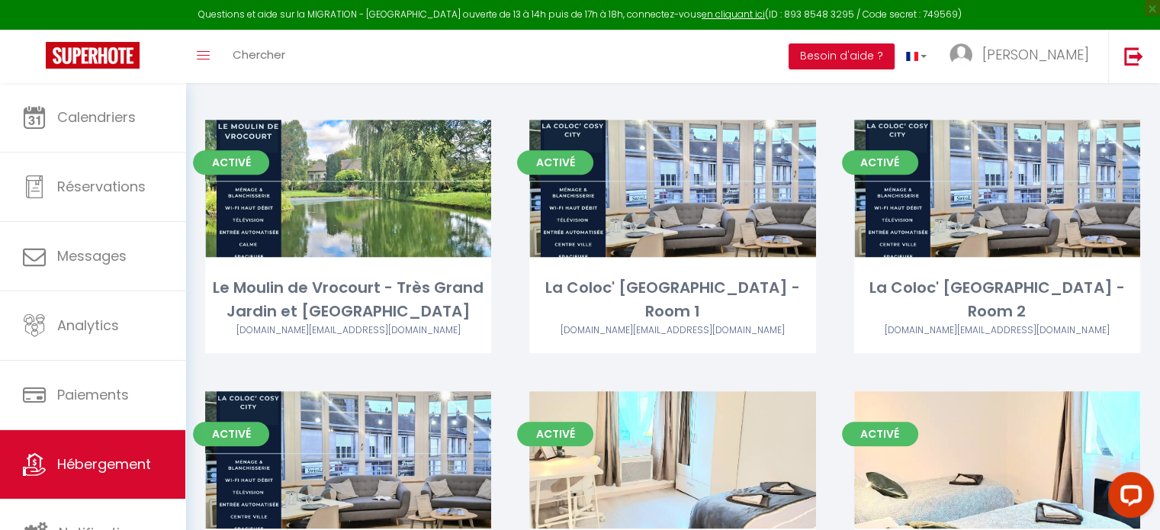
scroll to position [1162, 0]
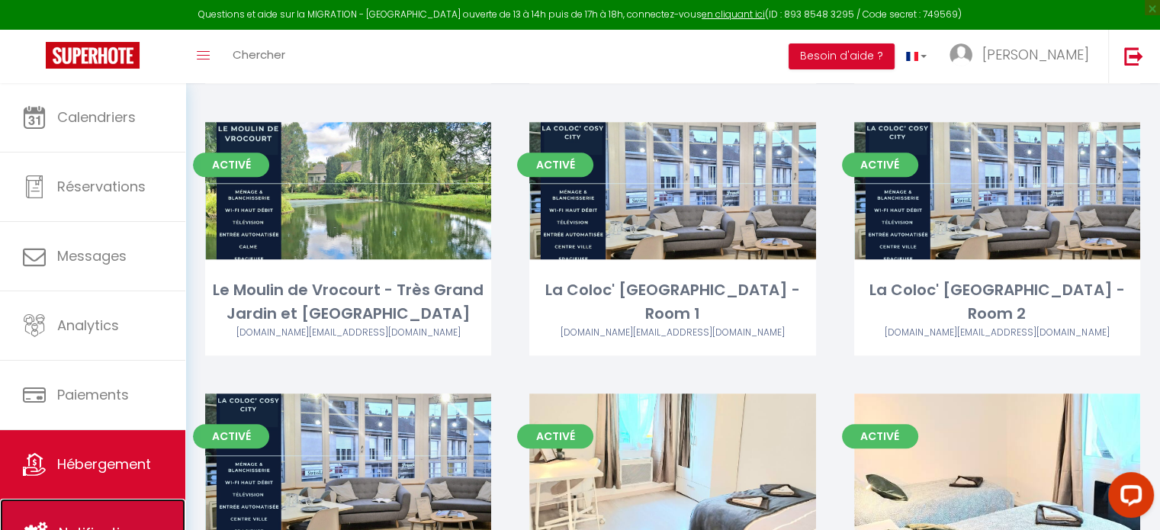
click at [133, 512] on link "Notifications" at bounding box center [92, 533] width 185 height 69
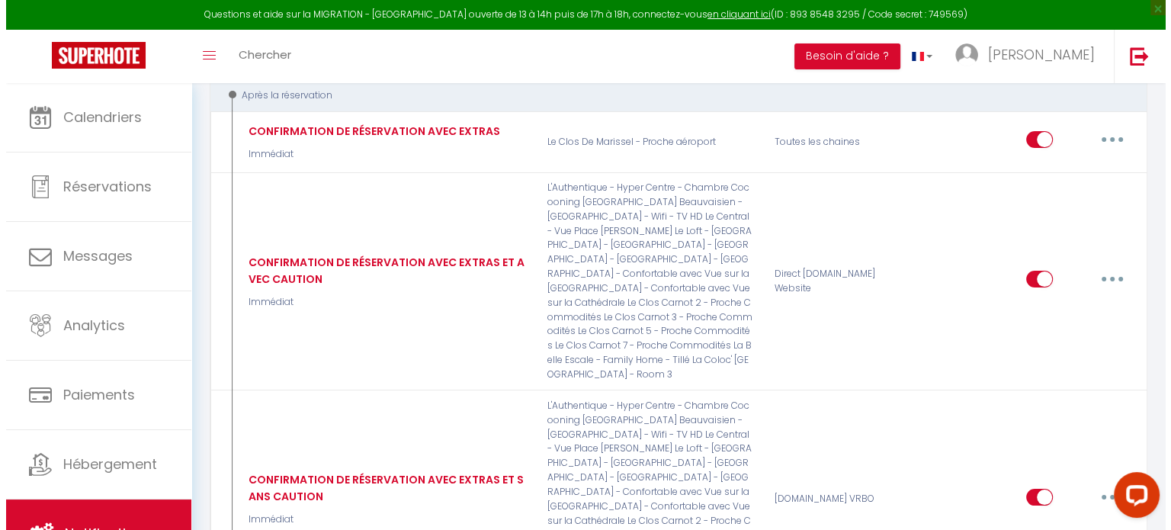
scroll to position [185, 0]
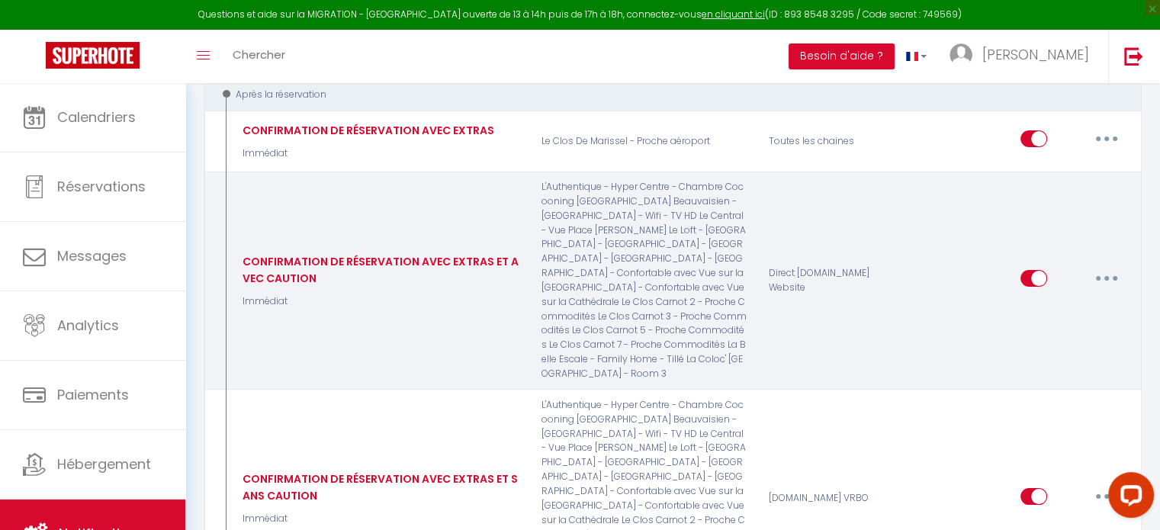
click at [1102, 276] on button "button" at bounding box center [1106, 278] width 43 height 24
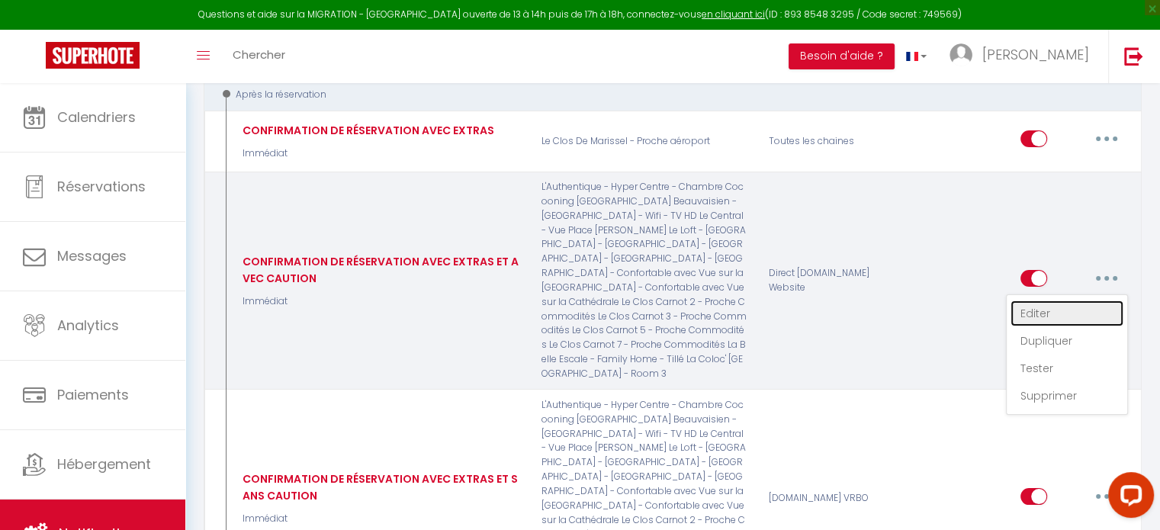
click at [1055, 310] on link "Editer" at bounding box center [1066, 313] width 113 height 26
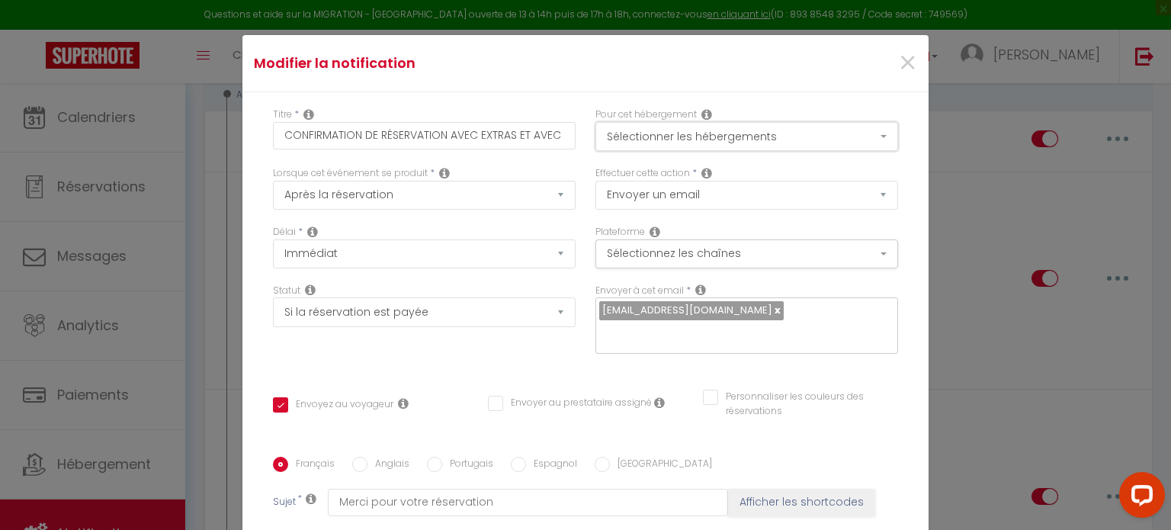
click at [830, 149] on button "Sélectionner les hébergements" at bounding box center [747, 136] width 303 height 29
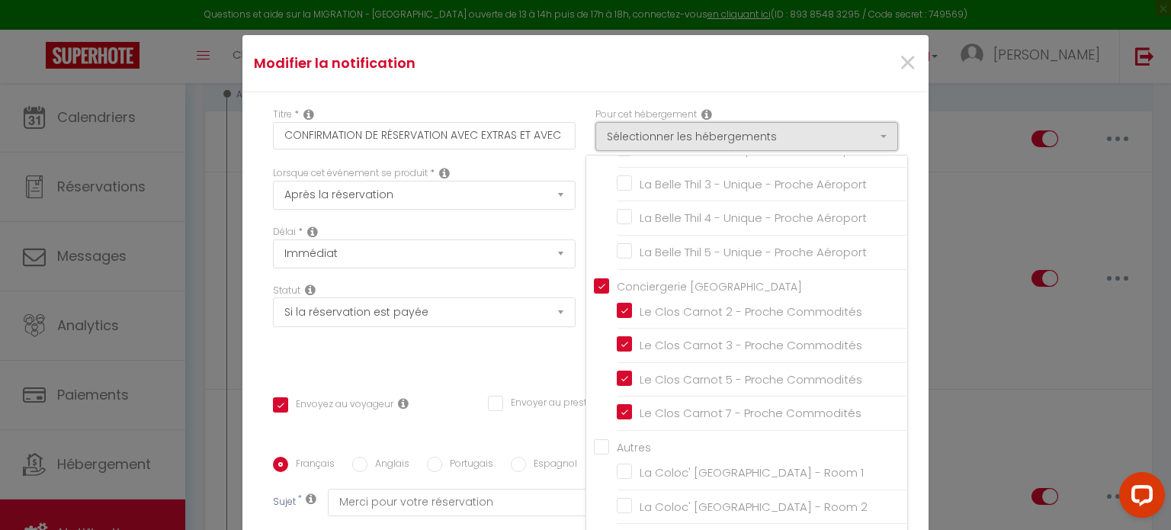
scroll to position [747, 0]
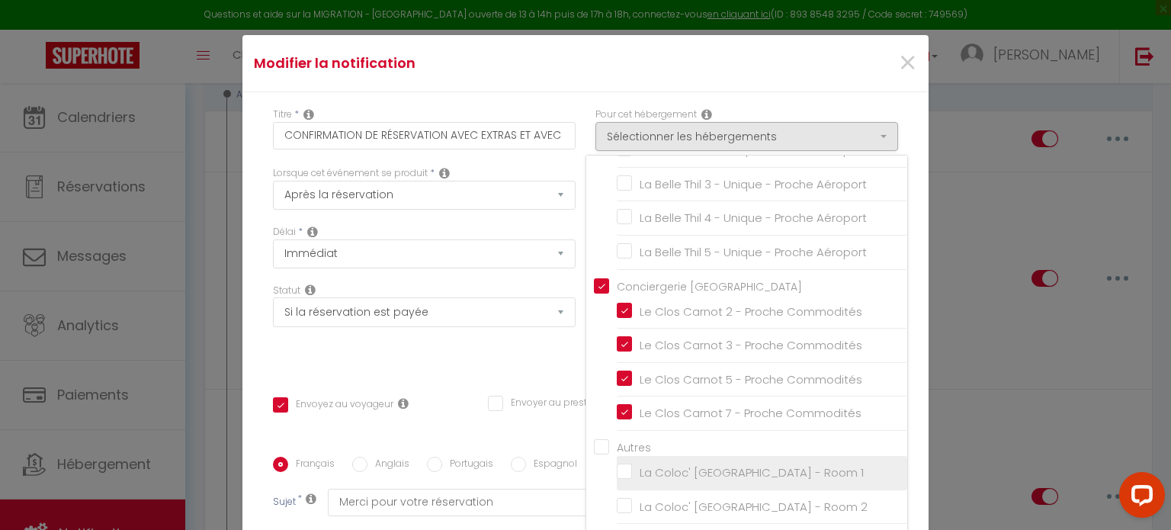
click at [617, 475] on input "La Coloc' [GEOGRAPHIC_DATA] - Room 1" at bounding box center [762, 472] width 291 height 15
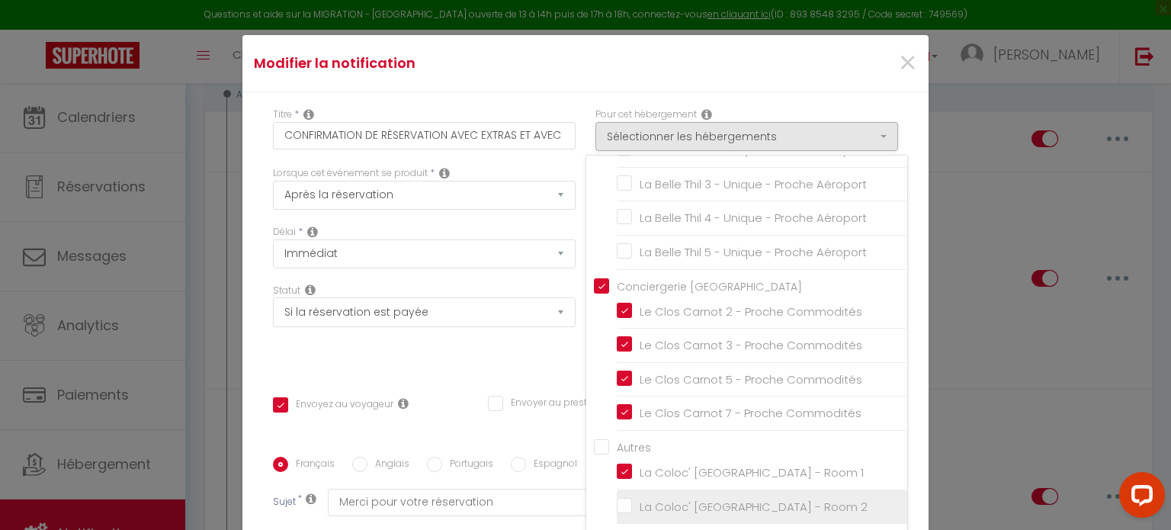
click at [617, 509] on input "La Coloc' [GEOGRAPHIC_DATA] - Room 2" at bounding box center [762, 506] width 291 height 15
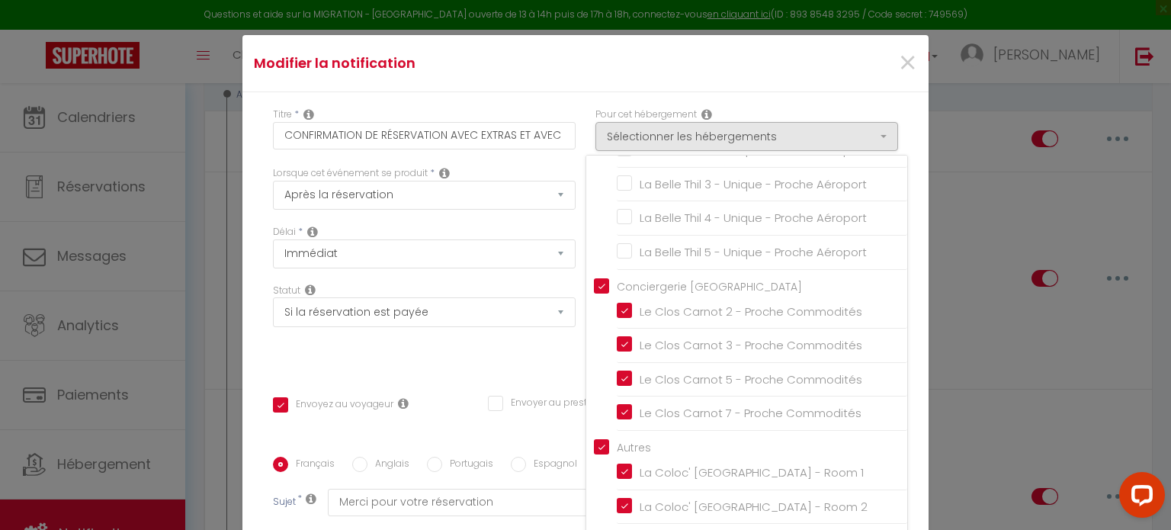
click at [900, 480] on div "Titre * CONFIRMATION DE RÉSERVATION AVEC EXTRAS ET AVEC CAUTION Pour cet héberg…" at bounding box center [585, 457] width 686 height 730
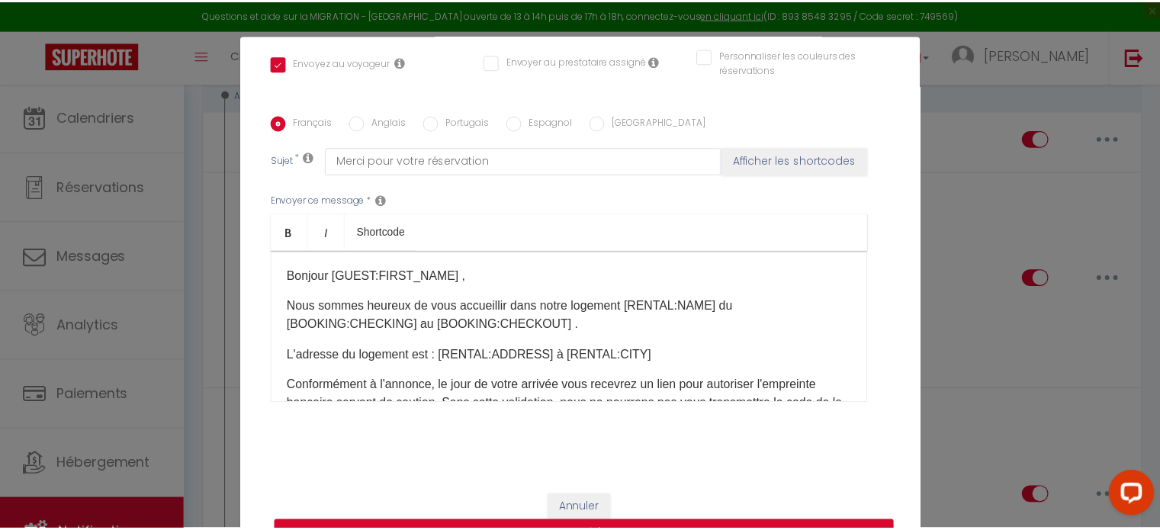
scroll to position [69, 0]
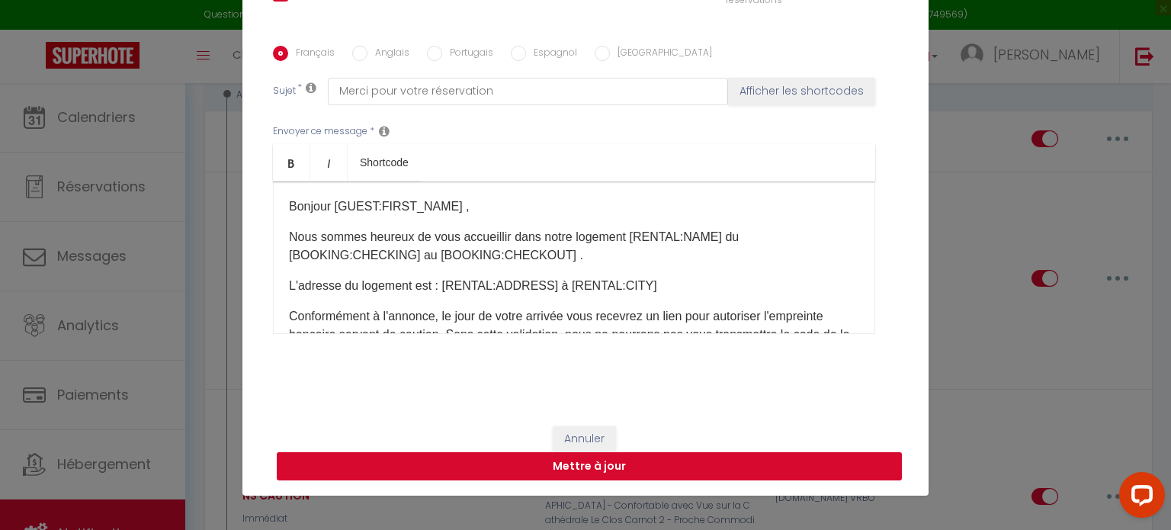
click at [774, 466] on button "Mettre à jour" at bounding box center [589, 466] width 625 height 29
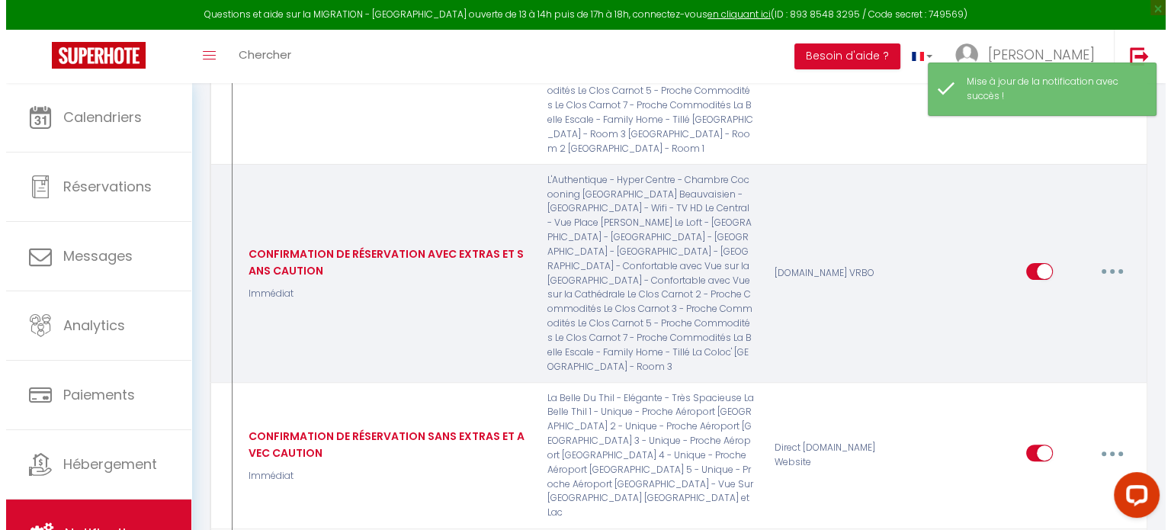
scroll to position [426, 0]
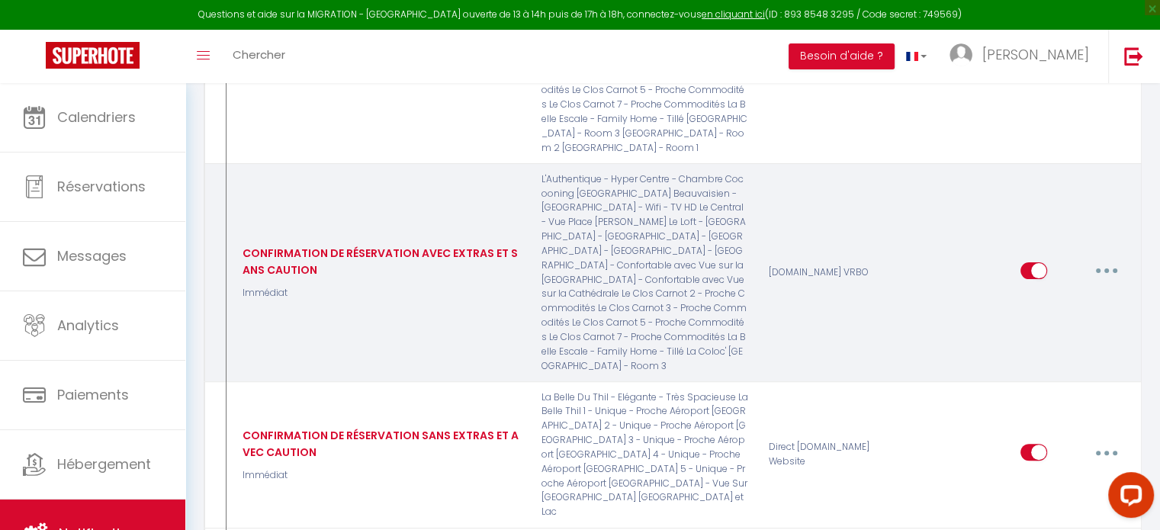
click at [1107, 262] on button "button" at bounding box center [1106, 271] width 43 height 24
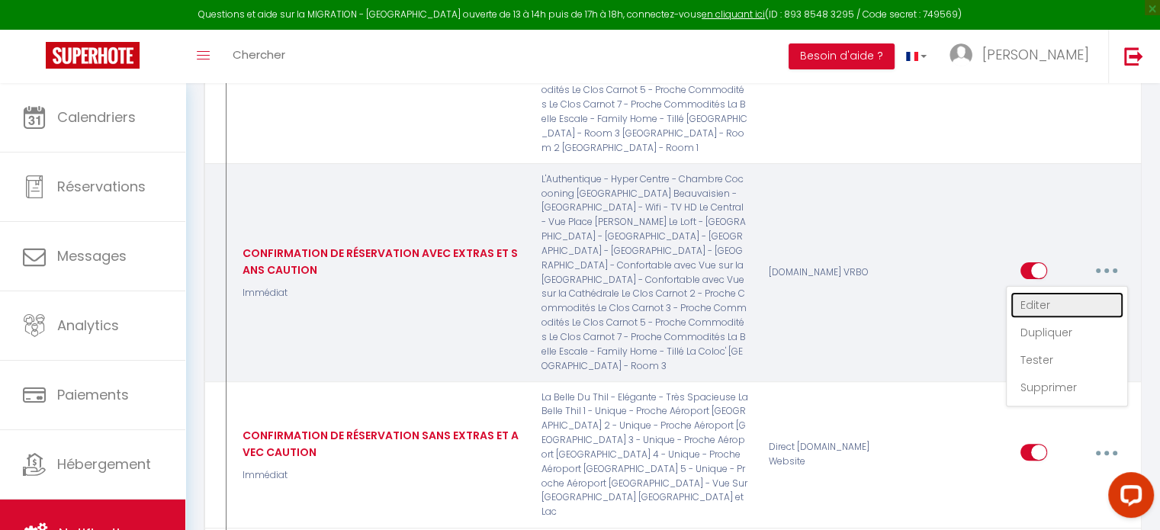
click at [1062, 302] on link "Editer" at bounding box center [1066, 305] width 113 height 26
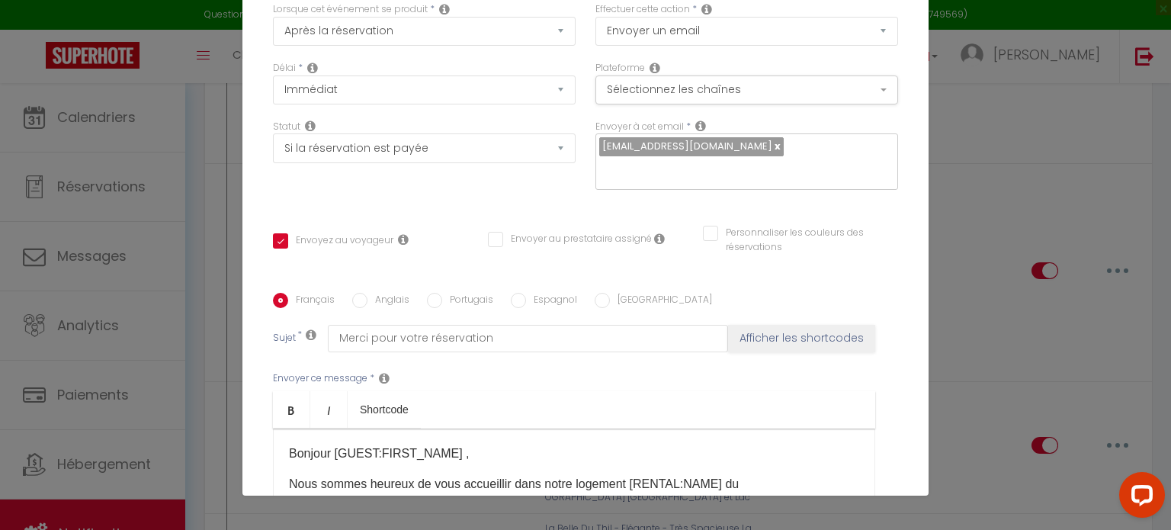
scroll to position [0, 0]
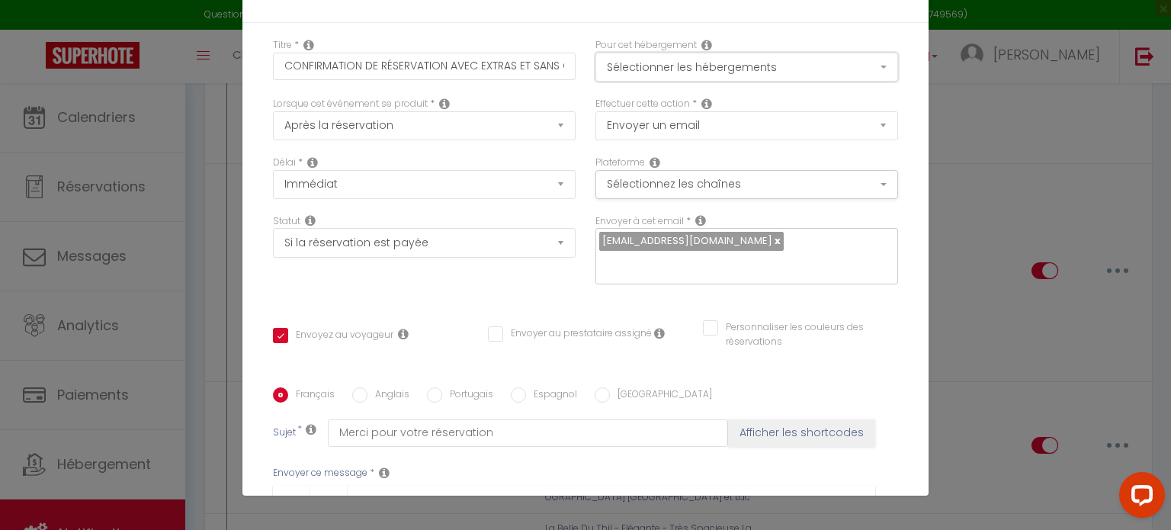
click at [825, 66] on button "Sélectionner les hébergements" at bounding box center [747, 67] width 303 height 29
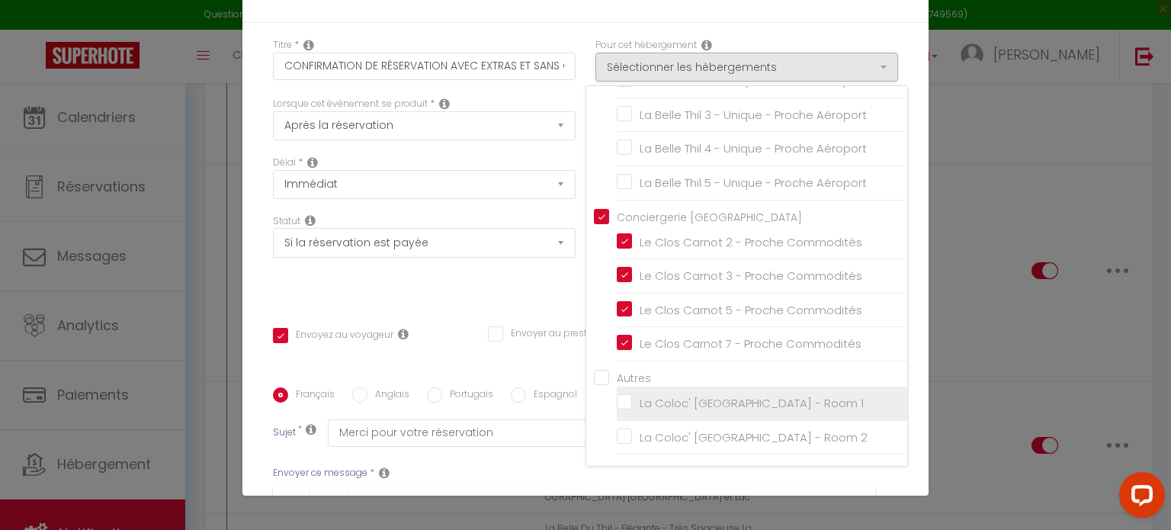
click at [617, 405] on input "La Coloc' [GEOGRAPHIC_DATA] - Room 1" at bounding box center [762, 403] width 291 height 15
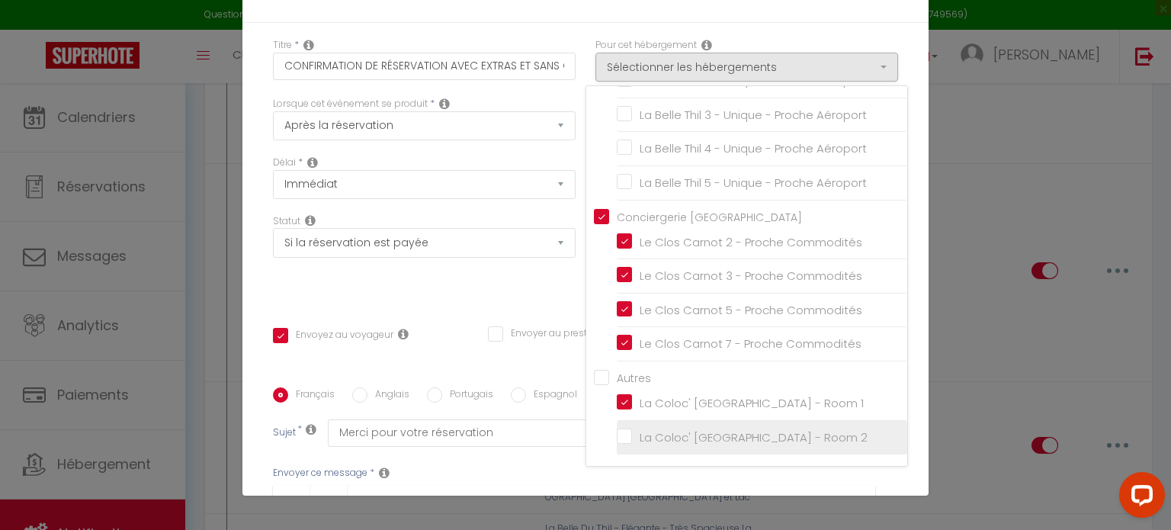
click at [617, 438] on input "La Coloc' [GEOGRAPHIC_DATA] - Room 2" at bounding box center [762, 436] width 291 height 15
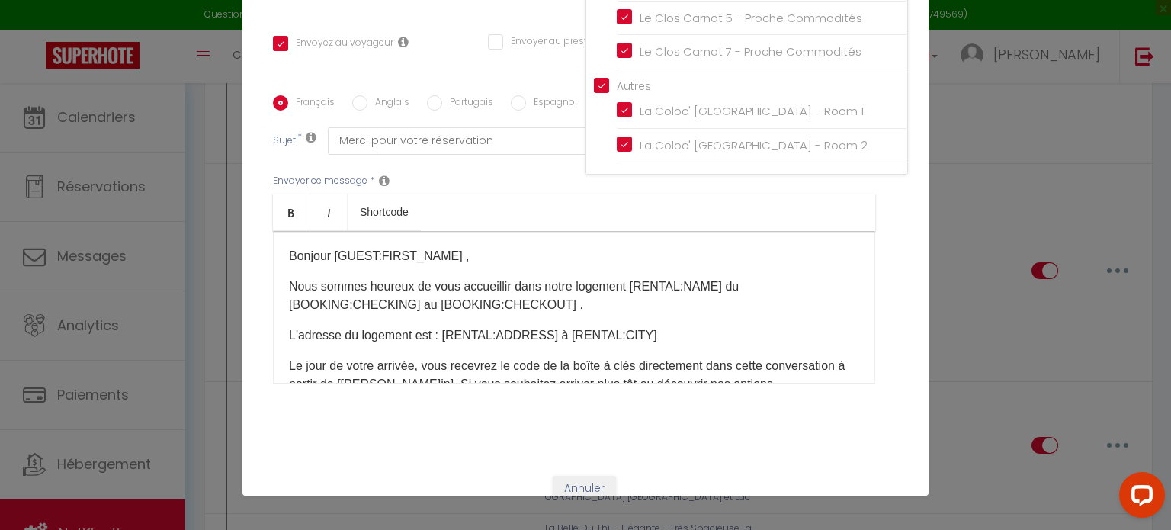
scroll to position [342, 0]
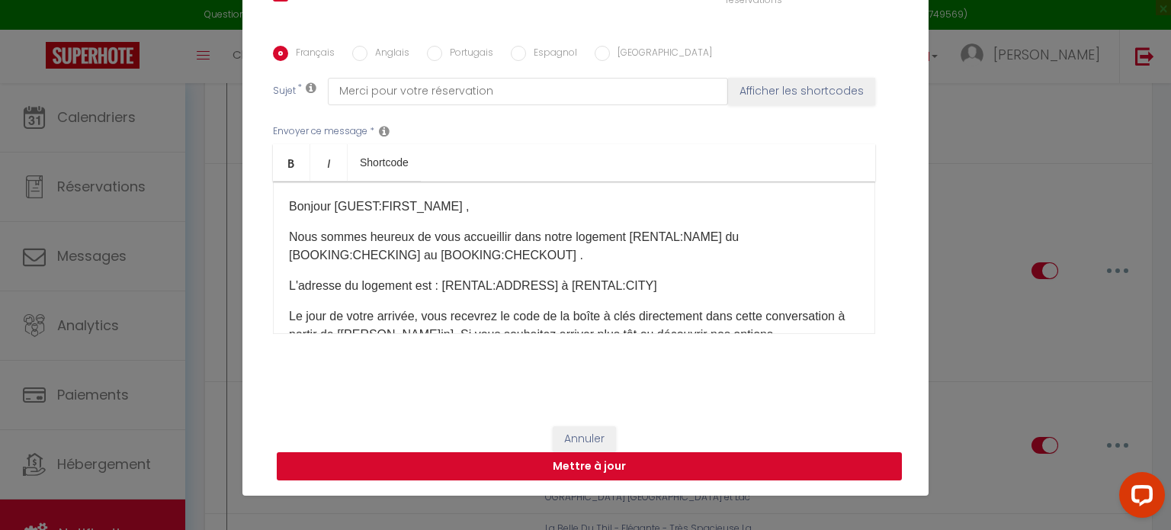
click at [817, 473] on button "Mettre à jour" at bounding box center [589, 466] width 625 height 29
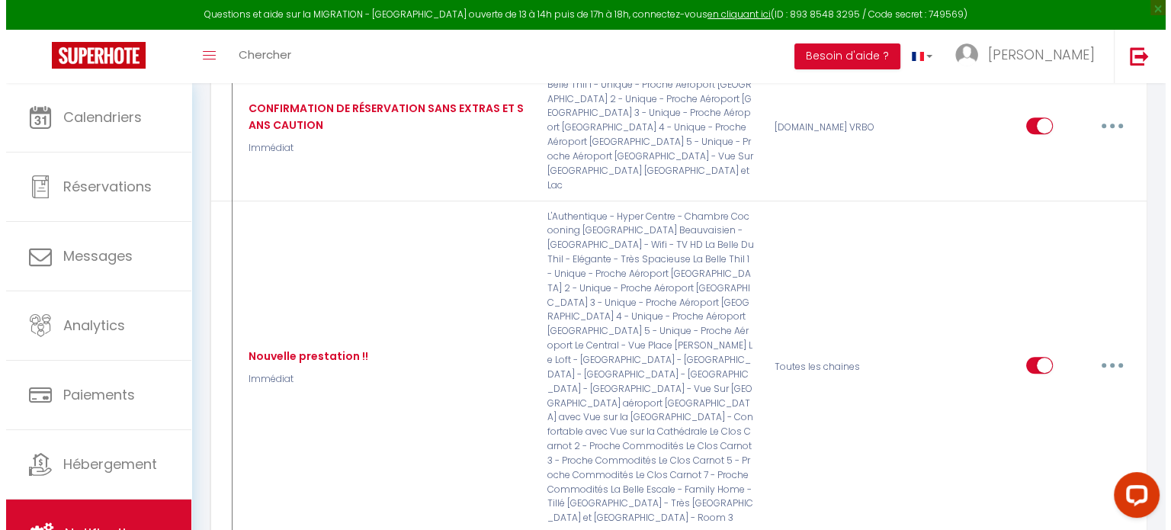
scroll to position [914, 0]
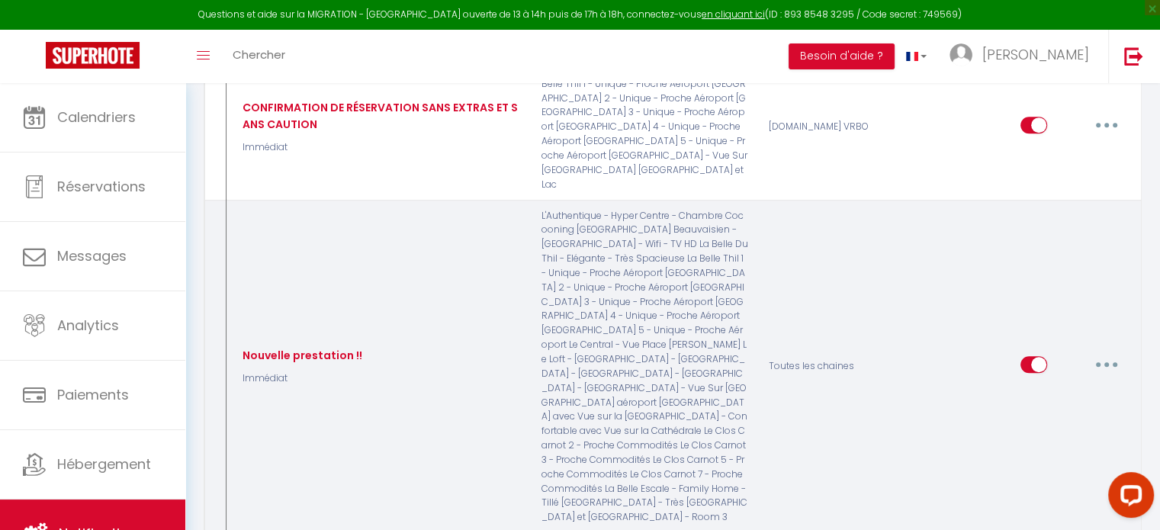
click at [1113, 352] on button "button" at bounding box center [1106, 364] width 43 height 24
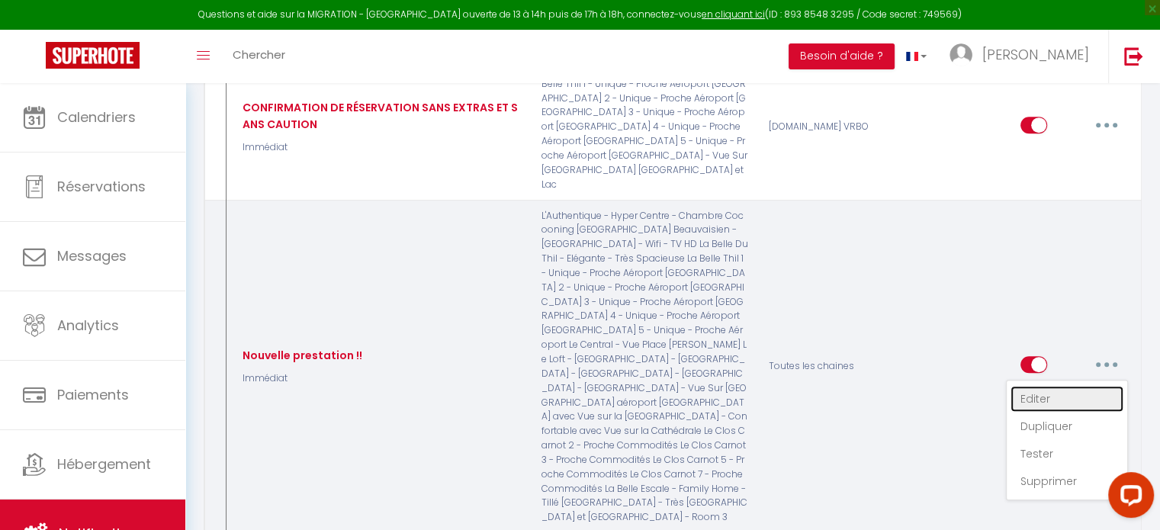
click at [1071, 386] on link "Editer" at bounding box center [1066, 399] width 113 height 26
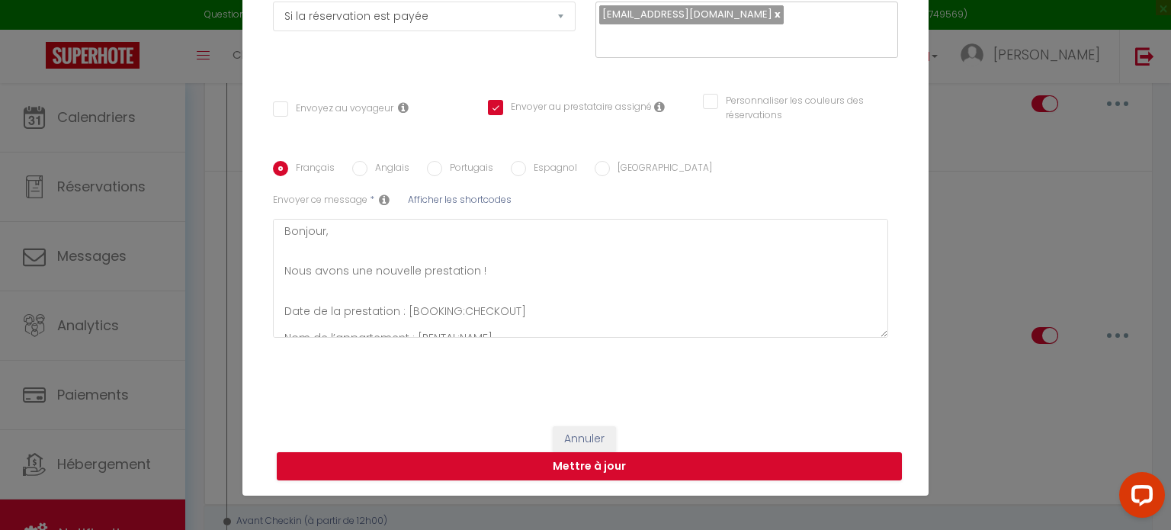
scroll to position [0, 0]
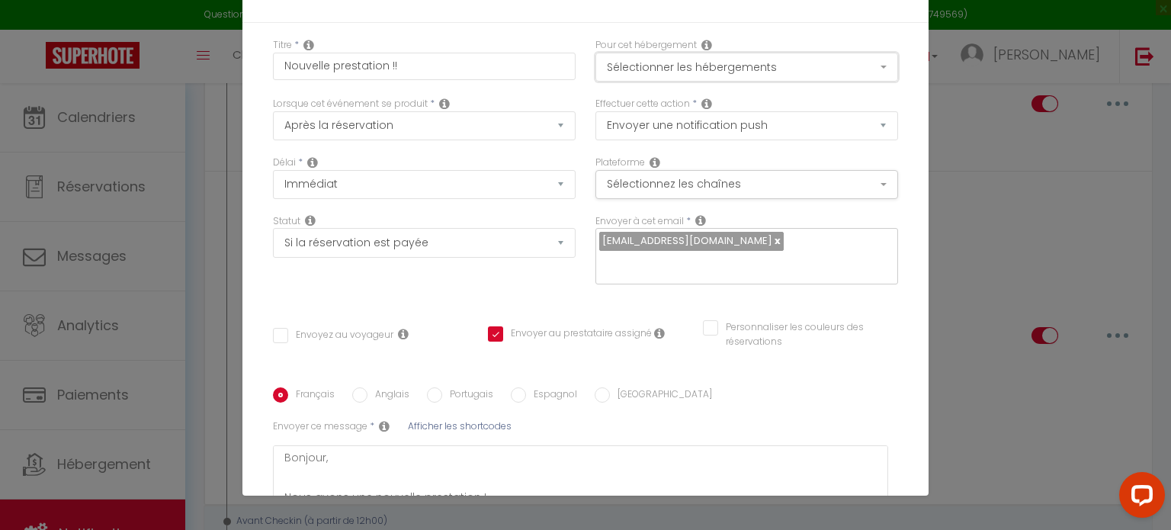
click at [851, 73] on button "Sélectionner les hébergements" at bounding box center [747, 67] width 303 height 29
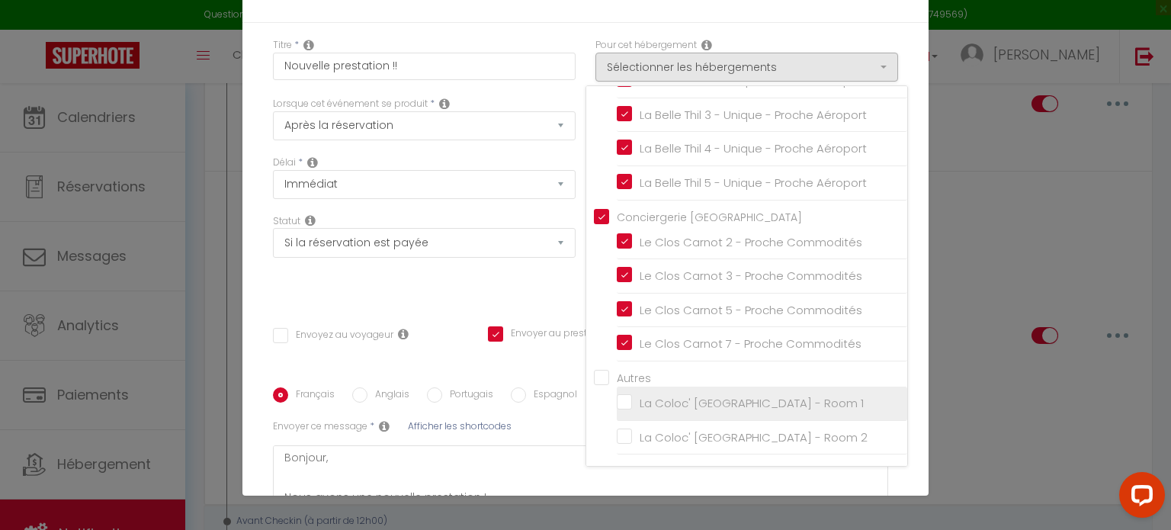
click at [617, 400] on input "La Coloc' [GEOGRAPHIC_DATA] - Room 1" at bounding box center [762, 403] width 291 height 15
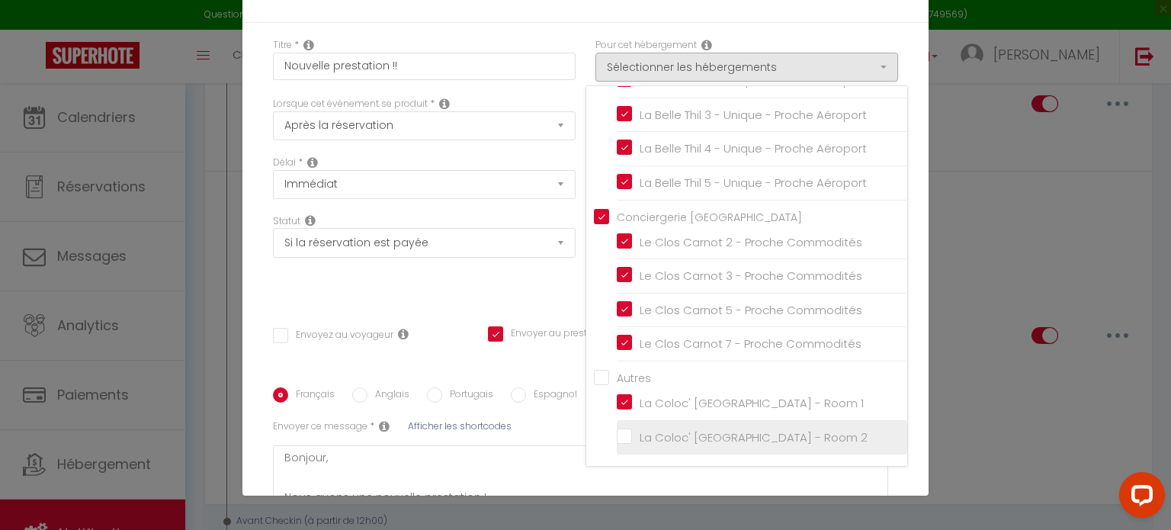
click at [617, 440] on input "La Coloc' [GEOGRAPHIC_DATA] - Room 2" at bounding box center [762, 436] width 291 height 15
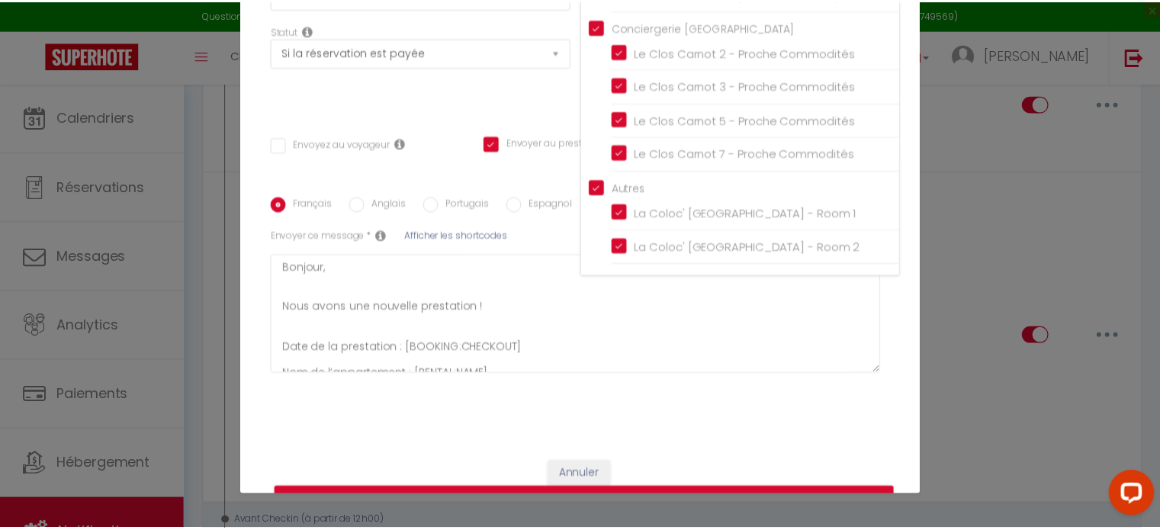
scroll to position [226, 0]
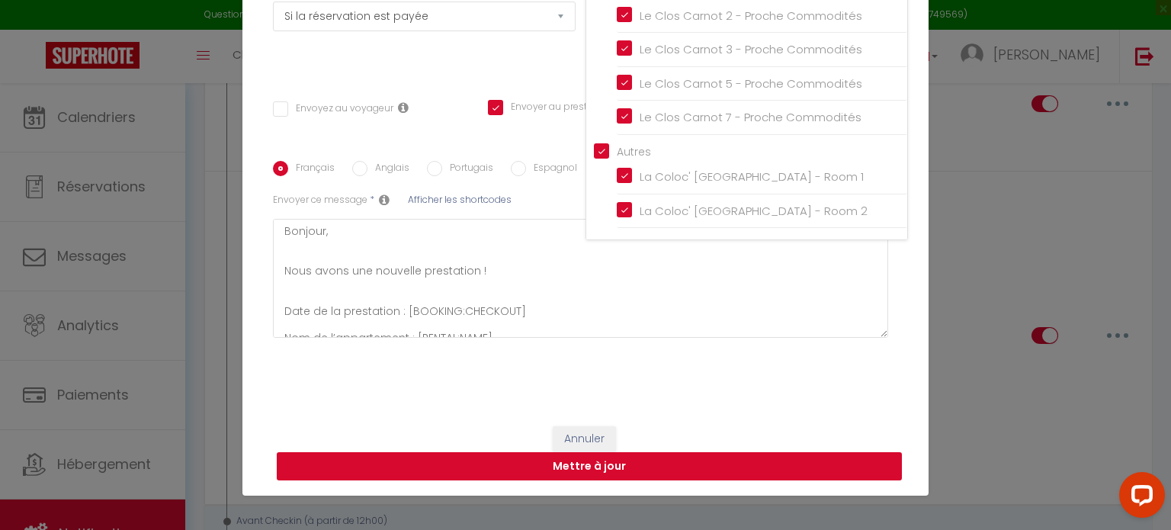
click at [808, 467] on button "Mettre à jour" at bounding box center [589, 466] width 625 height 29
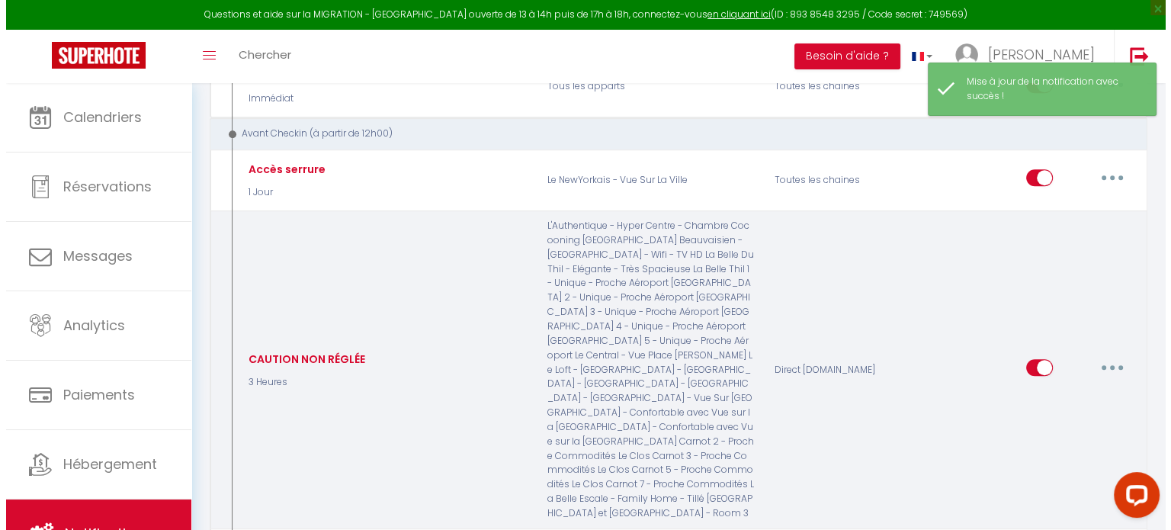
scroll to position [1058, 0]
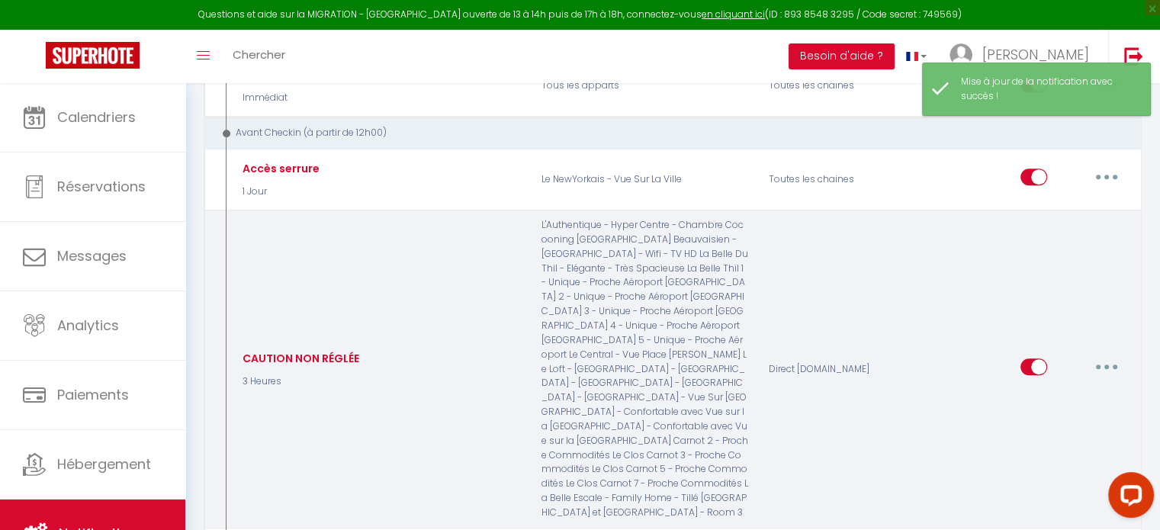
click at [1117, 355] on button "button" at bounding box center [1106, 367] width 43 height 24
click at [1062, 389] on link "Editer" at bounding box center [1066, 402] width 113 height 26
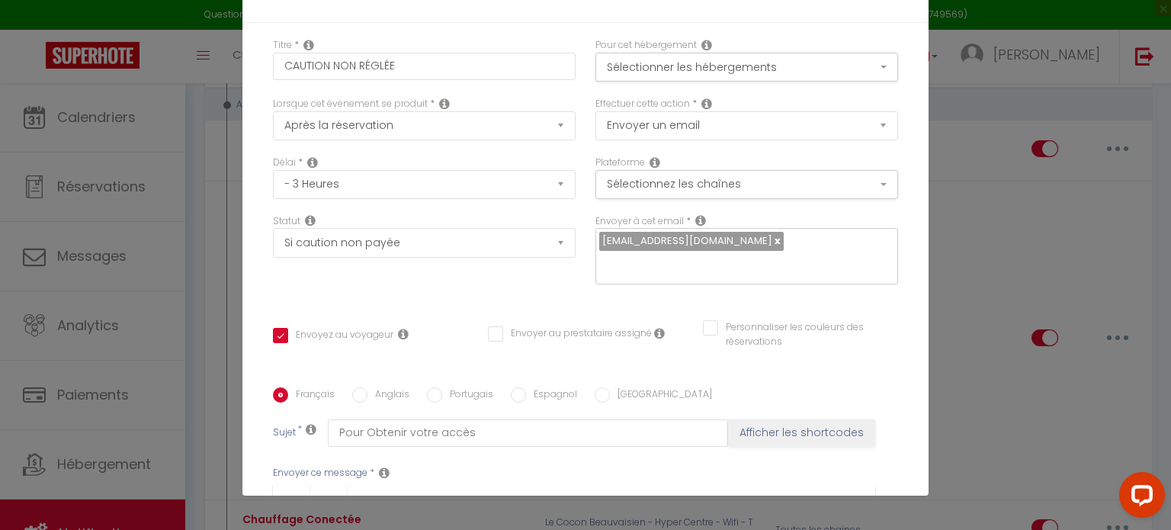
scroll to position [0, 0]
click at [833, 55] on button "Sélectionner les hébergements" at bounding box center [747, 67] width 303 height 29
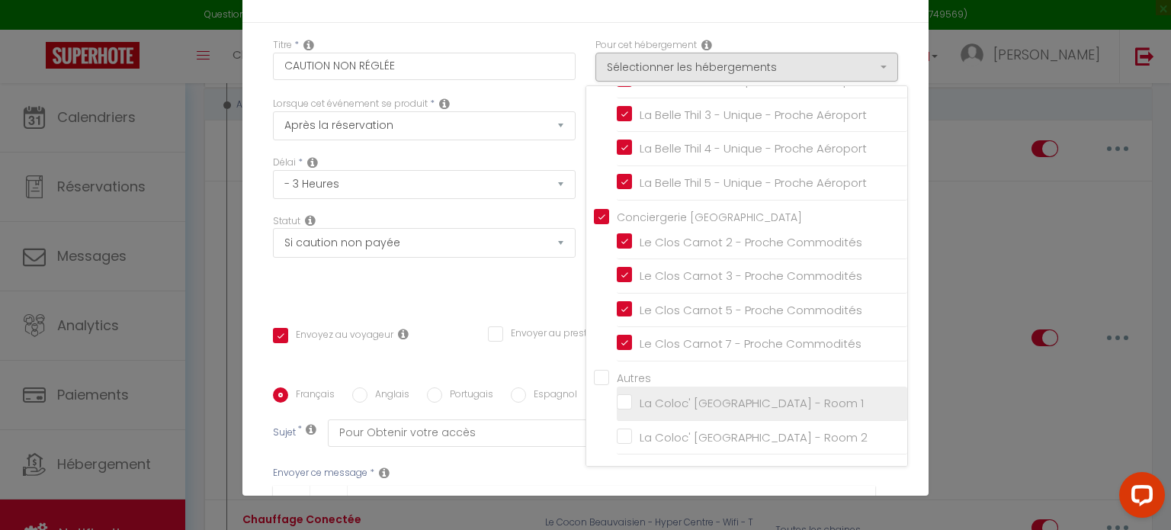
click at [617, 400] on input "La Coloc' [GEOGRAPHIC_DATA] - Room 1" at bounding box center [762, 403] width 291 height 15
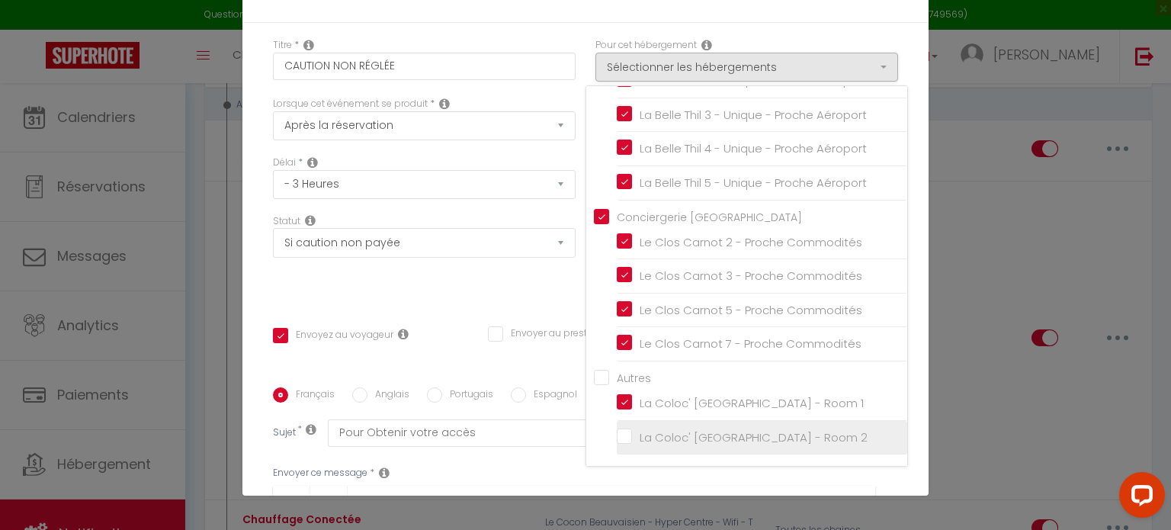
click at [617, 432] on input "La Coloc' [GEOGRAPHIC_DATA] - Room 2" at bounding box center [762, 436] width 291 height 15
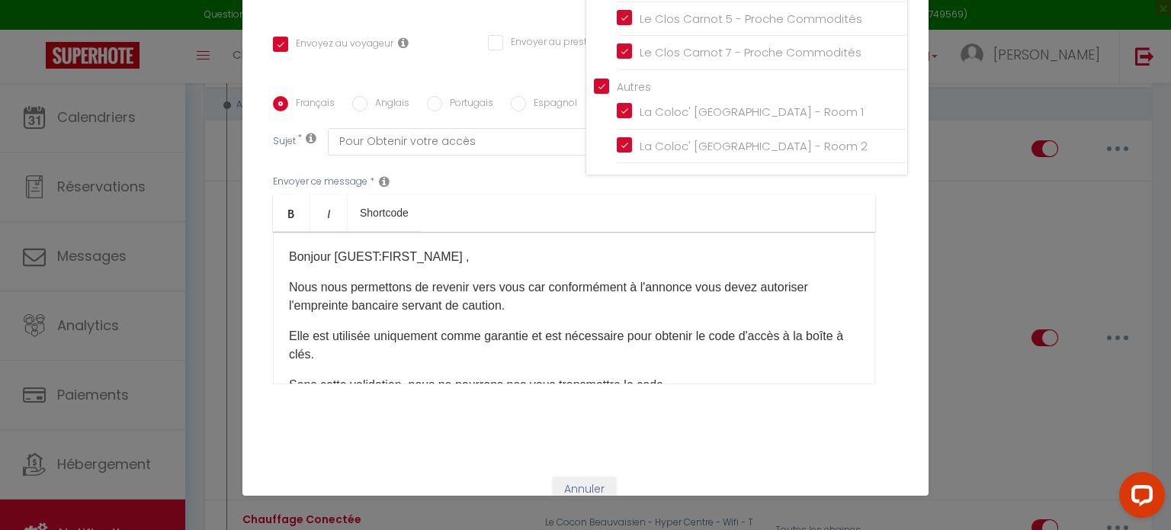
scroll to position [342, 0]
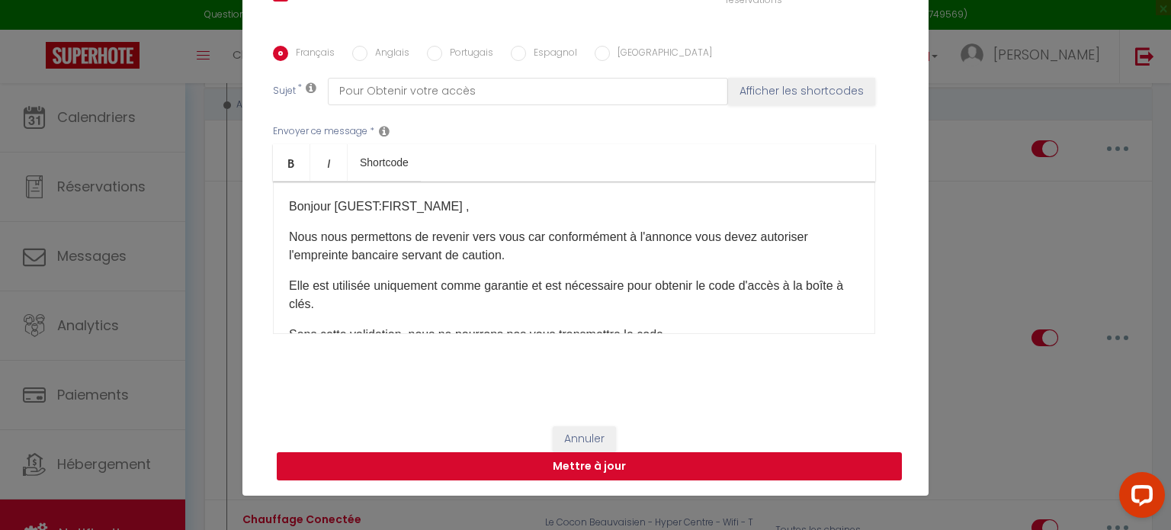
click at [798, 467] on button "Mettre à jour" at bounding box center [589, 466] width 625 height 29
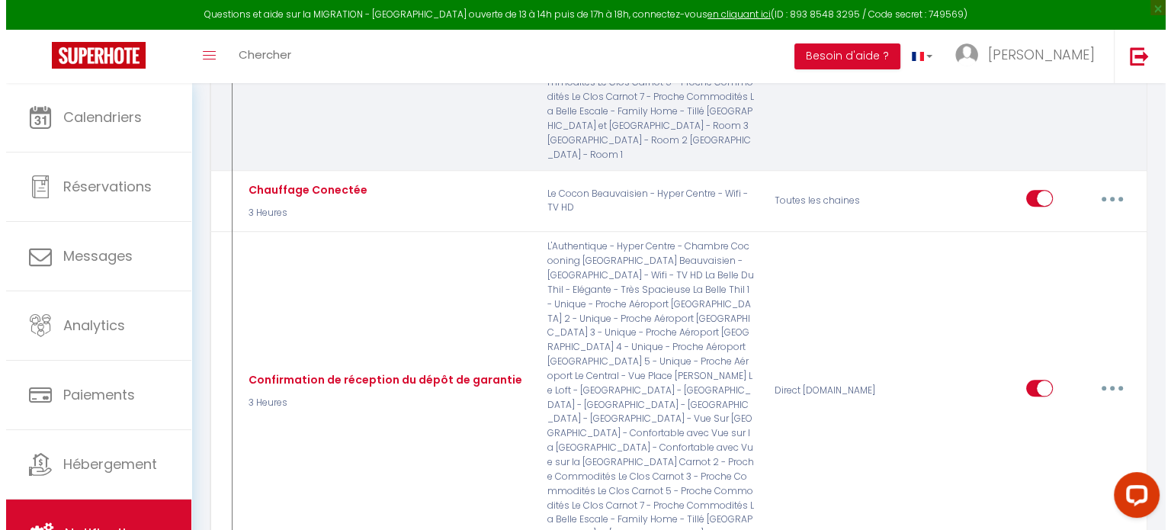
scroll to position [1447, 0]
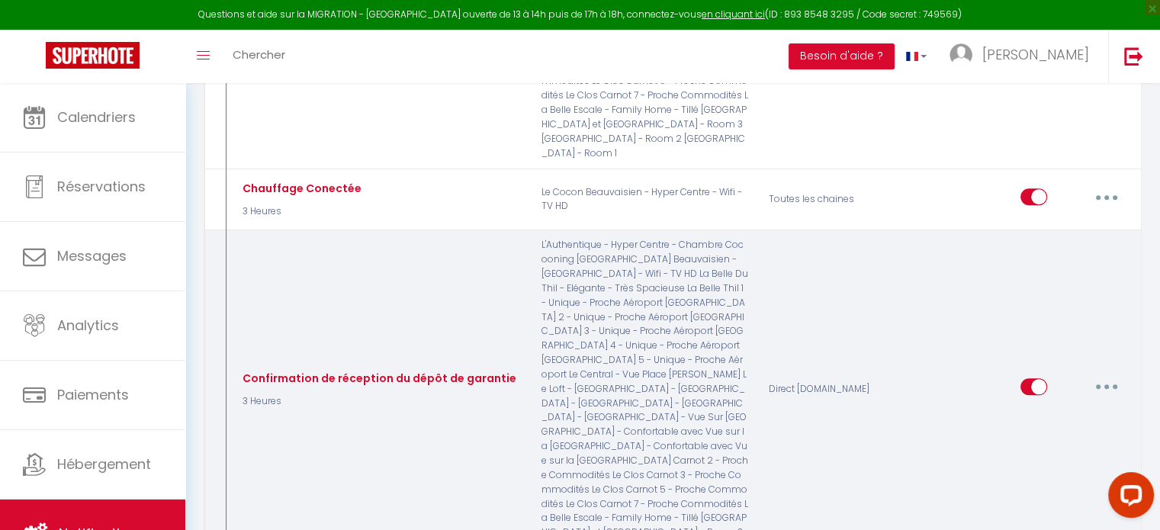
click at [1104, 384] on icon "button" at bounding box center [1106, 386] width 5 height 5
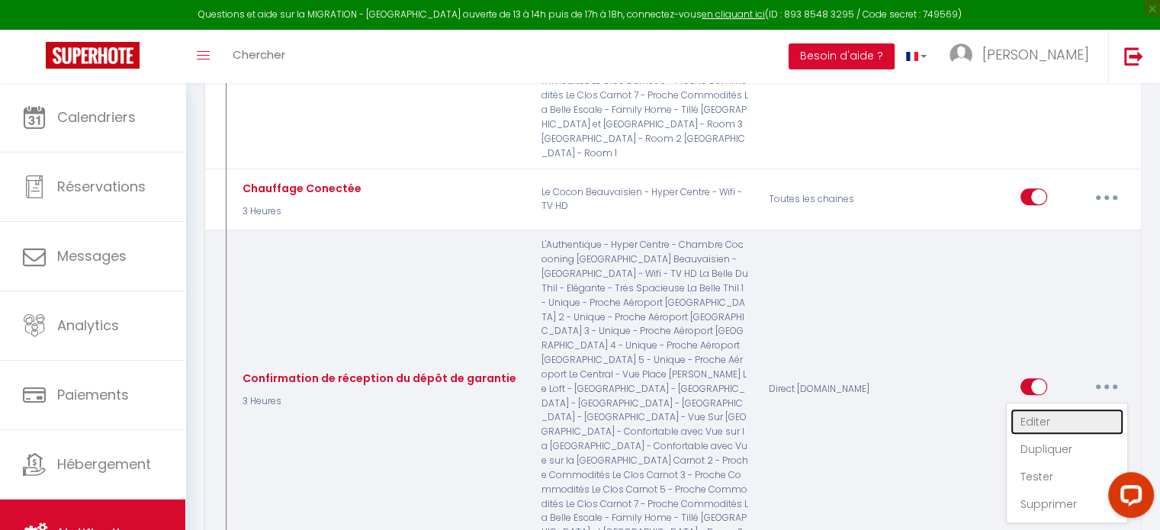
click at [1061, 409] on link "Editer" at bounding box center [1066, 422] width 113 height 26
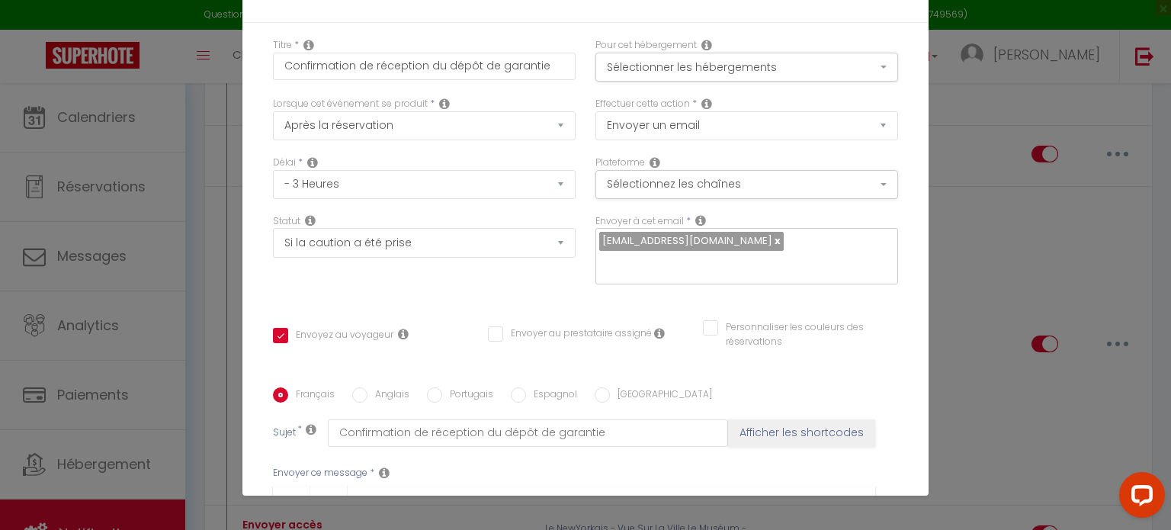
scroll to position [0, 0]
click at [828, 72] on button "Sélectionner les hébergements" at bounding box center [747, 67] width 303 height 29
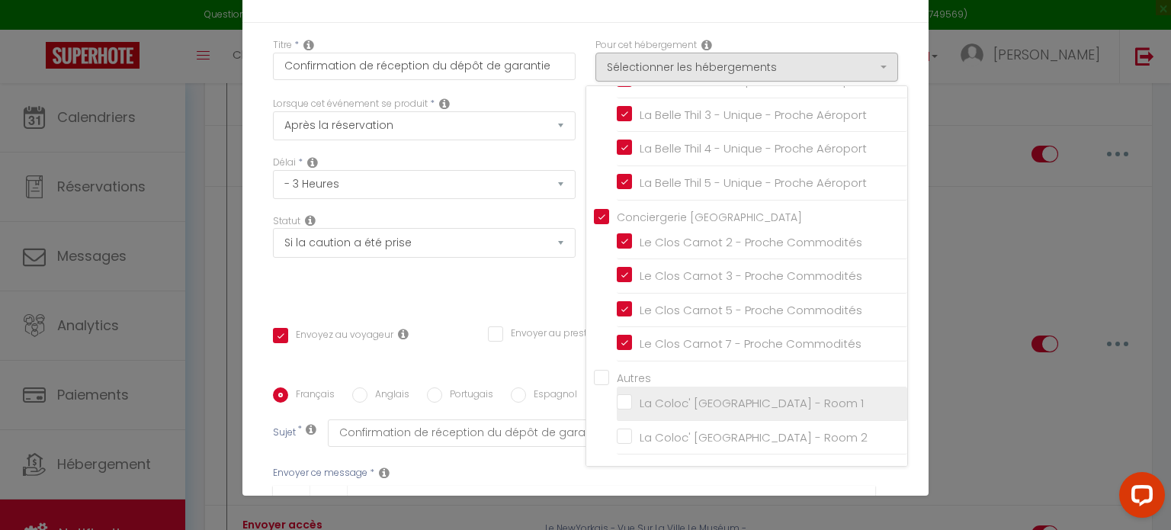
click at [617, 405] on input "La Coloc' [GEOGRAPHIC_DATA] - Room 1" at bounding box center [762, 403] width 291 height 15
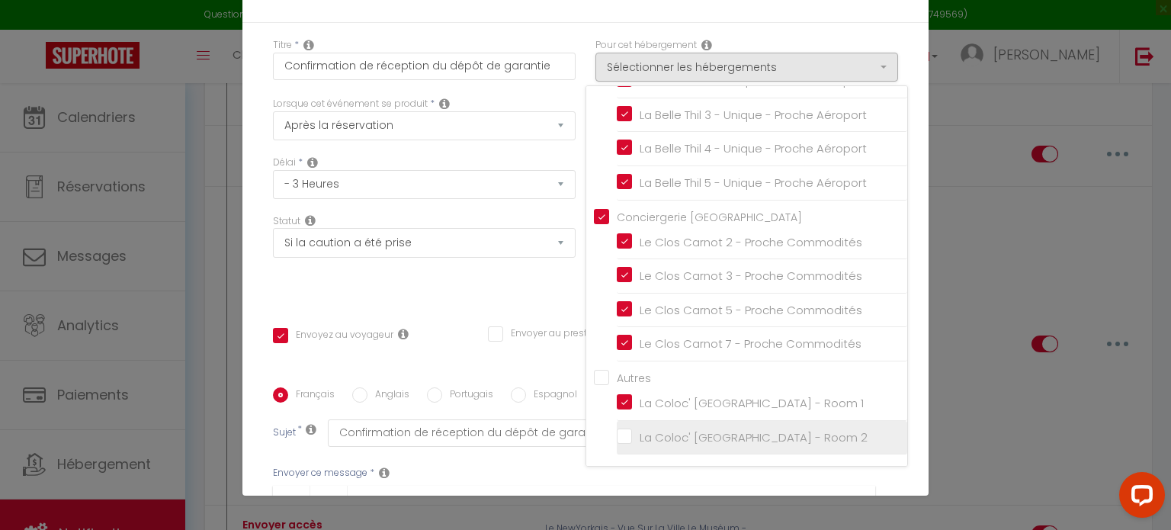
click at [617, 434] on input "La Coloc' [GEOGRAPHIC_DATA] - Room 2" at bounding box center [762, 436] width 291 height 15
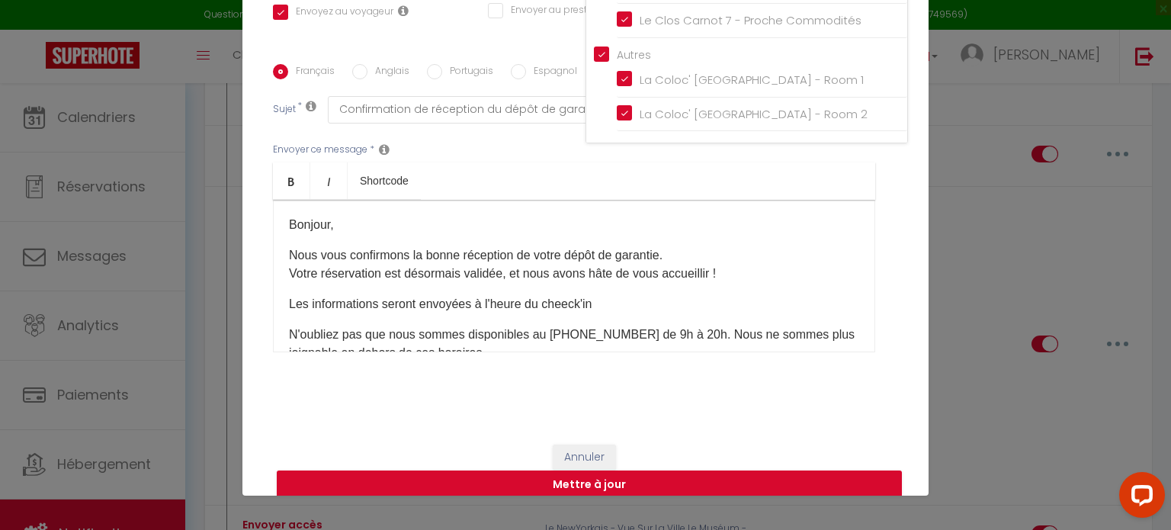
scroll to position [332, 0]
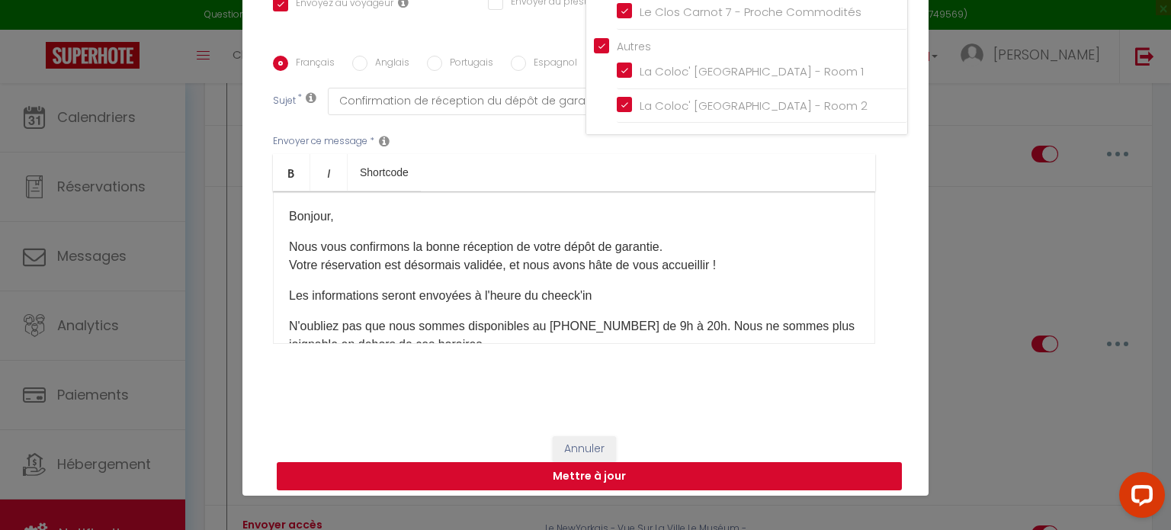
click at [812, 474] on button "Mettre à jour" at bounding box center [589, 476] width 625 height 29
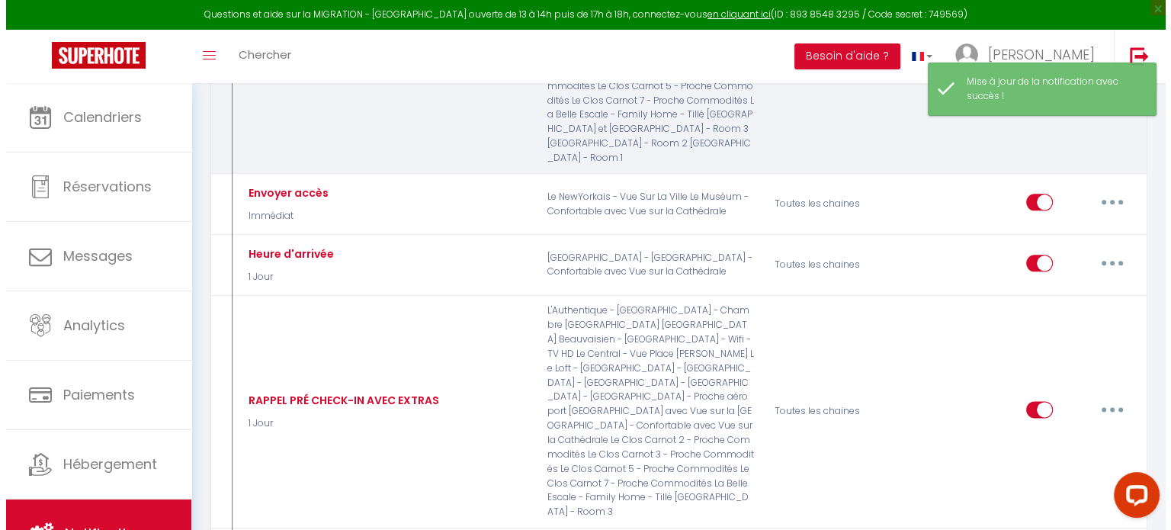
scroll to position [1853, 0]
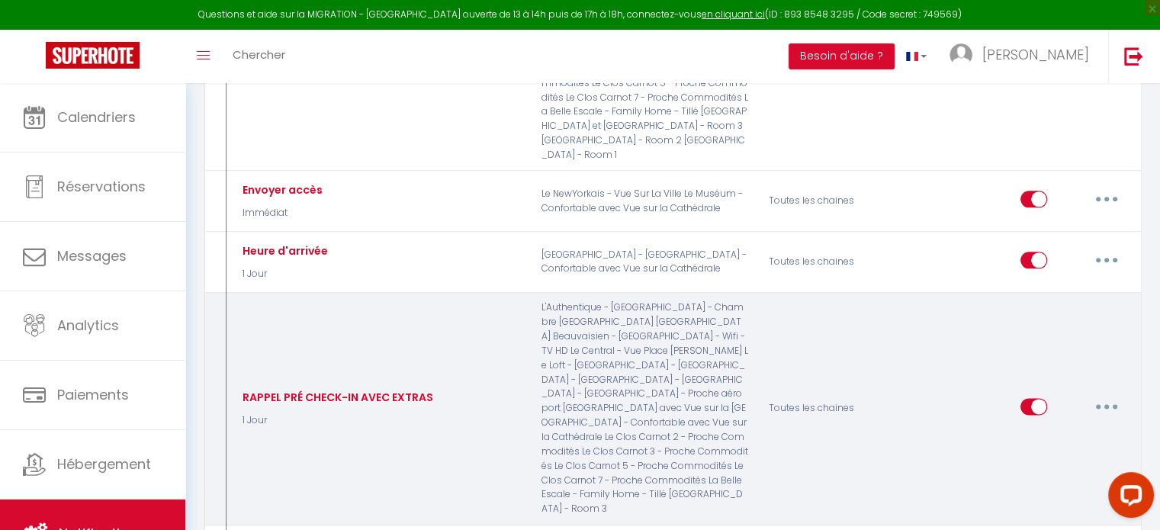
click at [1111, 394] on button "button" at bounding box center [1106, 406] width 43 height 24
click at [1058, 428] on link "Editer" at bounding box center [1066, 441] width 113 height 26
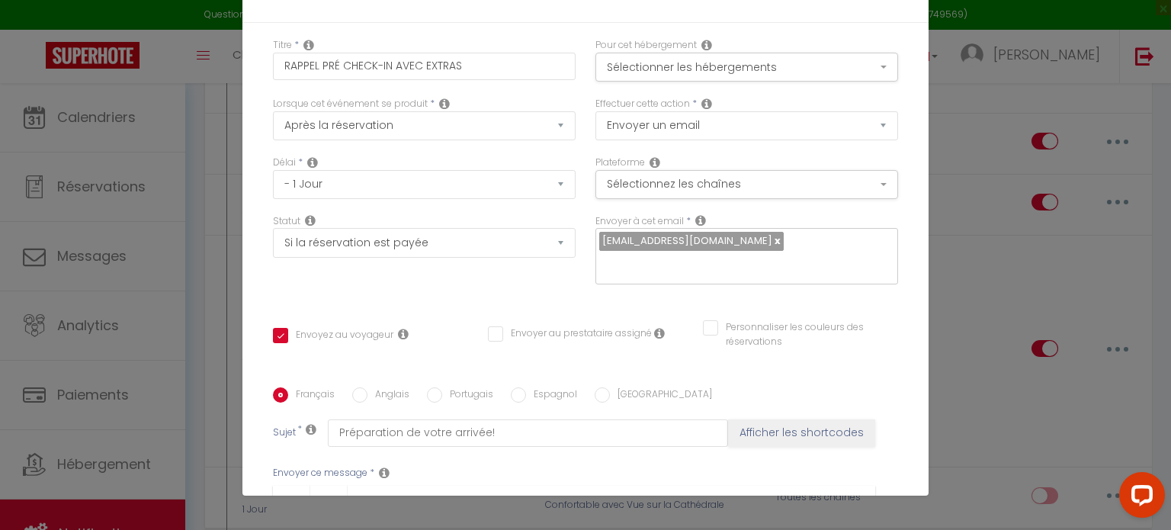
scroll to position [0, 0]
click at [845, 71] on button "Sélectionner les hébergements" at bounding box center [747, 67] width 303 height 29
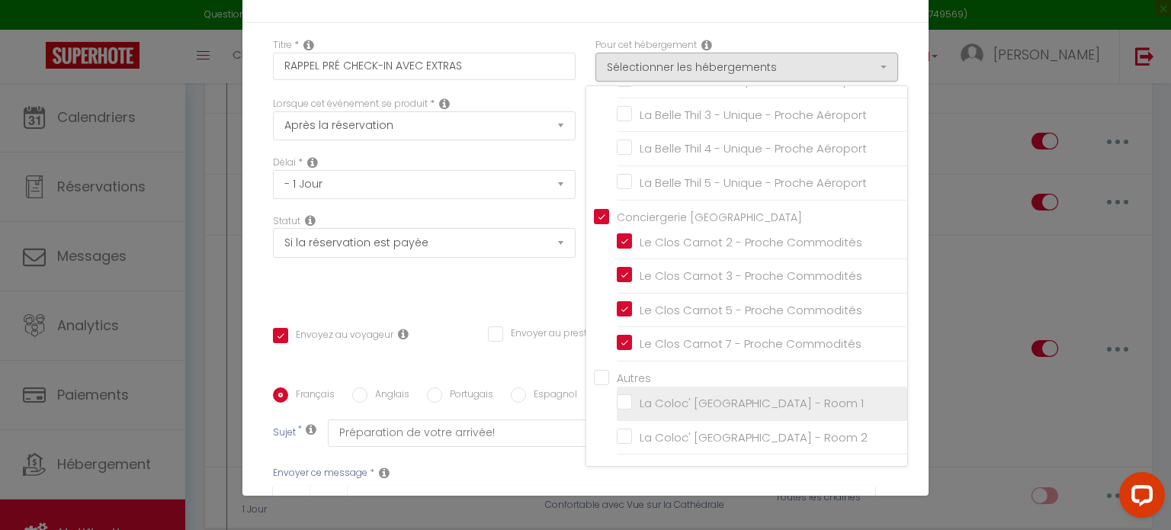
click at [617, 406] on input "La Coloc' [GEOGRAPHIC_DATA] - Room 1" at bounding box center [762, 403] width 291 height 15
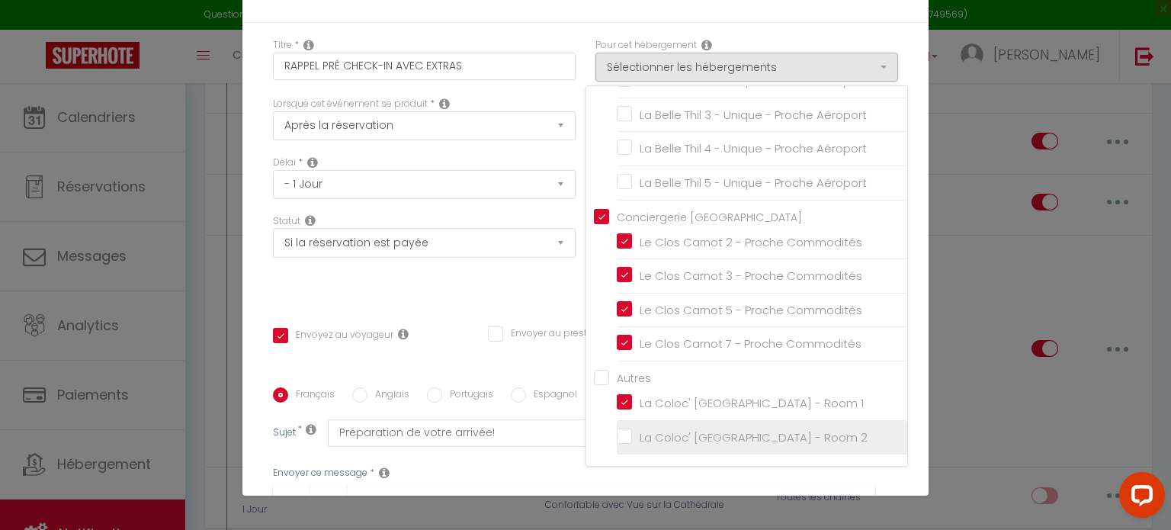
click at [617, 435] on input "La Coloc' [GEOGRAPHIC_DATA] - Room 2" at bounding box center [762, 436] width 291 height 15
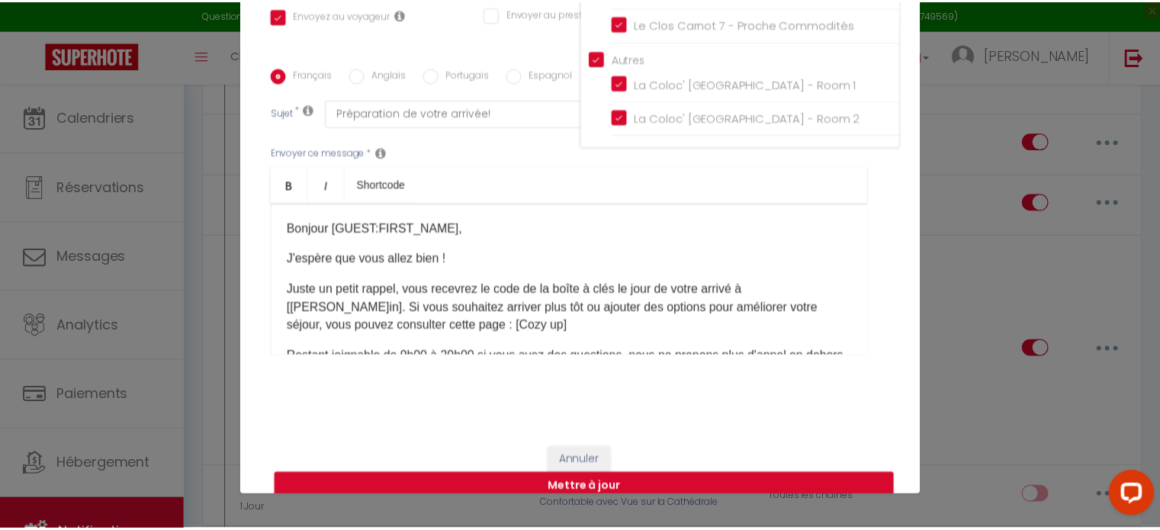
scroll to position [322, 0]
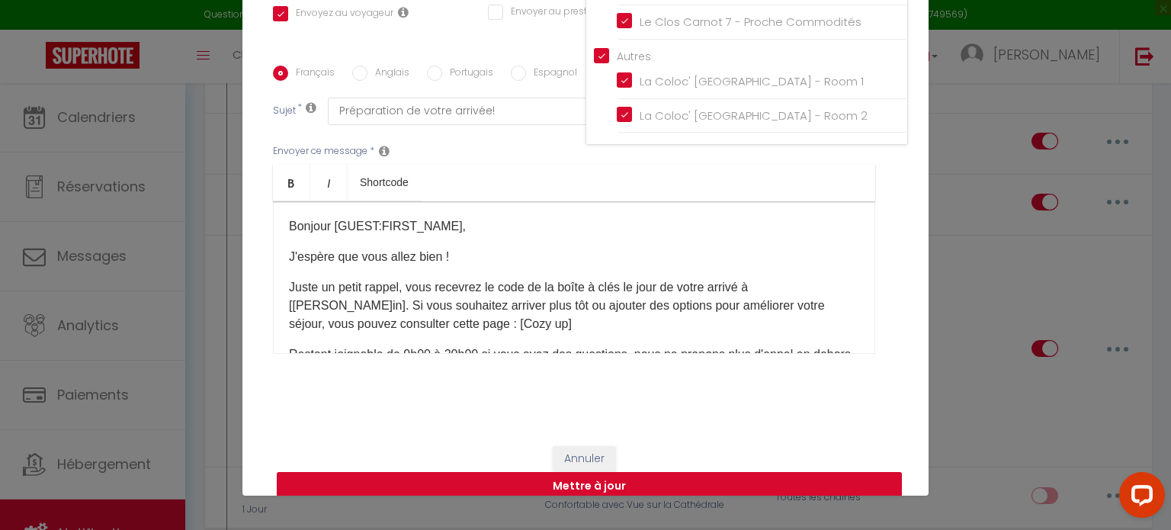
click at [839, 487] on button "Mettre à jour" at bounding box center [589, 486] width 625 height 29
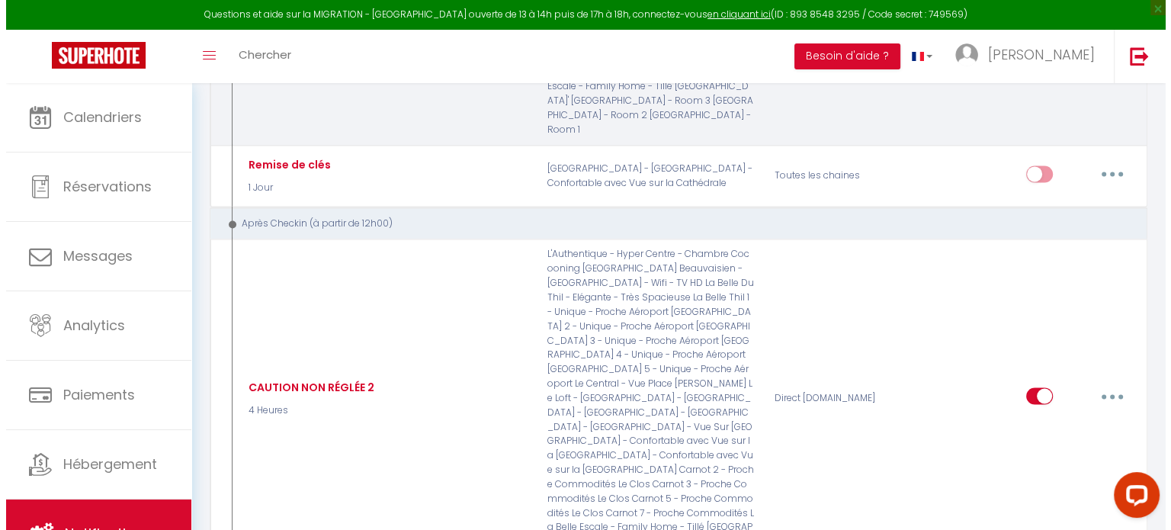
scroll to position [2262, 0]
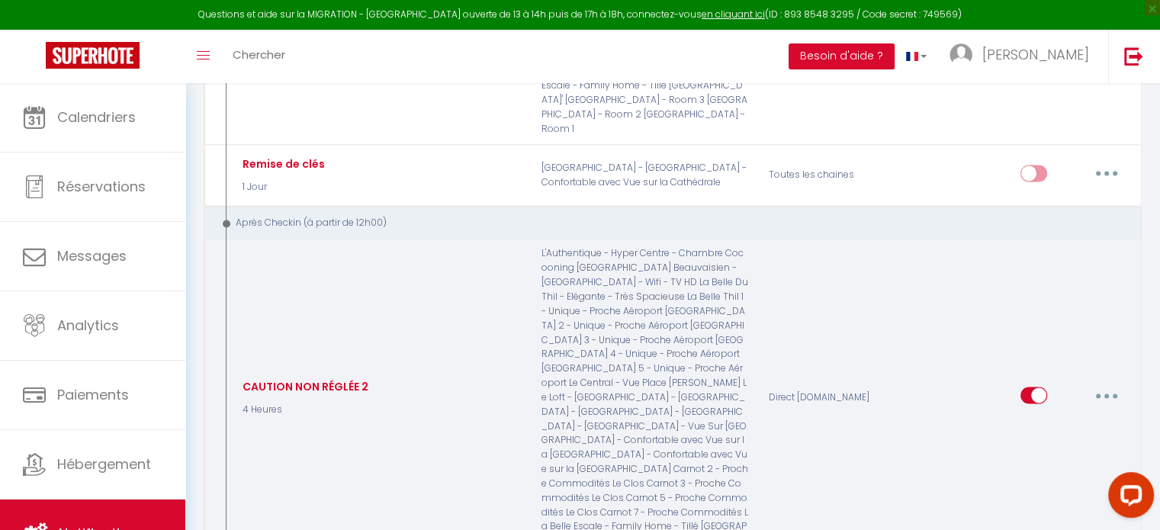
click at [1119, 383] on button "button" at bounding box center [1106, 395] width 43 height 24
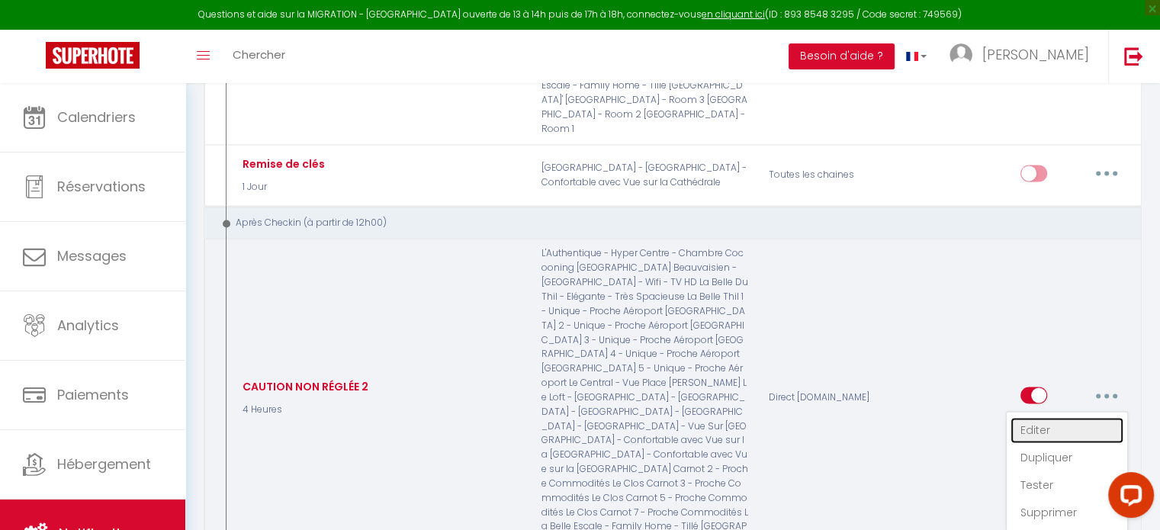
click at [1071, 417] on link "Editer" at bounding box center [1066, 430] width 113 height 26
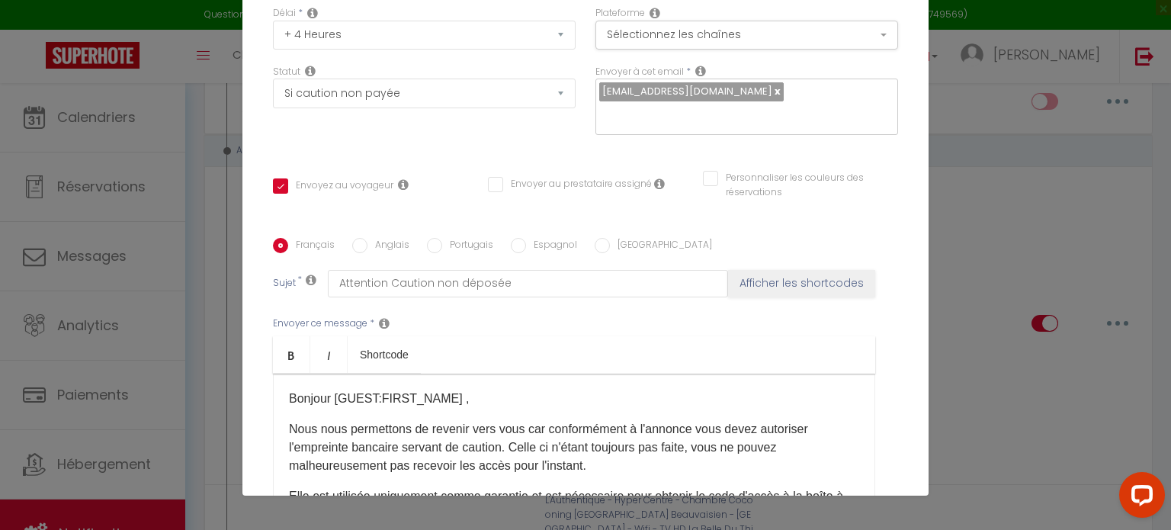
scroll to position [0, 0]
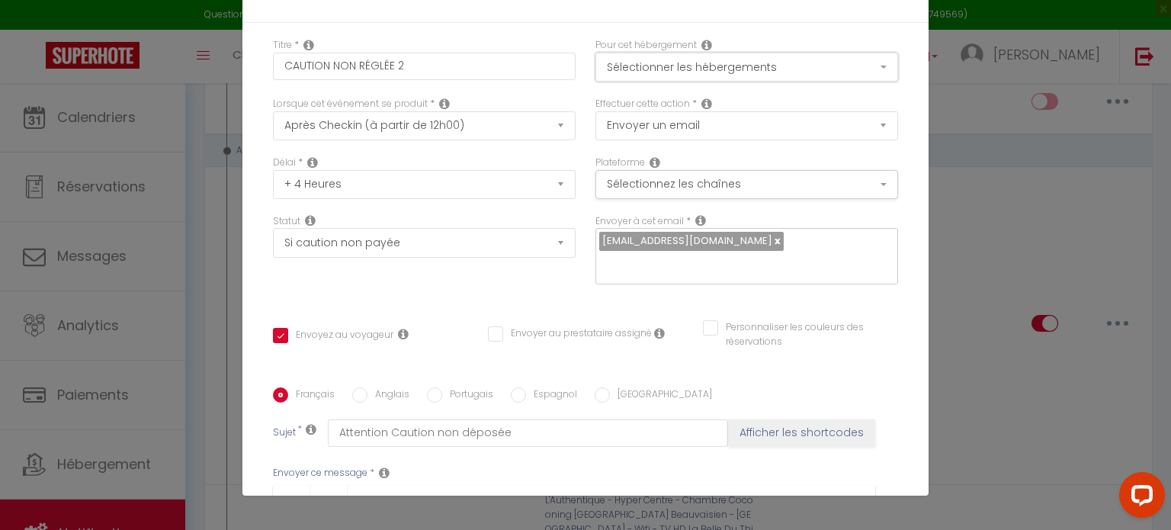
click at [845, 73] on button "Sélectionner les hébergements" at bounding box center [747, 67] width 303 height 29
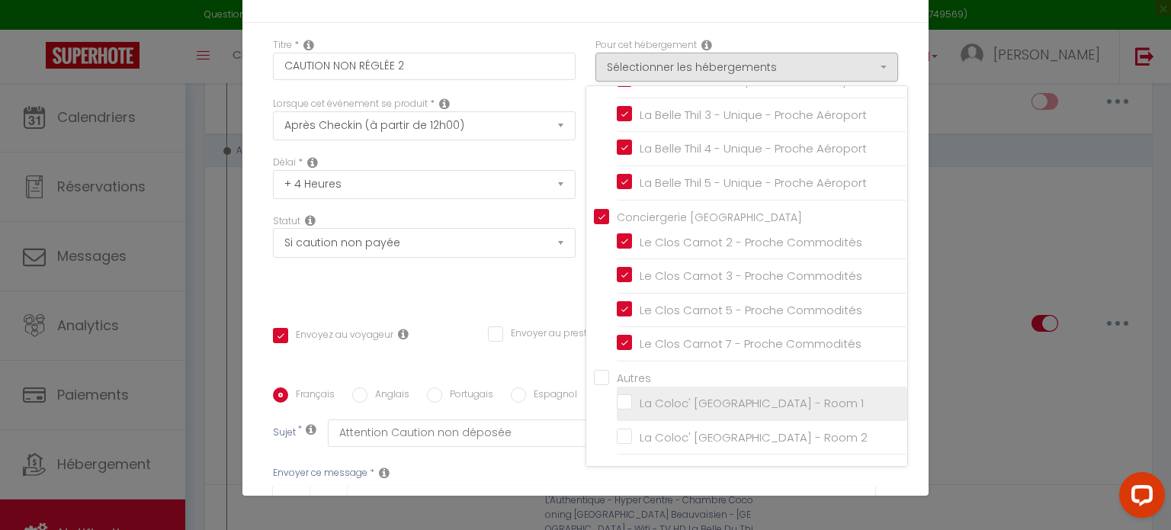
click at [617, 406] on input "La Coloc' [GEOGRAPHIC_DATA] - Room 1" at bounding box center [762, 403] width 291 height 15
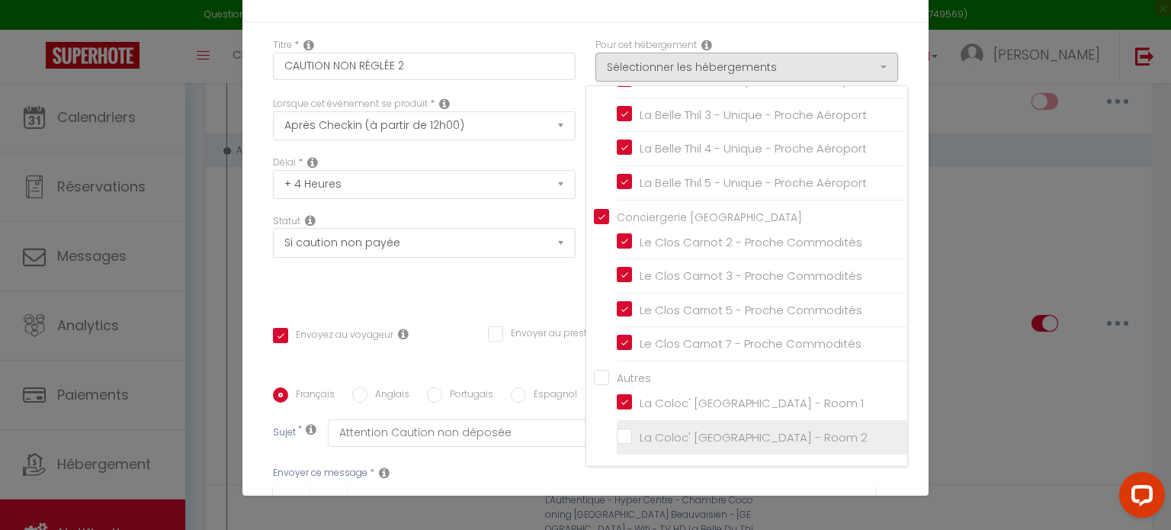
click at [617, 444] on input "La Coloc' [GEOGRAPHIC_DATA] - Room 2" at bounding box center [762, 436] width 291 height 15
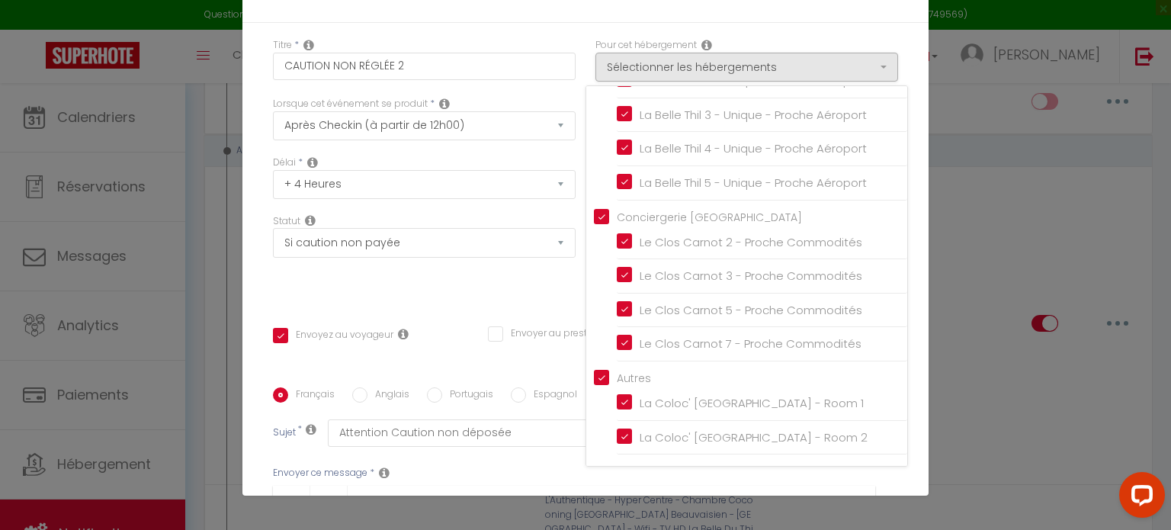
scroll to position [342, 0]
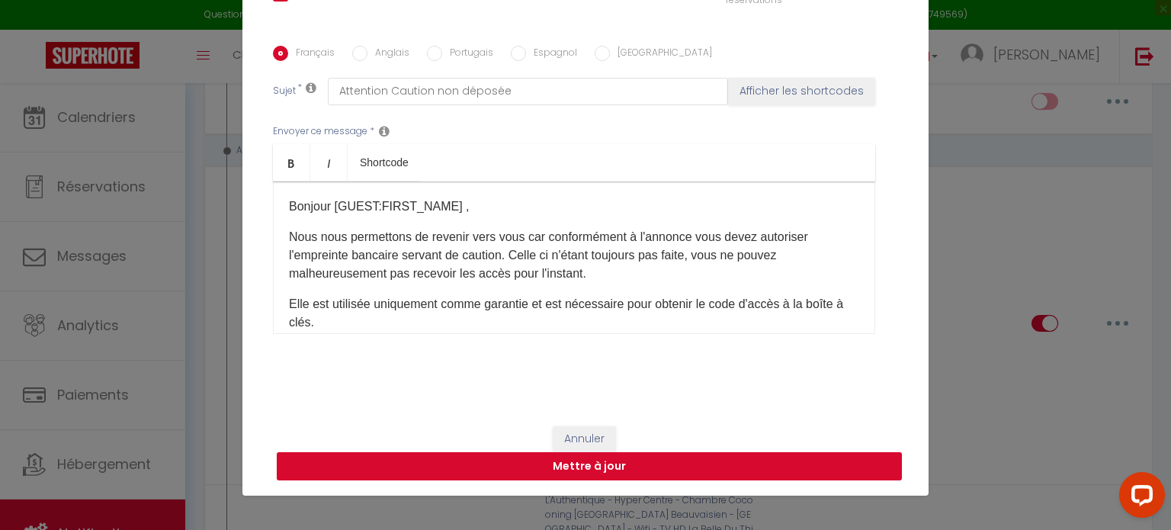
click at [833, 466] on button "Mettre à jour" at bounding box center [589, 466] width 625 height 29
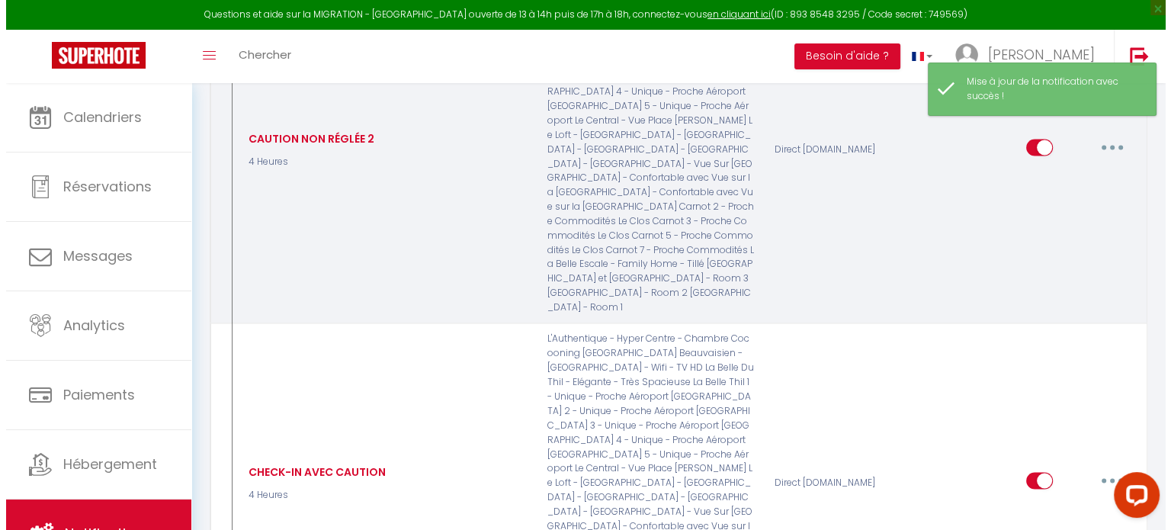
scroll to position [2606, 0]
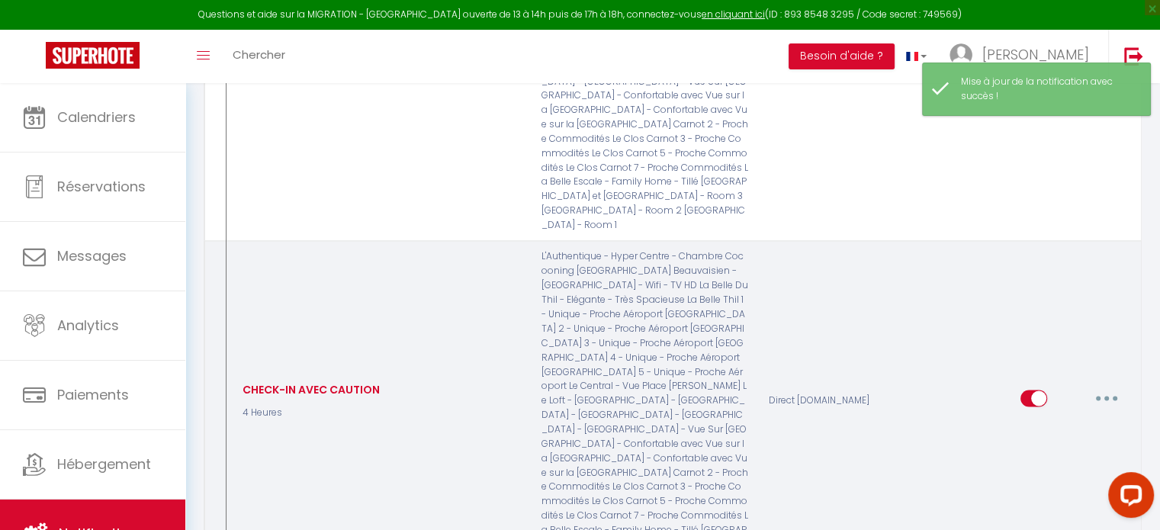
click at [1092, 386] on button "button" at bounding box center [1106, 398] width 43 height 24
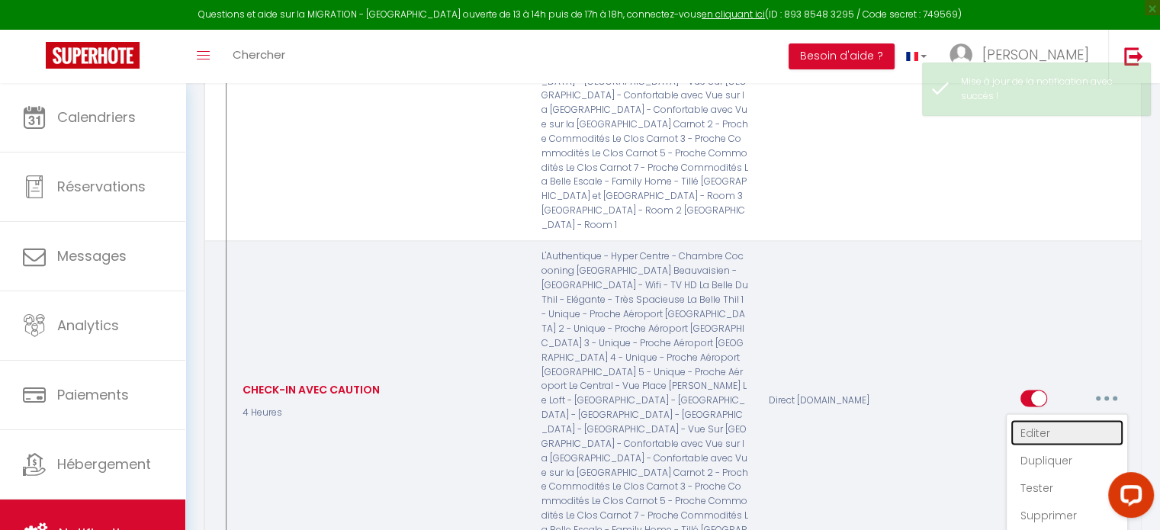
click at [1045, 419] on link "Editer" at bounding box center [1066, 432] width 113 height 26
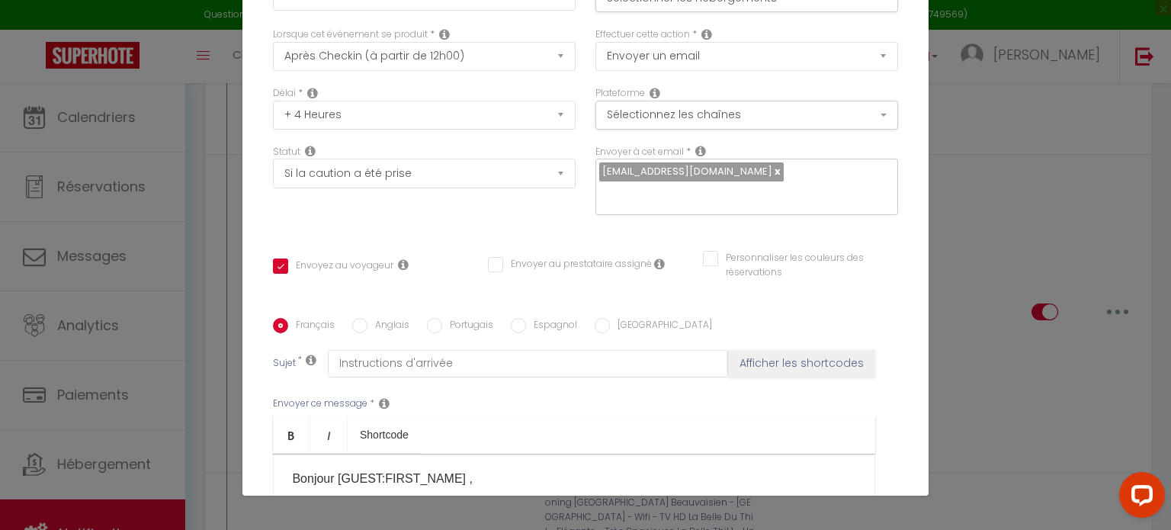
scroll to position [0, 0]
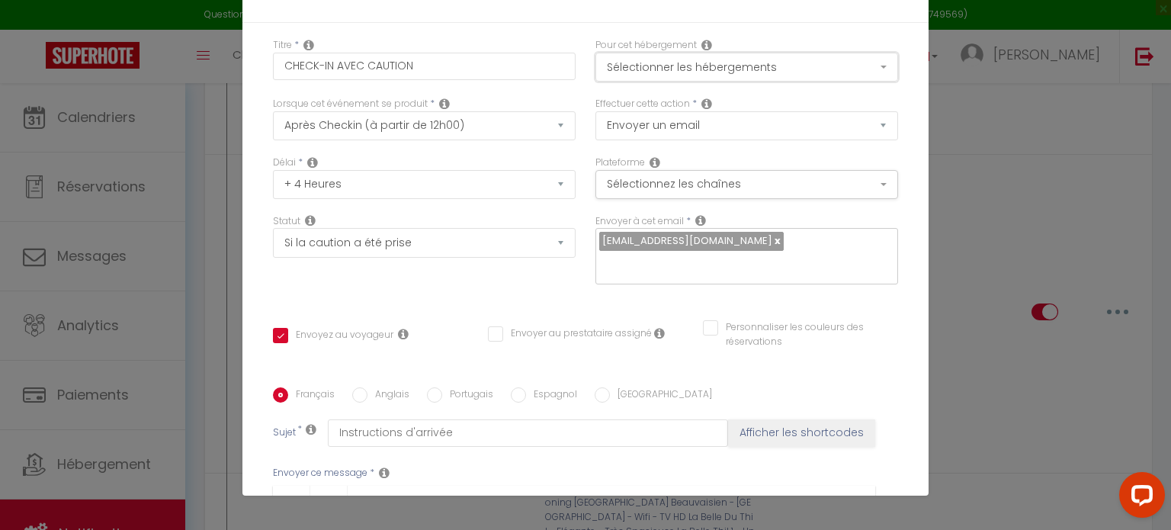
click at [828, 69] on button "Sélectionner les hébergements" at bounding box center [747, 67] width 303 height 29
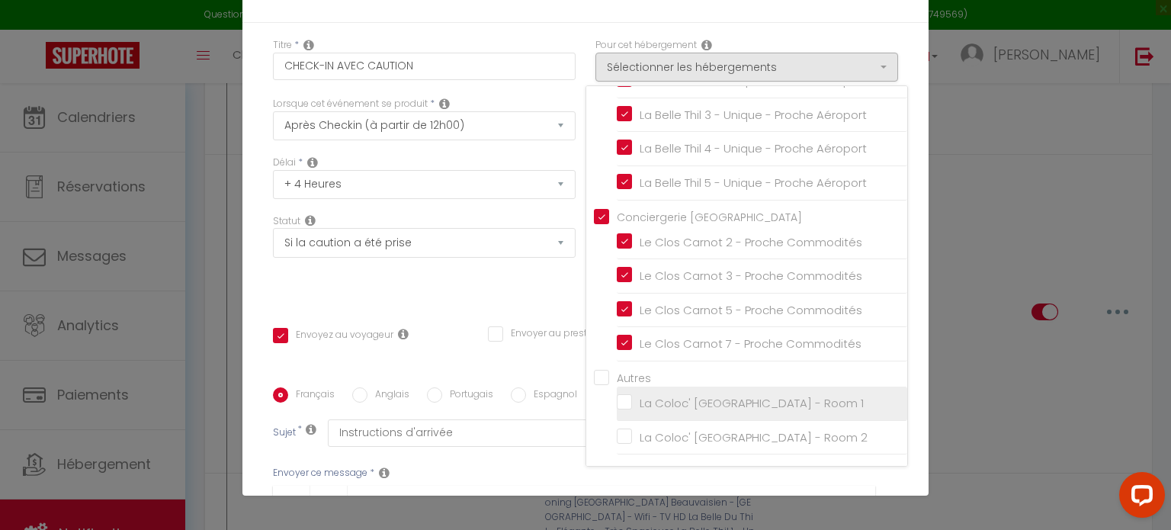
click at [617, 409] on input "La Coloc' [GEOGRAPHIC_DATA] - Room 1" at bounding box center [762, 403] width 291 height 15
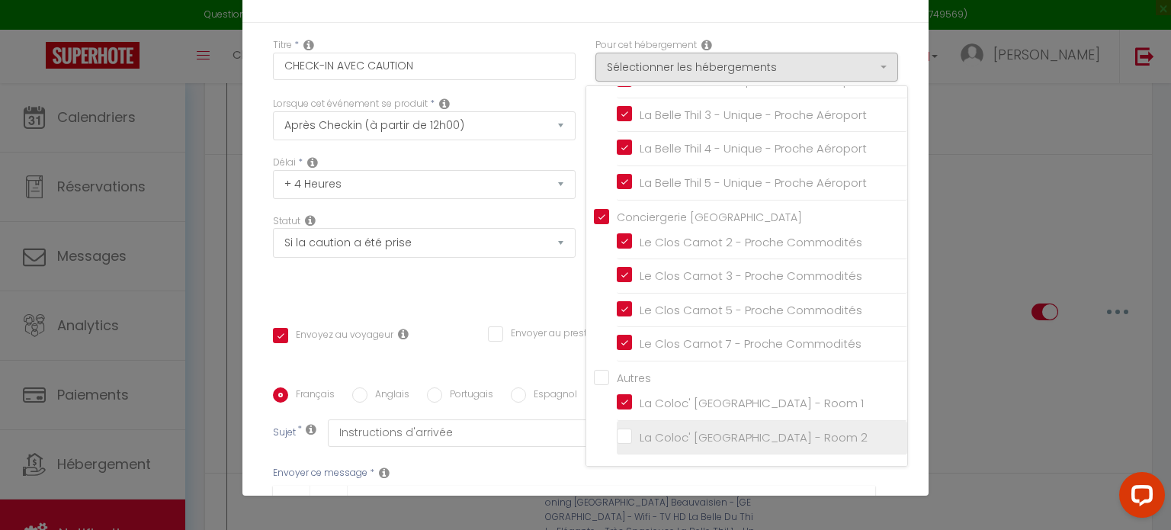
click at [617, 438] on input "La Coloc' [GEOGRAPHIC_DATA] - Room 2" at bounding box center [762, 436] width 291 height 15
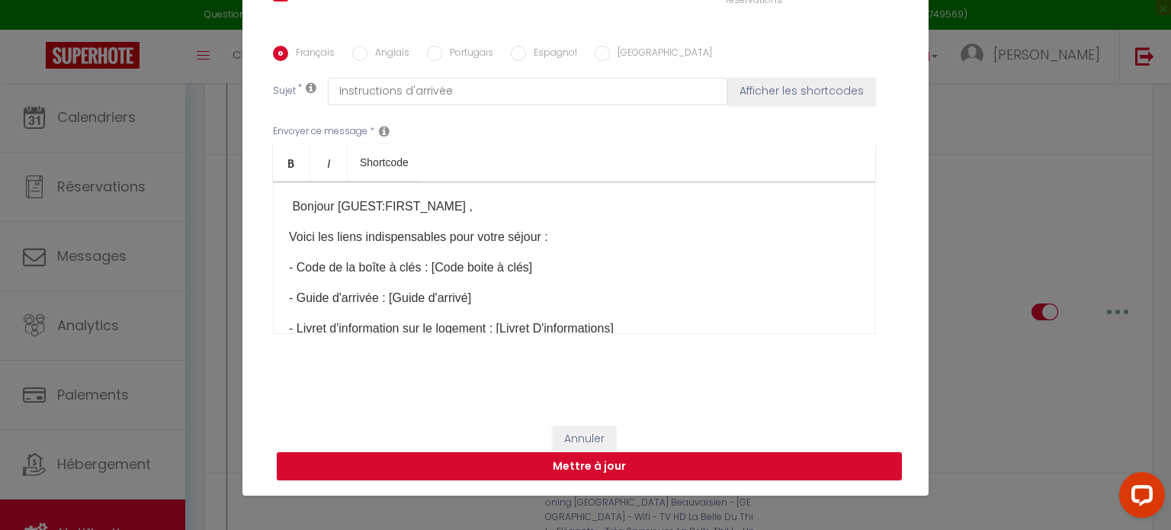
click at [829, 473] on button "Mettre à jour" at bounding box center [589, 466] width 625 height 29
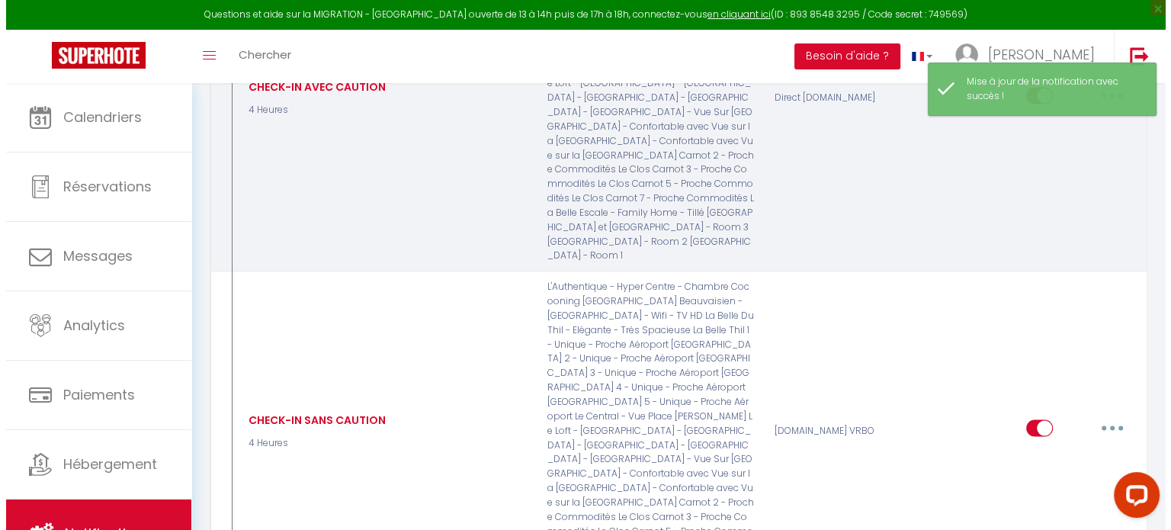
scroll to position [2925, 0]
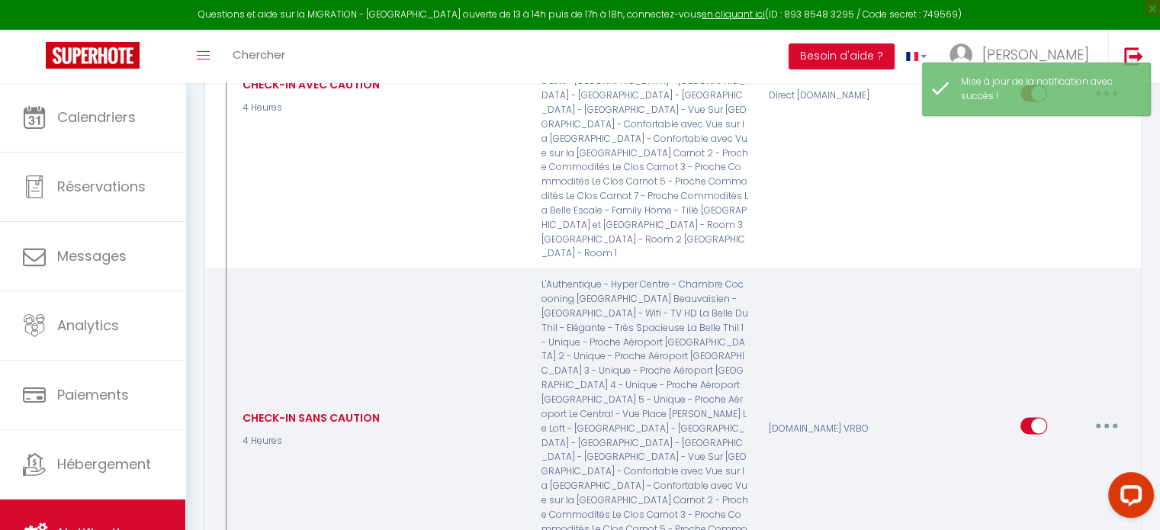
click at [1106, 414] on button "button" at bounding box center [1106, 426] width 43 height 24
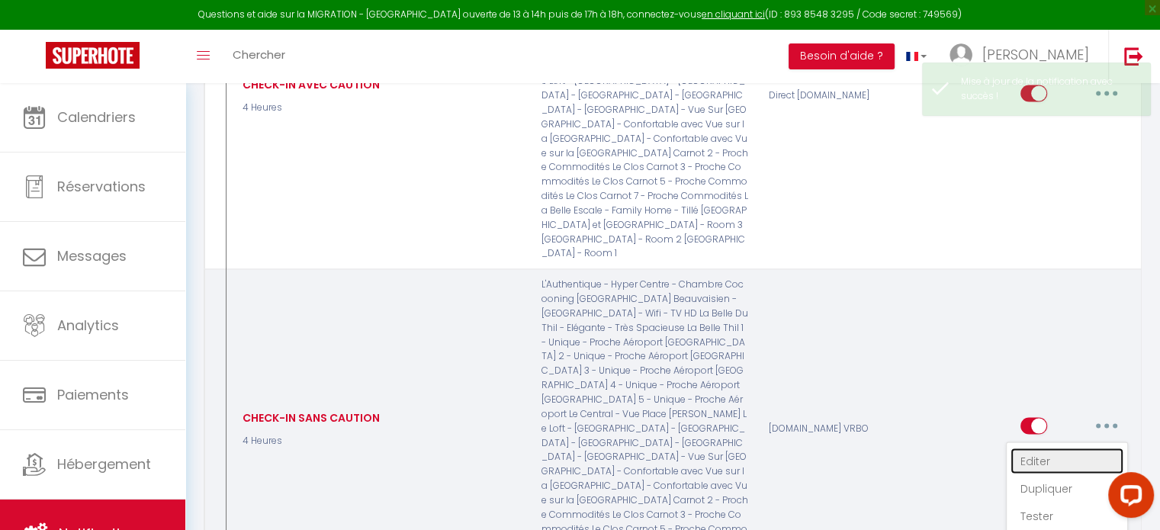
click at [1048, 448] on link "Editer" at bounding box center [1066, 461] width 113 height 26
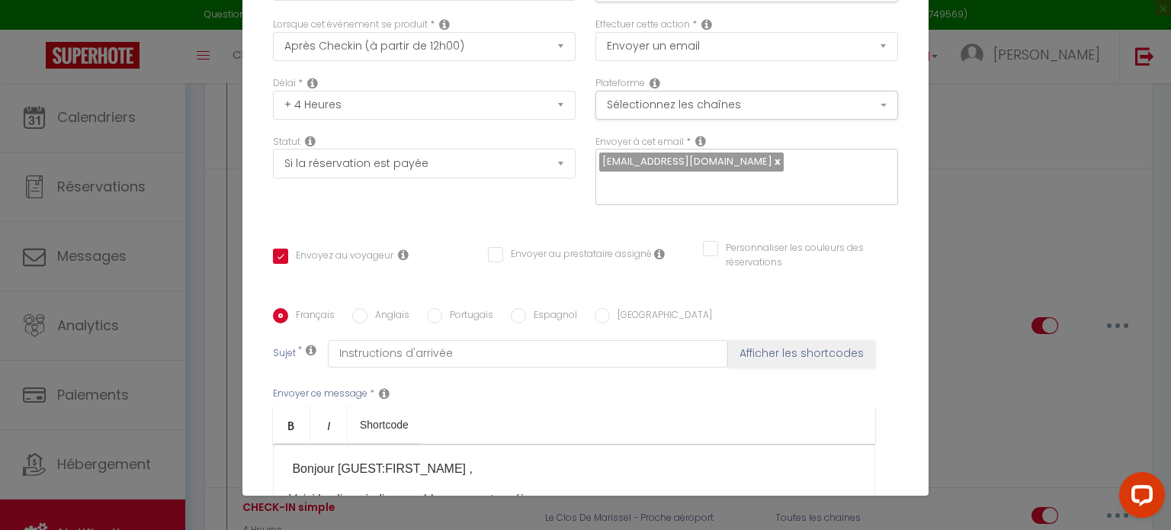
scroll to position [0, 0]
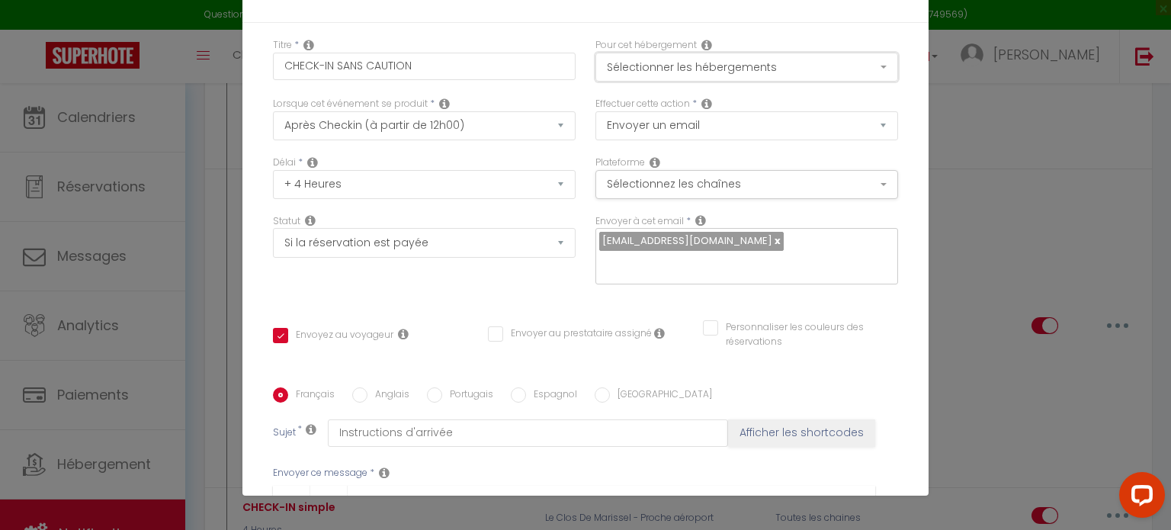
click at [836, 78] on button "Sélectionner les hébergements" at bounding box center [747, 67] width 303 height 29
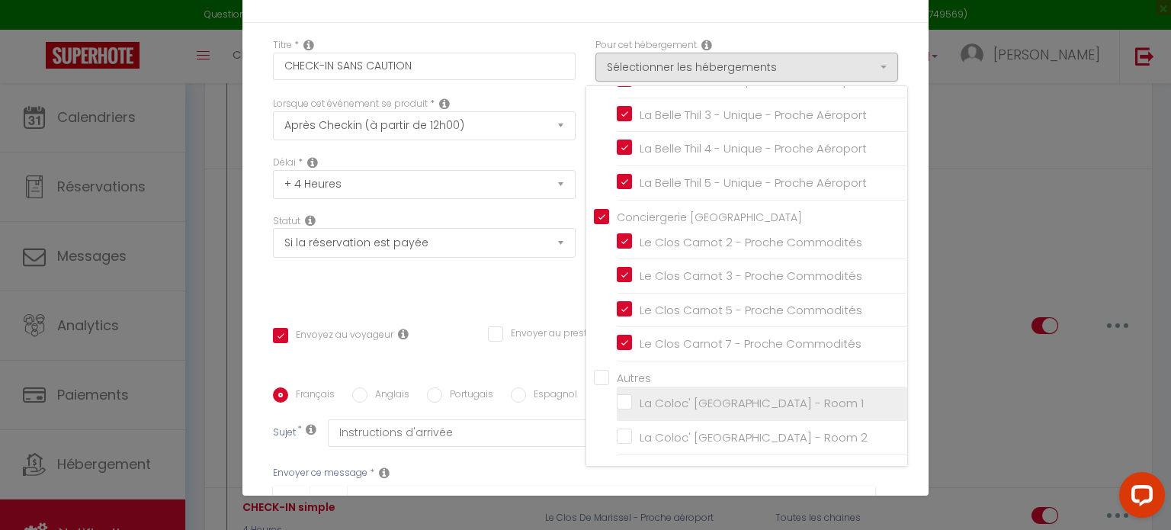
click at [617, 406] on input "La Coloc' [GEOGRAPHIC_DATA] - Room 1" at bounding box center [762, 403] width 291 height 15
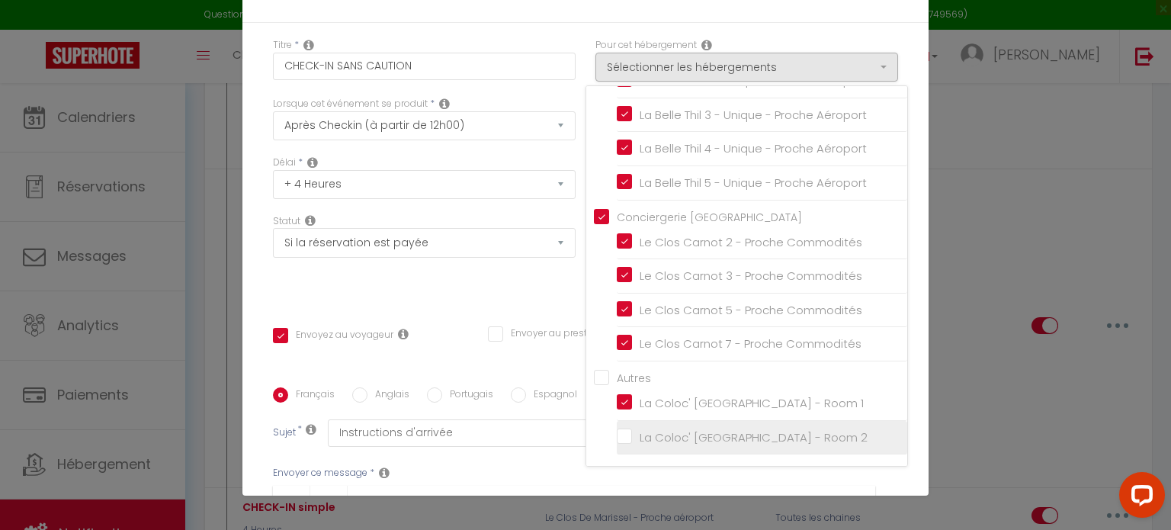
click at [617, 435] on input "La Coloc' [GEOGRAPHIC_DATA] - Room 2" at bounding box center [762, 436] width 291 height 15
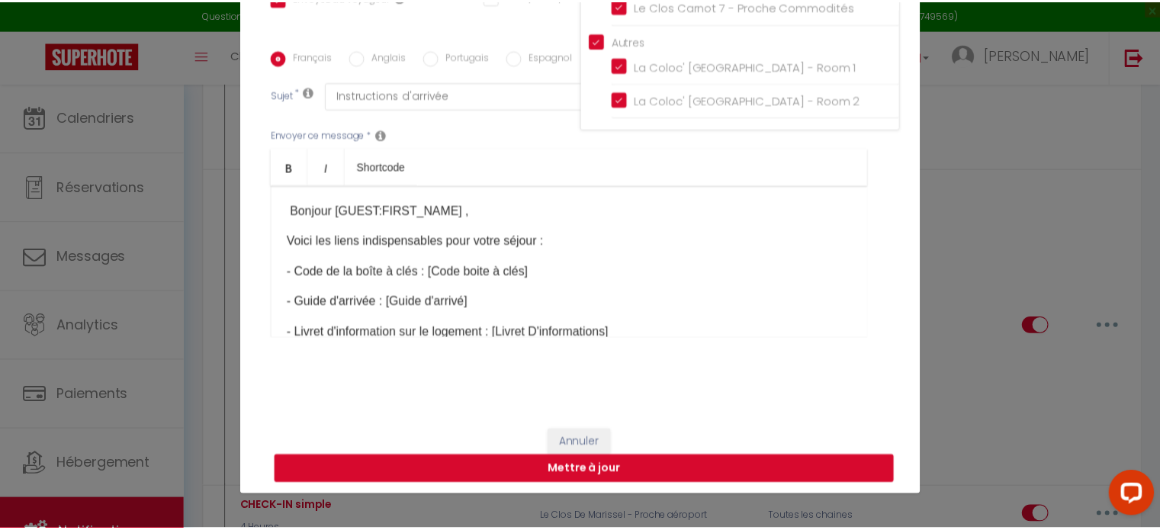
scroll to position [339, 0]
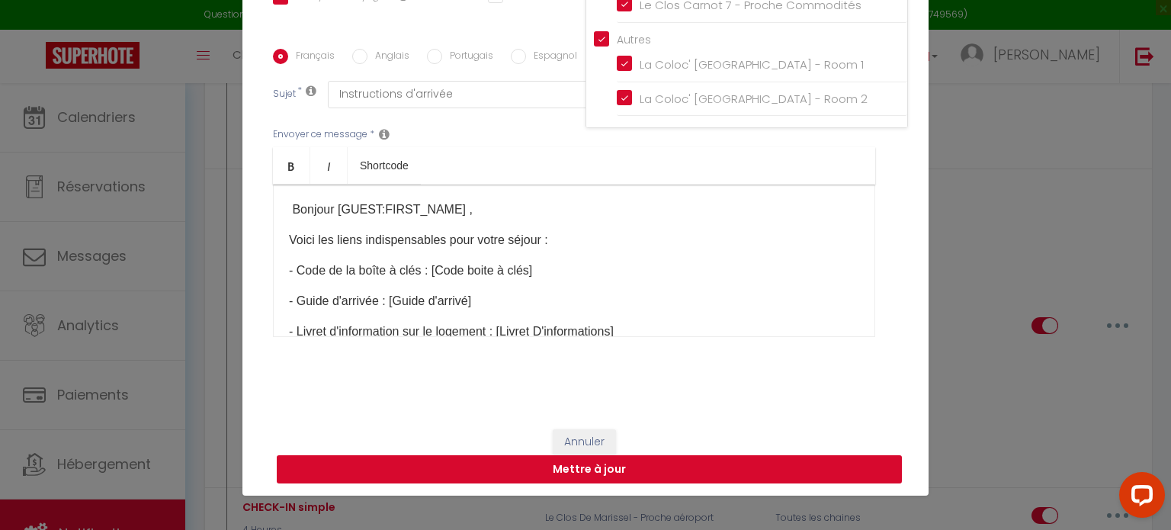
click at [814, 474] on button "Mettre à jour" at bounding box center [589, 469] width 625 height 29
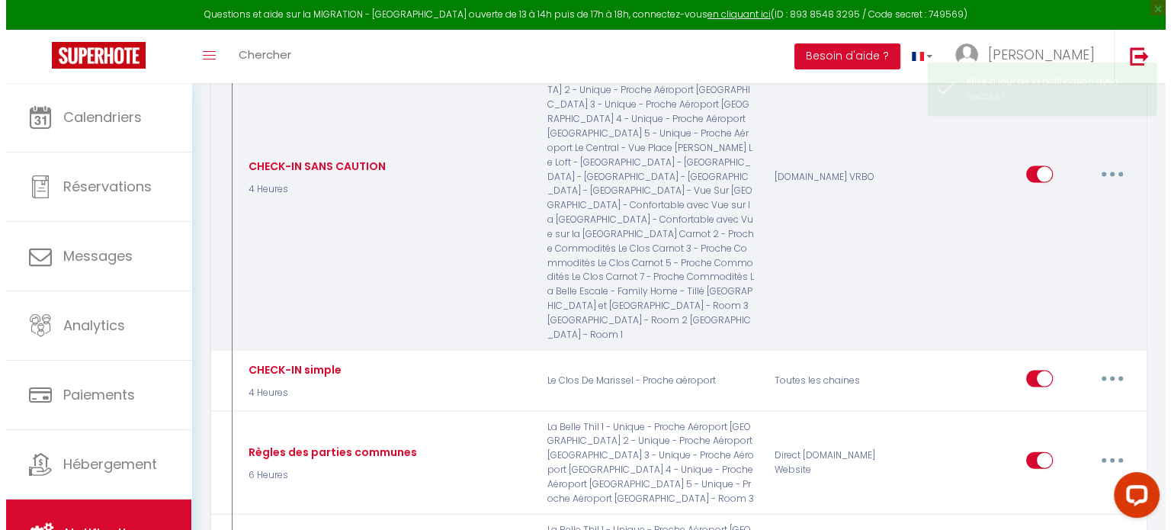
scroll to position [3200, 0]
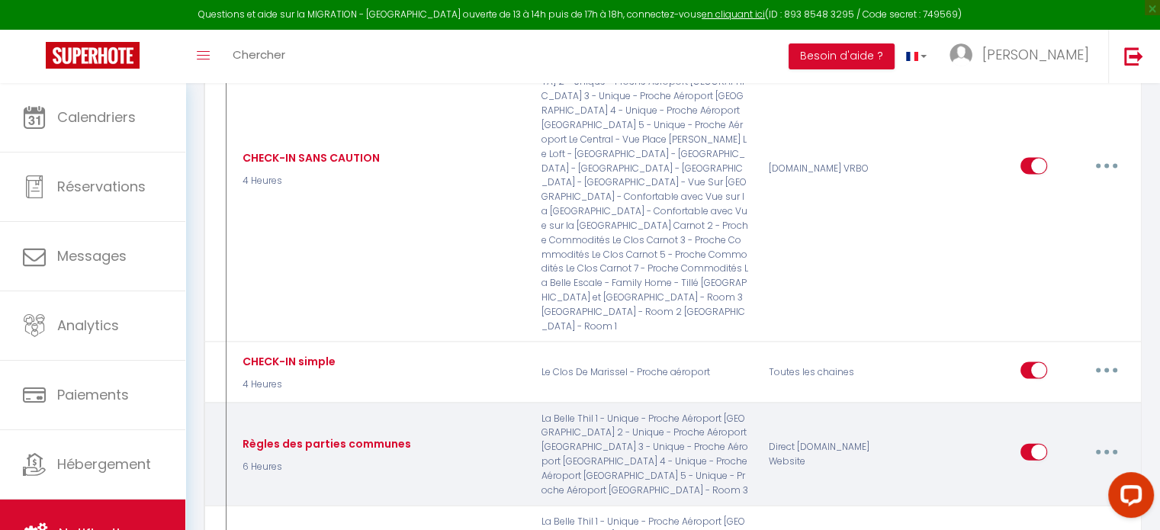
click at [1110, 440] on button "button" at bounding box center [1106, 452] width 43 height 24
click at [1058, 474] on link "Editer" at bounding box center [1066, 487] width 113 height 26
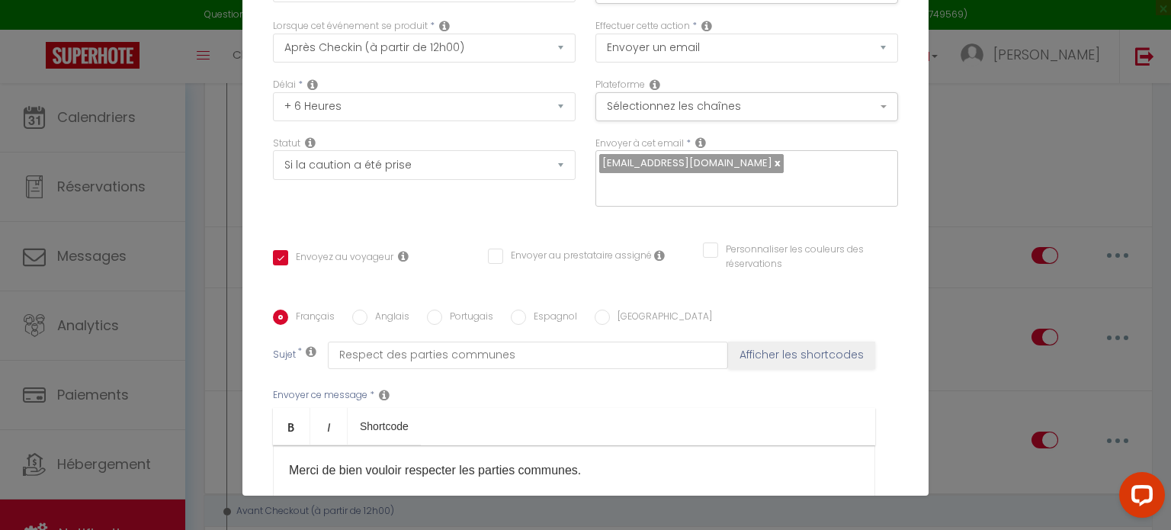
scroll to position [0, 0]
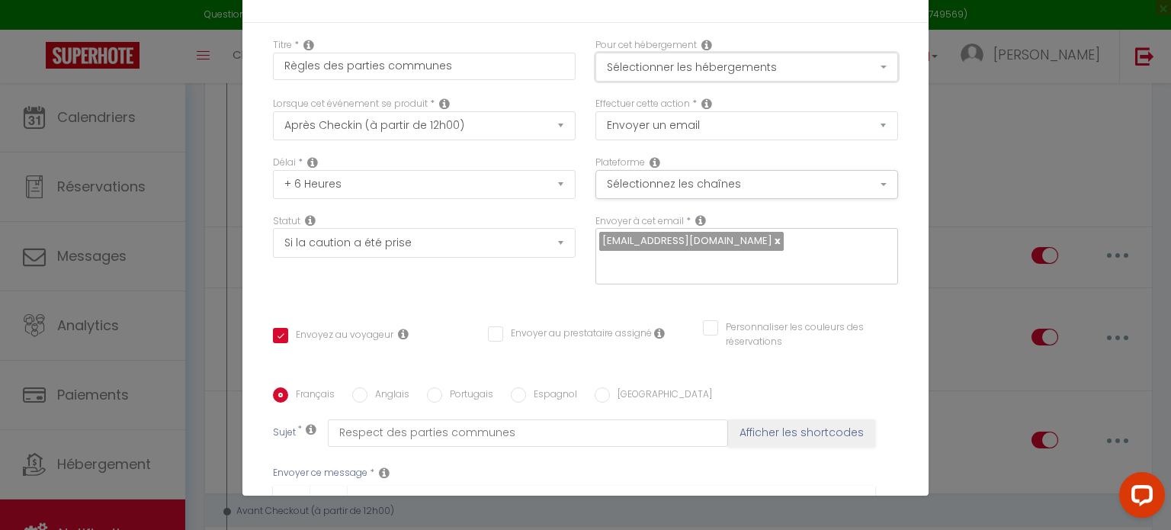
click at [835, 70] on button "Sélectionner les hébergements" at bounding box center [747, 67] width 303 height 29
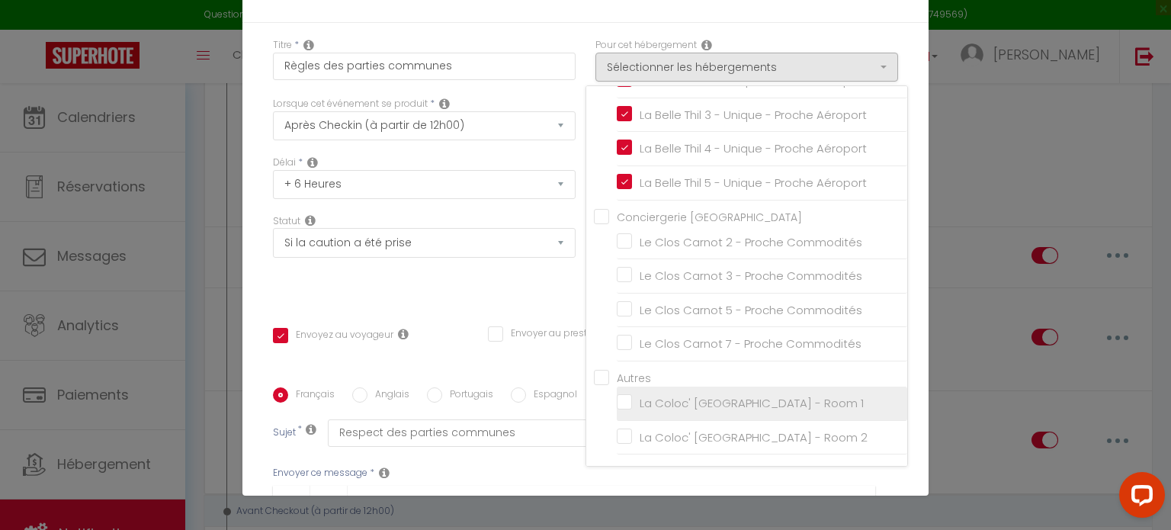
click at [617, 407] on input "La Coloc' [GEOGRAPHIC_DATA] - Room 1" at bounding box center [762, 403] width 291 height 15
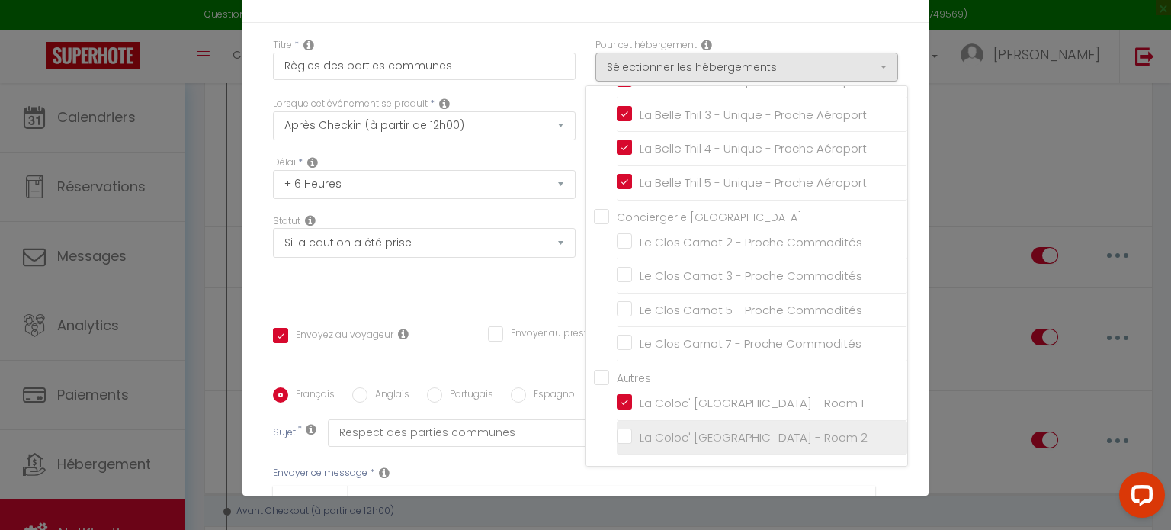
click at [617, 449] on li "La Coloc' [GEOGRAPHIC_DATA] - Room 2" at bounding box center [762, 438] width 291 height 34
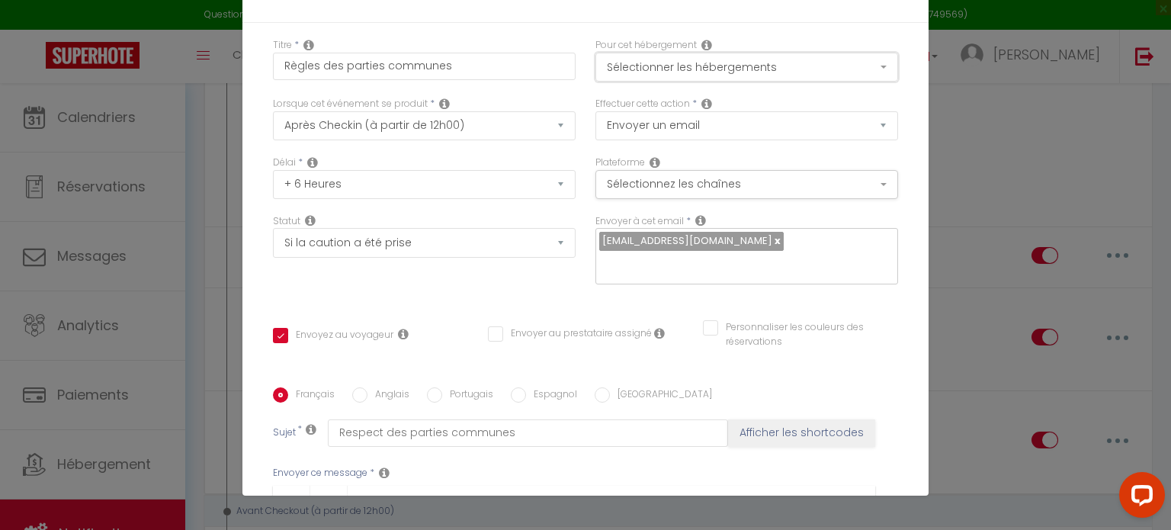
click at [766, 75] on button "Sélectionner les hébergements" at bounding box center [747, 67] width 303 height 29
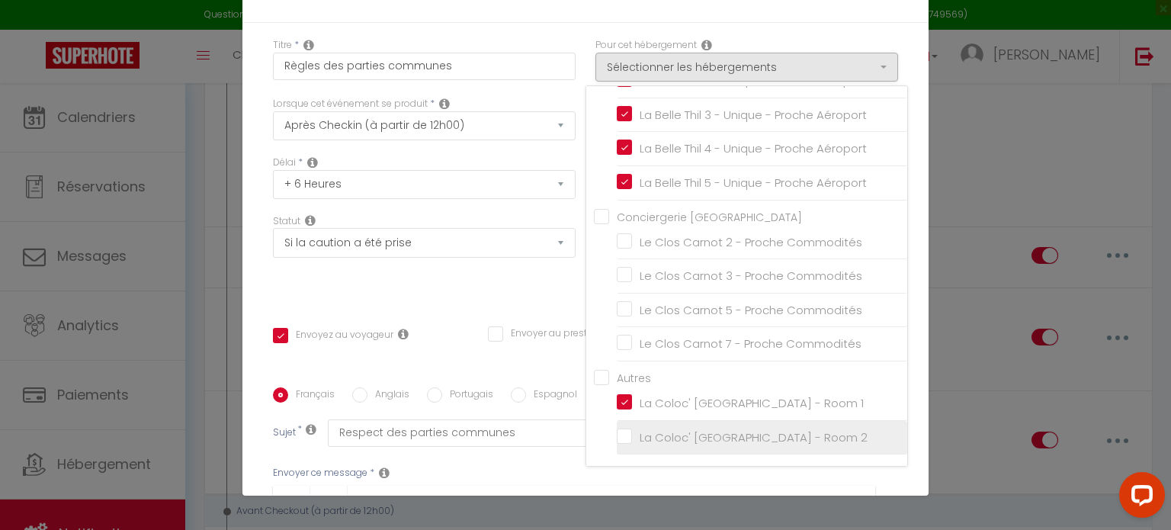
click at [617, 438] on input "La Coloc' [GEOGRAPHIC_DATA] - Room 2" at bounding box center [762, 436] width 291 height 15
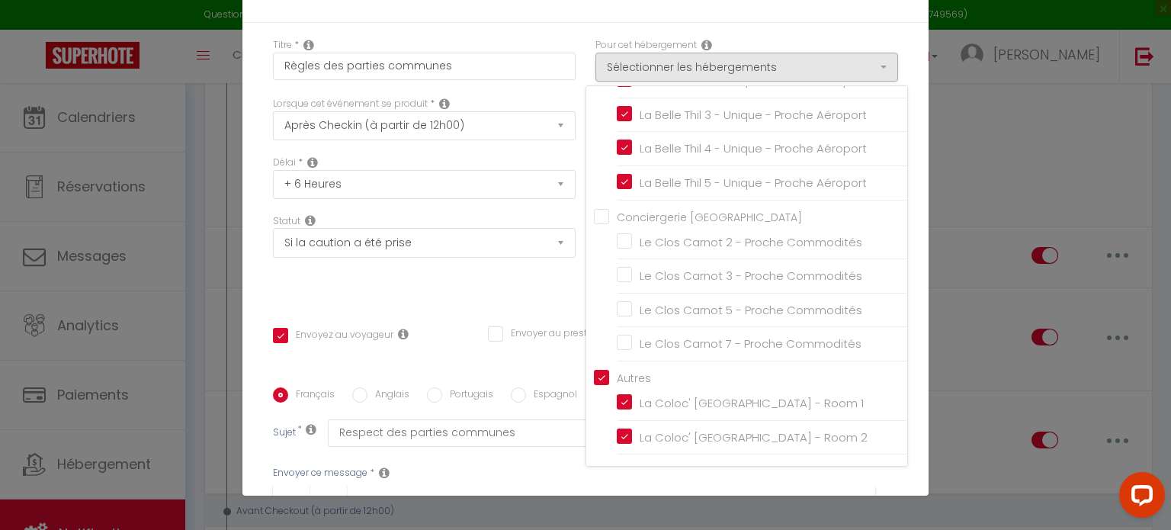
click at [898, 423] on div "Titre * Règles des parties communes Pour cet hébergement Sélectionner les héber…" at bounding box center [585, 388] width 686 height 730
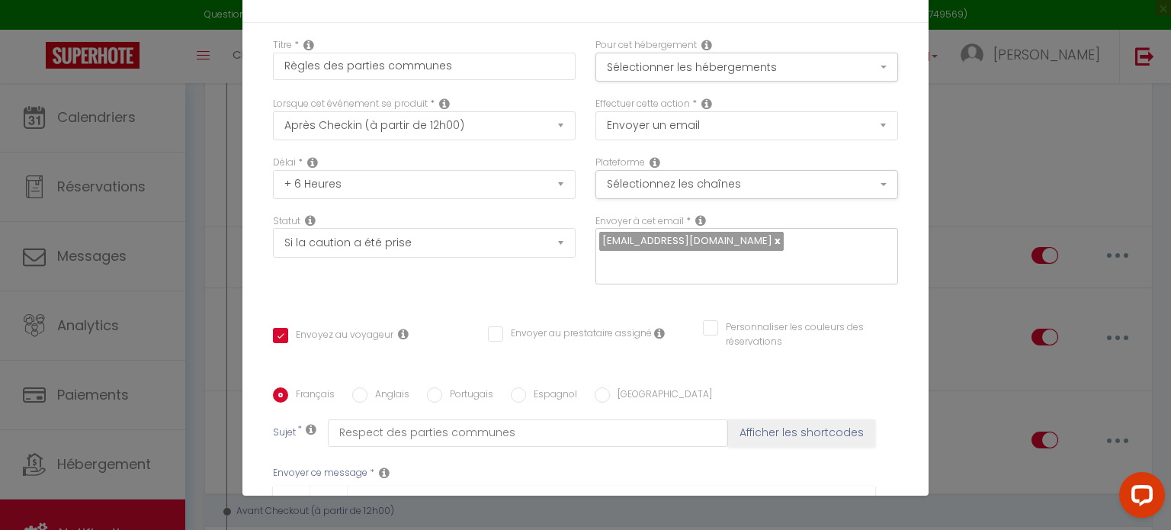
scroll to position [342, 0]
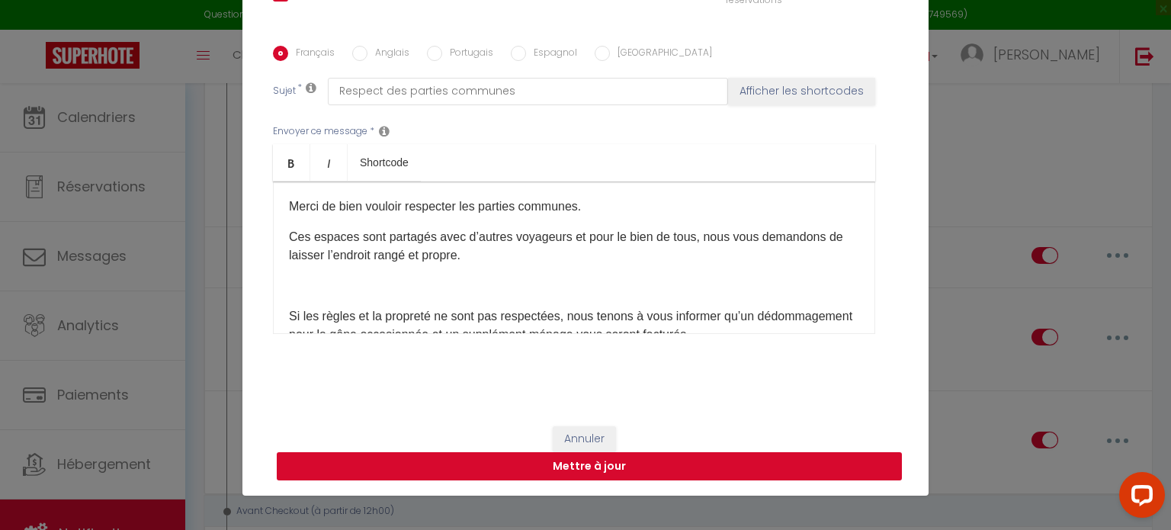
click at [824, 473] on button "Mettre à jour" at bounding box center [589, 466] width 625 height 29
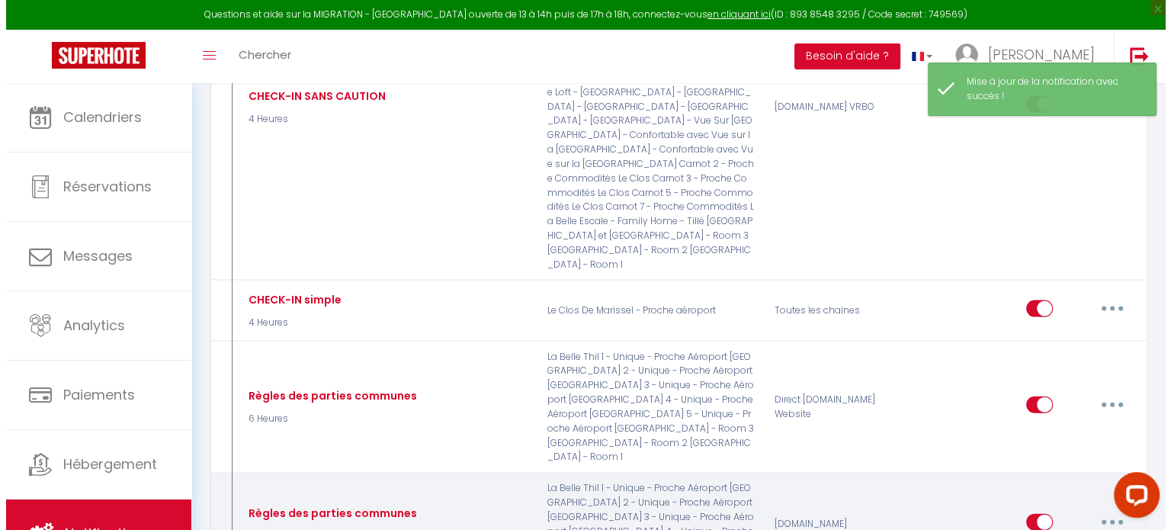
scroll to position [3279, 0]
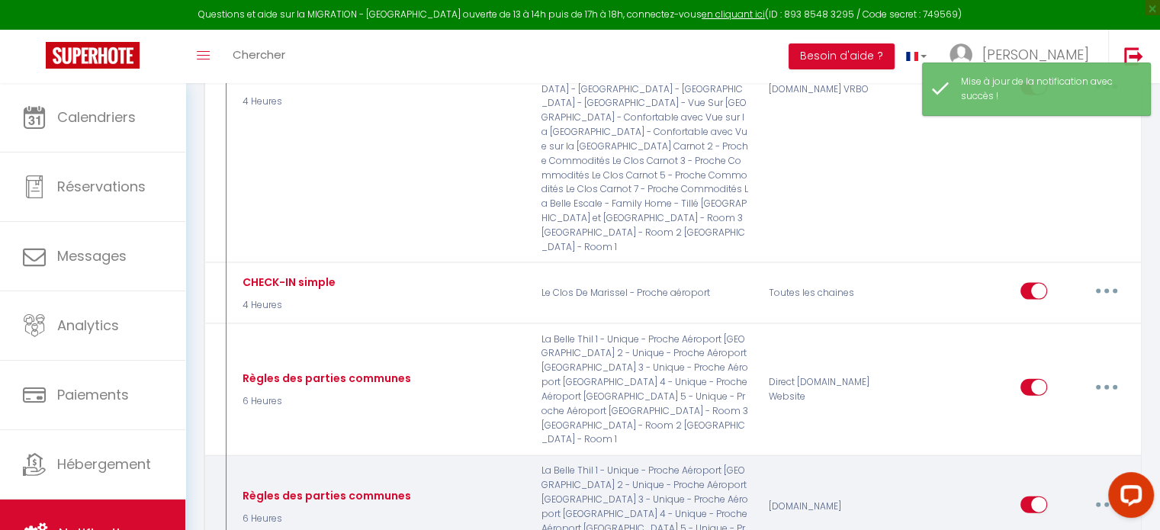
click at [1112, 493] on button "button" at bounding box center [1106, 505] width 43 height 24
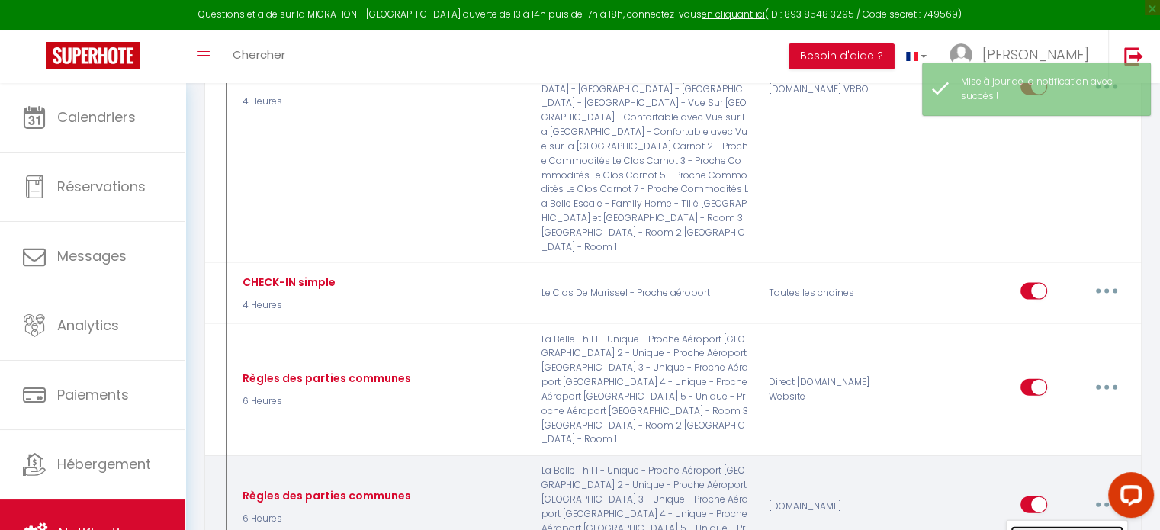
click at [1055, 526] on link "Editer" at bounding box center [1066, 539] width 113 height 26
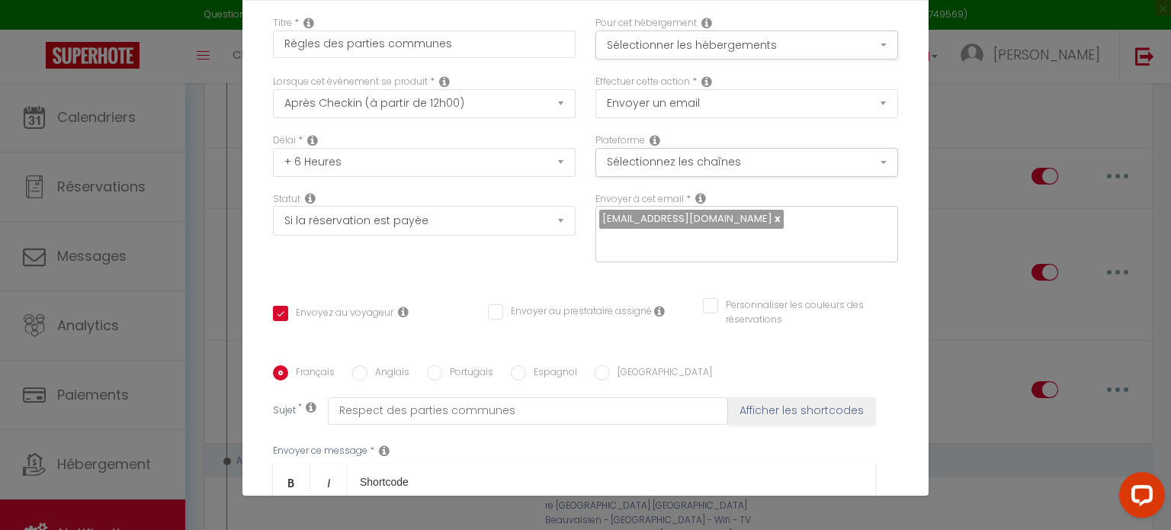
scroll to position [0, 0]
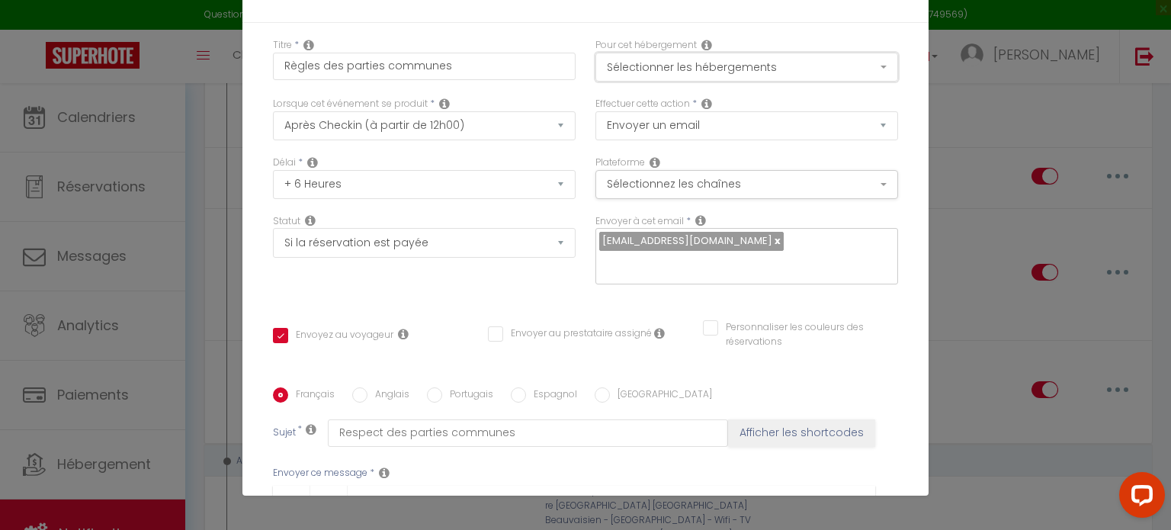
click at [816, 72] on button "Sélectionner les hébergements" at bounding box center [747, 67] width 303 height 29
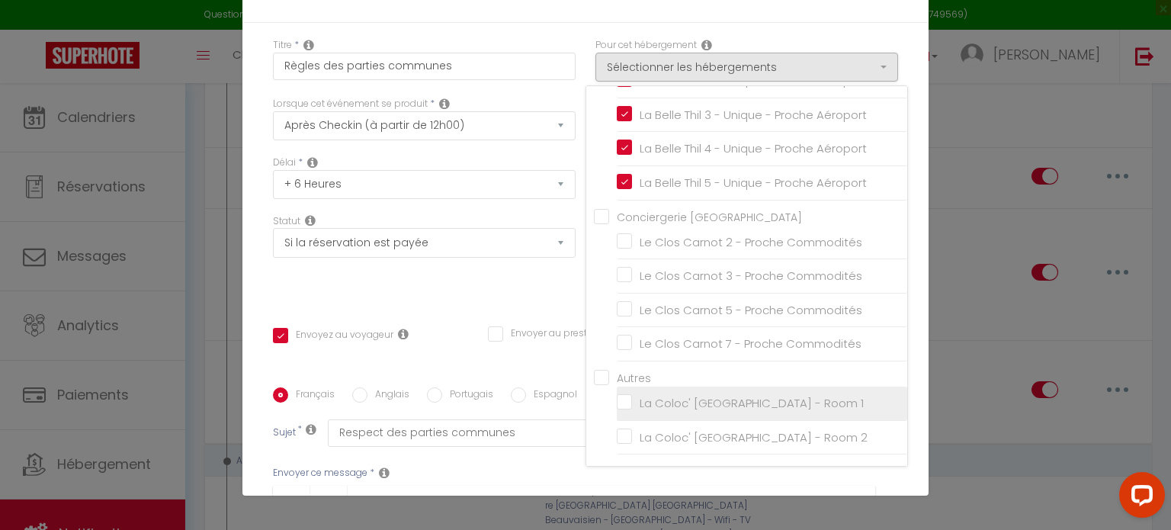
click at [617, 403] on input "La Coloc' [GEOGRAPHIC_DATA] - Room 1" at bounding box center [762, 403] width 291 height 15
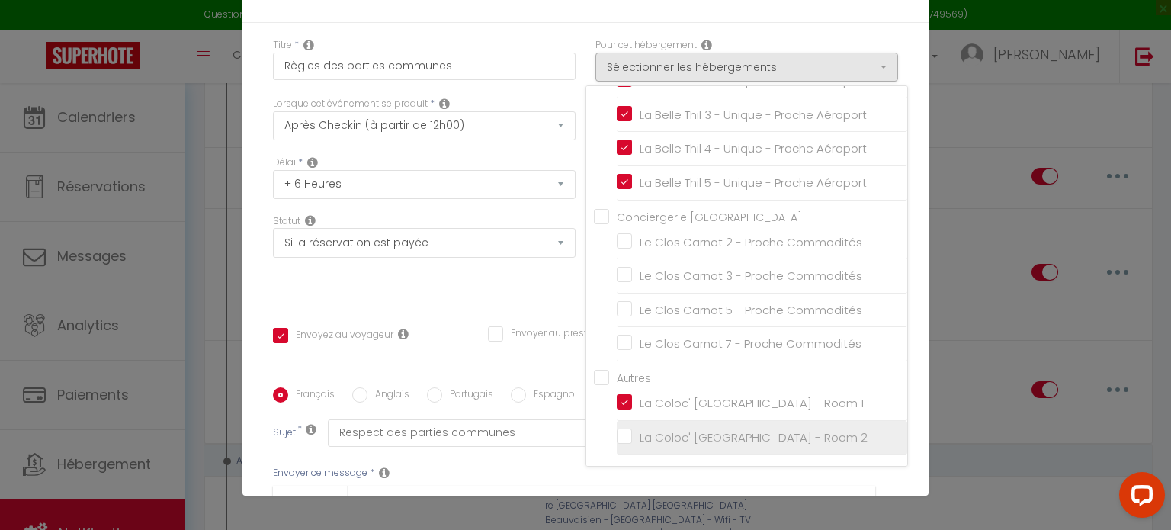
click at [617, 436] on input "La Coloc' [GEOGRAPHIC_DATA] - Room 2" at bounding box center [762, 436] width 291 height 15
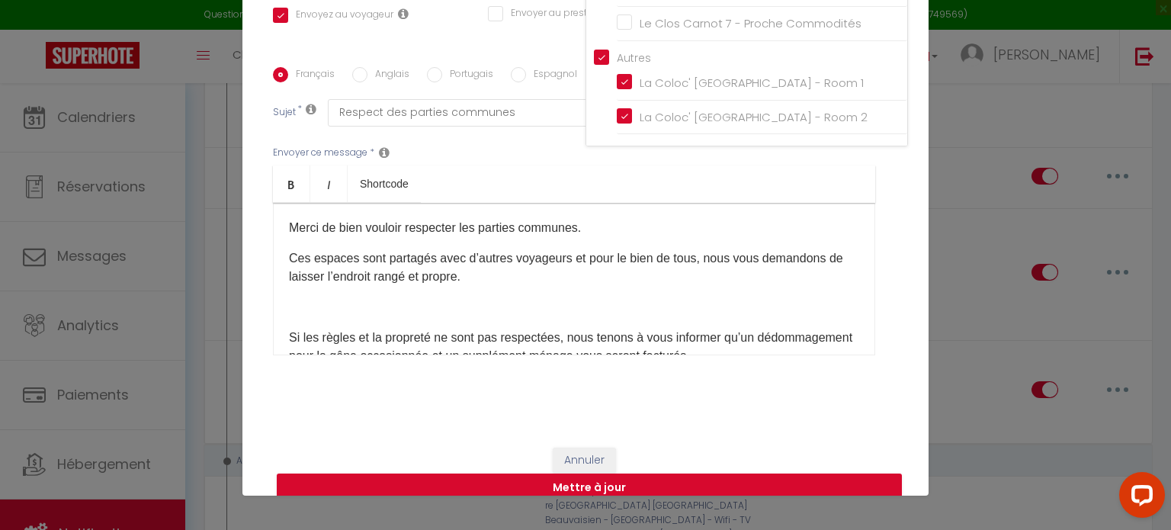
scroll to position [342, 0]
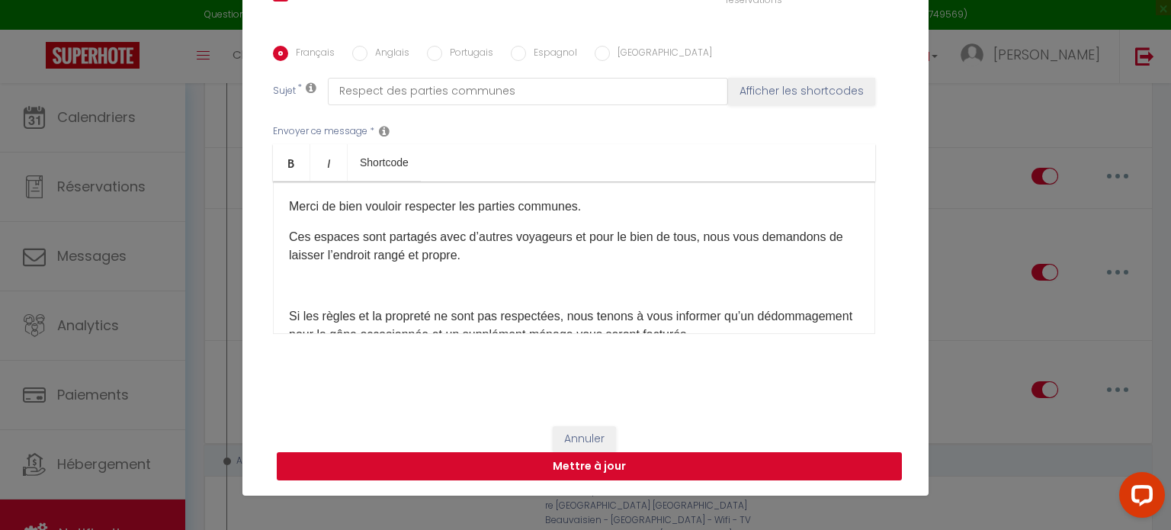
click at [836, 470] on button "Mettre à jour" at bounding box center [589, 466] width 625 height 29
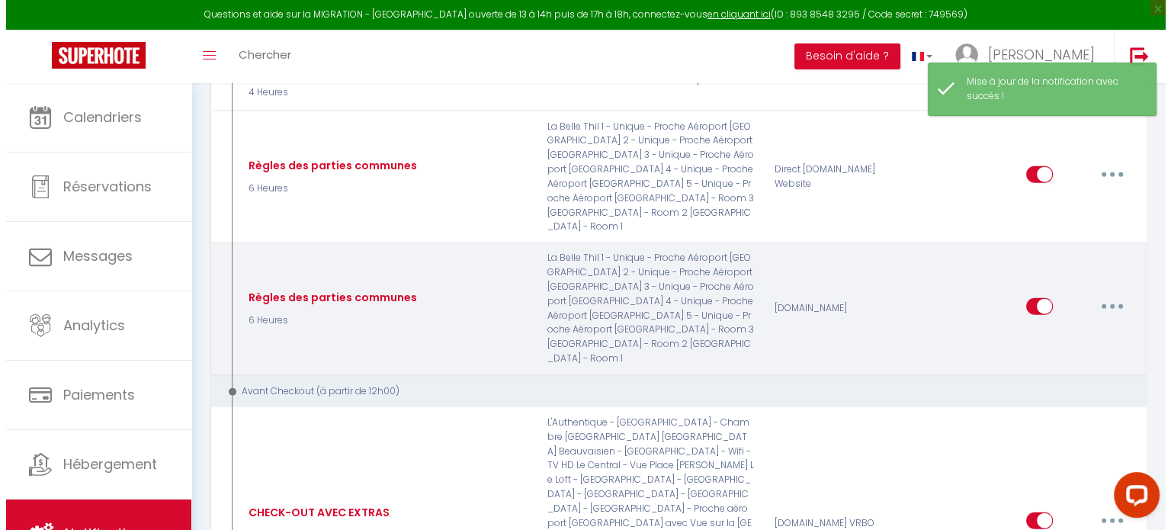
scroll to position [3523, 0]
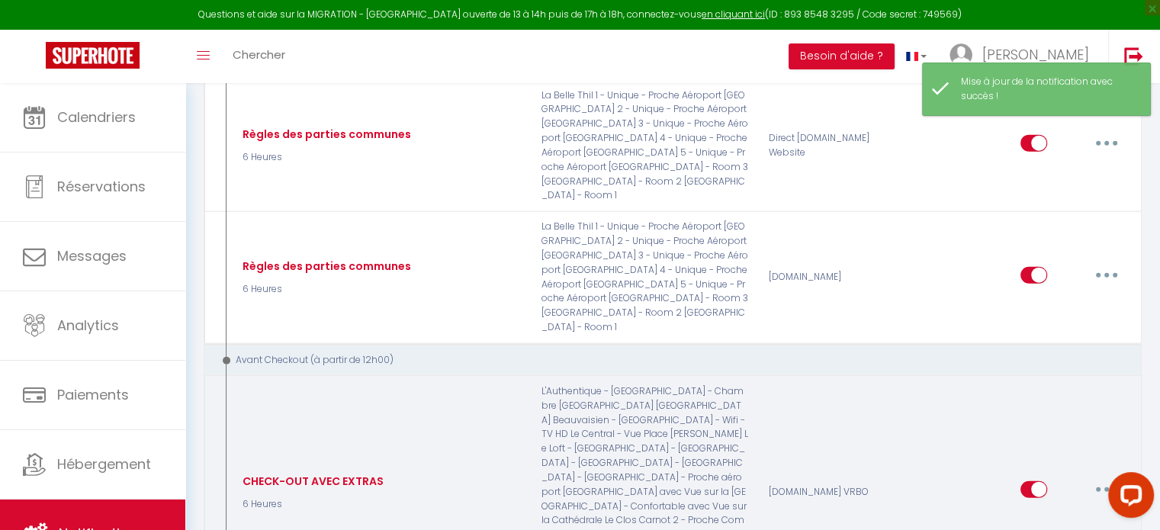
click at [1104, 477] on button "button" at bounding box center [1106, 489] width 43 height 24
click at [1043, 512] on link "Editer" at bounding box center [1066, 525] width 113 height 26
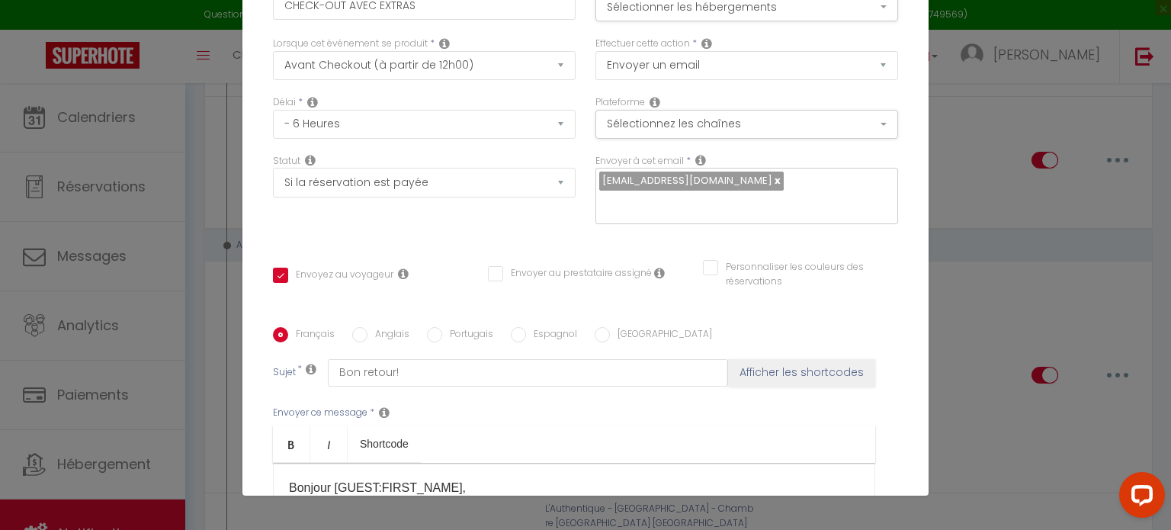
scroll to position [0, 0]
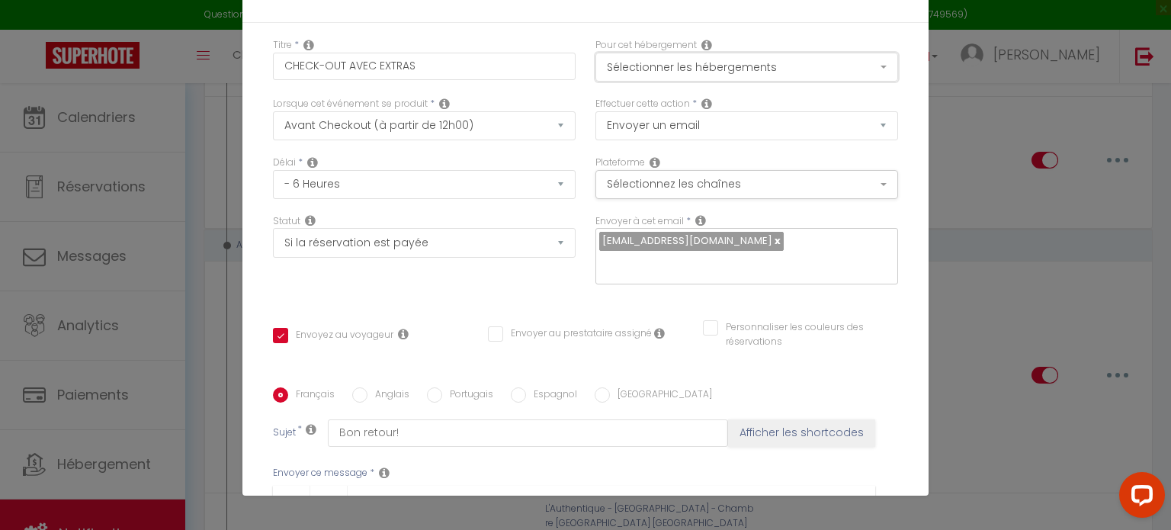
click at [836, 73] on button "Sélectionner les hébergements" at bounding box center [747, 67] width 303 height 29
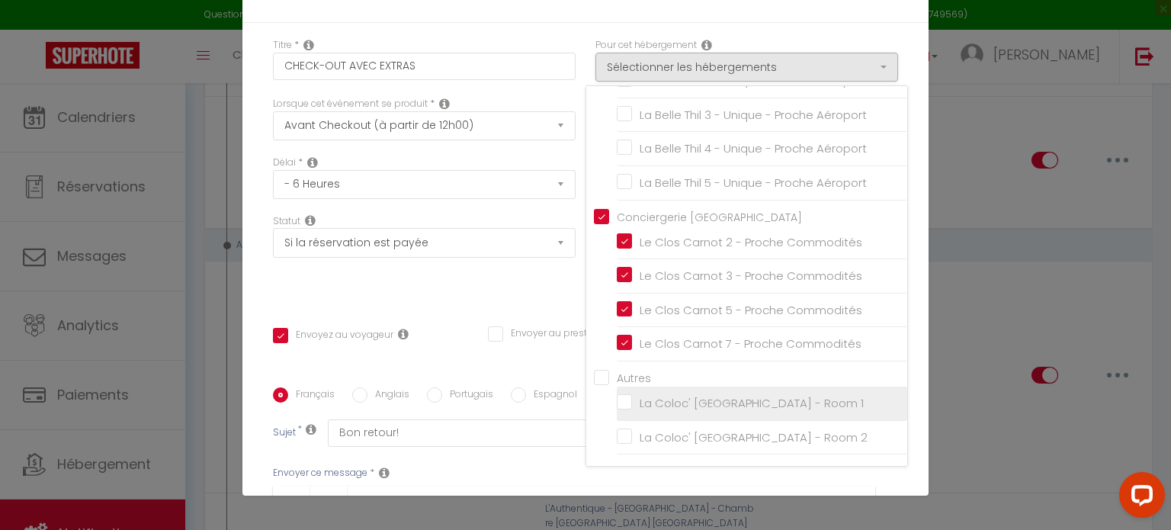
click at [617, 405] on input "La Coloc' [GEOGRAPHIC_DATA] - Room 1" at bounding box center [762, 403] width 291 height 15
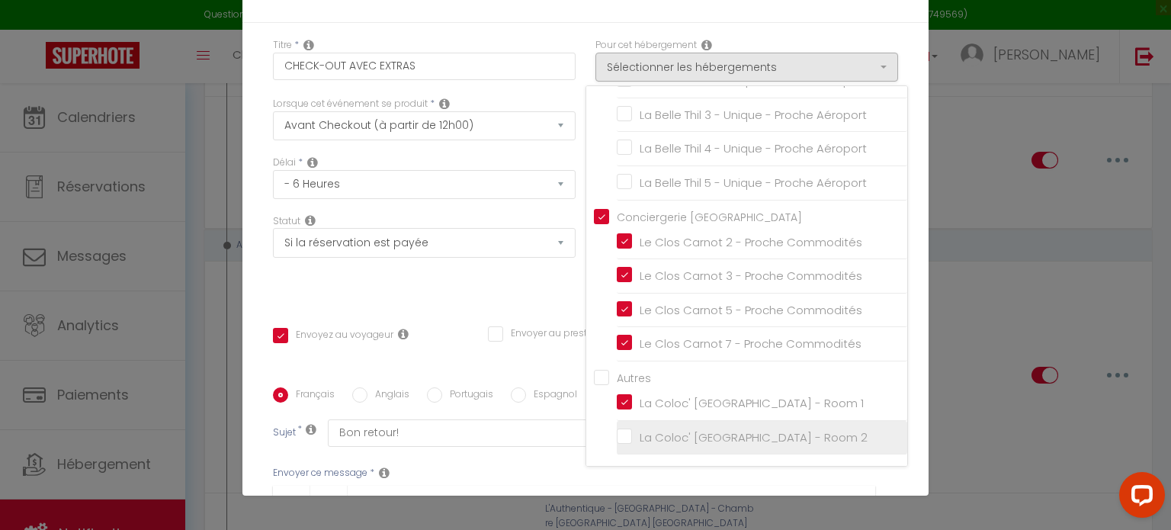
click at [617, 434] on input "La Coloc' [GEOGRAPHIC_DATA] - Room 2" at bounding box center [762, 436] width 291 height 15
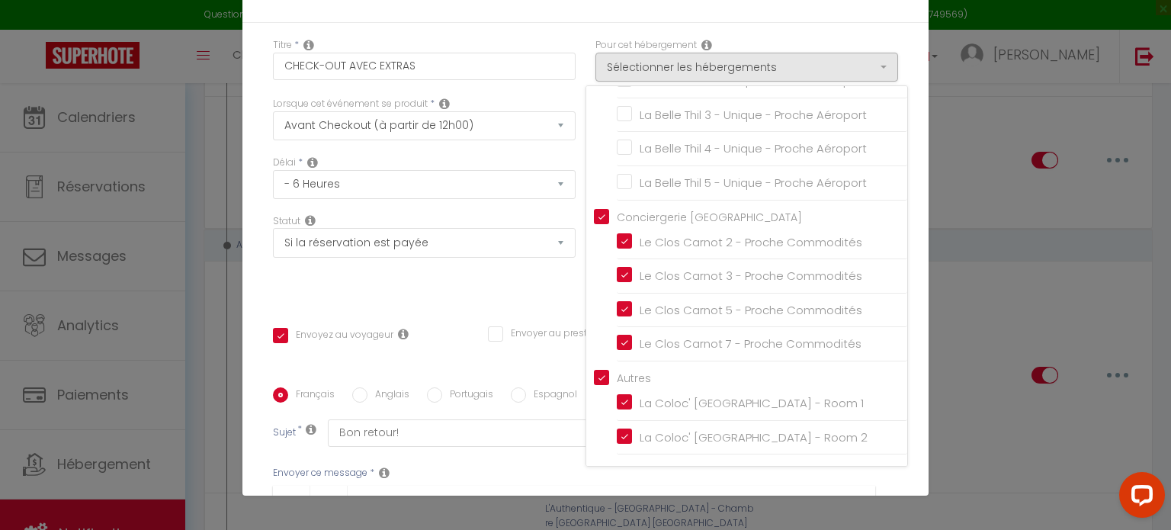
click at [907, 453] on div "Titre * CHECK-OUT AVEC EXTRAS Pour cet hébergement Sélectionner les hébergement…" at bounding box center [585, 388] width 686 height 730
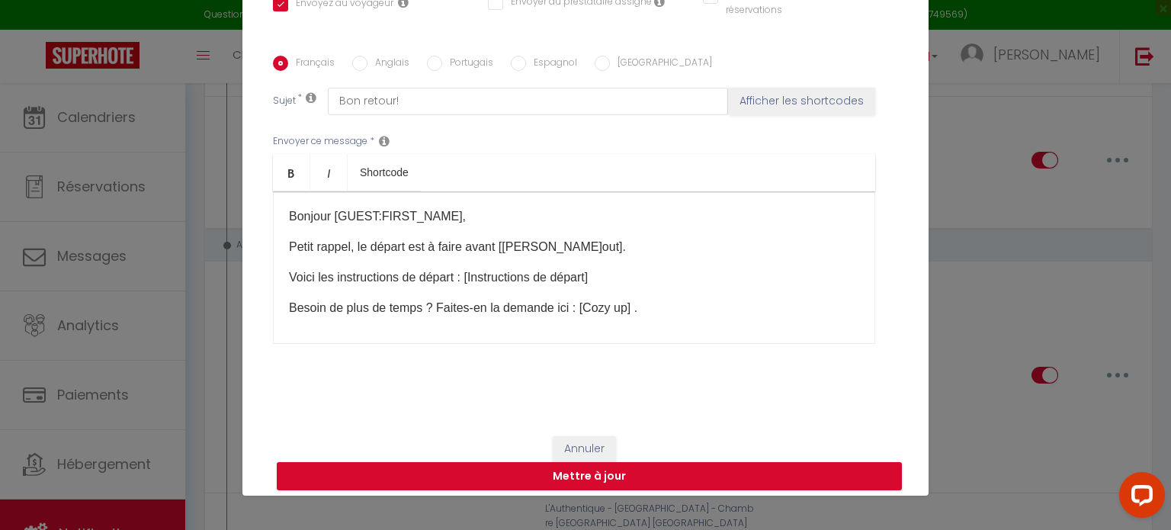
scroll to position [342, 0]
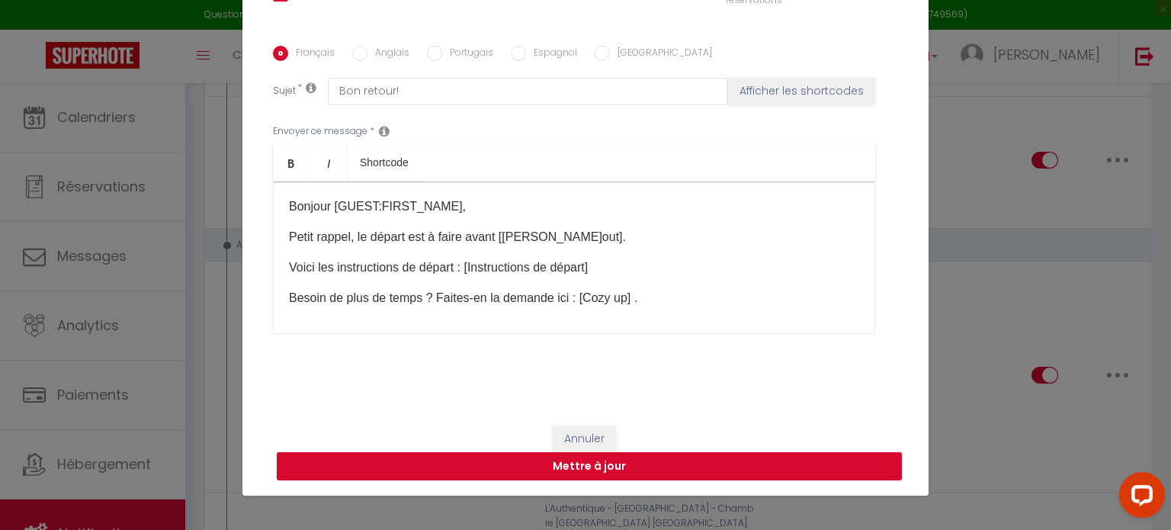
click at [843, 471] on button "Mettre à jour" at bounding box center [589, 466] width 625 height 29
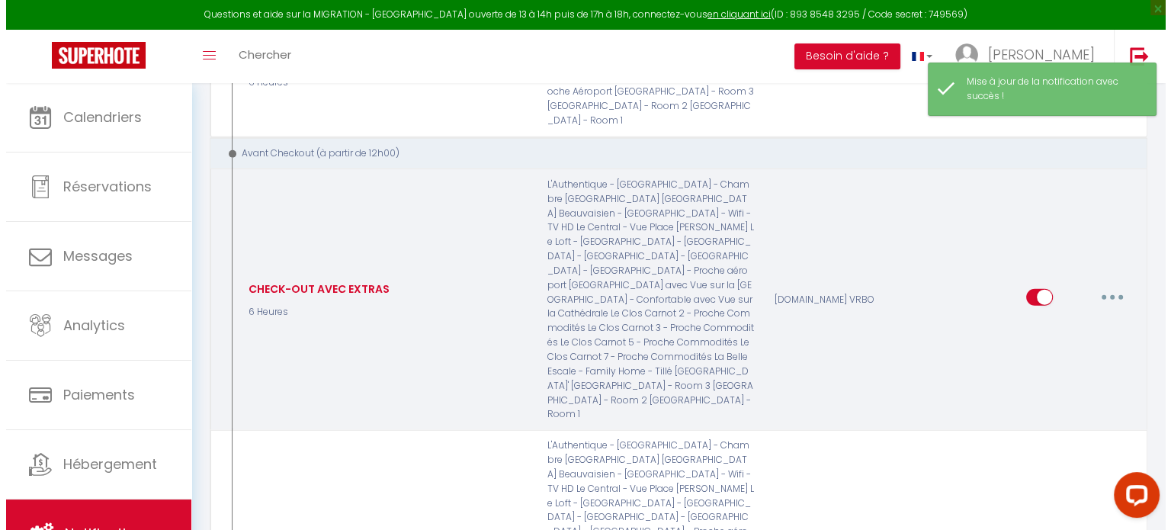
scroll to position [3745, 0]
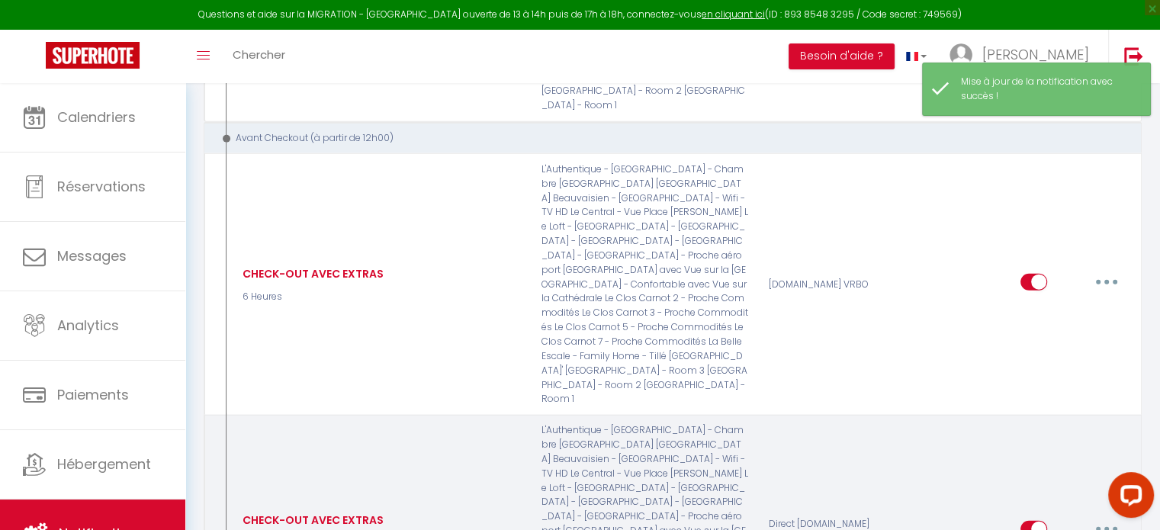
click at [1105, 517] on button "button" at bounding box center [1106, 529] width 43 height 24
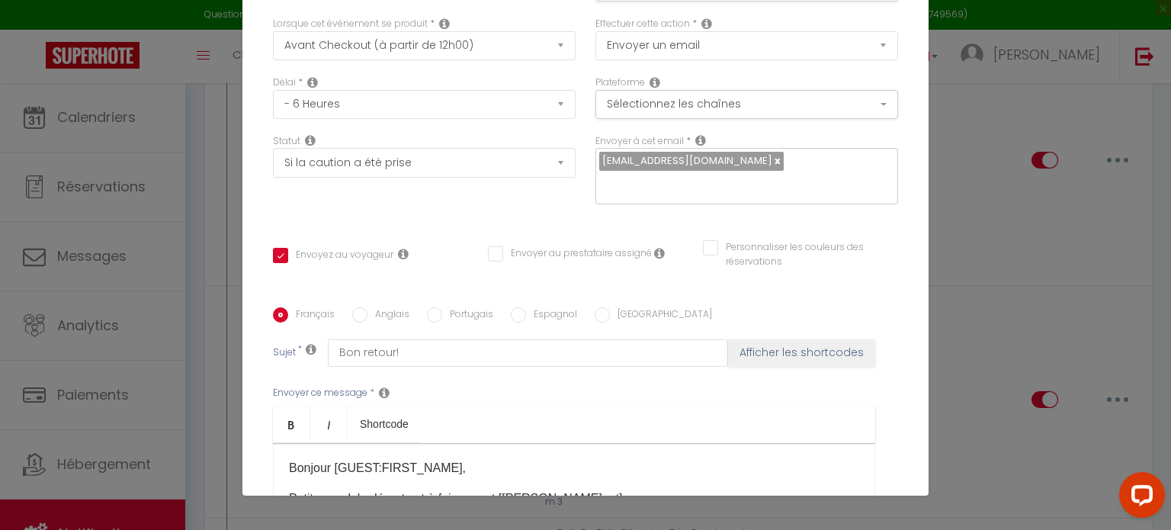
scroll to position [0, 0]
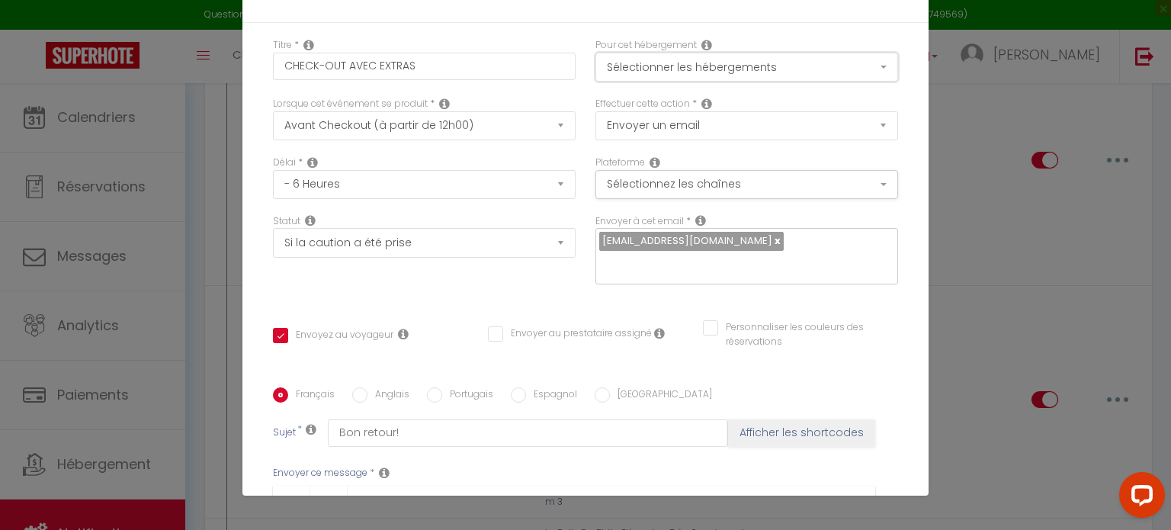
click at [845, 57] on button "Sélectionner les hébergements" at bounding box center [747, 67] width 303 height 29
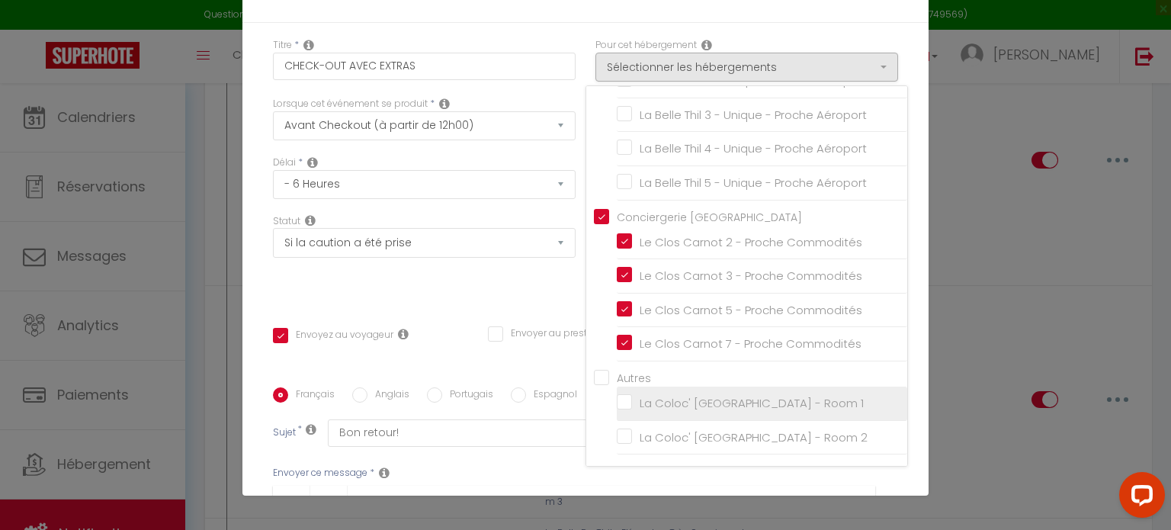
click at [617, 404] on input "La Coloc' [GEOGRAPHIC_DATA] - Room 1" at bounding box center [762, 403] width 291 height 15
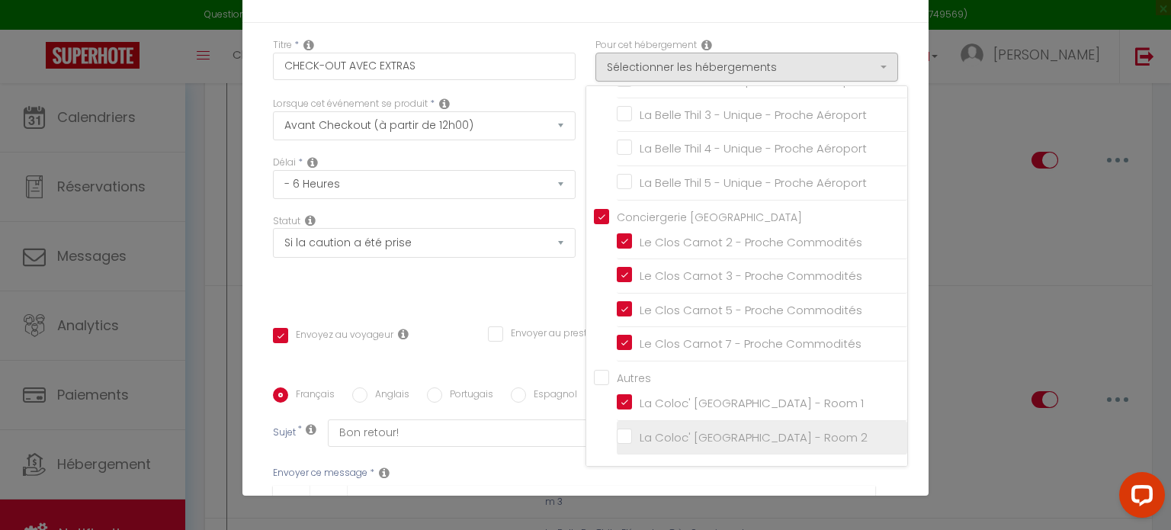
click at [617, 432] on input "La Coloc' [GEOGRAPHIC_DATA] - Room 2" at bounding box center [762, 436] width 291 height 15
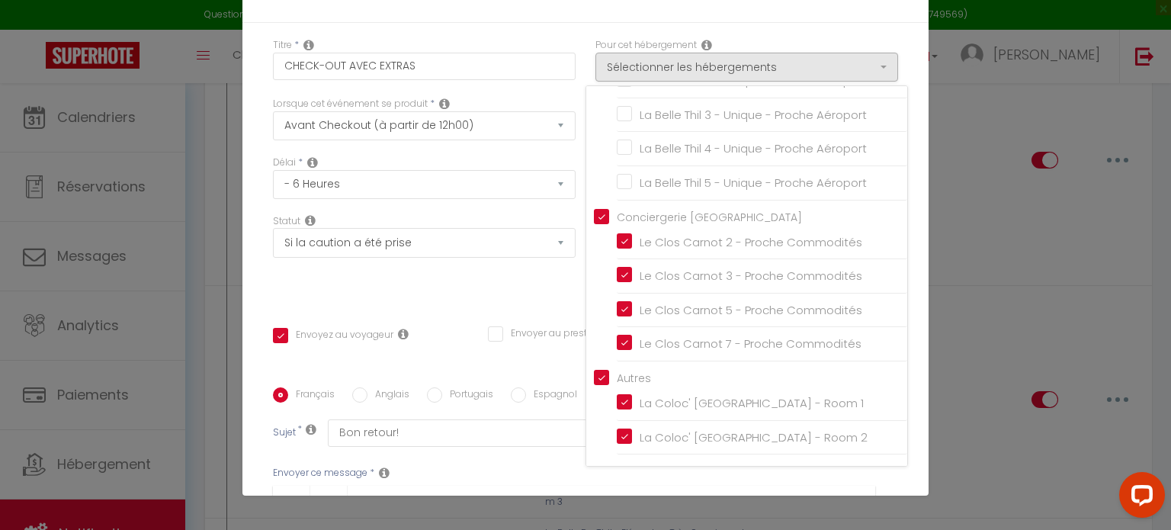
click at [903, 444] on div "Titre * CHECK-OUT AVEC EXTRAS Pour cet hébergement Sélectionner les hébergement…" at bounding box center [585, 388] width 686 height 730
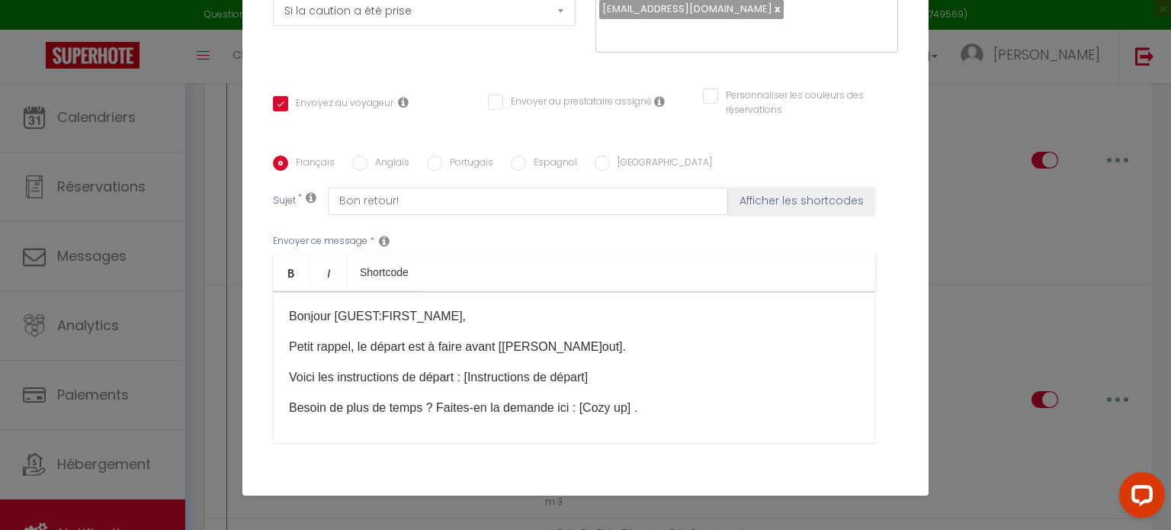
scroll to position [342, 0]
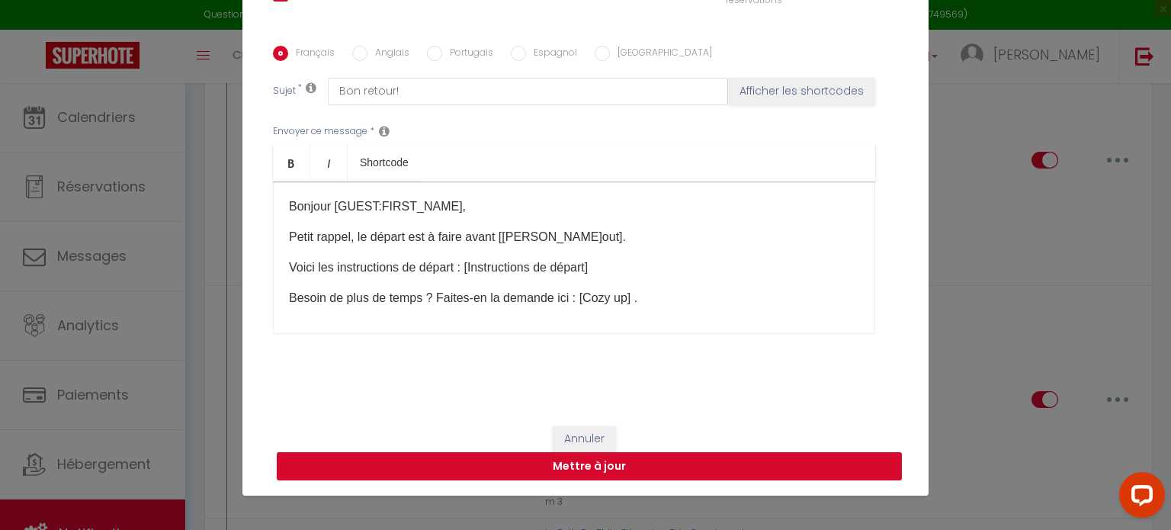
click at [847, 460] on button "Mettre à jour" at bounding box center [589, 466] width 625 height 29
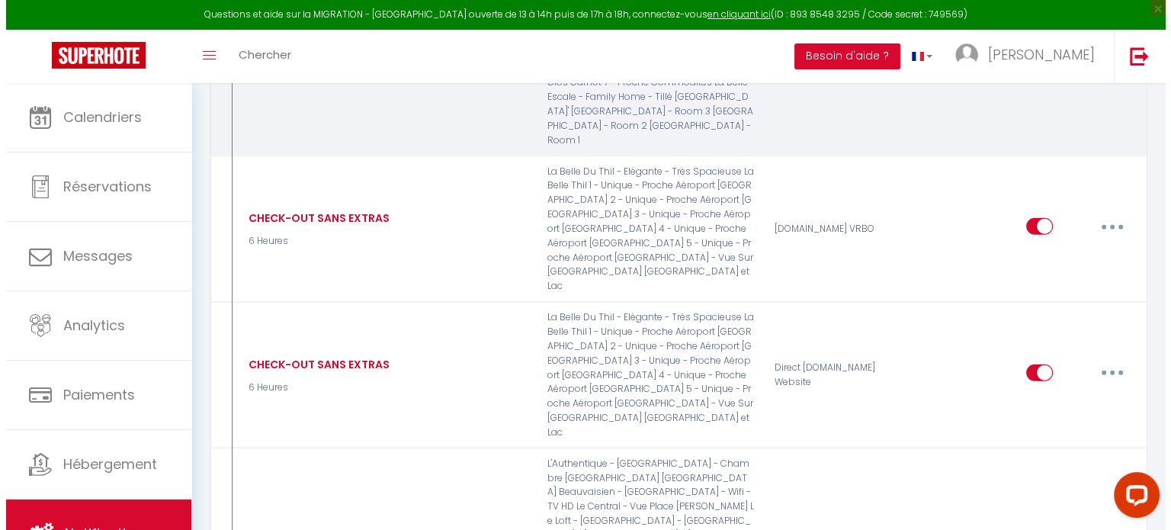
scroll to position [4270, 0]
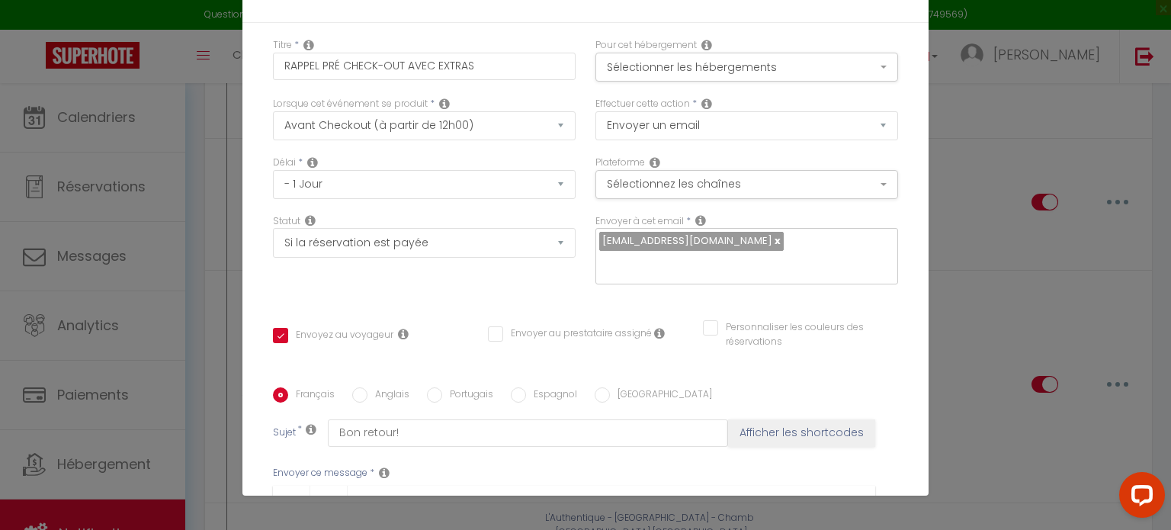
scroll to position [0, 0]
click at [814, 74] on button "Sélectionner les hébergements" at bounding box center [747, 67] width 303 height 29
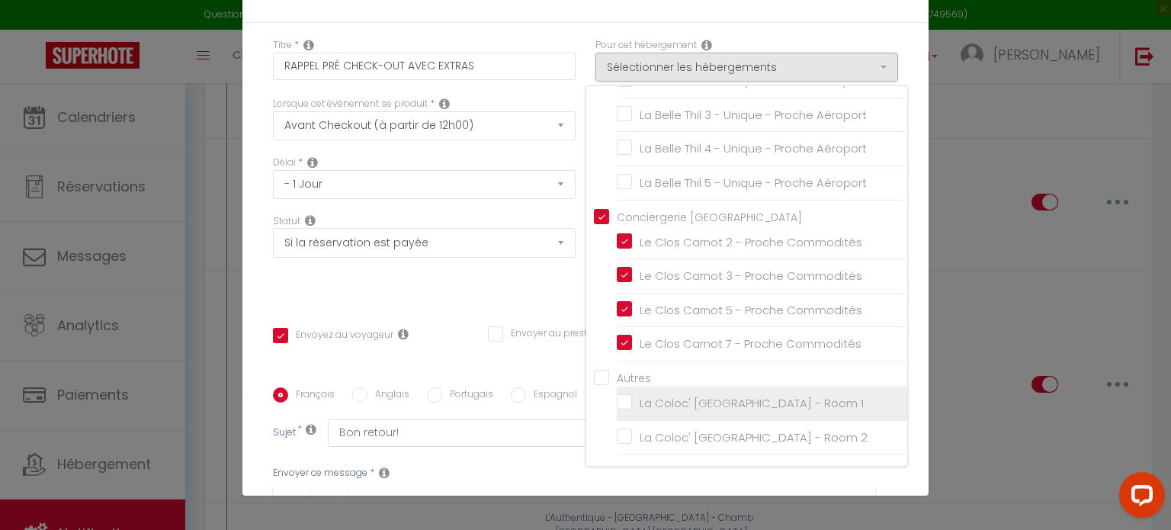
click at [617, 403] on input "La Coloc' [GEOGRAPHIC_DATA] - Room 1" at bounding box center [762, 403] width 291 height 15
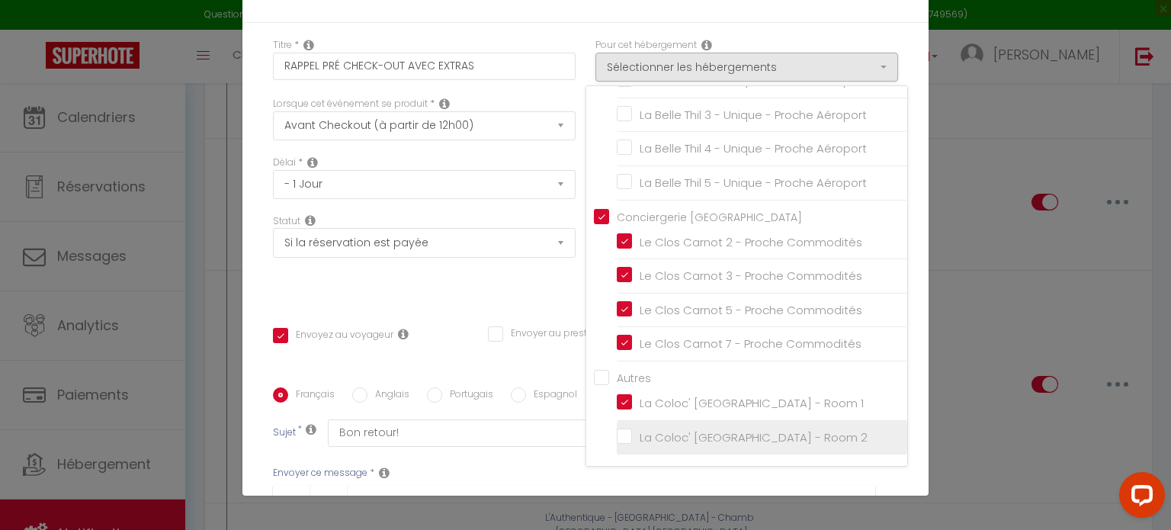
click at [617, 434] on input "La Coloc' [GEOGRAPHIC_DATA] - Room 2" at bounding box center [762, 436] width 291 height 15
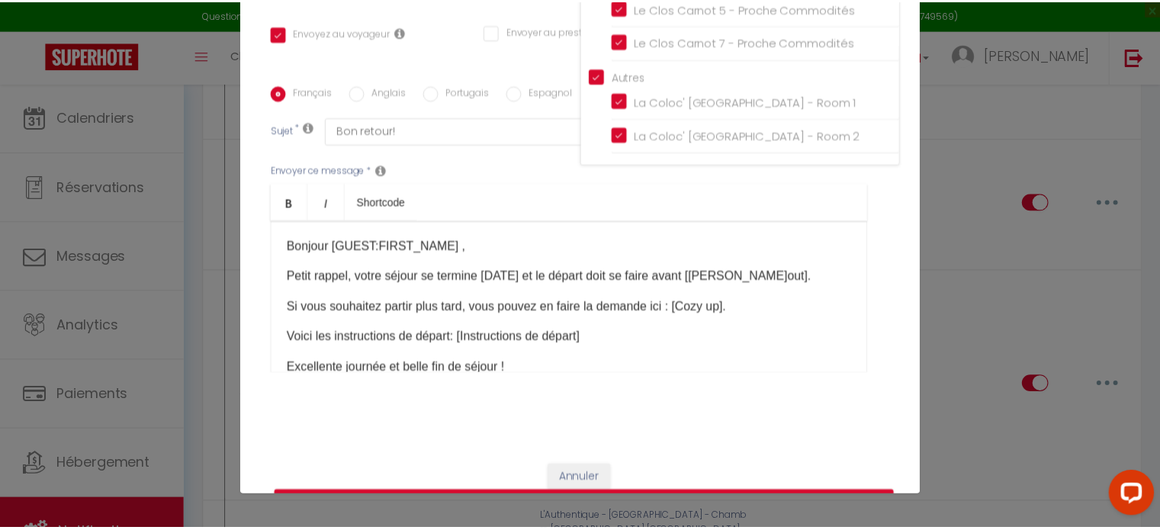
scroll to position [342, 0]
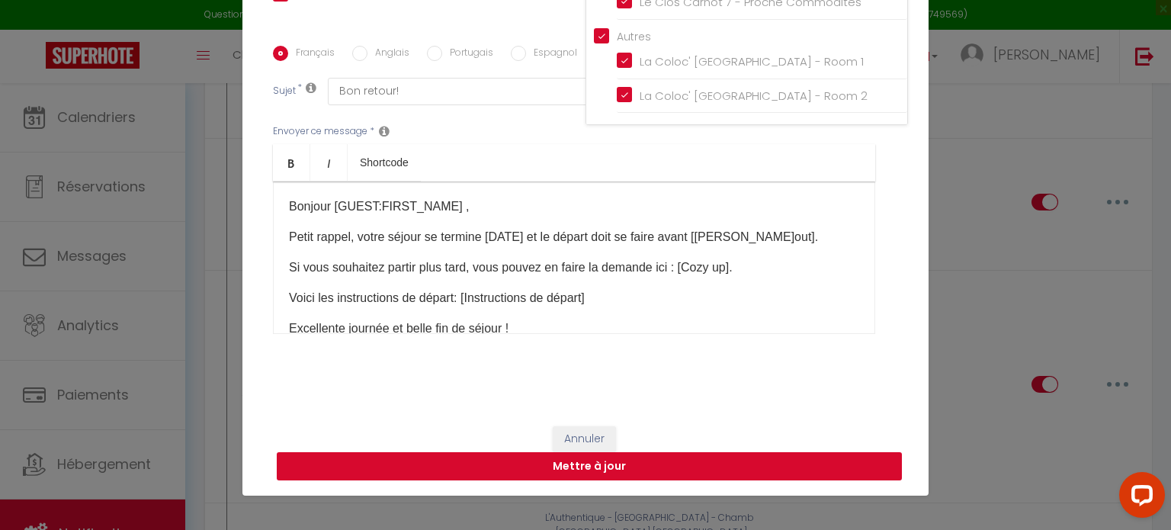
click at [833, 476] on button "Mettre à jour" at bounding box center [589, 466] width 625 height 29
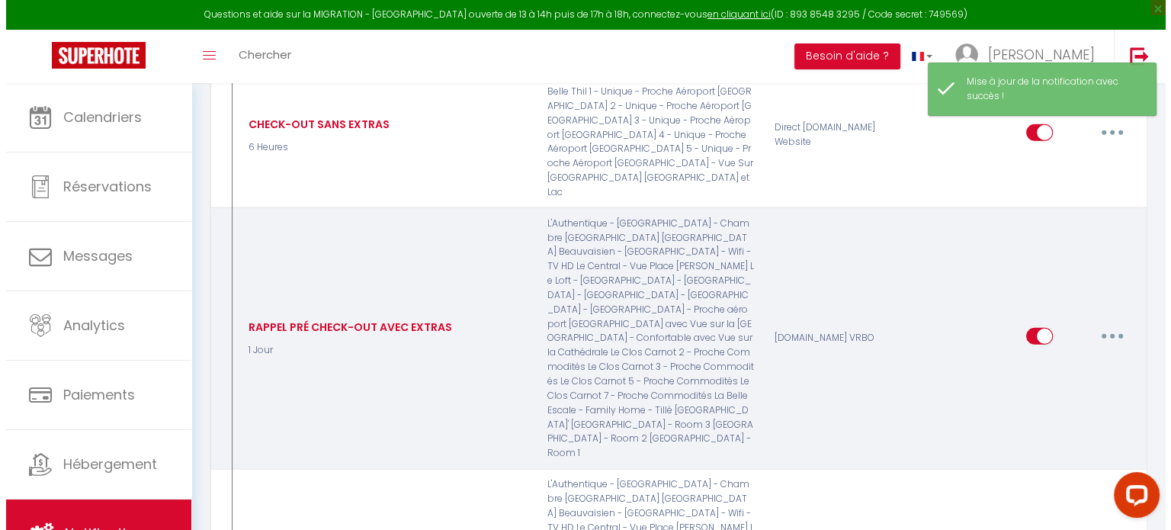
scroll to position [4506, 0]
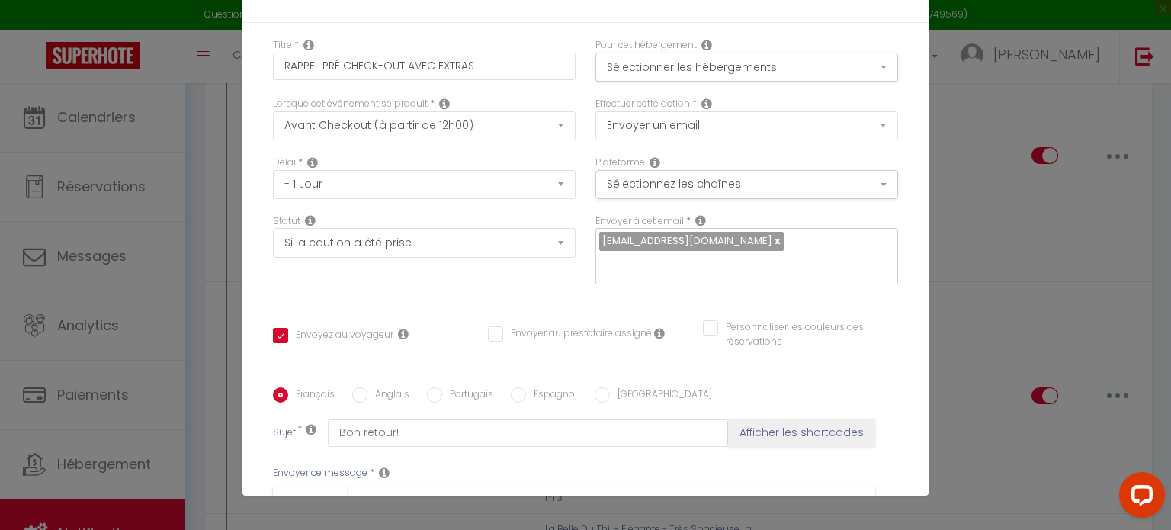
scroll to position [0, 0]
click at [831, 65] on button "Sélectionner les hébergements" at bounding box center [747, 67] width 303 height 29
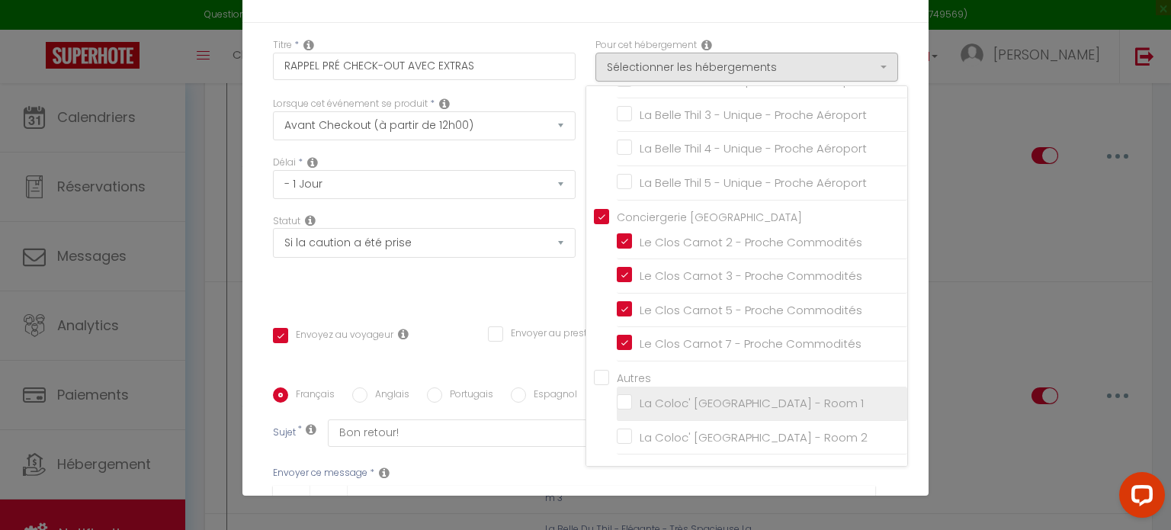
click at [617, 407] on input "La Coloc' [GEOGRAPHIC_DATA] - Room 1" at bounding box center [762, 403] width 291 height 15
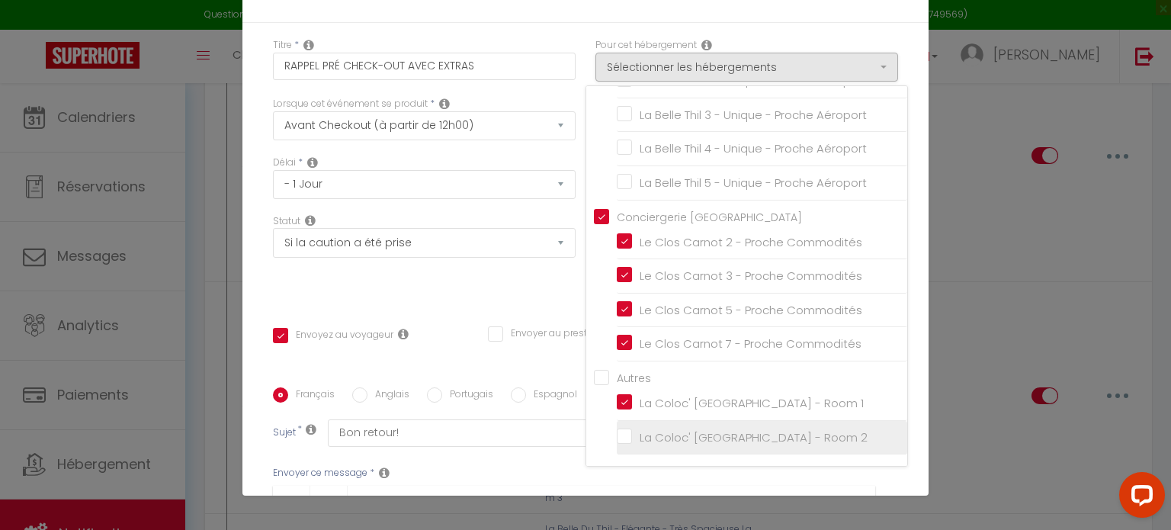
click at [617, 432] on input "La Coloc' [GEOGRAPHIC_DATA] - Room 2" at bounding box center [762, 436] width 291 height 15
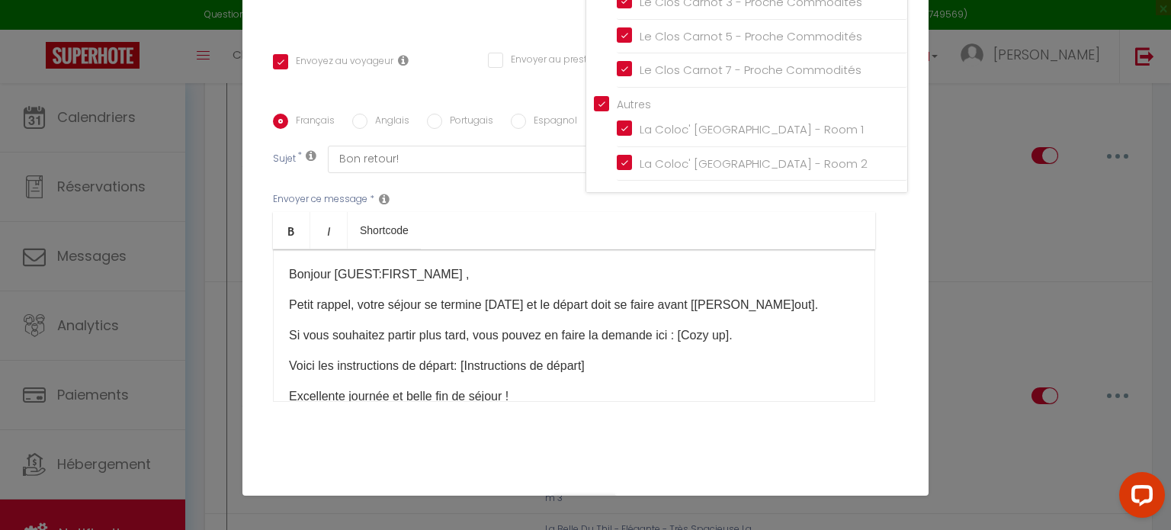
scroll to position [342, 0]
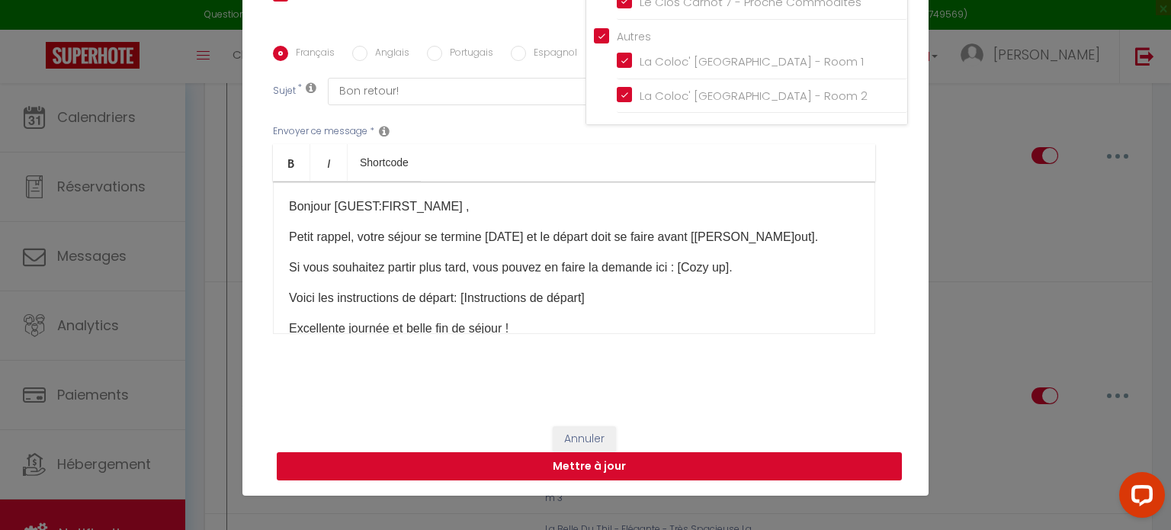
click at [839, 466] on button "Mettre à jour" at bounding box center [589, 466] width 625 height 29
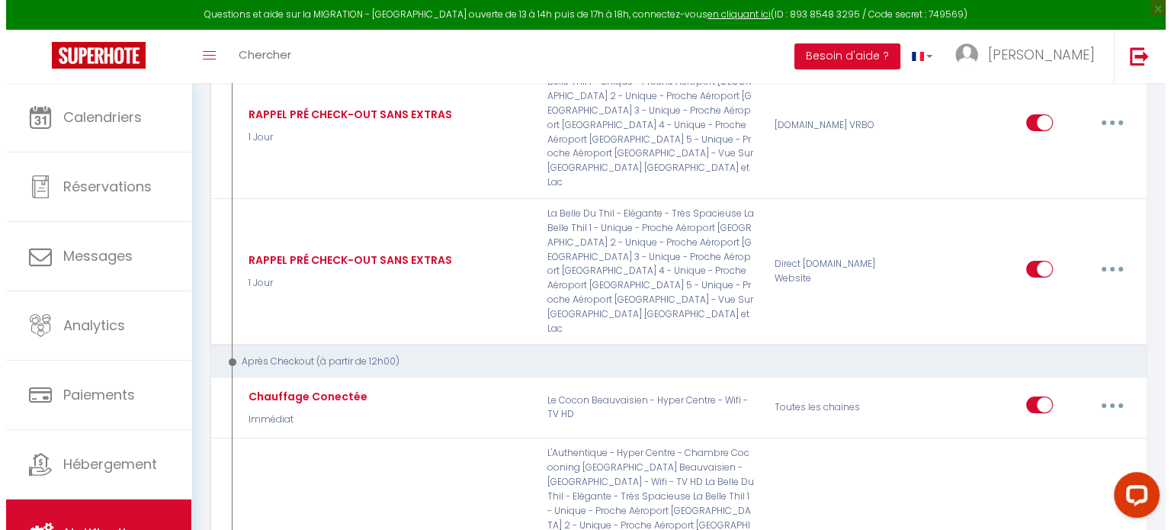
scroll to position [5196, 0]
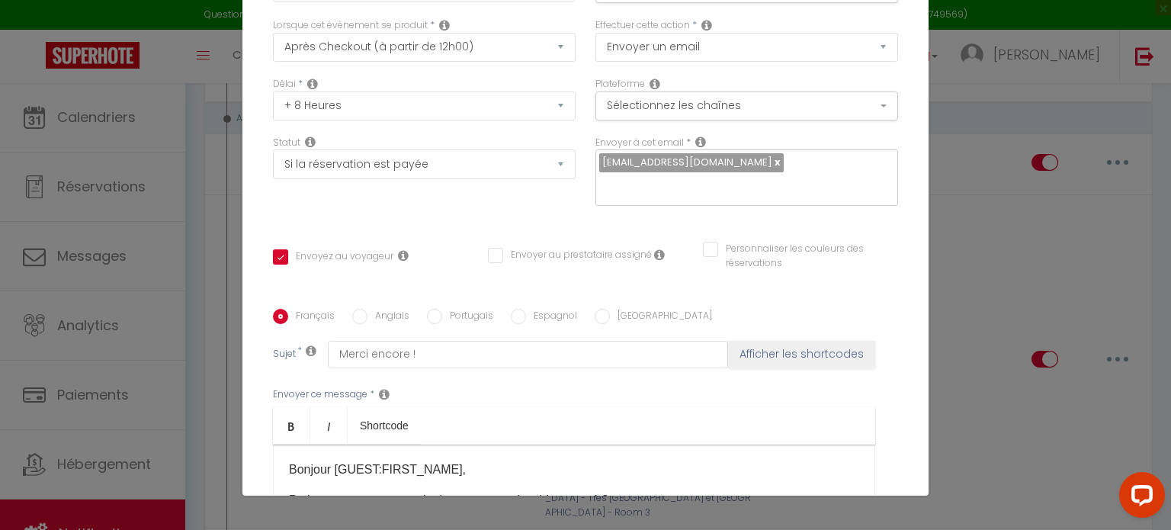
scroll to position [0, 0]
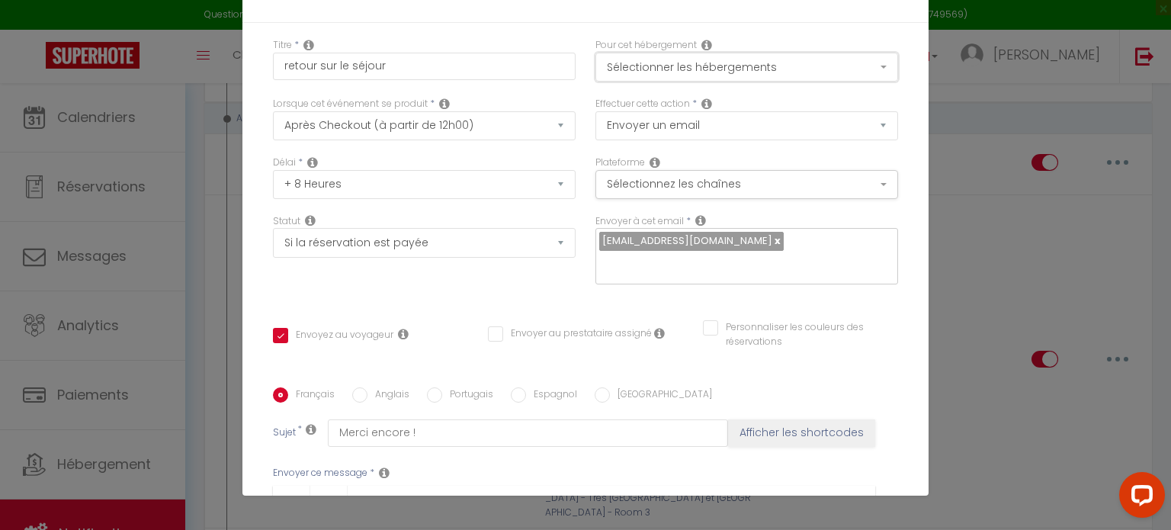
click at [832, 75] on button "Sélectionner les hébergements" at bounding box center [747, 67] width 303 height 29
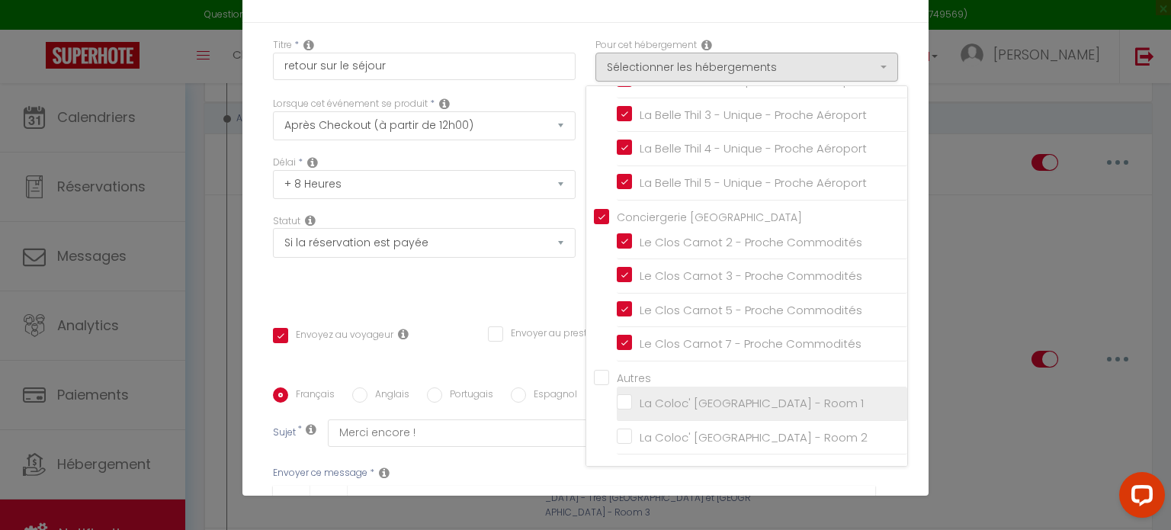
click at [617, 404] on input "La Coloc' [GEOGRAPHIC_DATA] - Room 1" at bounding box center [762, 403] width 291 height 15
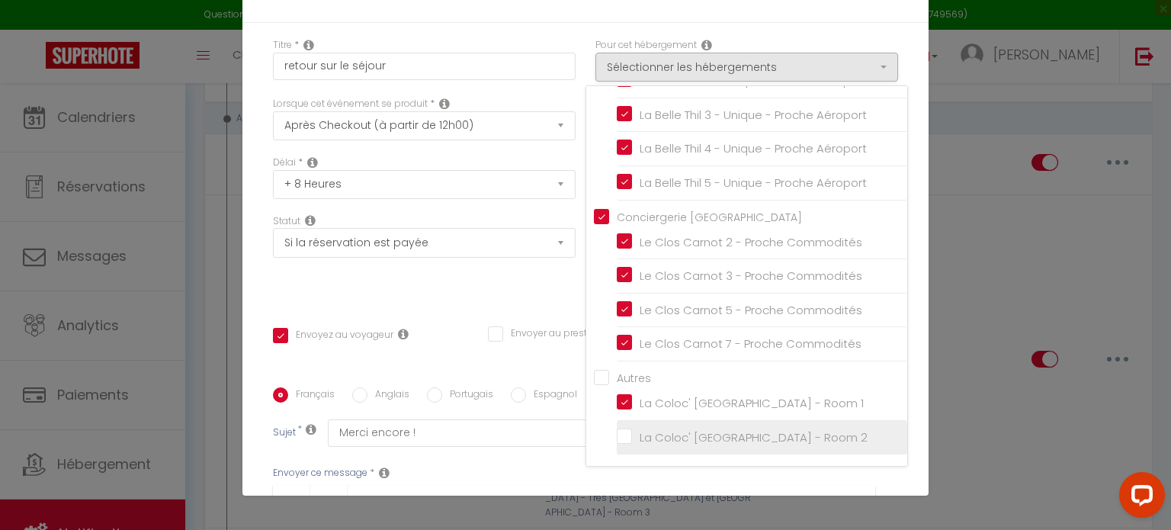
click at [617, 435] on input "La Coloc' [GEOGRAPHIC_DATA] - Room 2" at bounding box center [762, 436] width 291 height 15
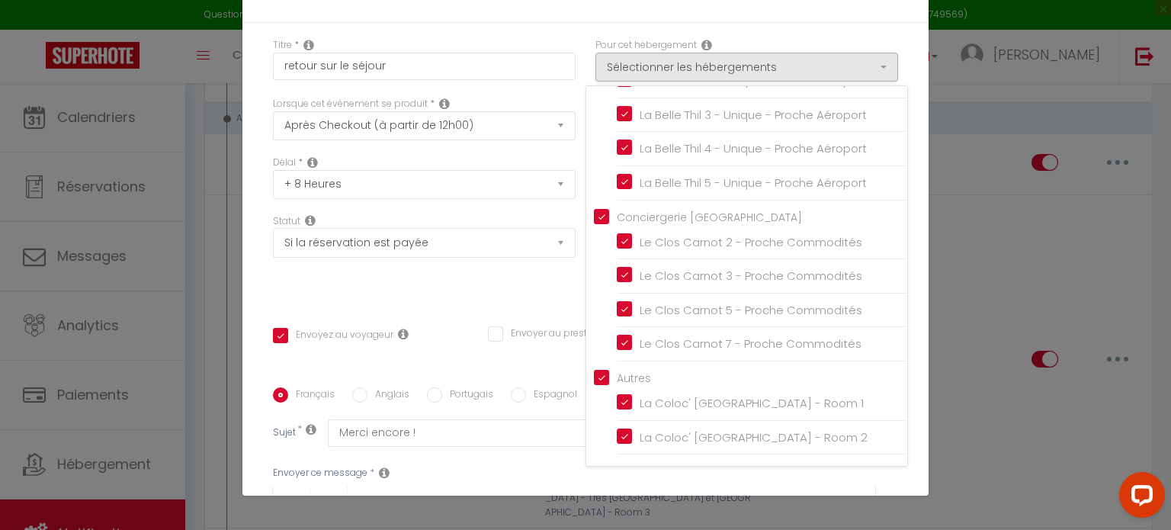
click at [897, 442] on div "Titre * retour sur le séjour Pour cet hébergement Sélectionner les hébergements…" at bounding box center [585, 388] width 686 height 730
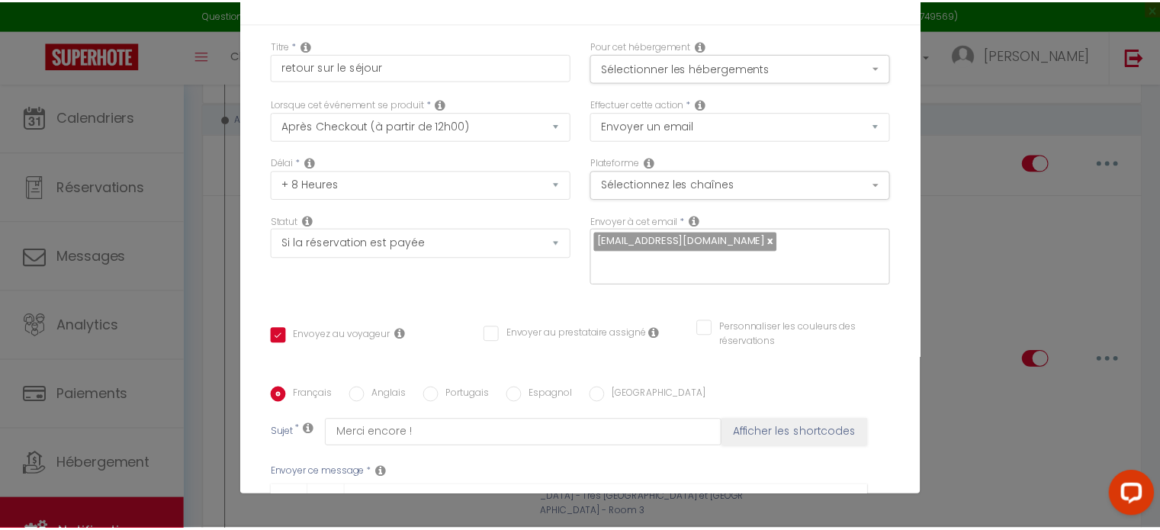
scroll to position [342, 0]
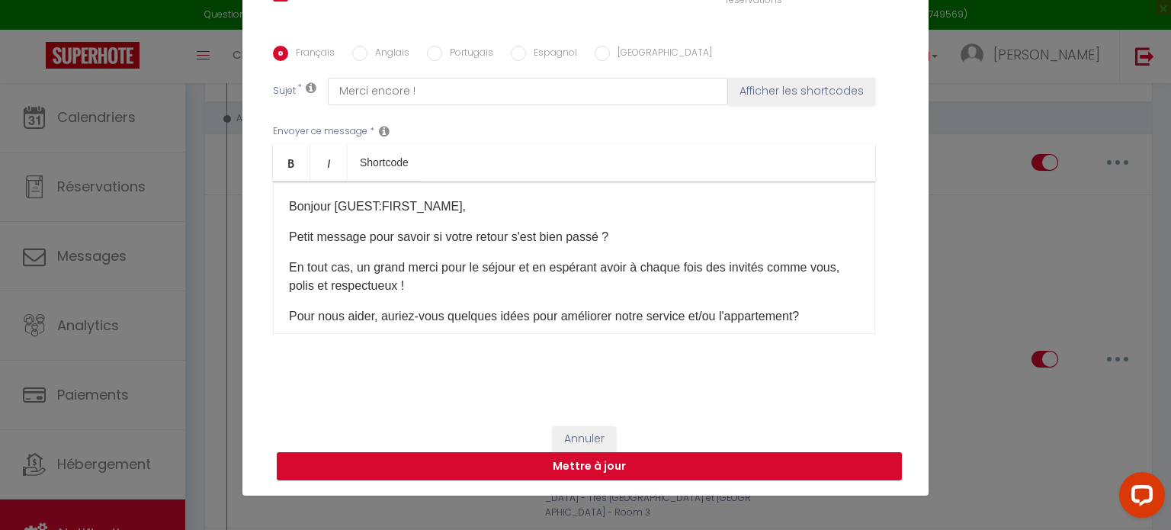
click at [850, 464] on button "Mettre à jour" at bounding box center [589, 466] width 625 height 29
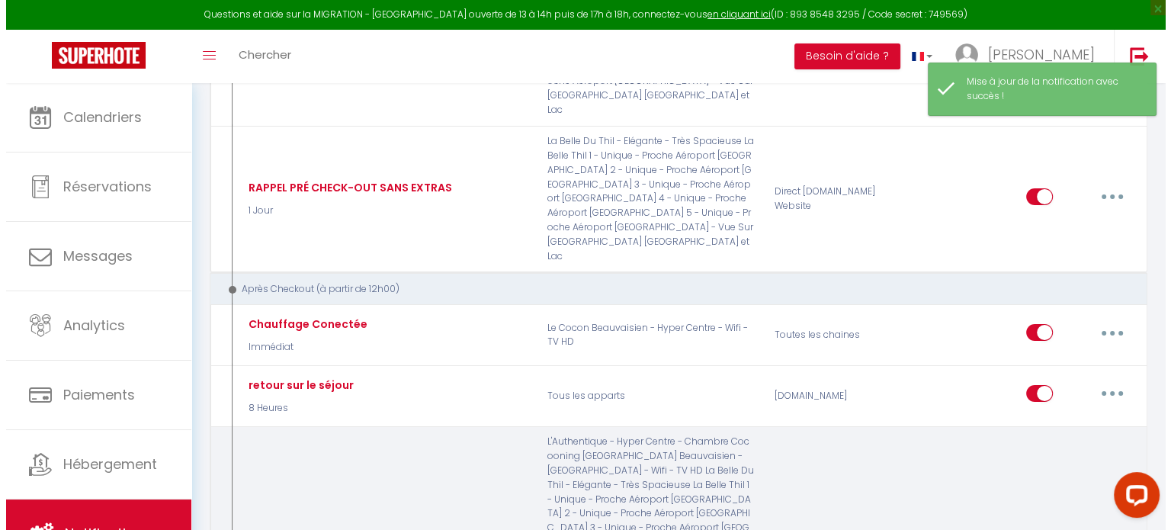
scroll to position [5282, 0]
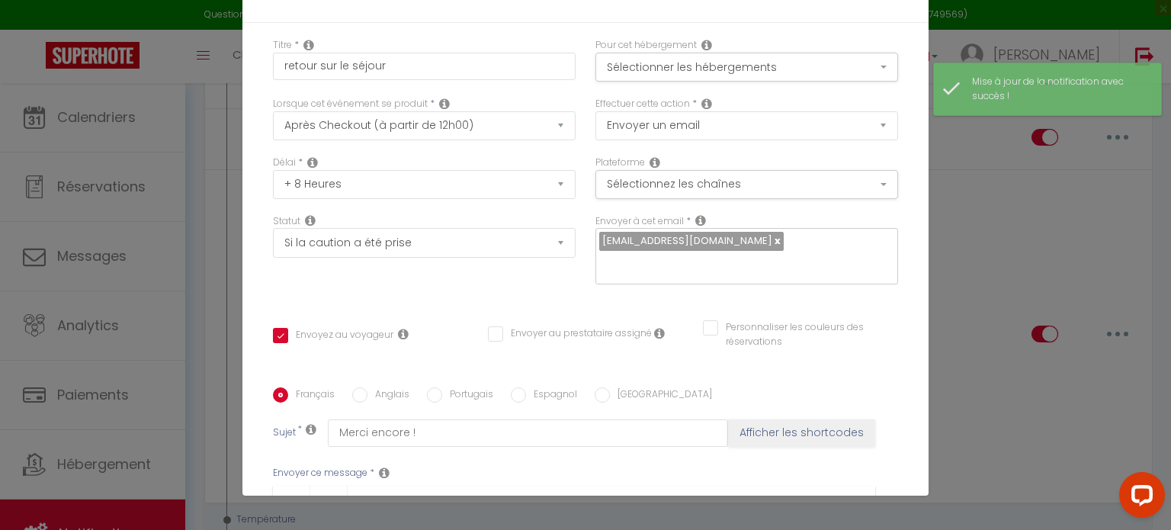
scroll to position [0, 0]
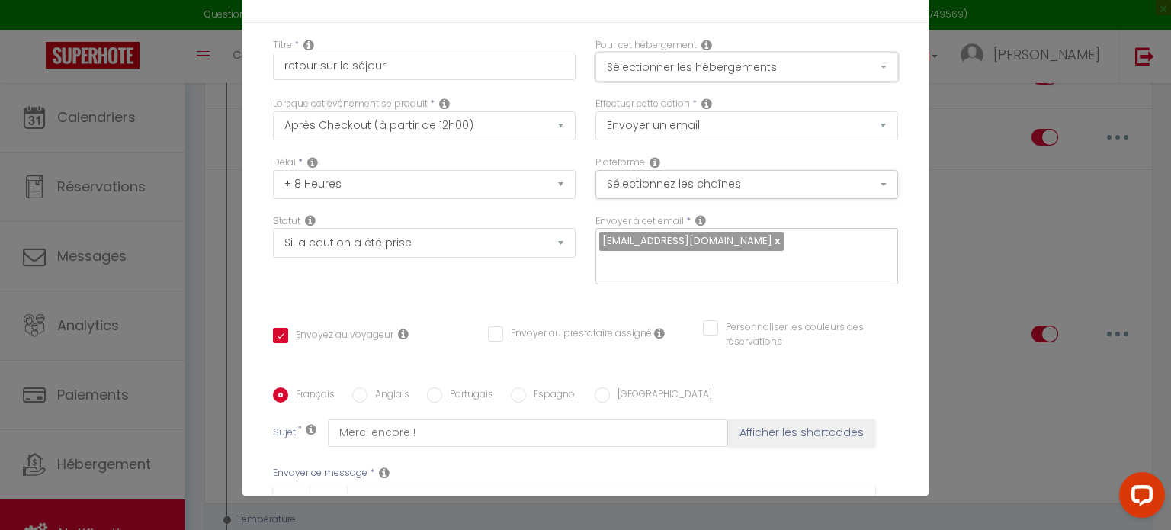
click at [808, 63] on button "Sélectionner les hébergements" at bounding box center [747, 67] width 303 height 29
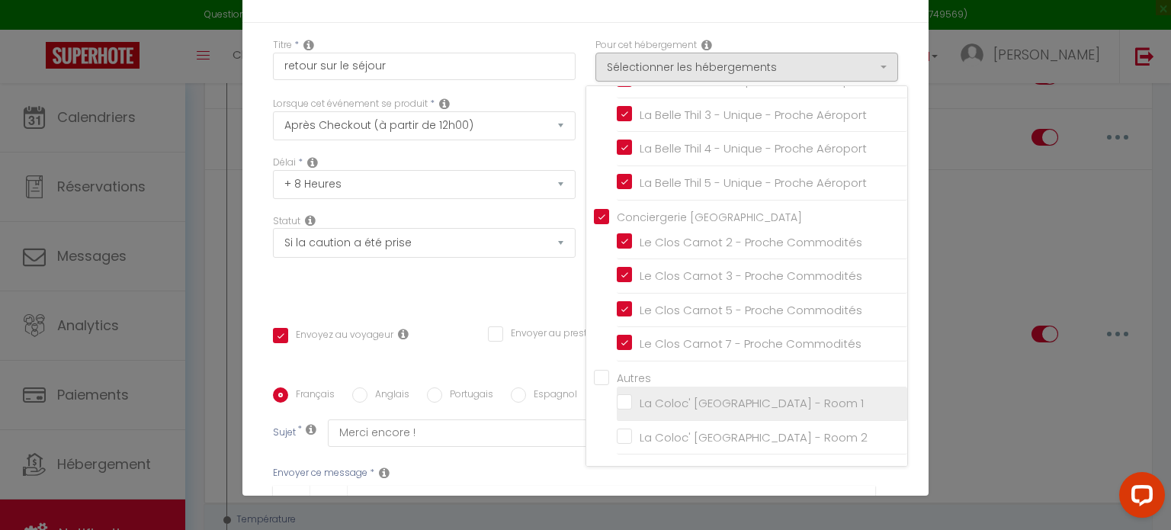
click at [617, 400] on input "La Coloc' [GEOGRAPHIC_DATA] - Room 1" at bounding box center [762, 403] width 291 height 15
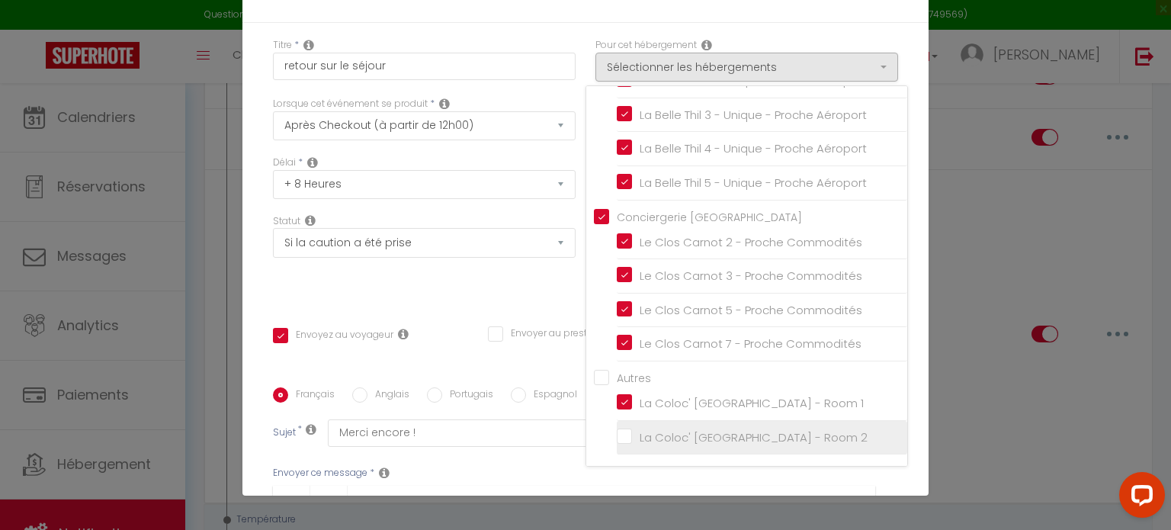
click at [617, 429] on input "La Coloc' [GEOGRAPHIC_DATA] - Room 2" at bounding box center [762, 436] width 291 height 15
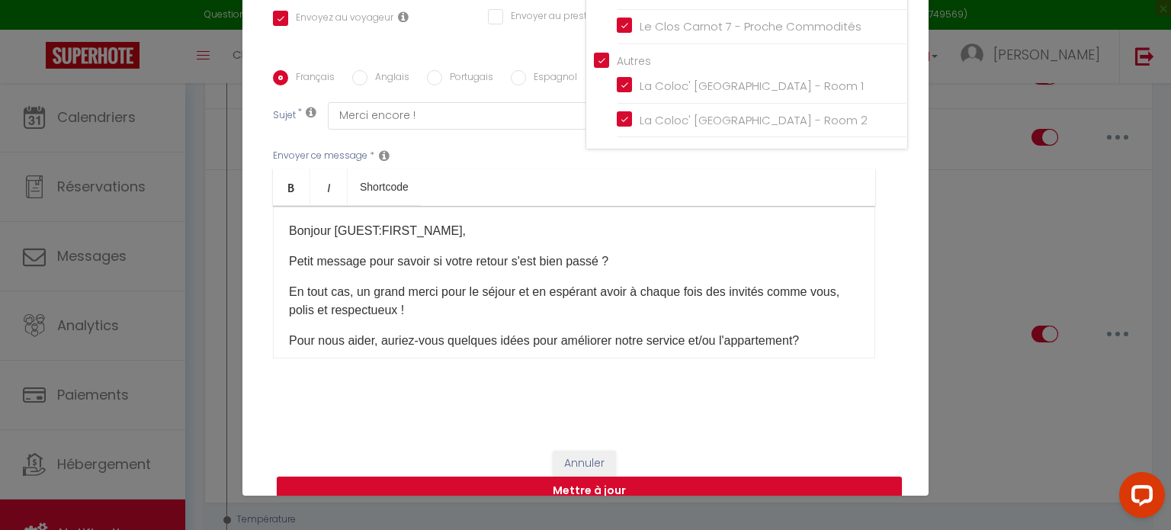
scroll to position [342, 0]
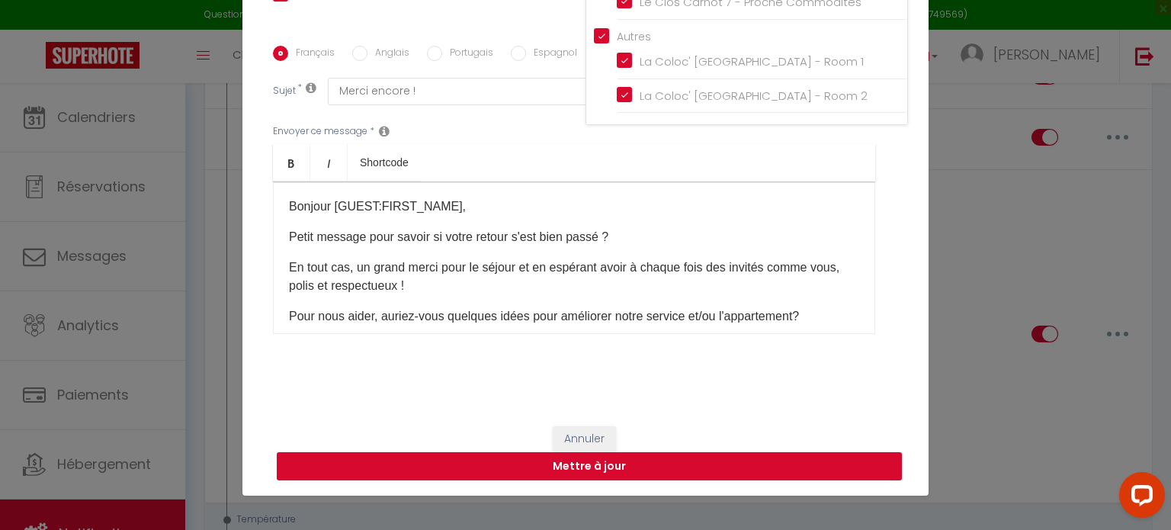
click at [848, 474] on button "Mettre à jour" at bounding box center [589, 466] width 625 height 29
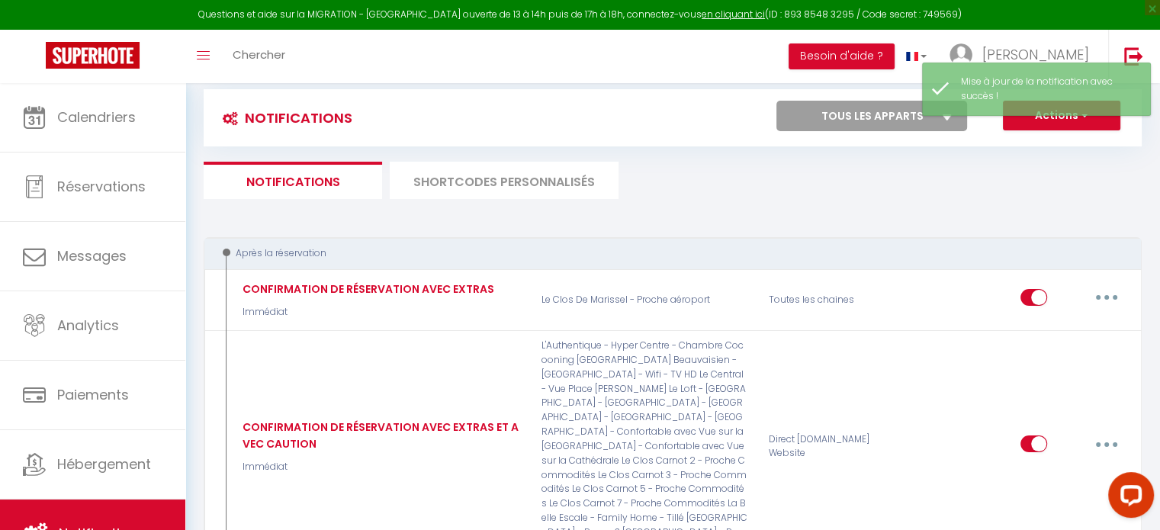
scroll to position [0, 0]
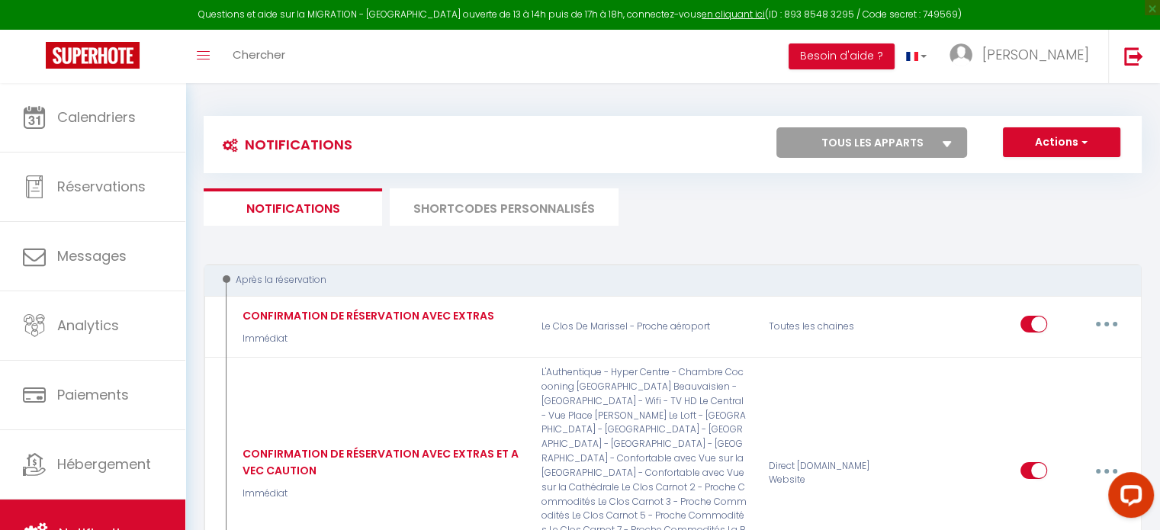
click at [558, 219] on li "SHORTCODES PERSONNALISÉS" at bounding box center [504, 206] width 229 height 37
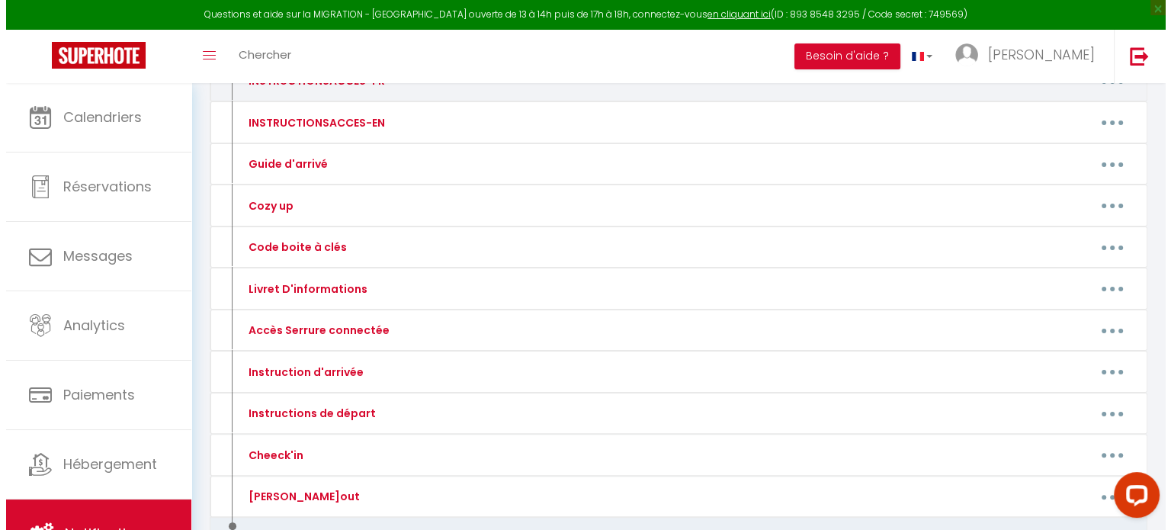
scroll to position [305, 0]
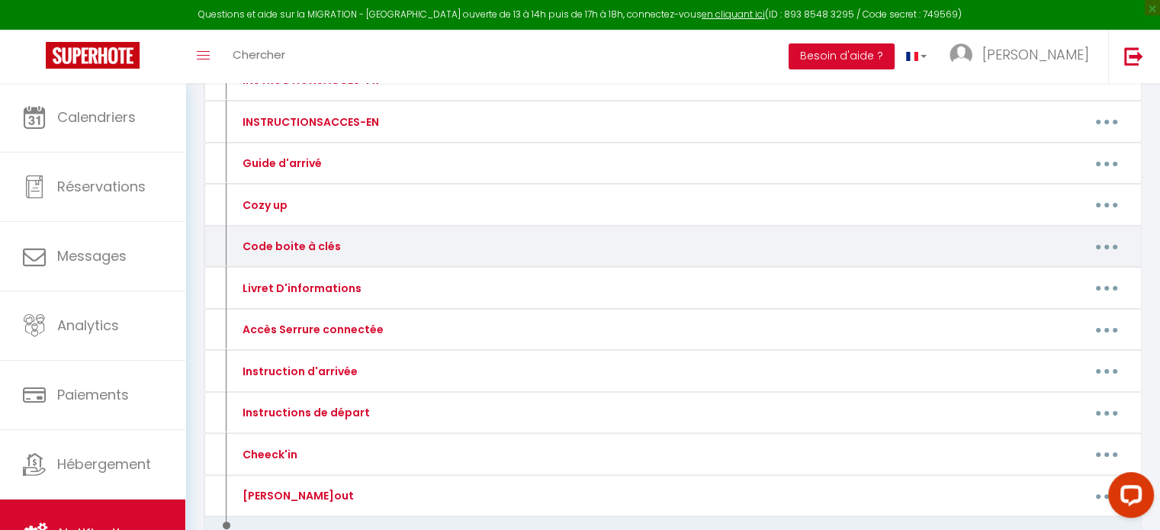
click at [1117, 241] on button "button" at bounding box center [1106, 246] width 43 height 24
click at [1068, 275] on link "Editer" at bounding box center [1066, 281] width 113 height 26
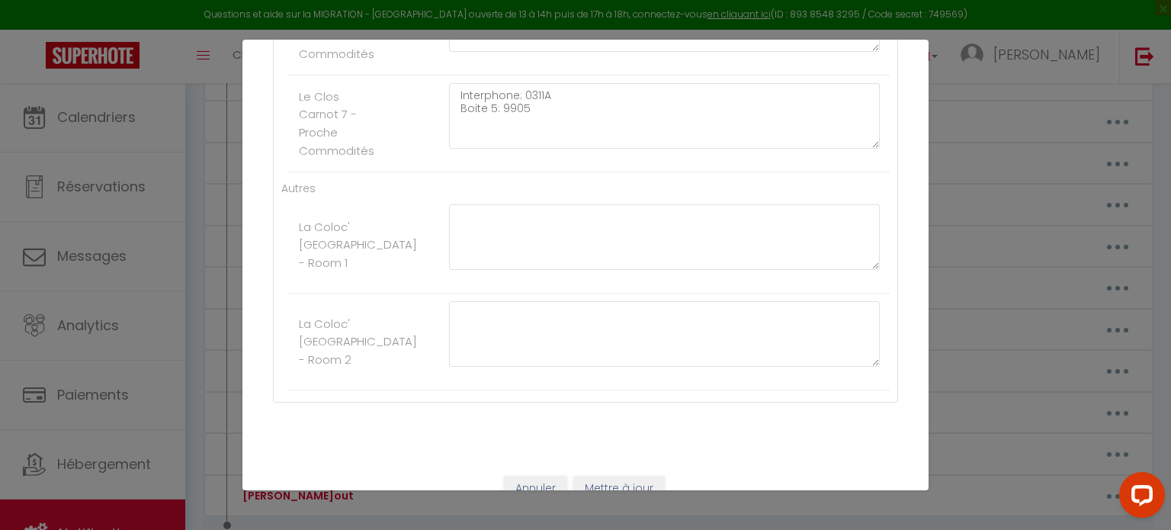
scroll to position [2498, 0]
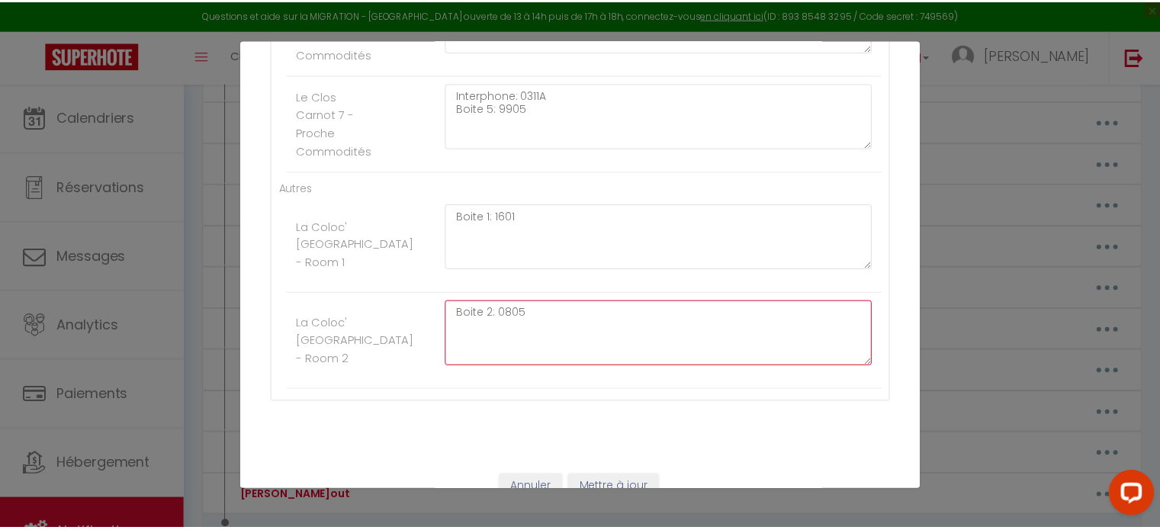
scroll to position [2532, 0]
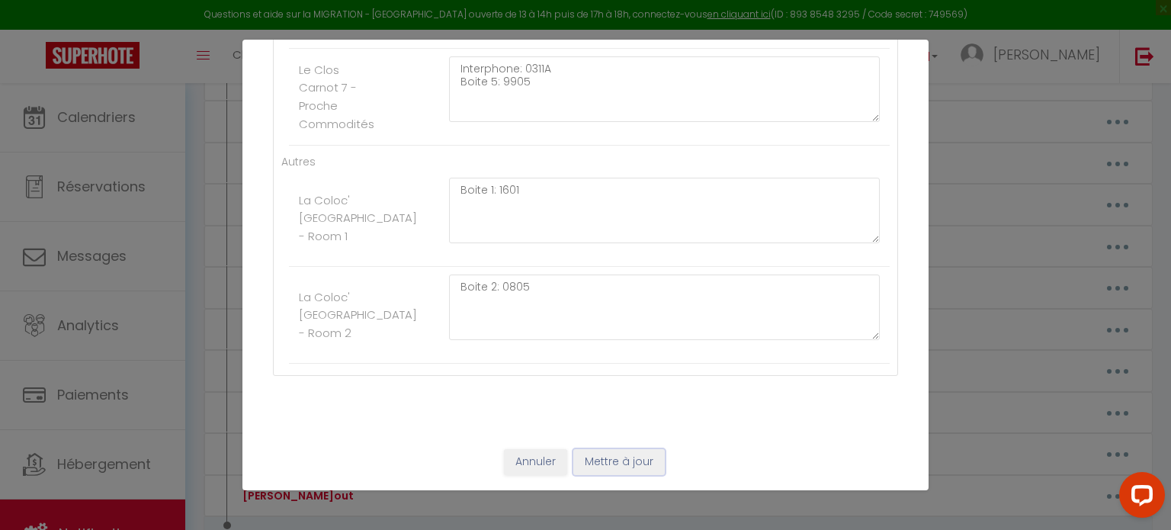
click at [637, 468] on button "Mettre à jour" at bounding box center [619, 462] width 92 height 26
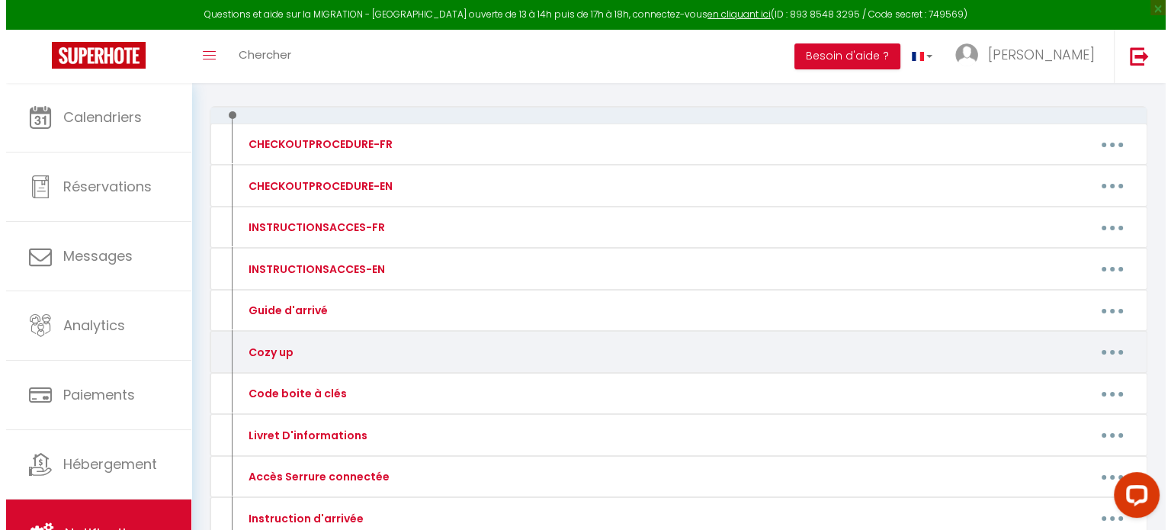
scroll to position [227, 0]
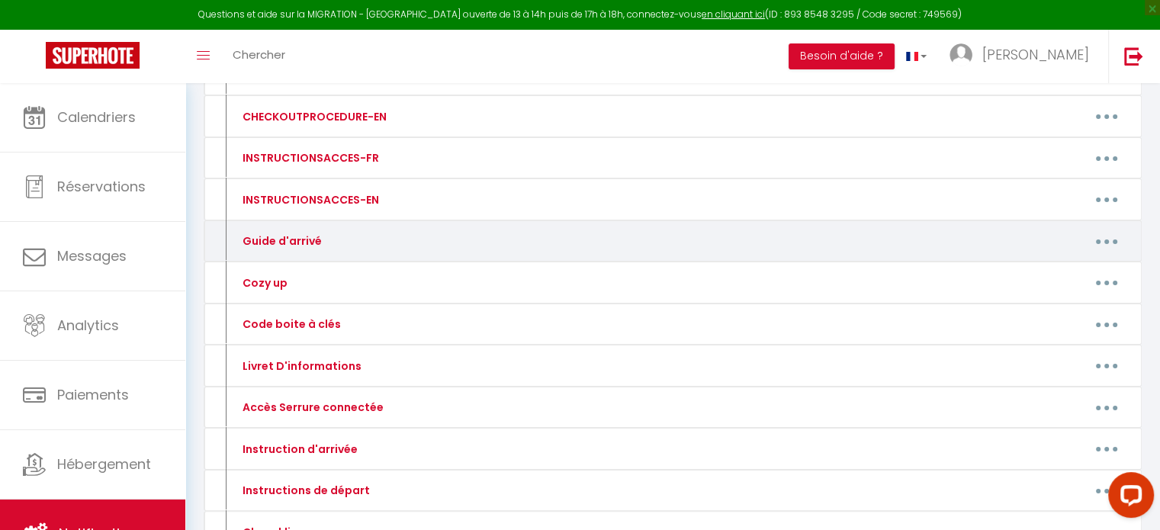
click at [1106, 235] on button "button" at bounding box center [1106, 241] width 43 height 24
click at [1051, 271] on link "Editer" at bounding box center [1066, 276] width 113 height 26
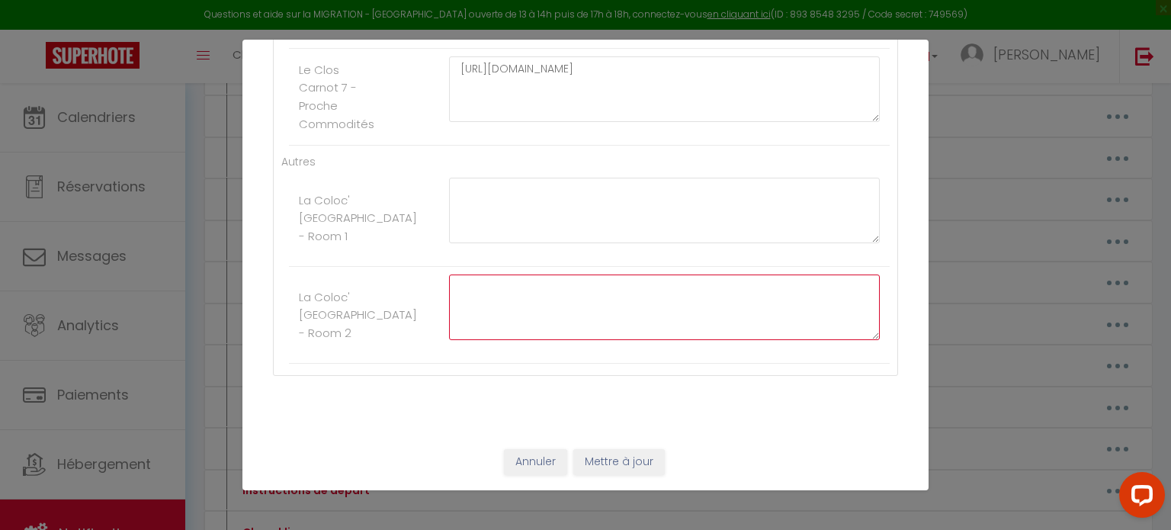
paste textarea "[URL][DOMAIN_NAME]"
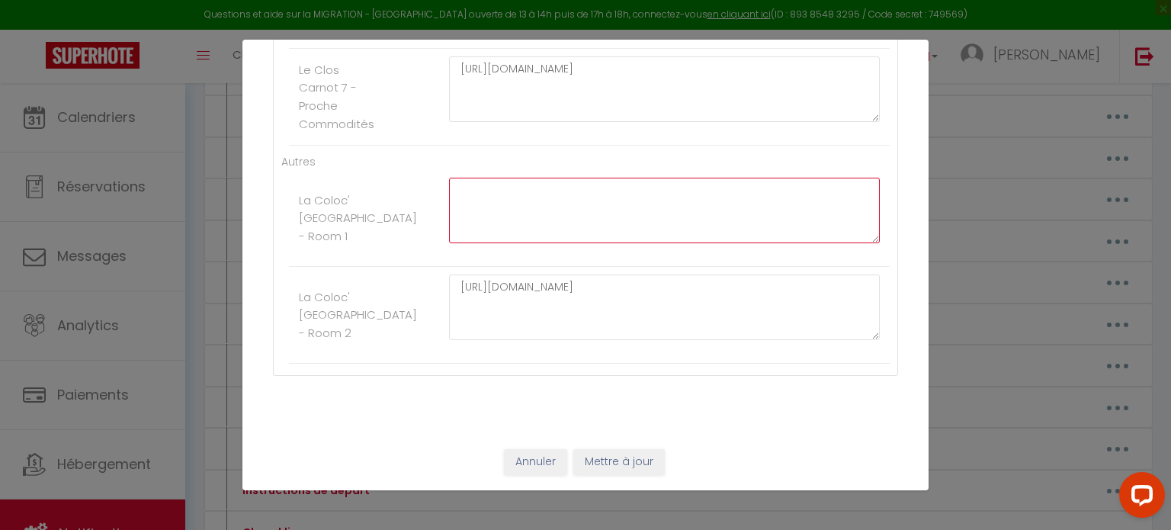
paste textarea "[URL][DOMAIN_NAME]"
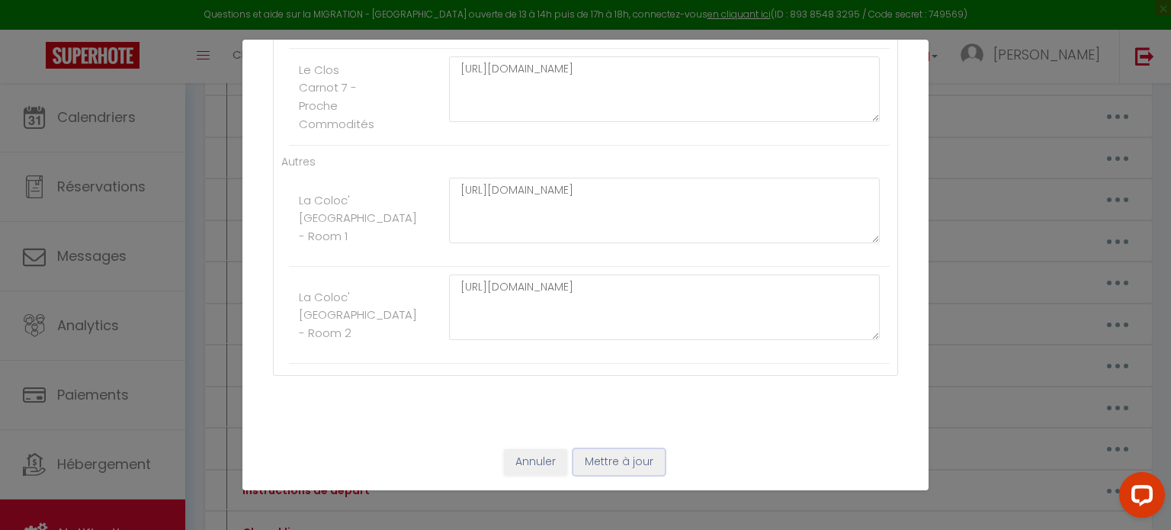
click at [628, 466] on button "Mettre à jour" at bounding box center [619, 462] width 92 height 26
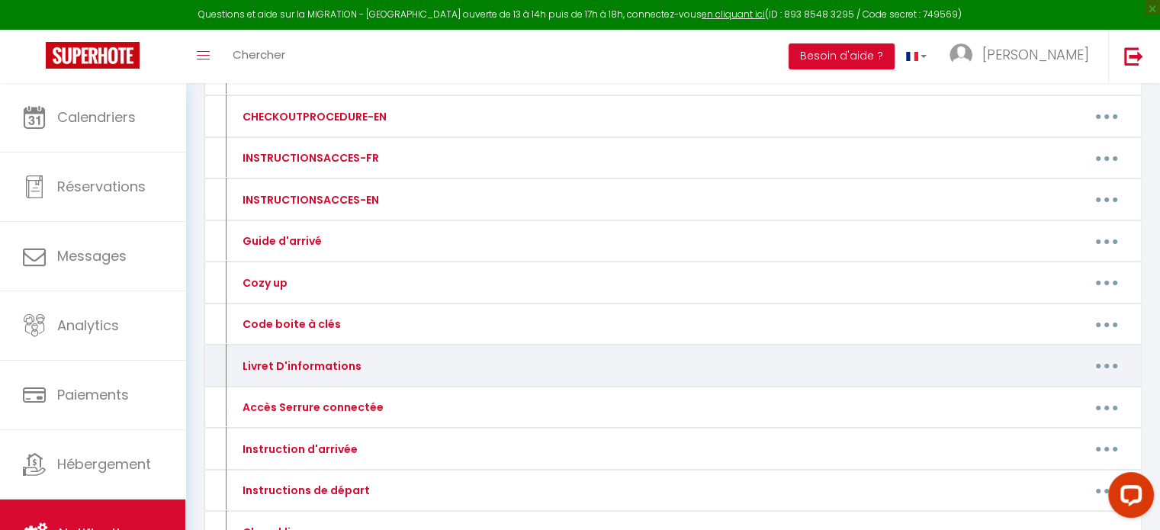
click at [1101, 362] on button "button" at bounding box center [1106, 366] width 43 height 24
click at [1065, 396] on link "Editer" at bounding box center [1066, 400] width 113 height 26
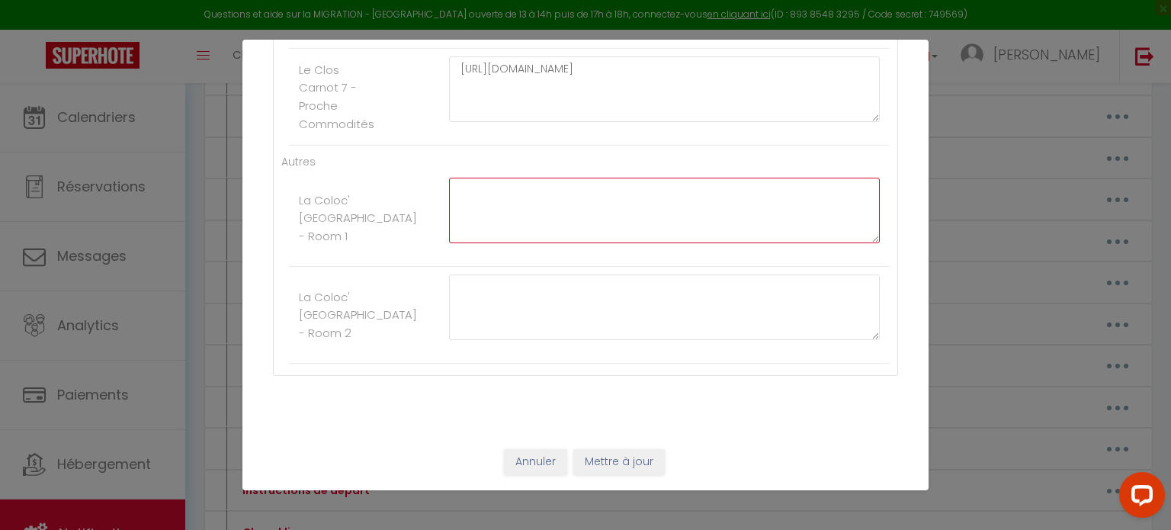
paste textarea "[URL][DOMAIN_NAME]"
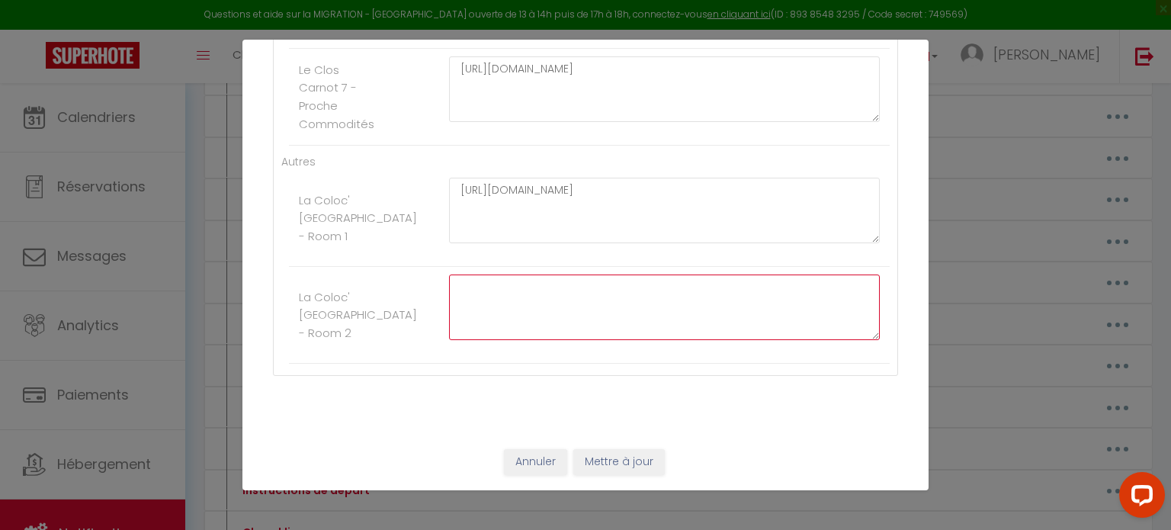
paste textarea "[URL][DOMAIN_NAME]"
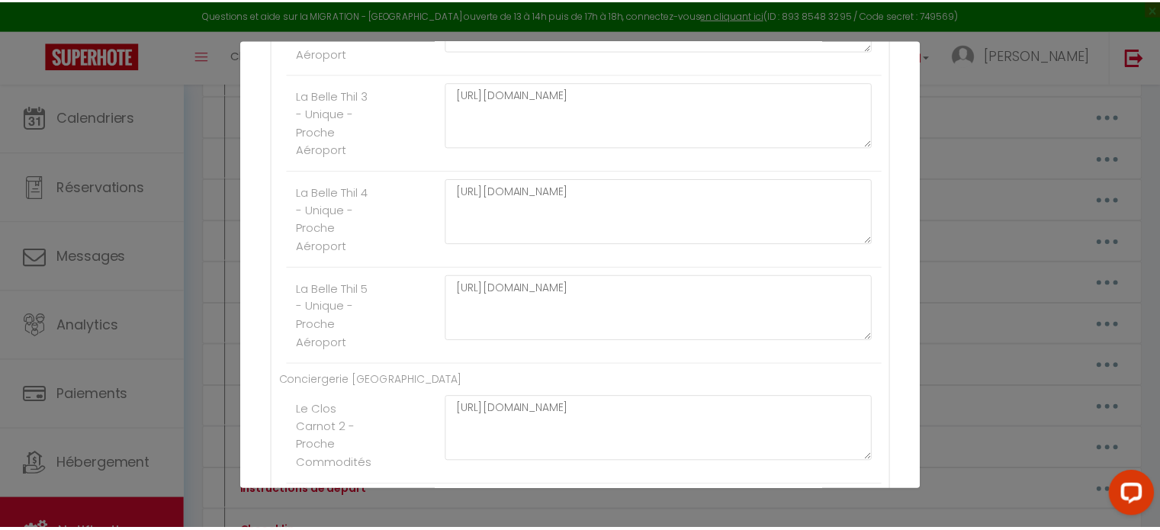
scroll to position [2532, 0]
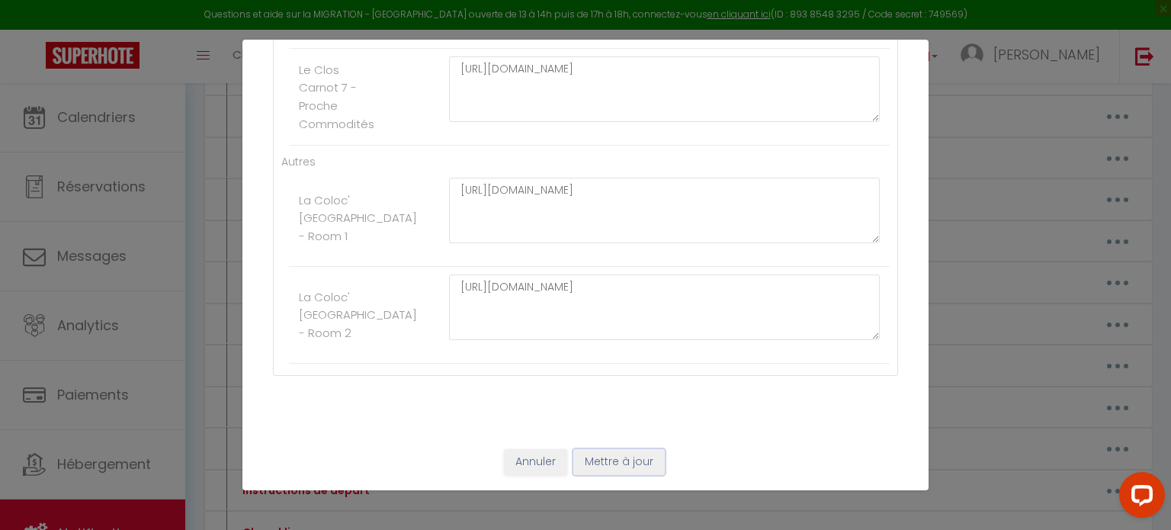
click at [628, 472] on button "Mettre à jour" at bounding box center [619, 462] width 92 height 26
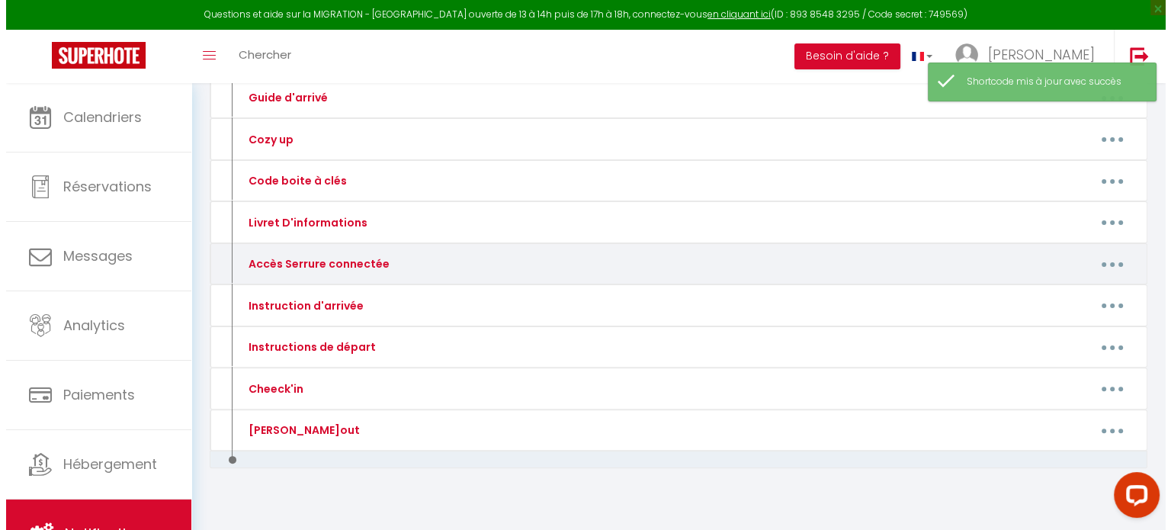
scroll to position [372, 0]
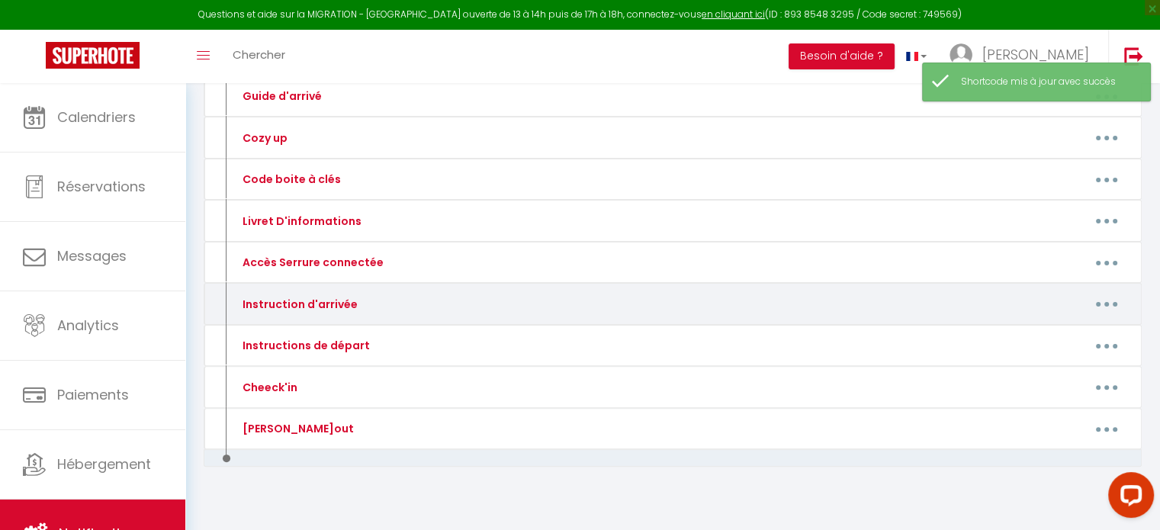
click at [1103, 300] on button "button" at bounding box center [1106, 304] width 43 height 24
click at [1057, 332] on link "Editer" at bounding box center [1066, 339] width 113 height 26
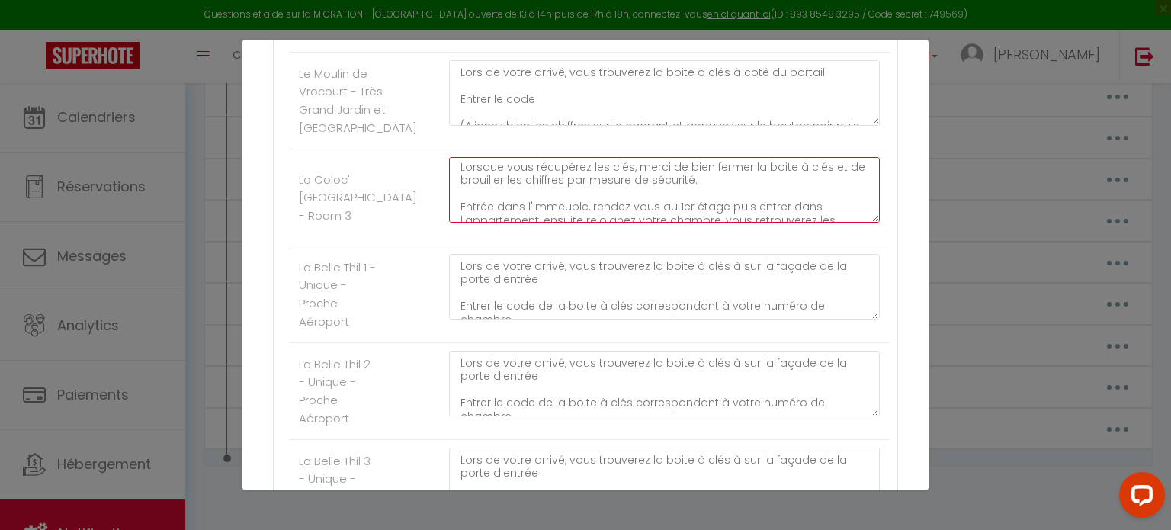
scroll to position [240, 0]
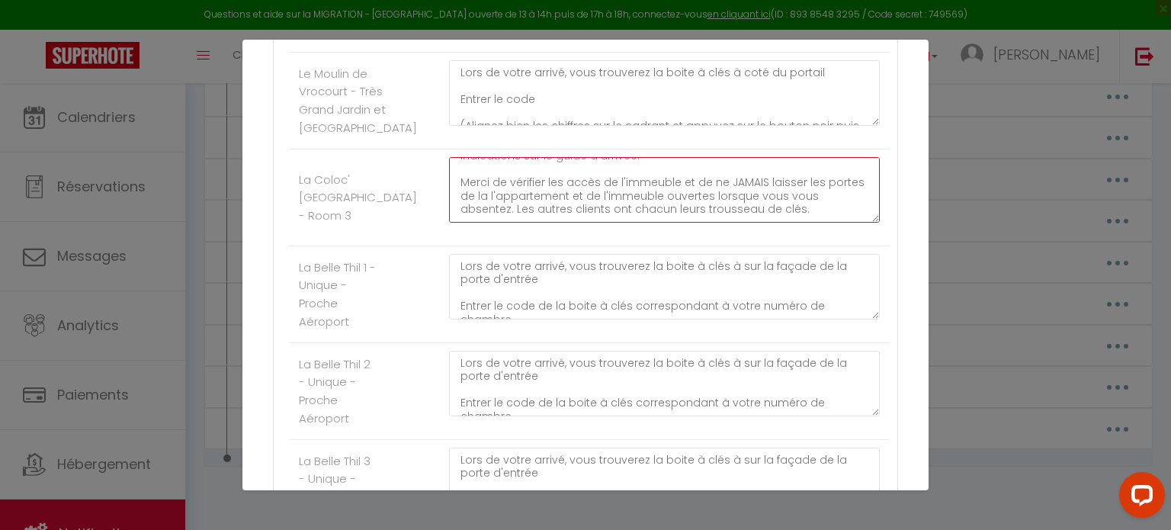
drag, startPoint x: 454, startPoint y: 185, endPoint x: 836, endPoint y: 227, distance: 383.6
click at [836, 223] on textarea "Lors de votre arrivé, vous trouverez la boite à clés à sur la façade gauche de …" at bounding box center [664, 190] width 431 height 66
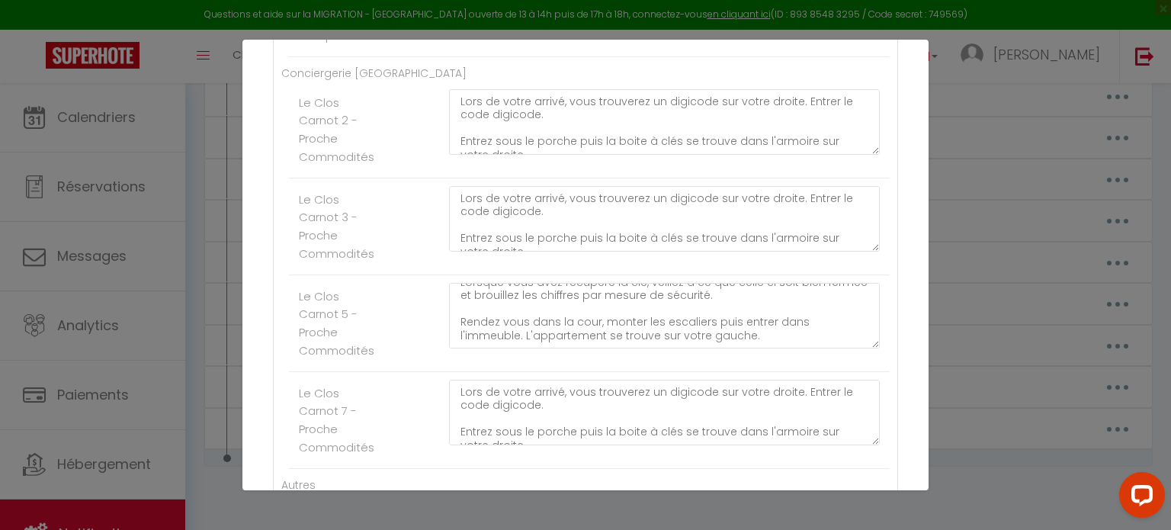
scroll to position [2532, 0]
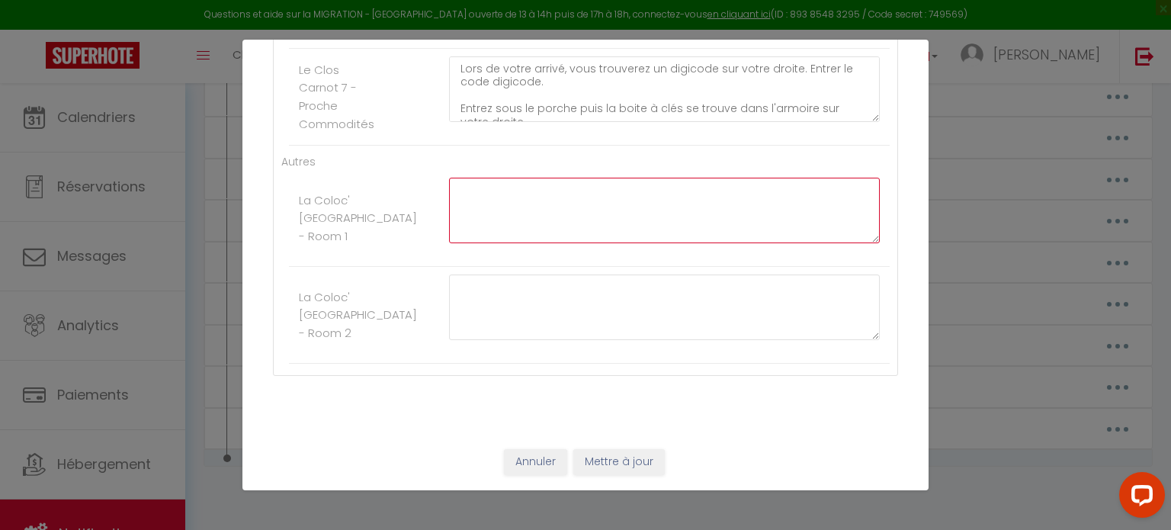
paste textarea "Lors de votre arrivé, vous trouverez la boite à clés à sur la façade gauche de …"
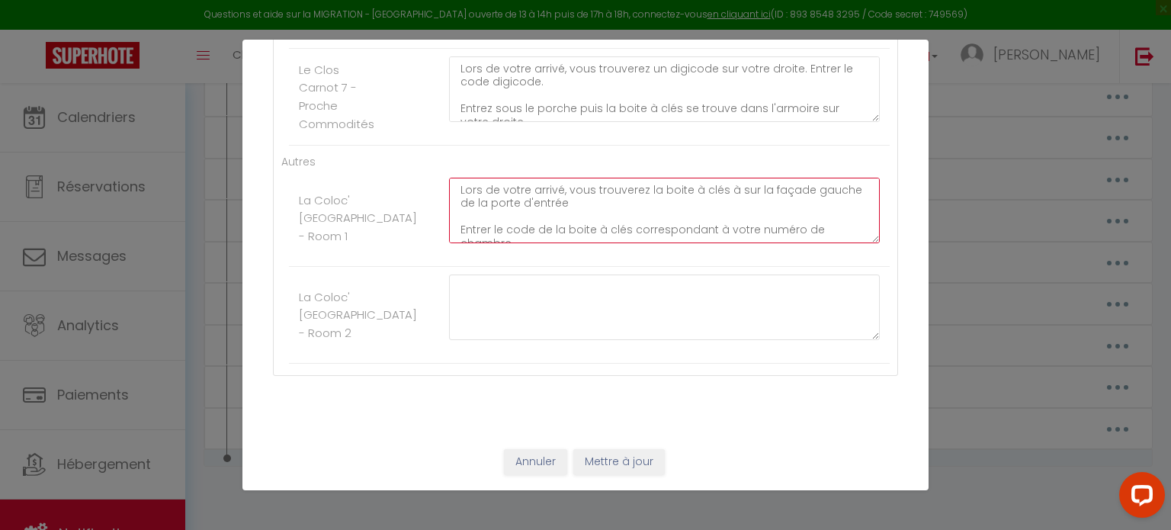
scroll to position [235, 0]
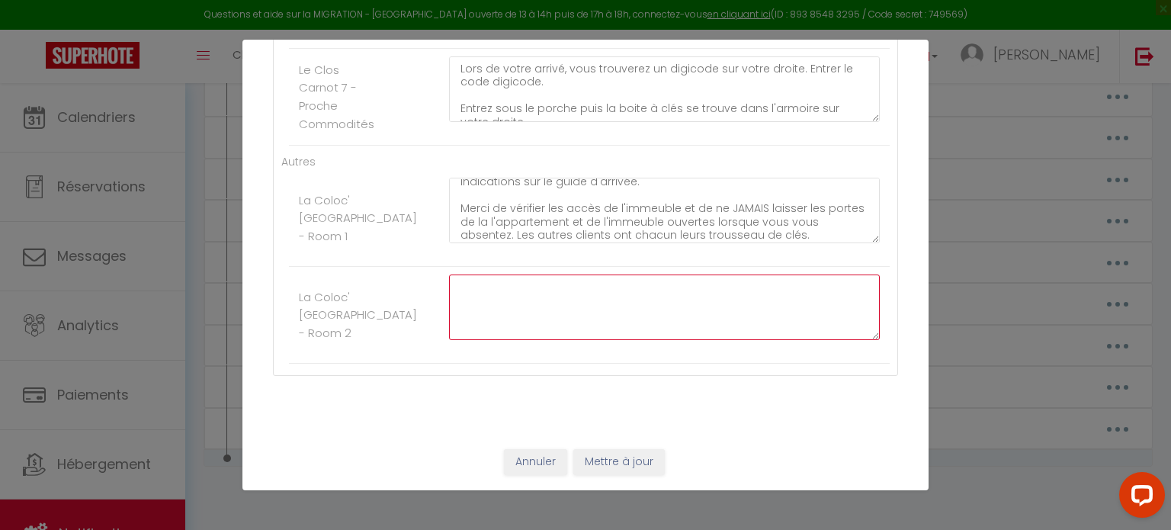
paste textarea "Lors de votre arrivé, vous trouverez la boite à clés à sur la façade gauche de …"
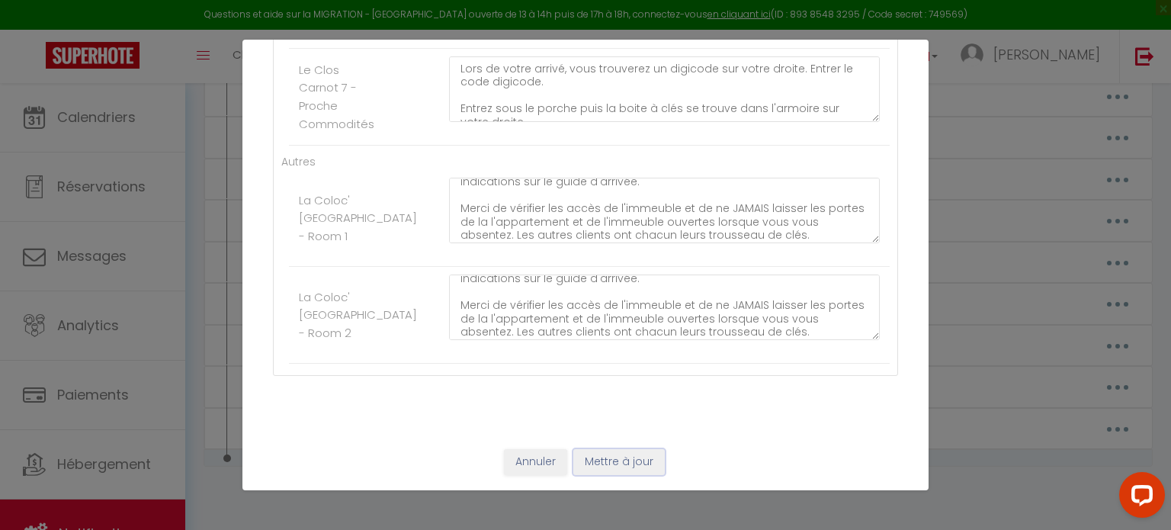
click at [628, 466] on button "Mettre à jour" at bounding box center [619, 462] width 92 height 26
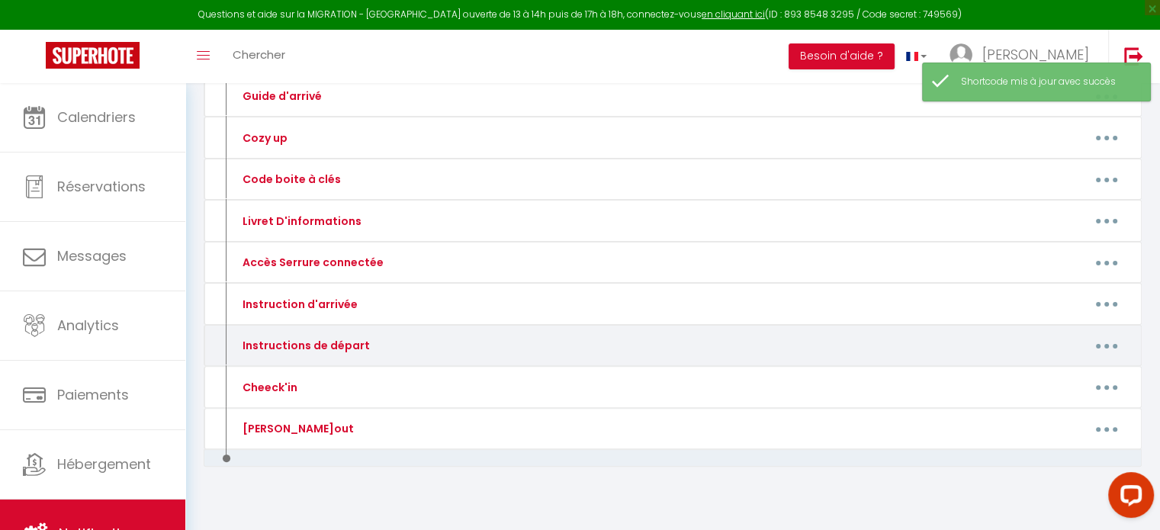
click at [1100, 341] on button "button" at bounding box center [1106, 345] width 43 height 24
click at [1065, 368] on link "Editer" at bounding box center [1066, 381] width 113 height 26
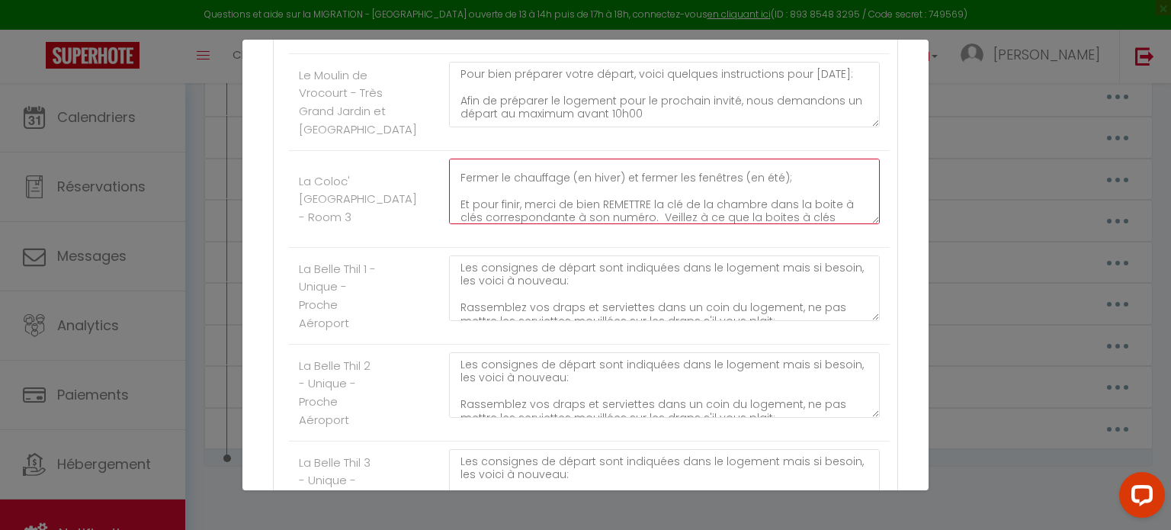
scroll to position [160, 0]
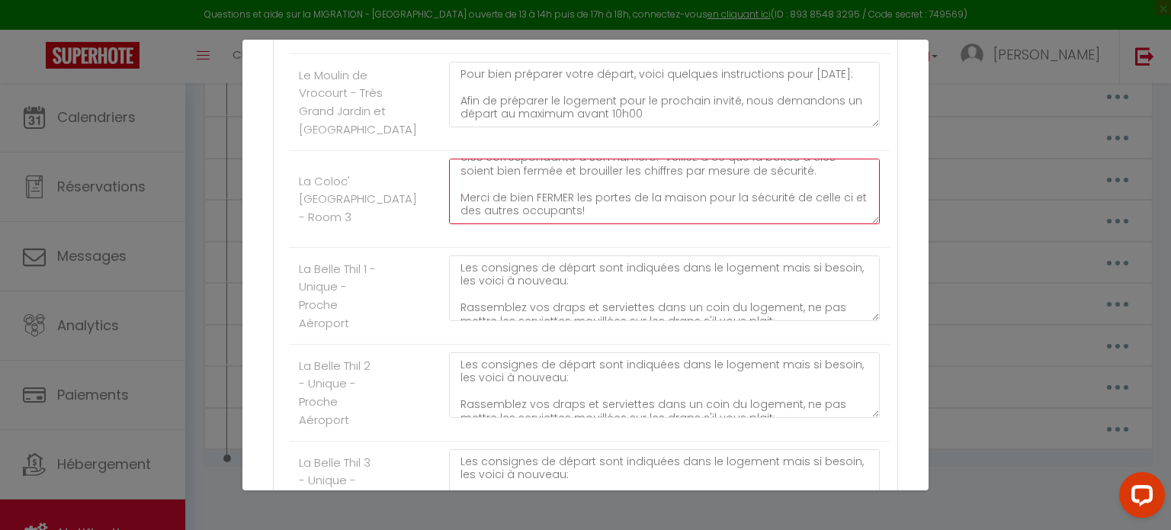
drag, startPoint x: 455, startPoint y: 182, endPoint x: 637, endPoint y: 239, distance: 190.8
click at [637, 239] on div "Les consignes de départ sont indiquées dans le logement mais si besoin, les voi…" at bounding box center [664, 199] width 451 height 81
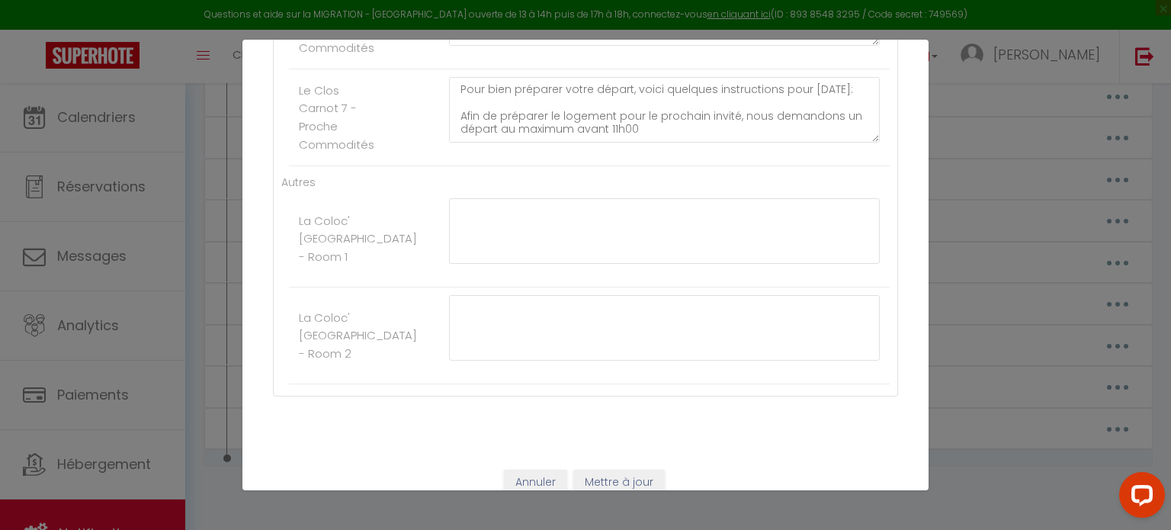
scroll to position [2532, 0]
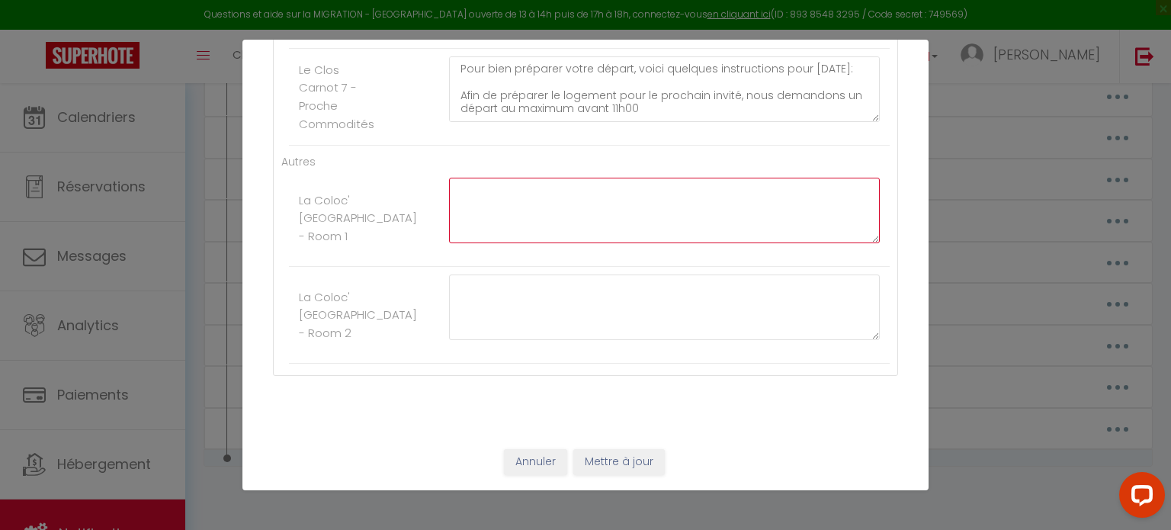
paste textarea "Les consignes de départ sont indiquées dans le logement mais si besoin, les voi…"
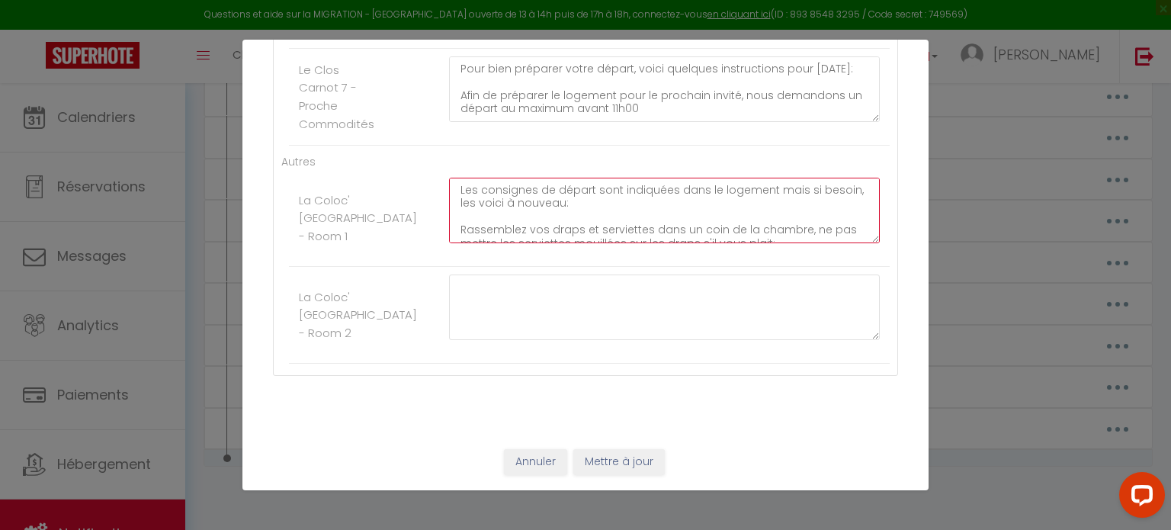
scroll to position [155, 0]
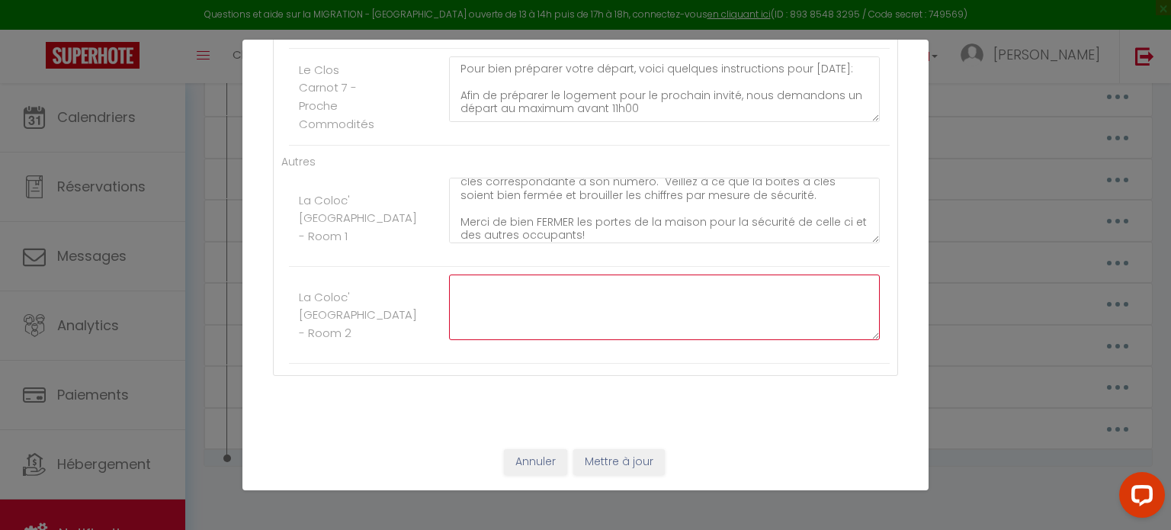
paste textarea "Les consignes de départ sont indiquées dans le logement mais si besoin, les voi…"
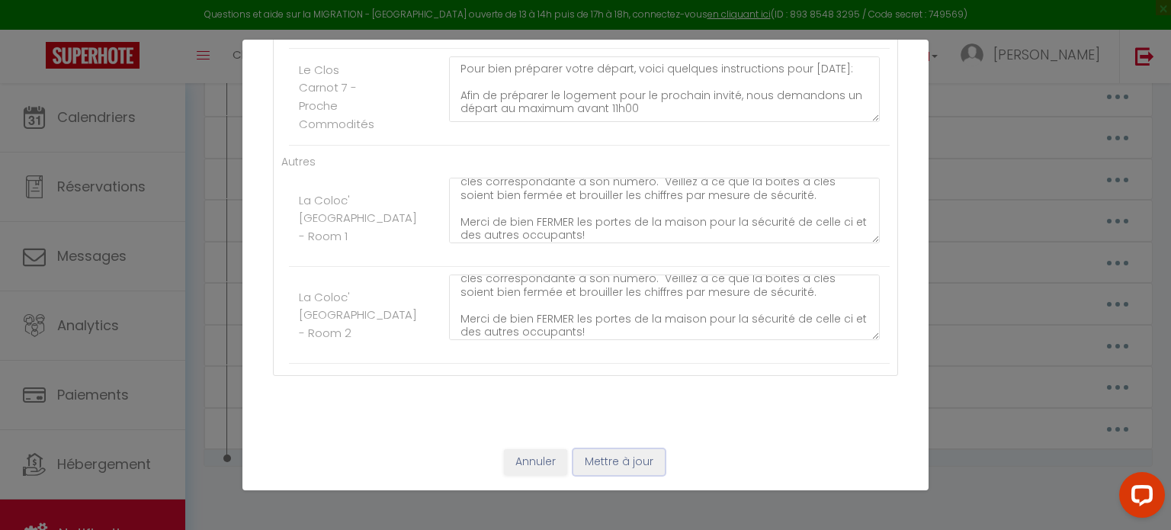
click at [607, 463] on button "Mettre à jour" at bounding box center [619, 462] width 92 height 26
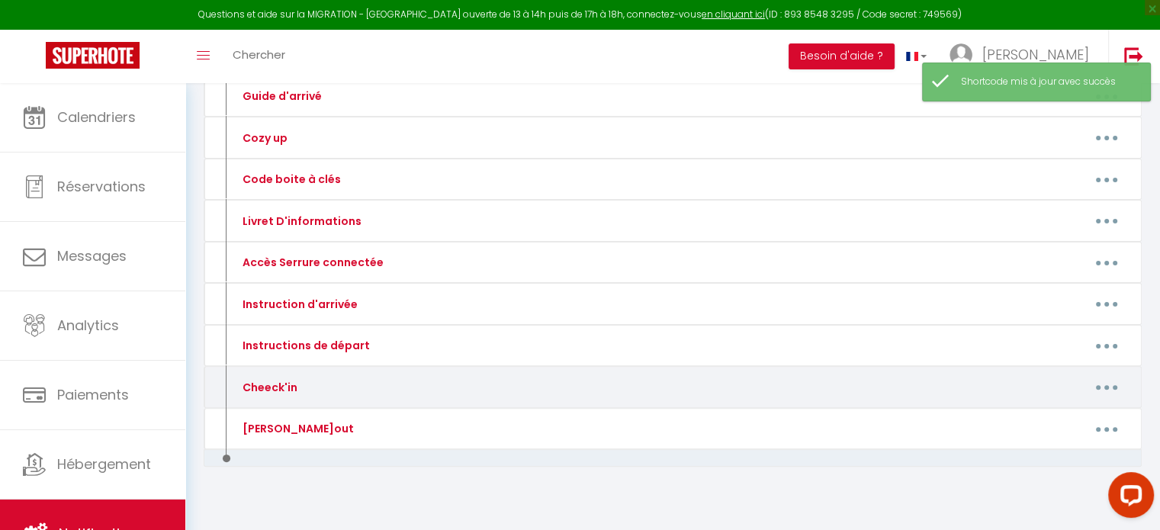
click at [1100, 378] on button "button" at bounding box center [1106, 387] width 43 height 24
click at [1054, 414] on link "Editer" at bounding box center [1066, 422] width 113 height 26
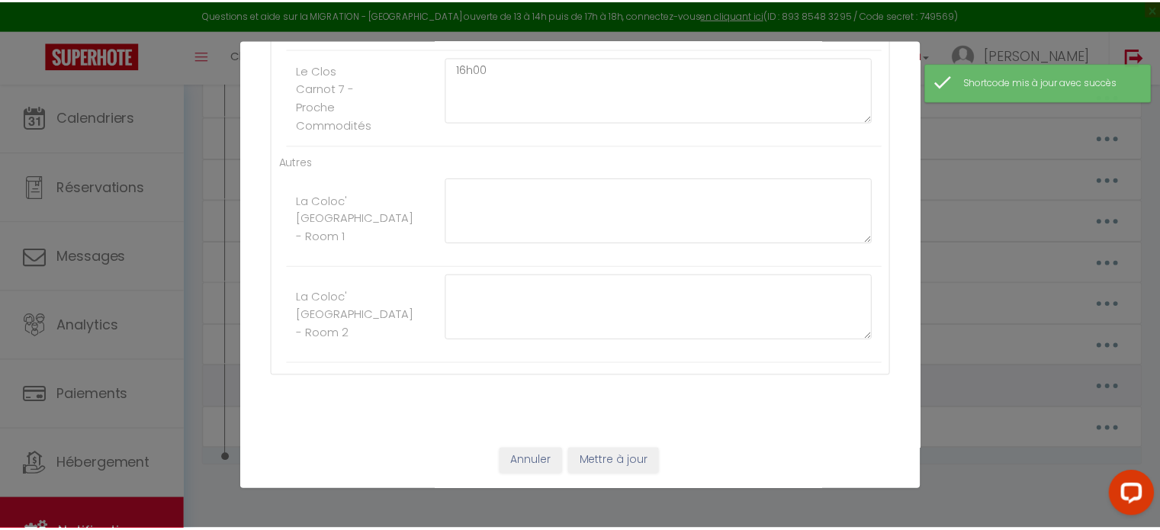
scroll to position [0, 0]
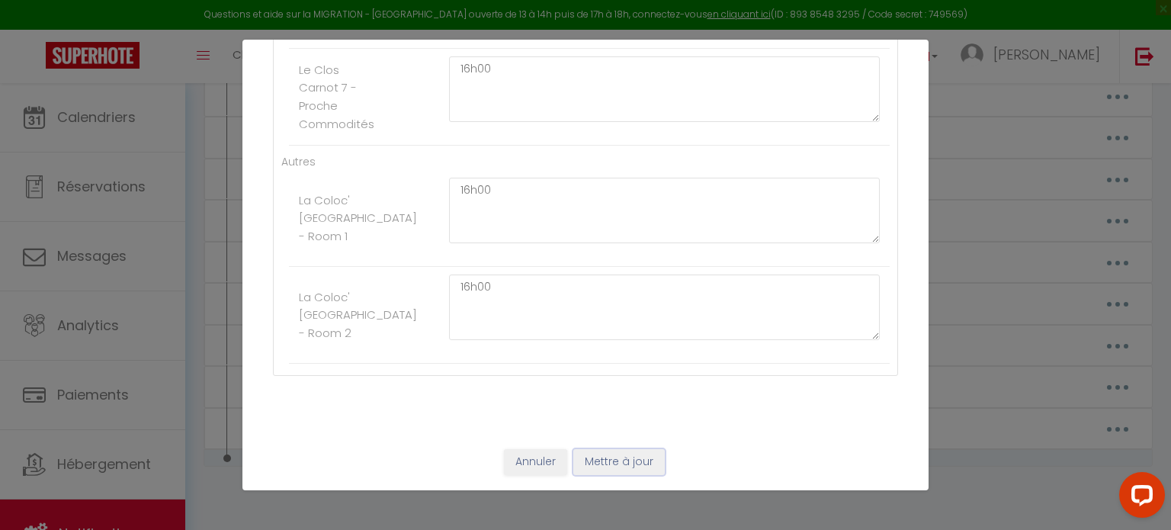
click at [607, 461] on button "Mettre à jour" at bounding box center [619, 462] width 92 height 26
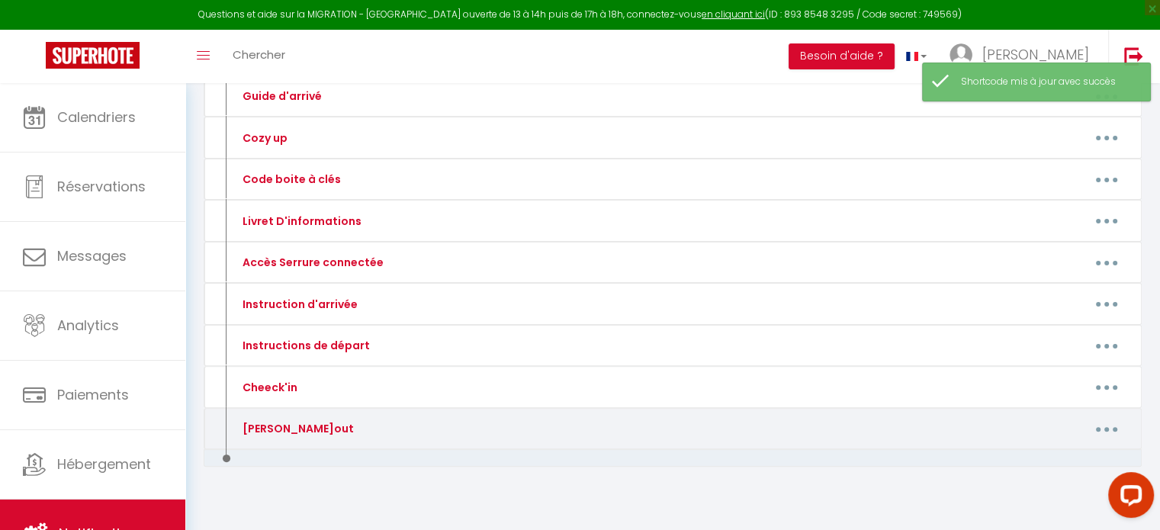
click at [1103, 429] on button "button" at bounding box center [1106, 428] width 43 height 24
click at [1045, 460] on link "Editer" at bounding box center [1066, 464] width 113 height 26
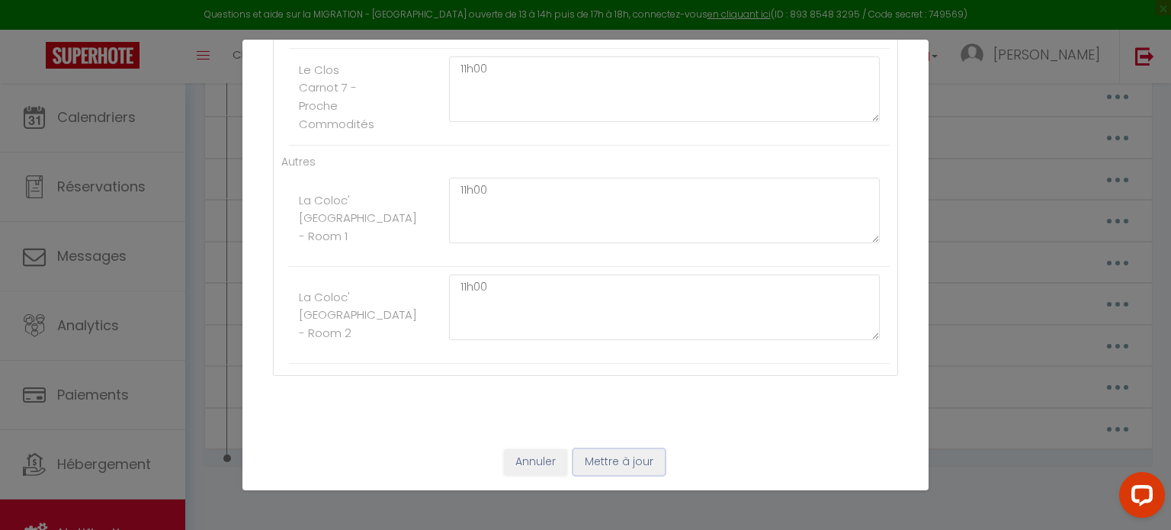
click at [622, 462] on button "Mettre à jour" at bounding box center [619, 462] width 92 height 26
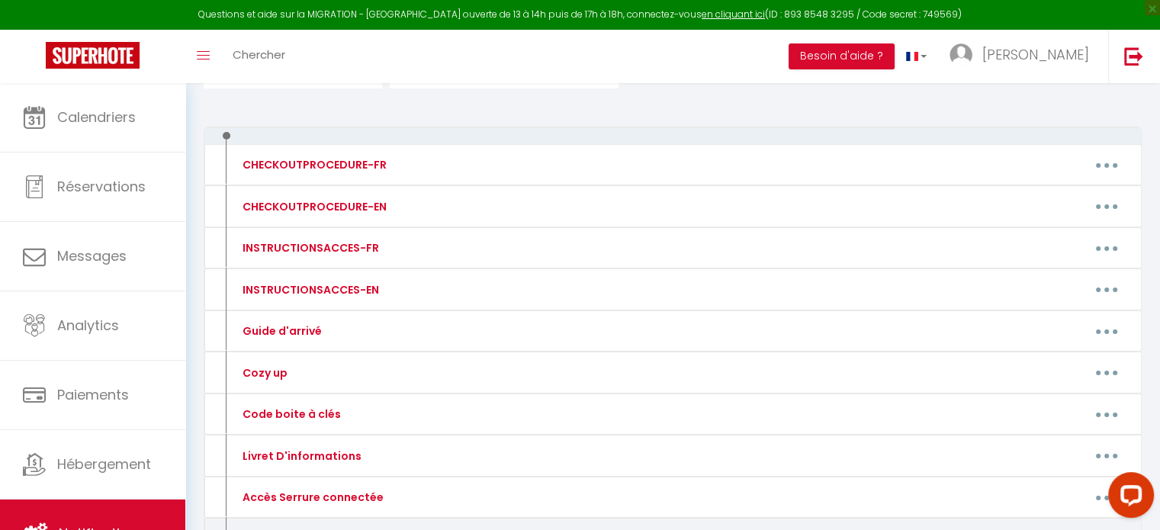
scroll to position [157, 0]
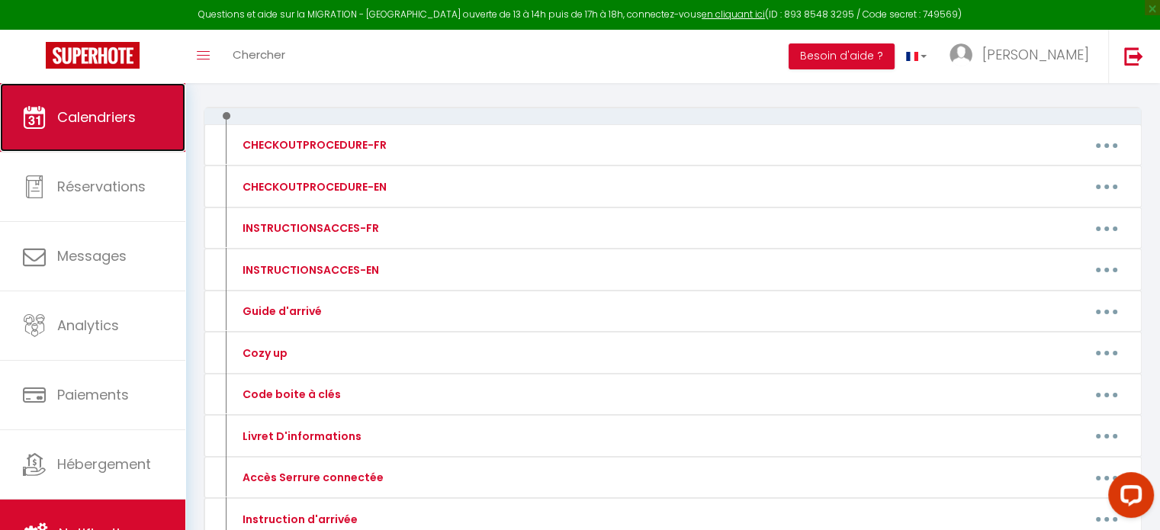
click at [98, 118] on span "Calendriers" at bounding box center [96, 117] width 79 height 19
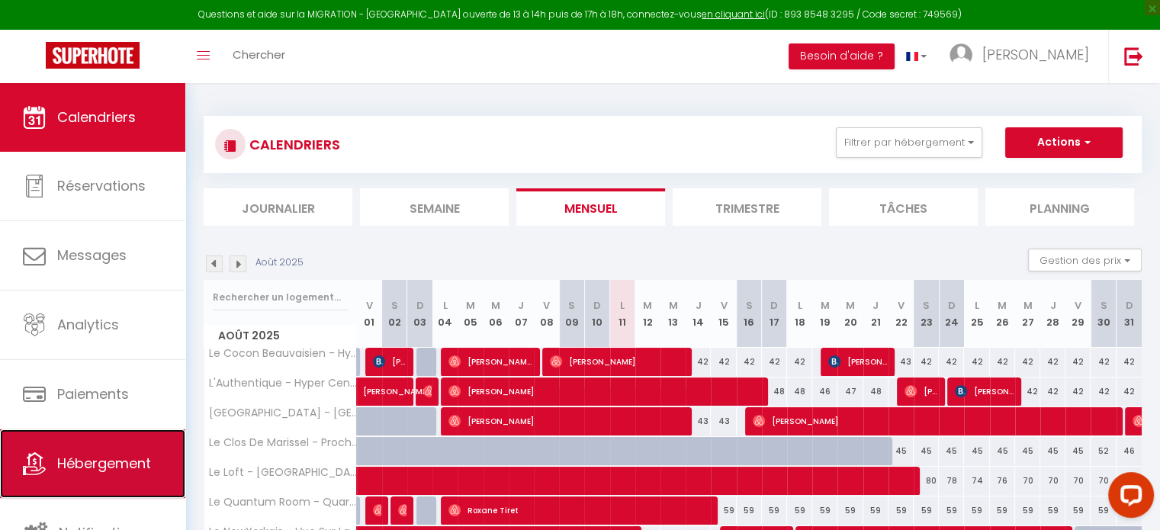
click at [95, 481] on link "Hébergement" at bounding box center [92, 463] width 185 height 69
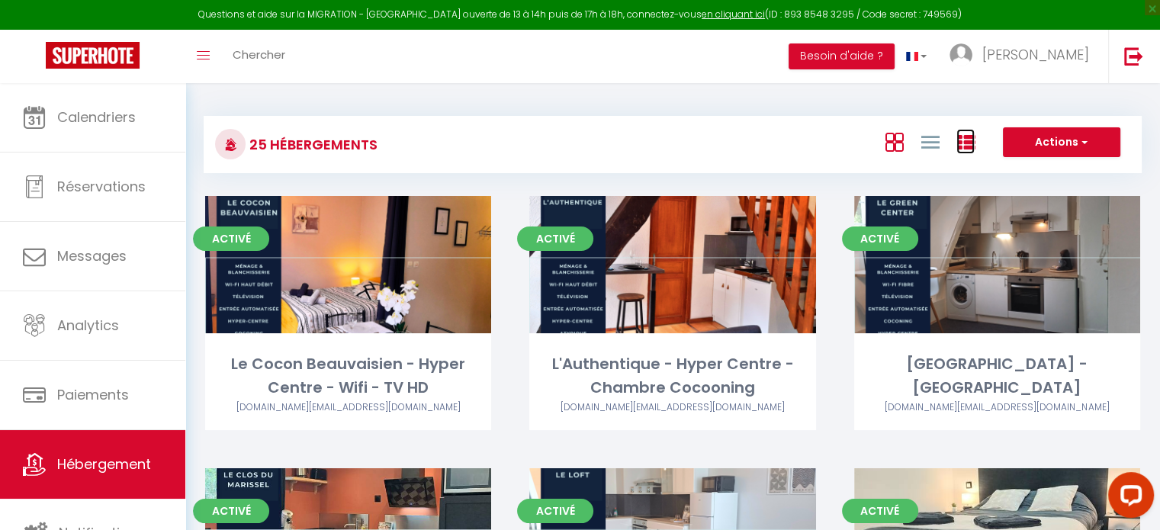
click at [969, 147] on icon at bounding box center [965, 142] width 18 height 18
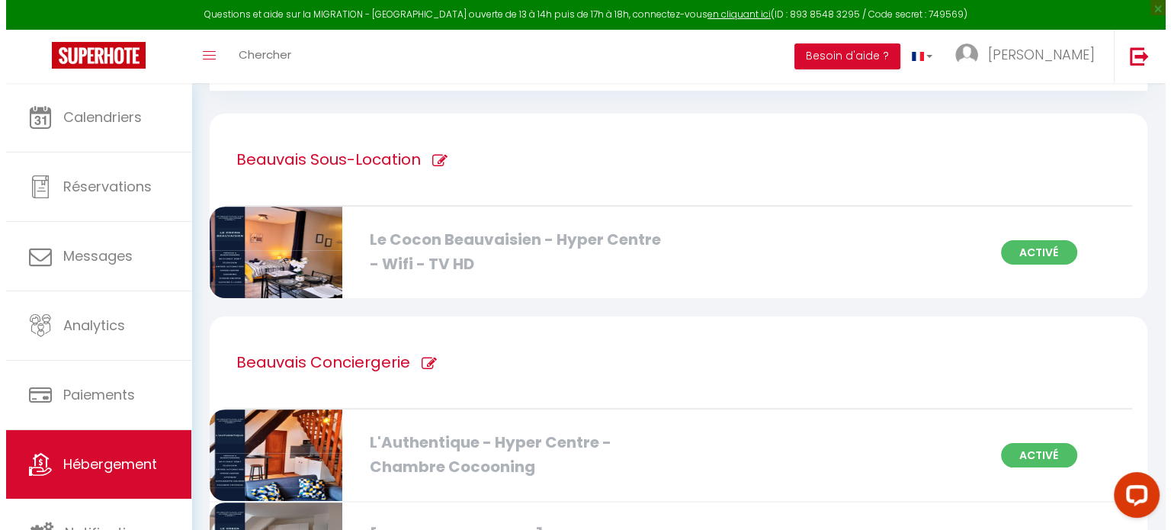
scroll to position [82, 0]
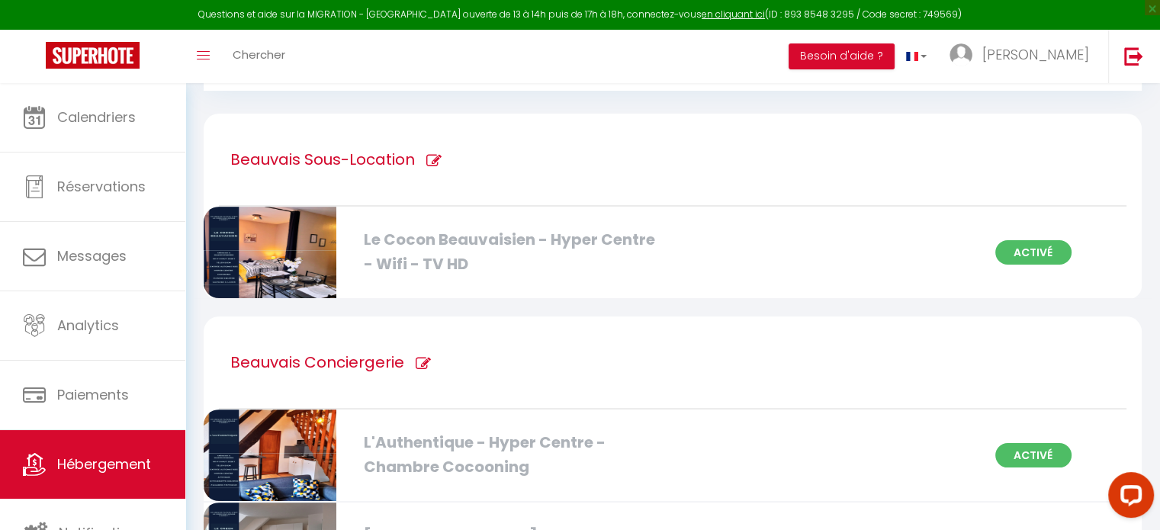
click at [326, 359] on h1 "Beauvais Conciergerie" at bounding box center [317, 362] width 174 height 92
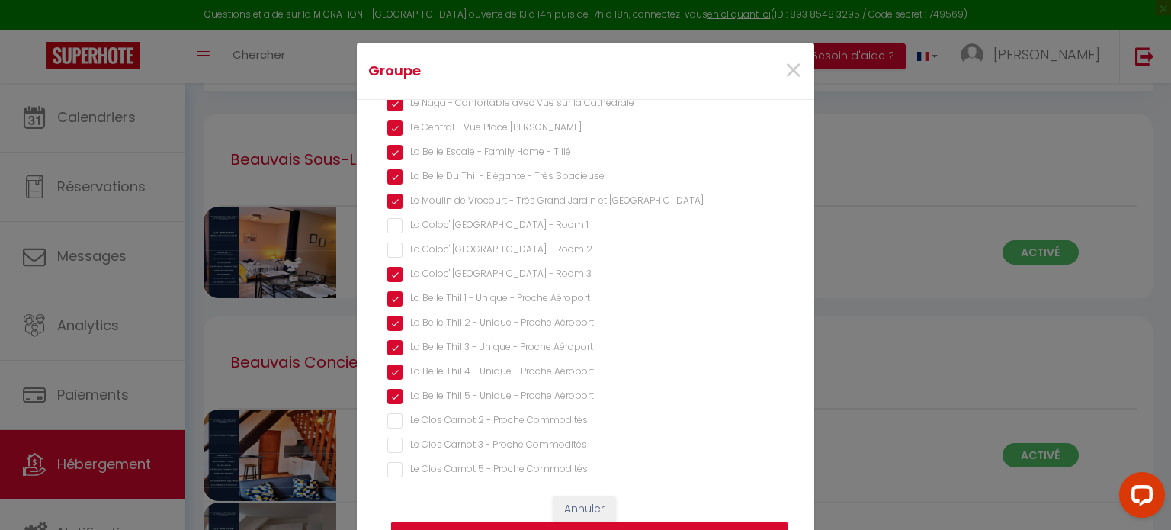
scroll to position [345, 0]
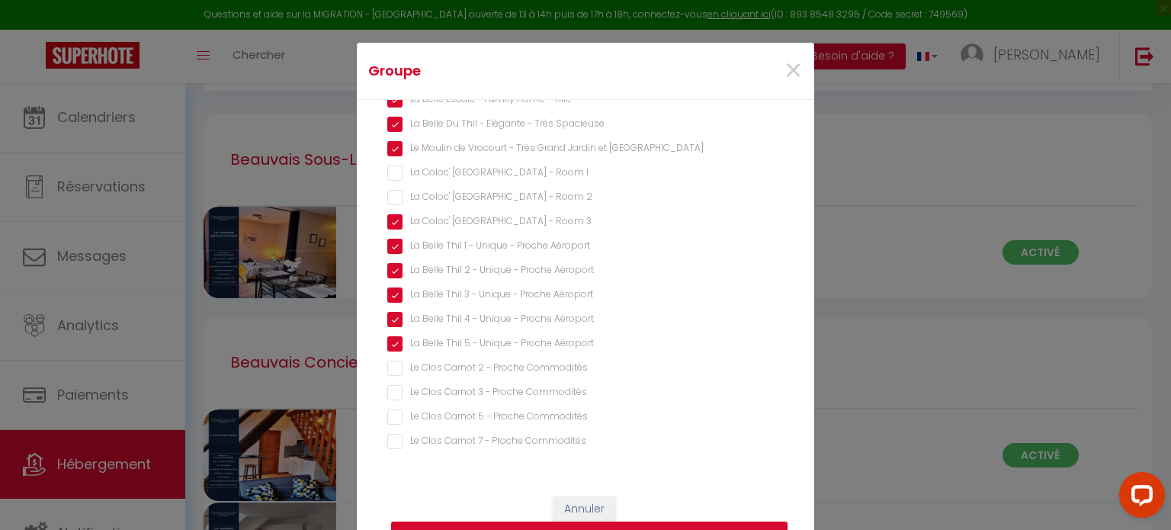
click at [390, 172] on 1 "La Coloc' [GEOGRAPHIC_DATA] - Room 1" at bounding box center [585, 172] width 397 height 15
click at [391, 201] on 2 "La Coloc' [GEOGRAPHIC_DATA] - Room 2" at bounding box center [585, 197] width 397 height 15
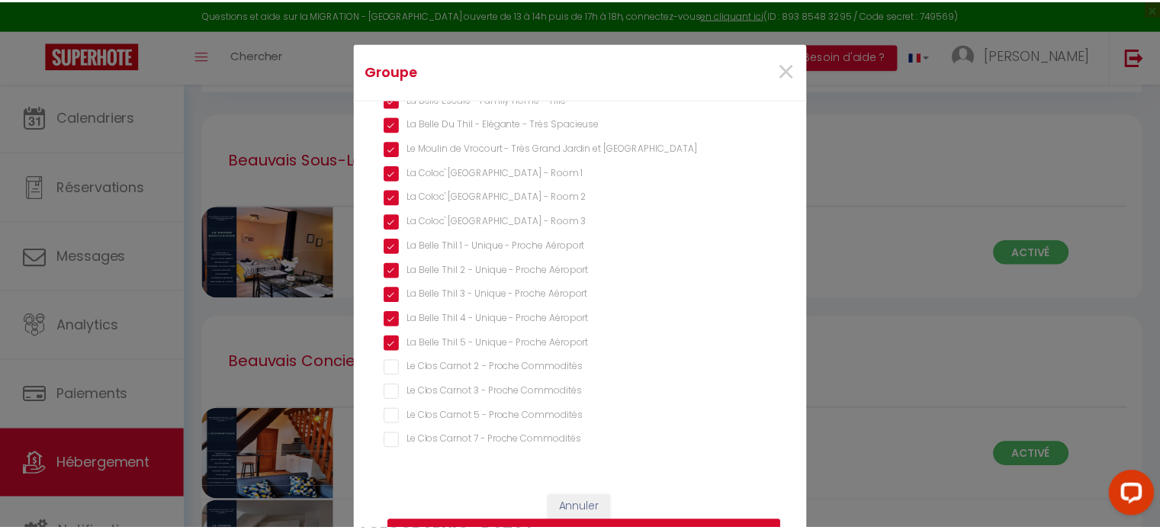
scroll to position [64, 0]
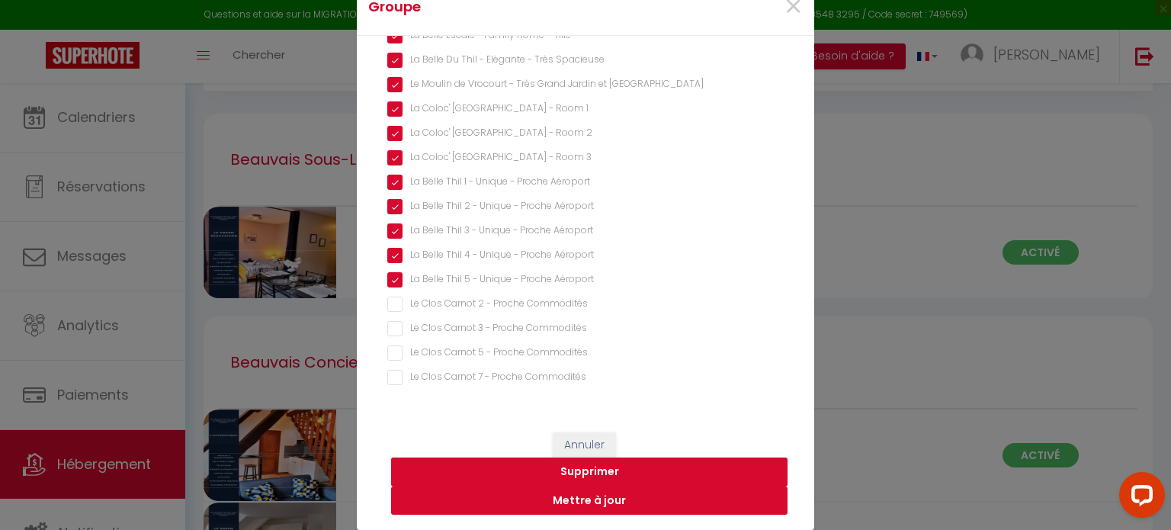
click at [586, 509] on button "Mettre à jour" at bounding box center [589, 501] width 397 height 29
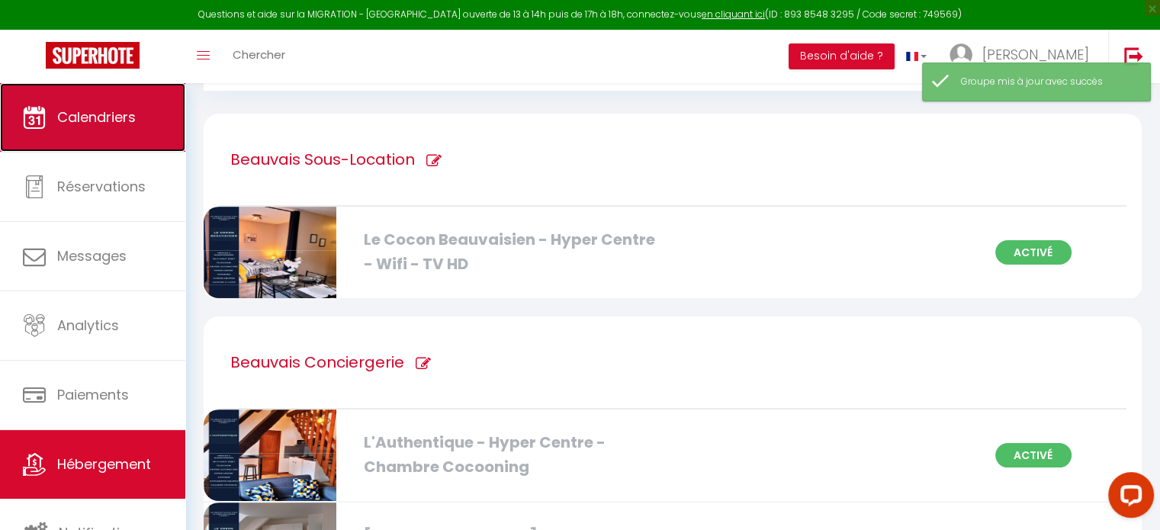
click at [116, 126] on span "Calendriers" at bounding box center [96, 117] width 79 height 19
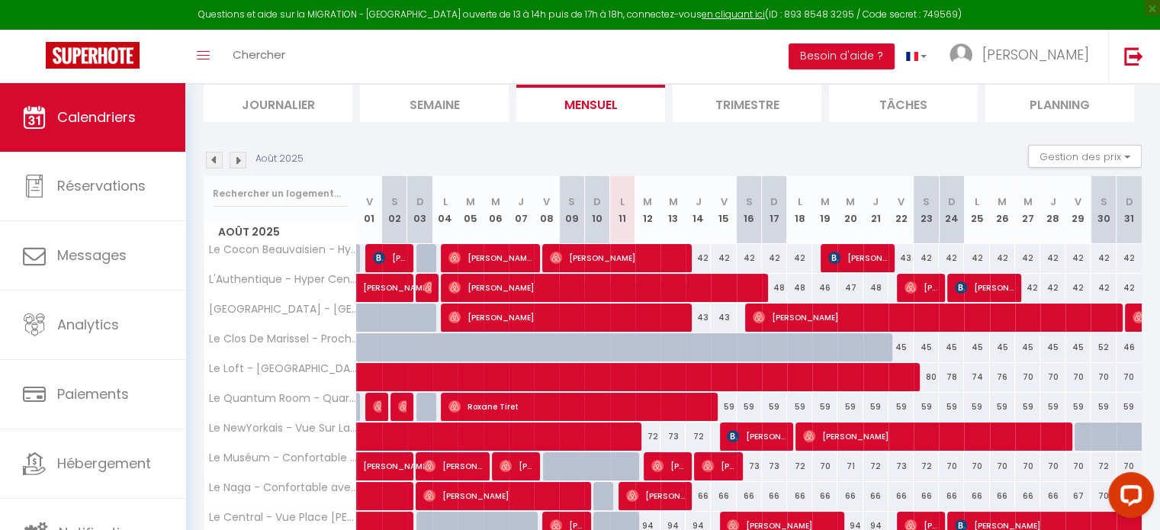
scroll to position [212, 0]
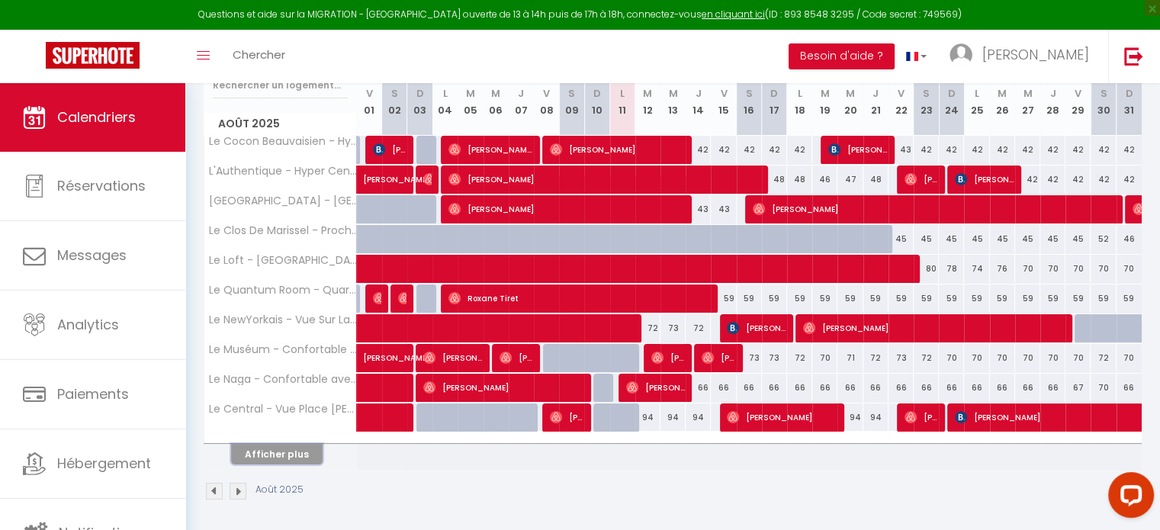
click at [286, 454] on button "Afficher plus" at bounding box center [277, 454] width 92 height 21
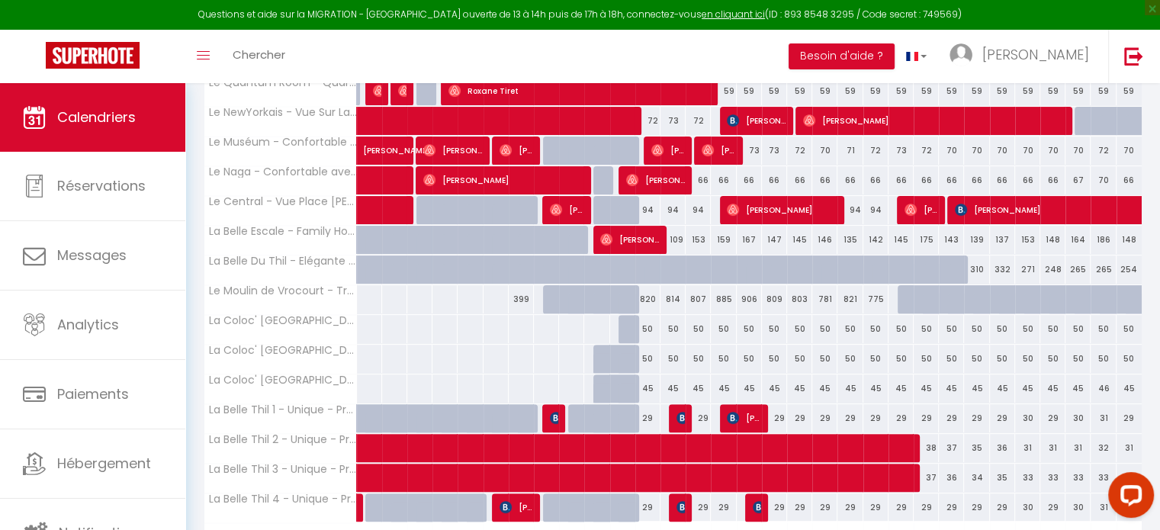
scroll to position [420, 0]
